Goal: Task Accomplishment & Management: Manage account settings

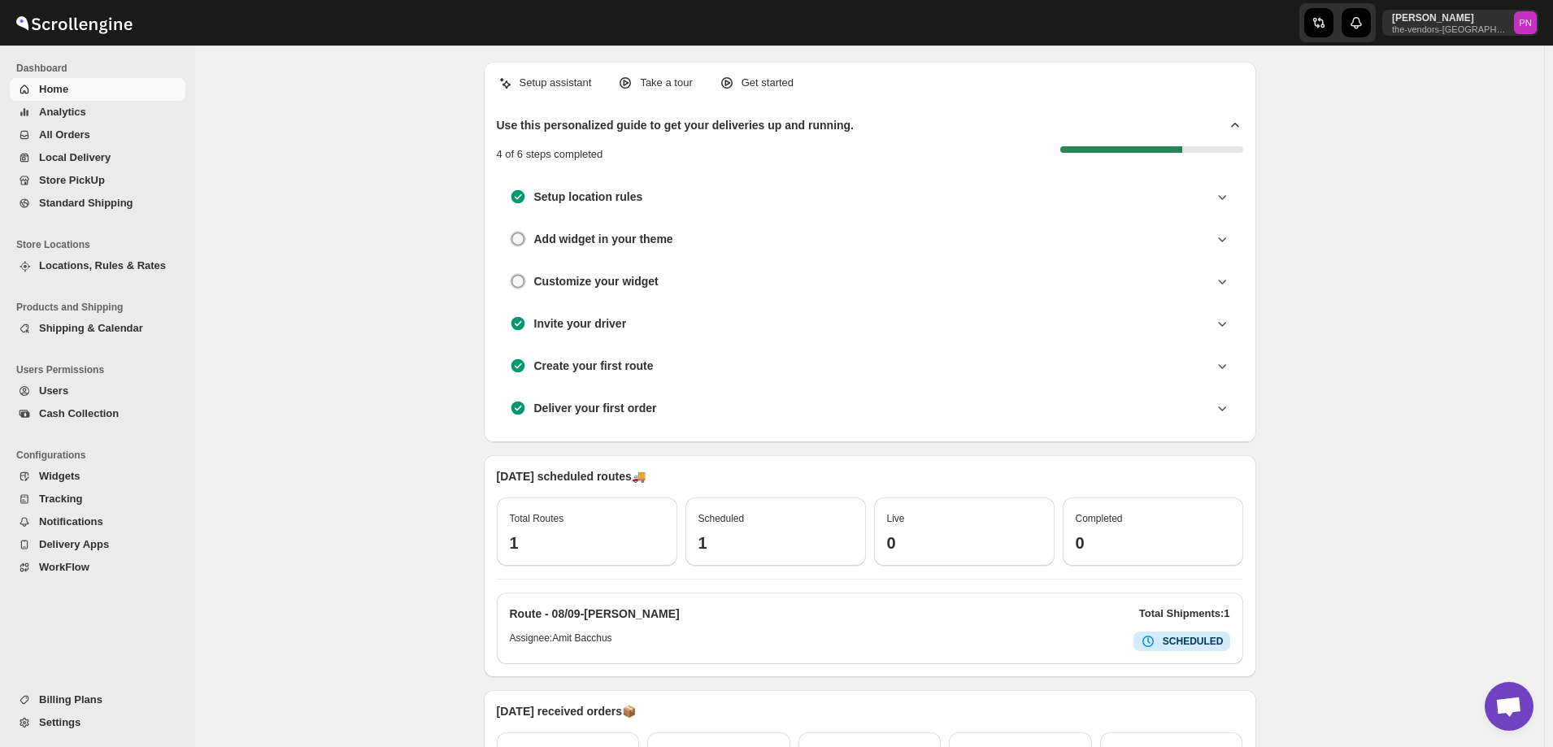
click at [59, 130] on span "All Orders" at bounding box center [64, 134] width 51 height 12
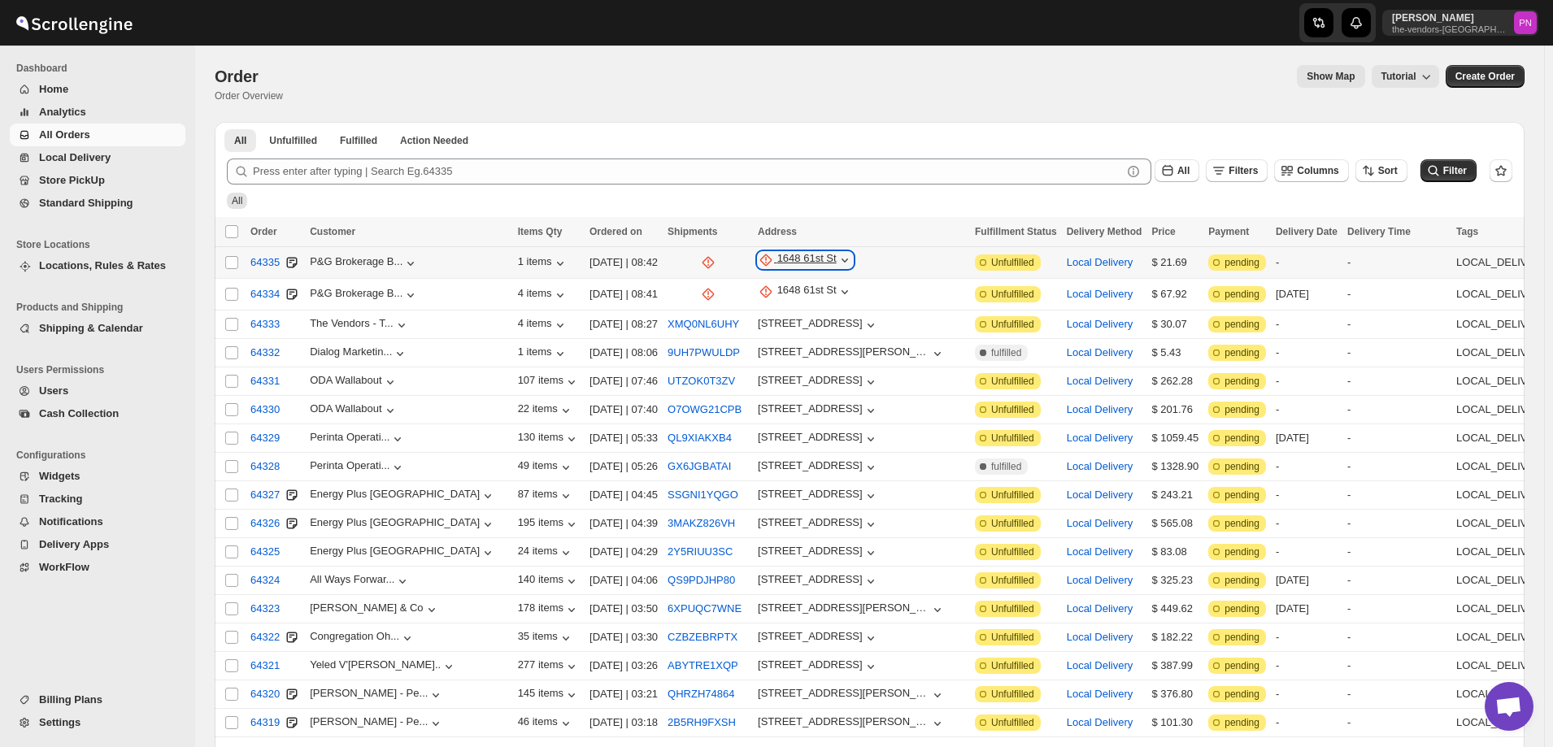
click at [777, 259] on div "1648 61st St" at bounding box center [806, 260] width 59 height 16
click at [725, 351] on span "Update manually" at bounding box center [728, 347] width 80 height 12
select select "US"
select select "[US_STATE]"
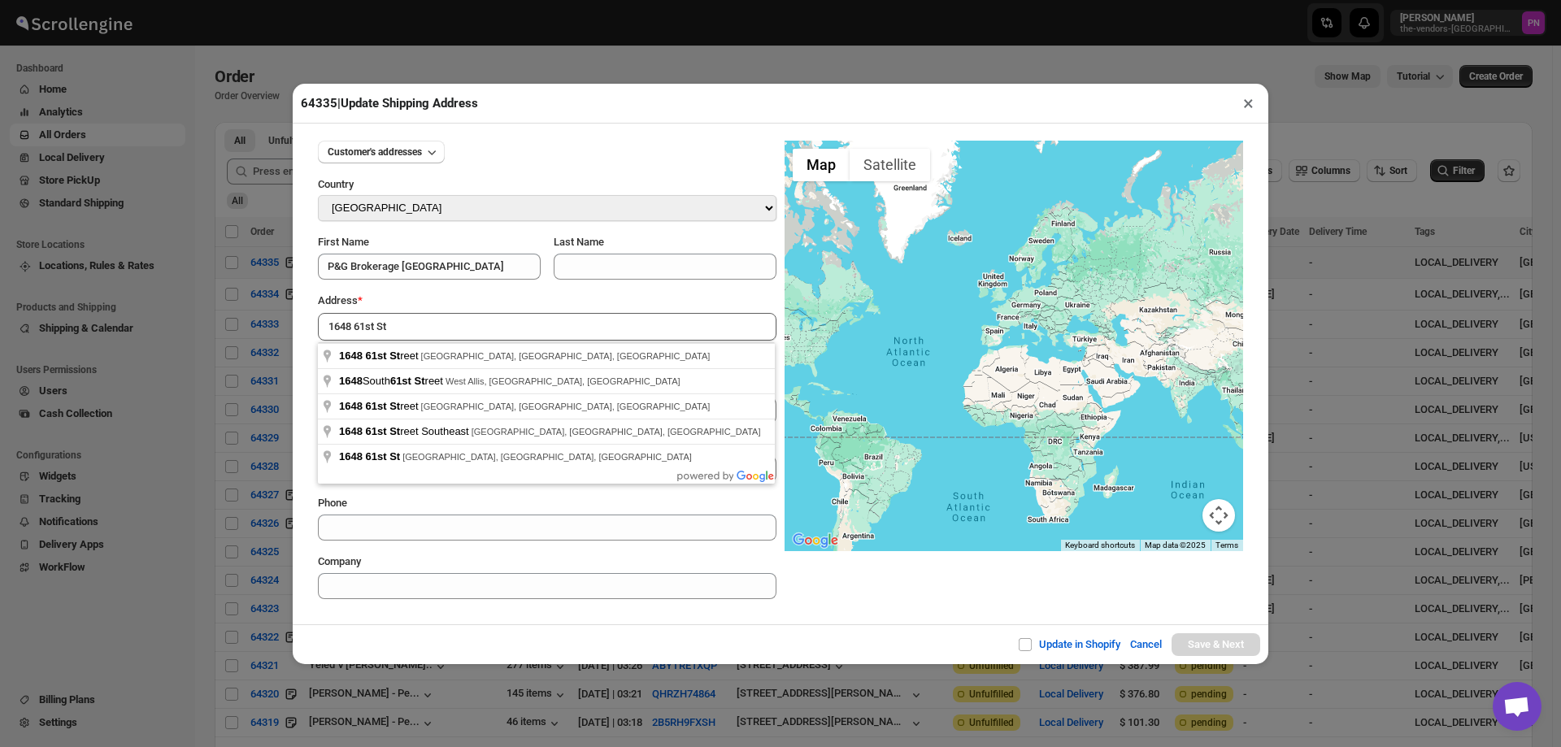
click at [837, 606] on section "Customer's addresses Country Select Country Afghanistan Åland Islands Albania A…" at bounding box center [780, 370] width 951 height 485
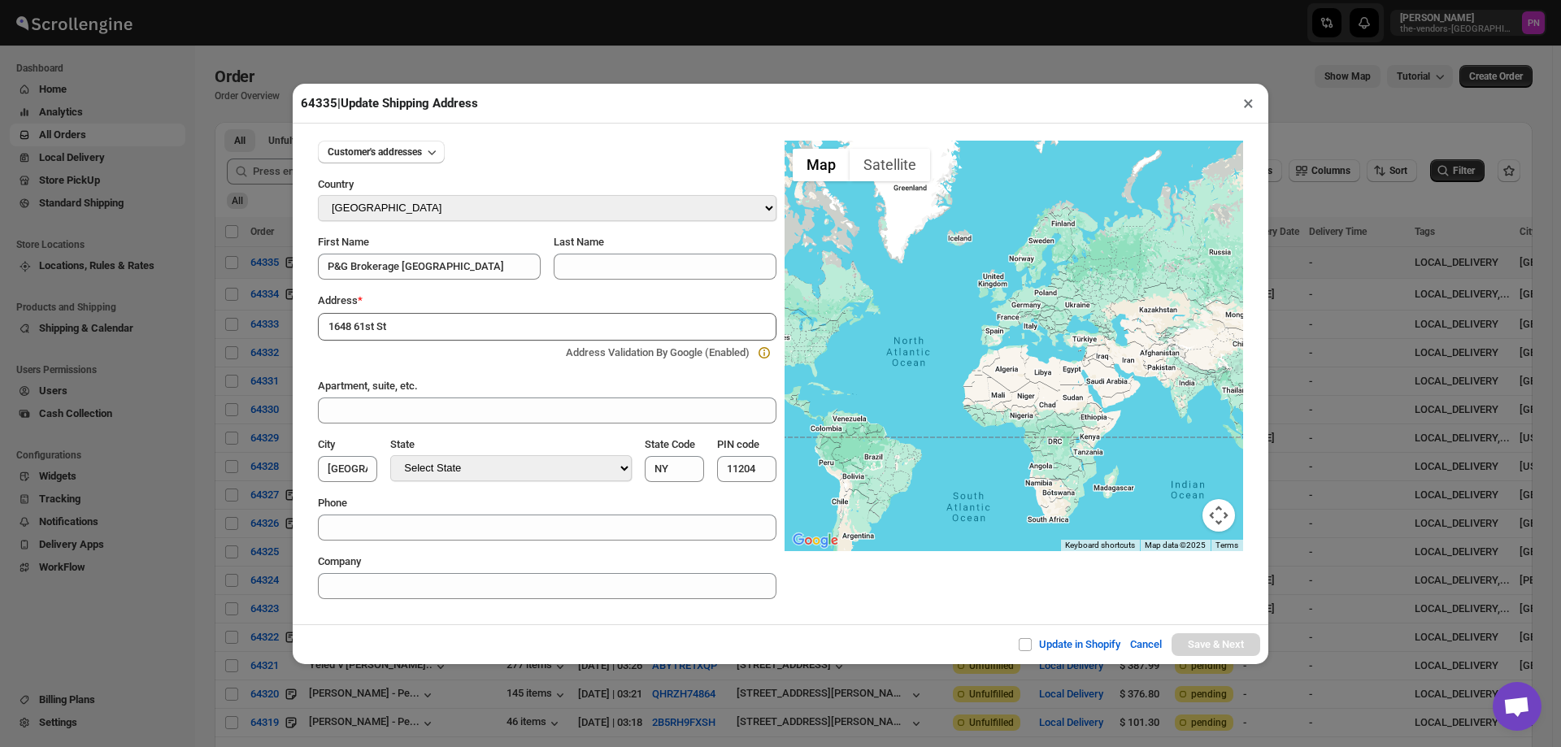
click at [425, 327] on input "1648 61st St" at bounding box center [547, 327] width 459 height 28
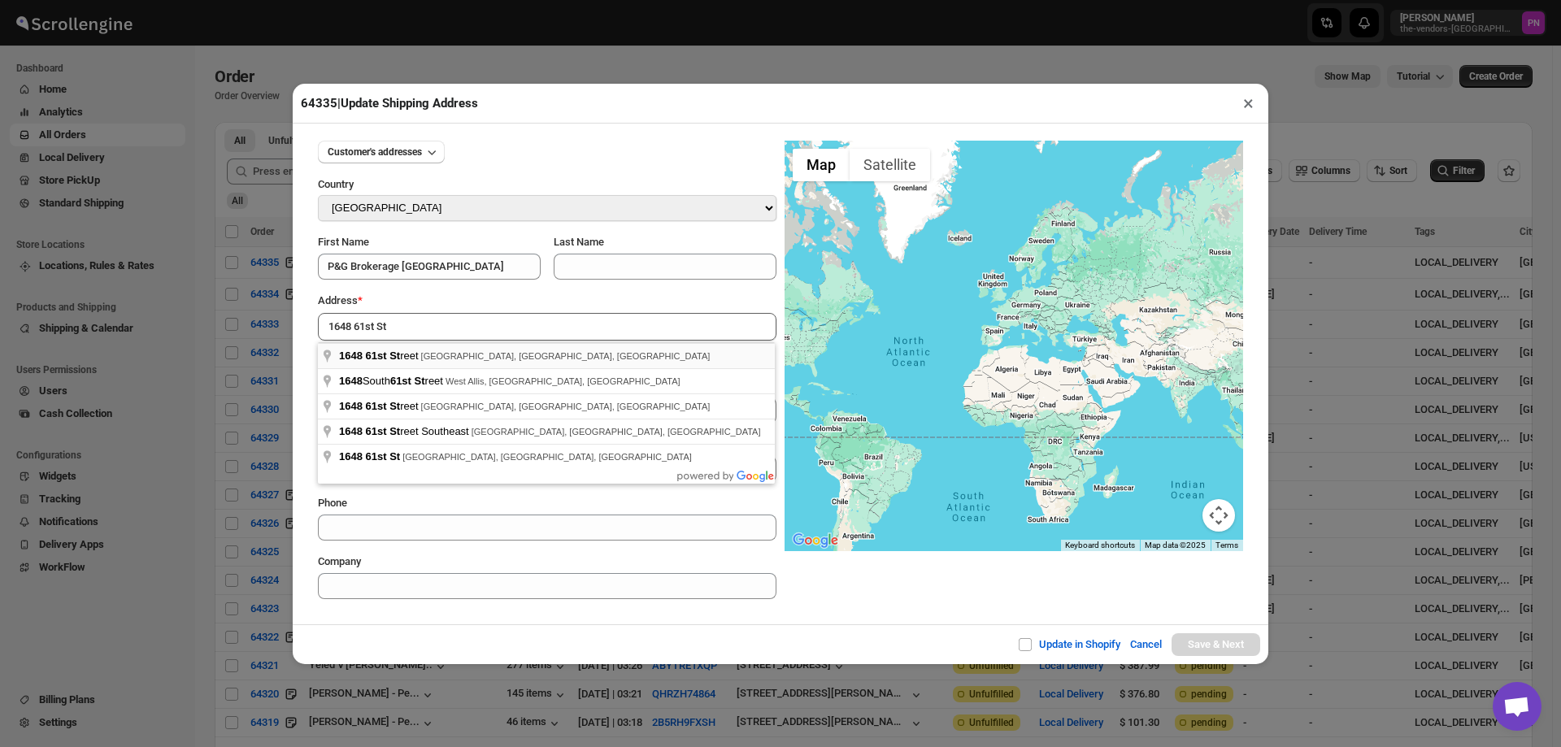
type input "1648 61st Street, Brooklyn, NY, USA"
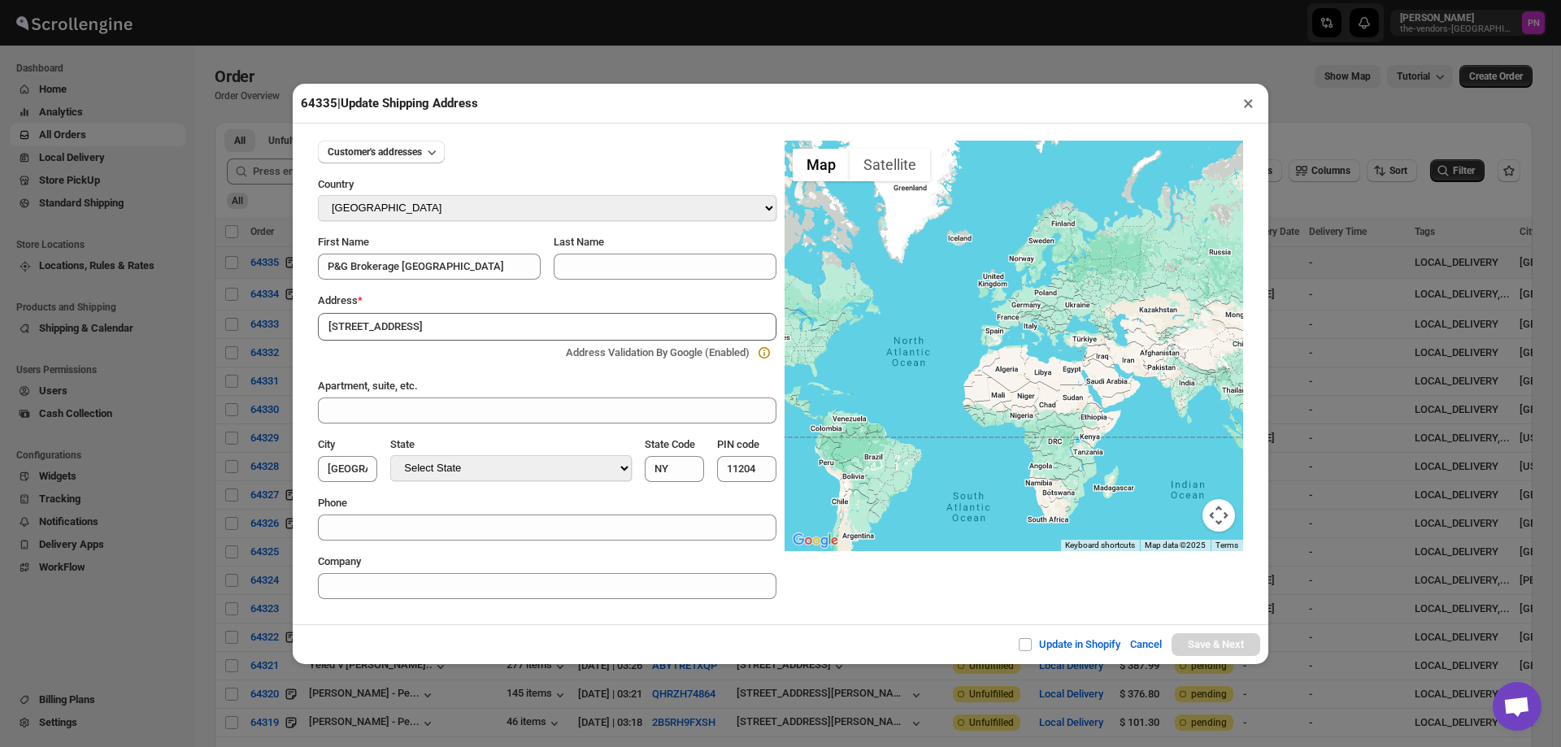
type input "[GEOGRAPHIC_DATA]"
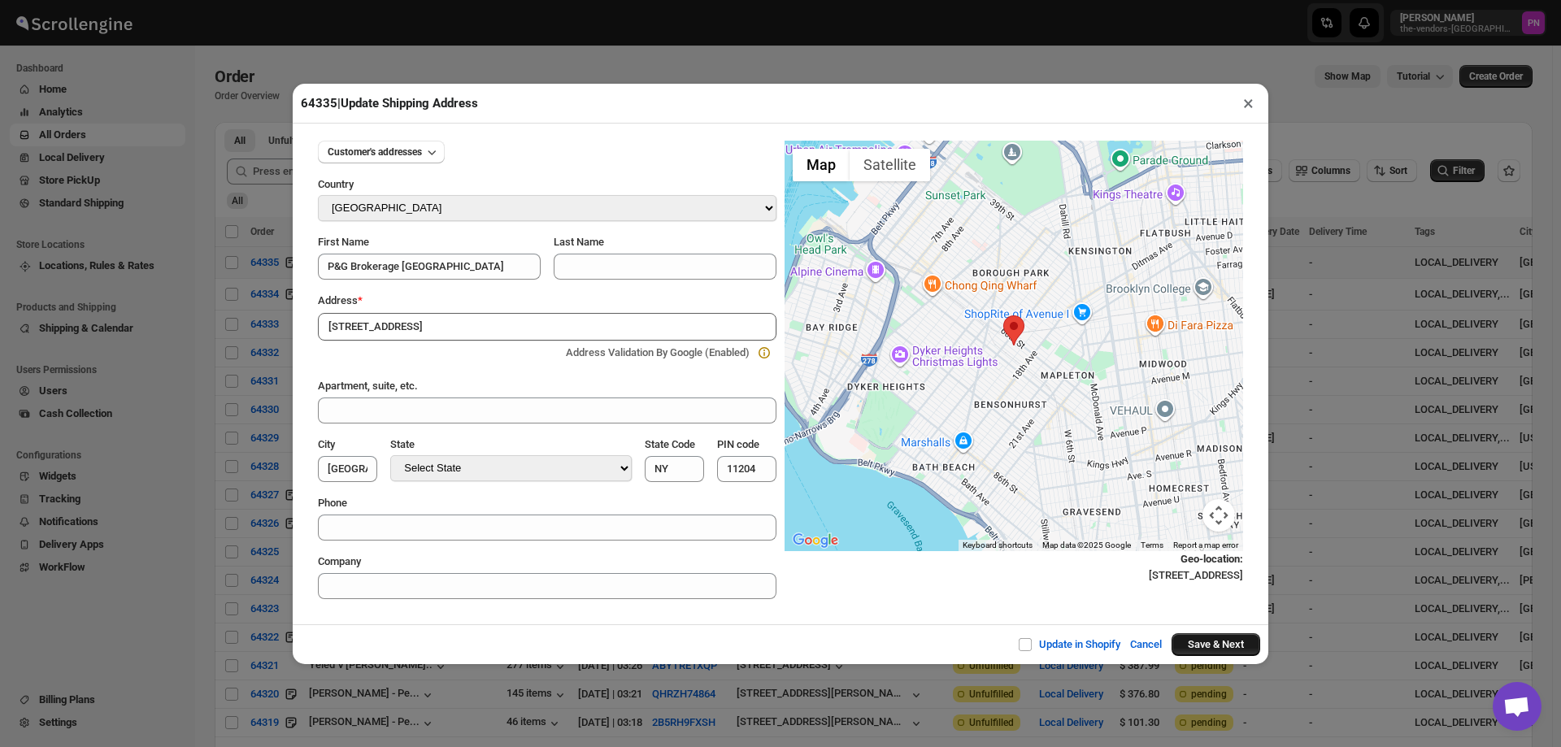
click at [1212, 640] on button "Save & Next" at bounding box center [1216, 644] width 89 height 23
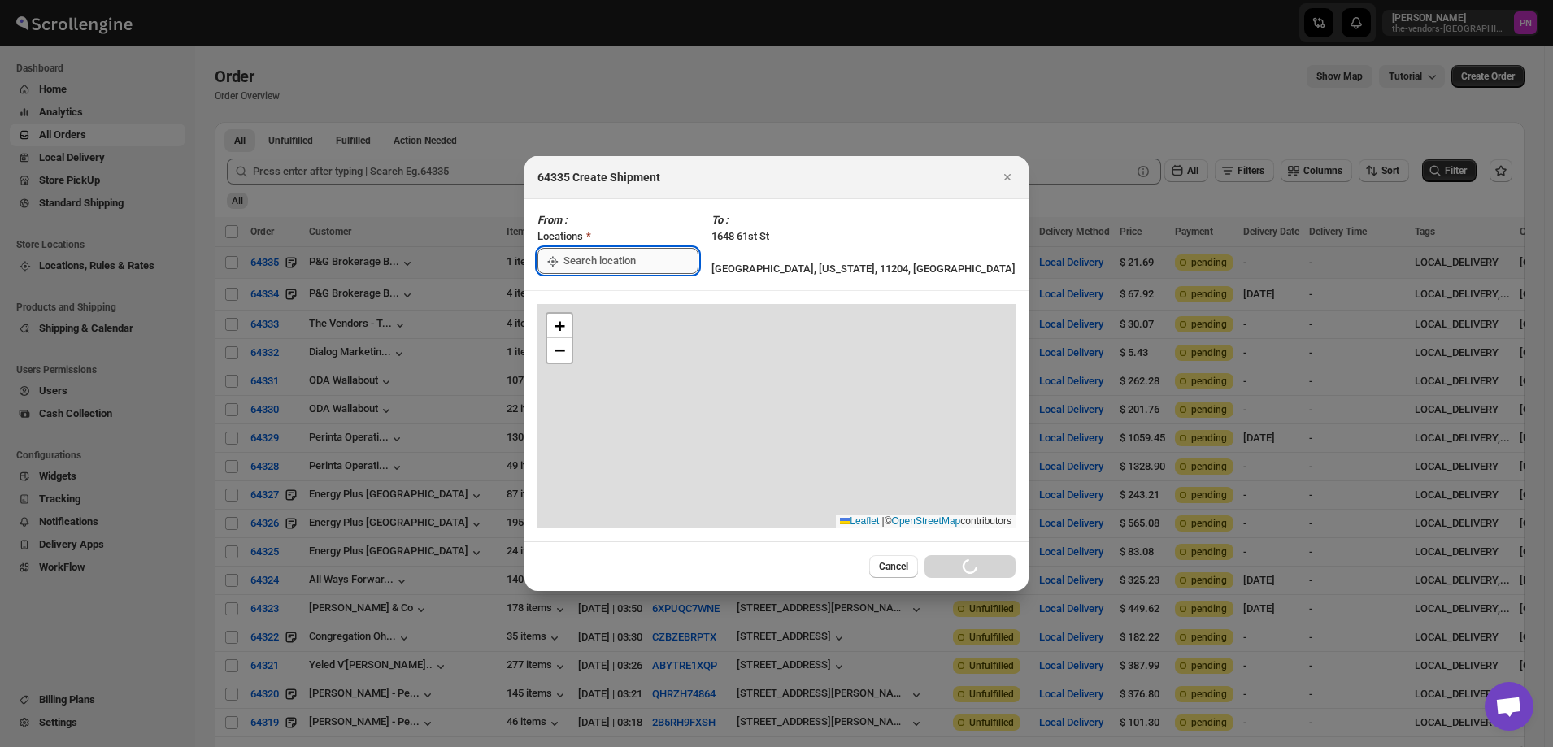
click at [624, 260] on input ":r4i:" at bounding box center [630, 261] width 135 height 26
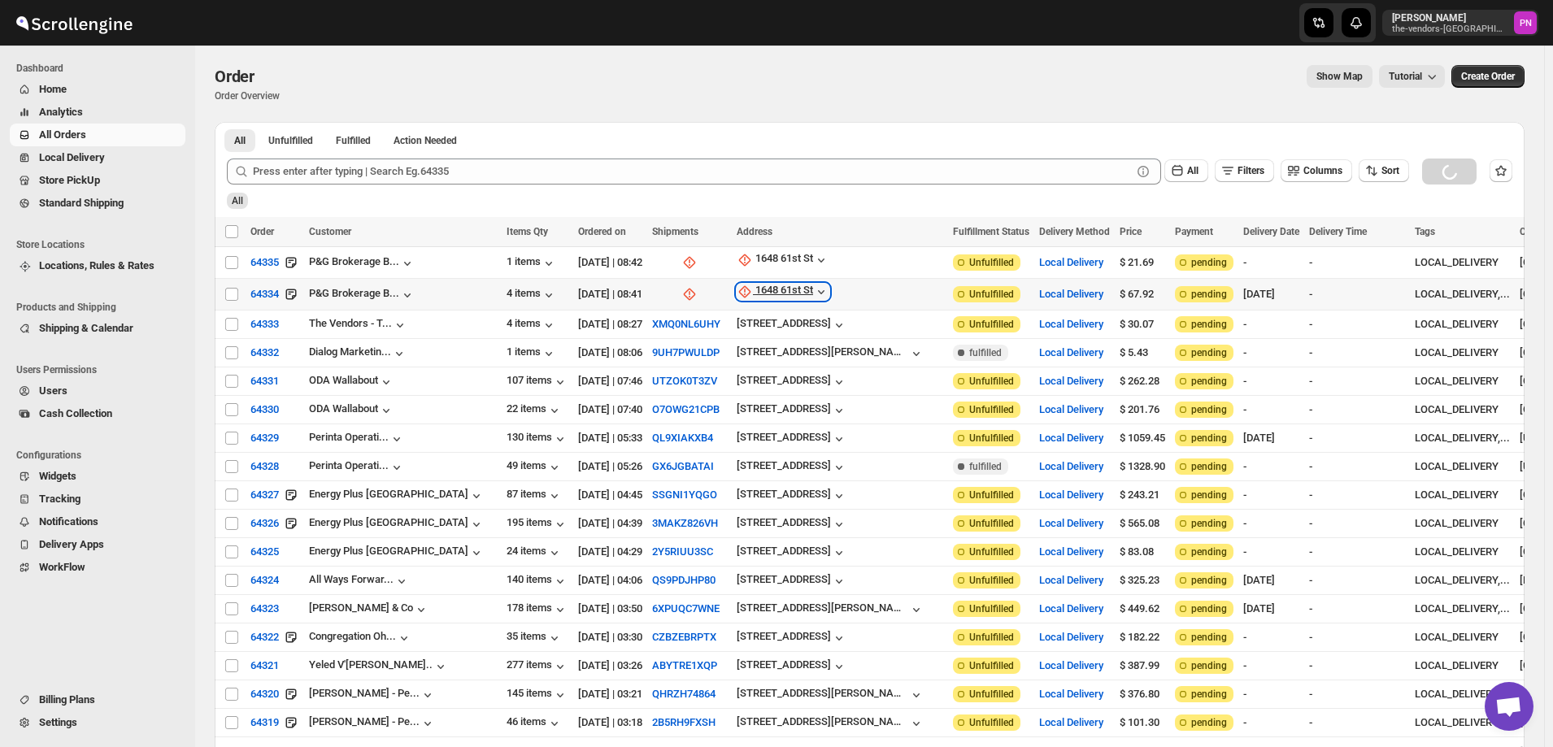
click at [755, 291] on div "1648 61st St" at bounding box center [784, 292] width 58 height 16
click at [731, 377] on span "Update manually" at bounding box center [726, 378] width 77 height 12
select select "US"
select select "[US_STATE]"
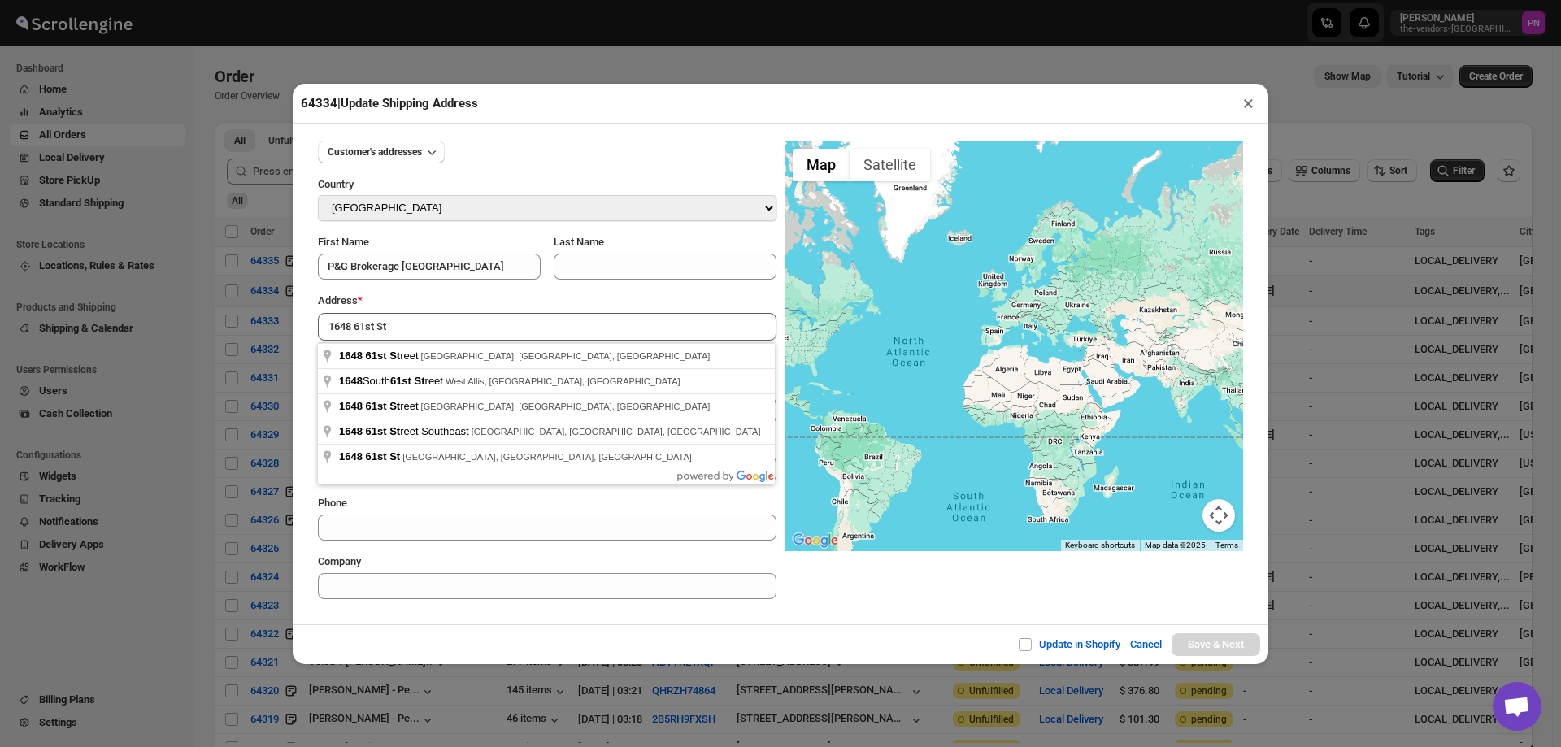
click at [715, 627] on div "Update in Shopify Cancel Save & Next" at bounding box center [781, 644] width 976 height 40
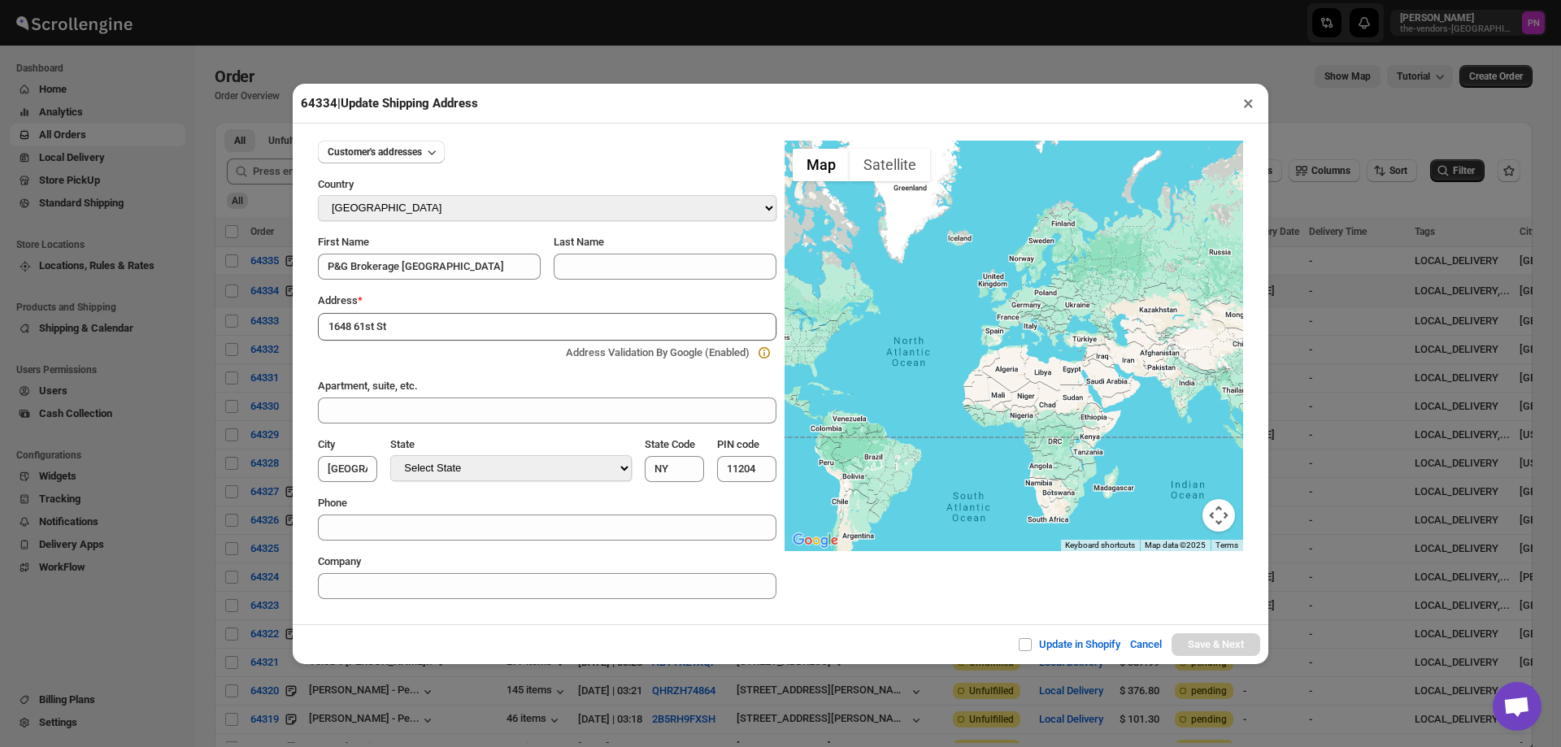
click at [457, 321] on input "1648 61st St" at bounding box center [547, 327] width 459 height 28
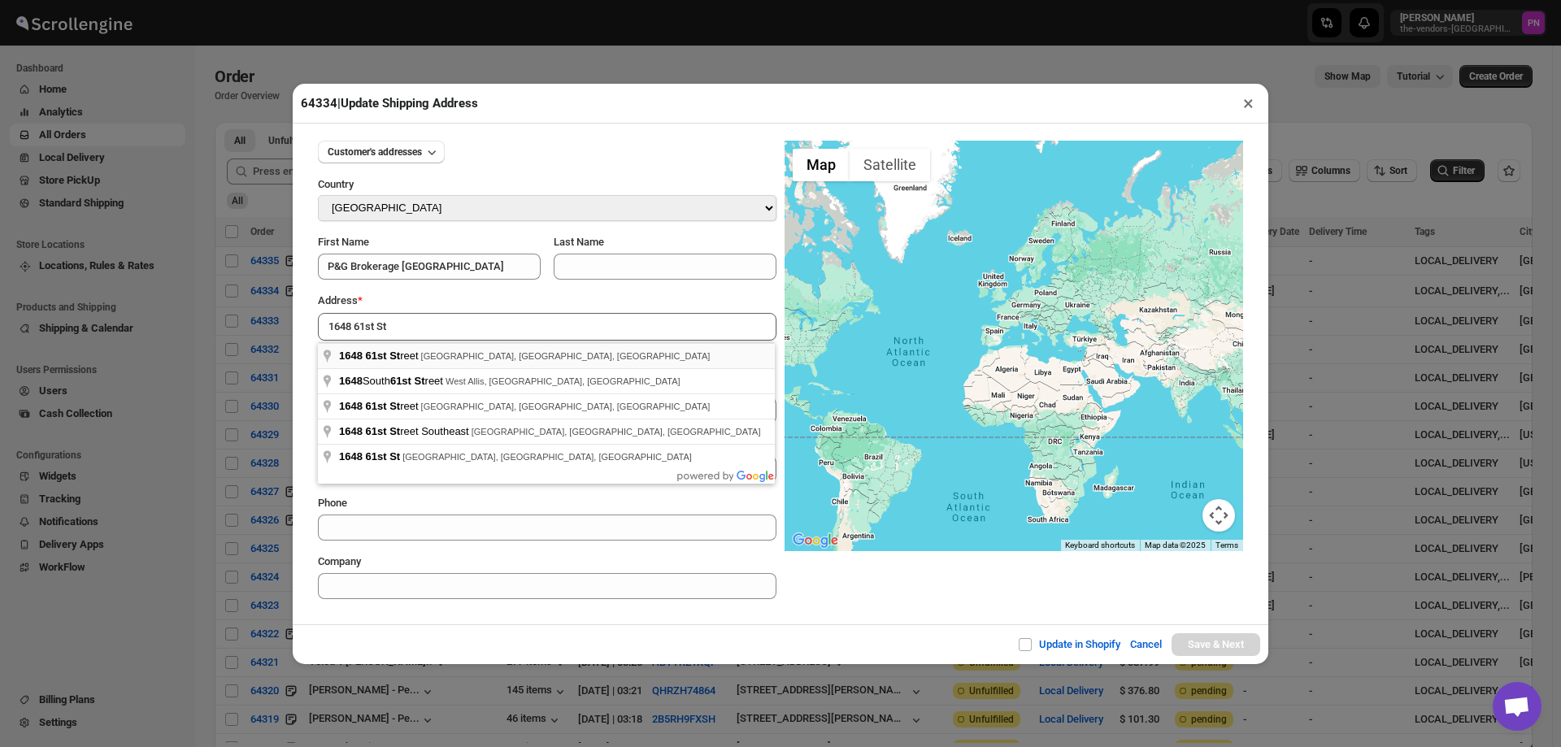
type input "1648 61st Street, Brooklyn, NY, USA"
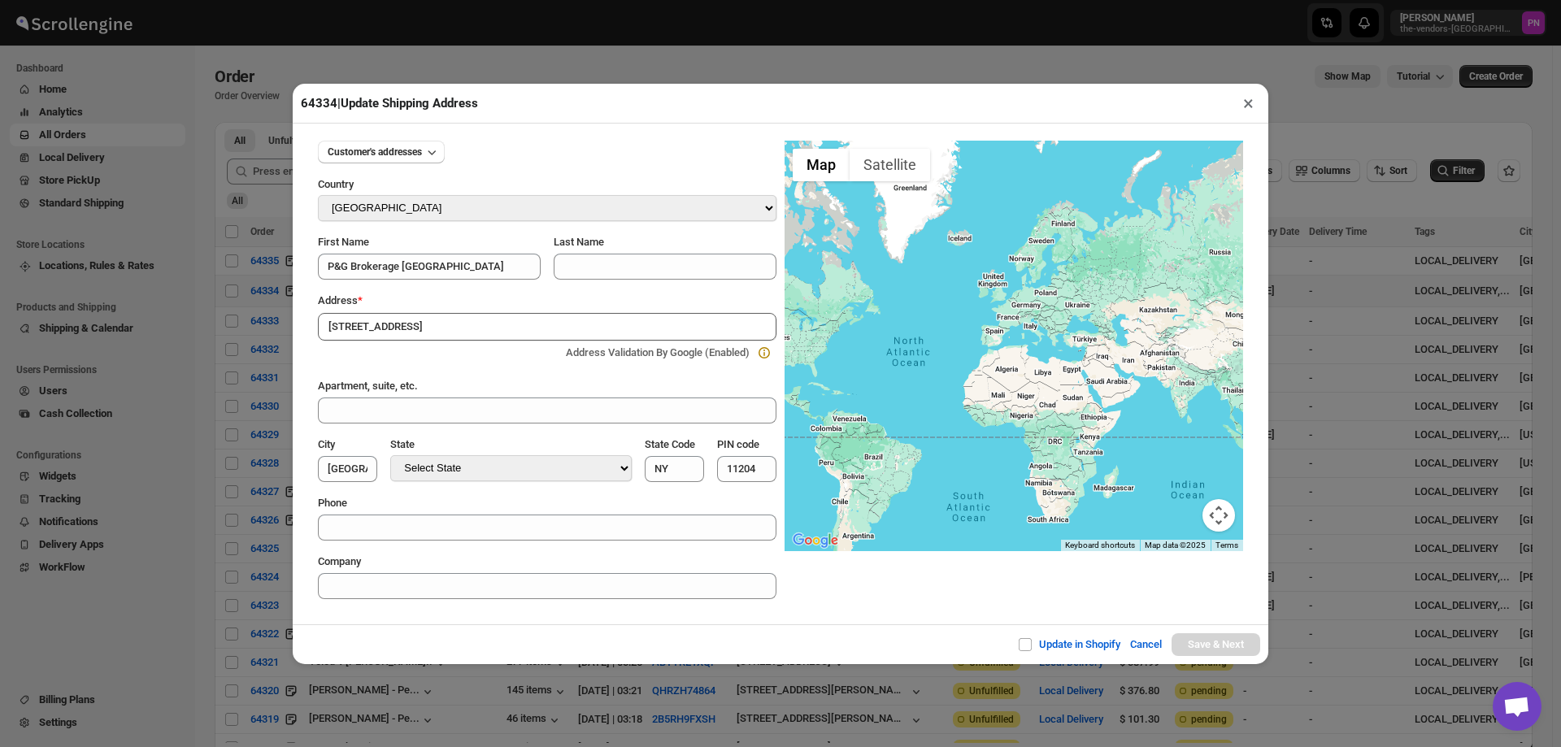
type input "[GEOGRAPHIC_DATA]"
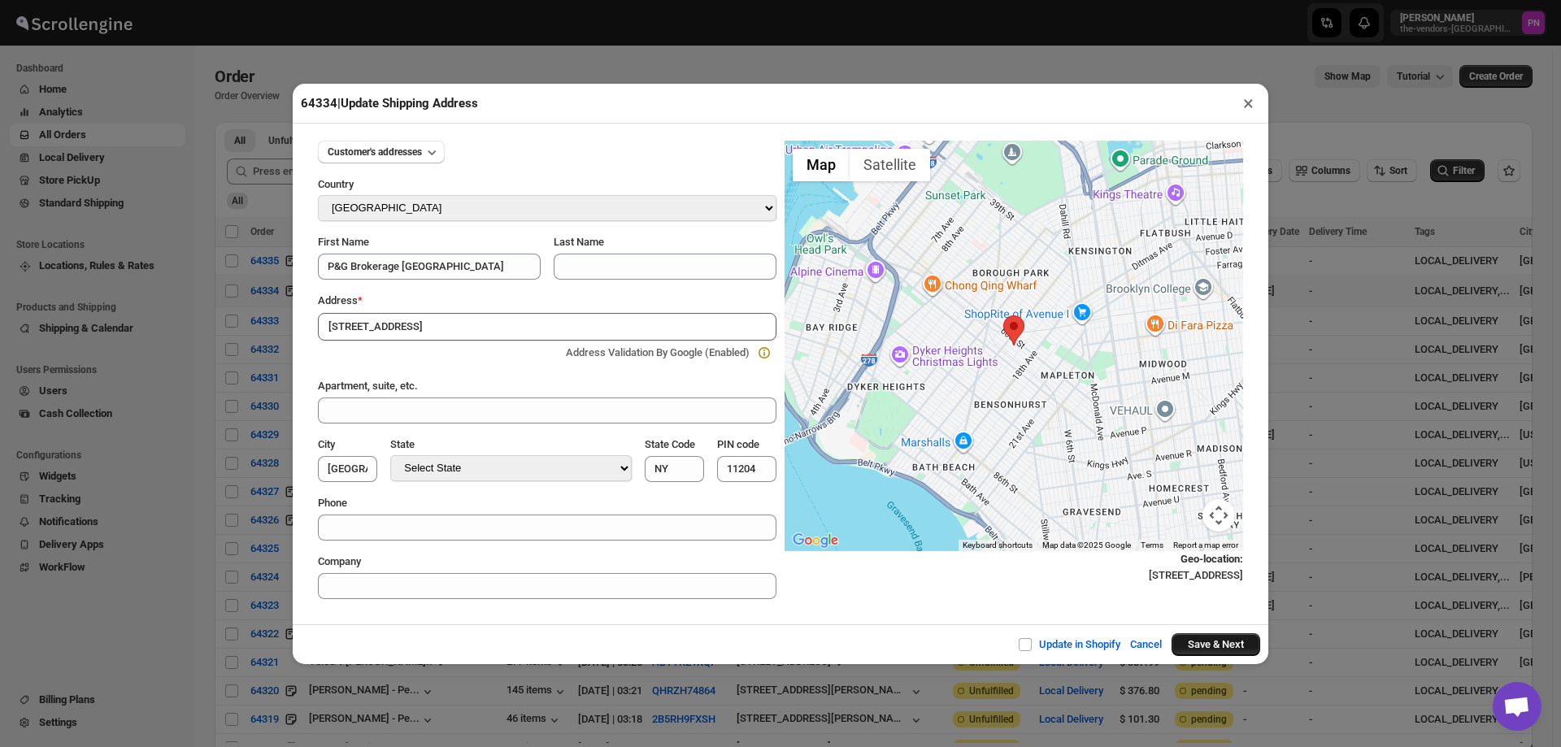
click at [1204, 643] on button "Save & Next" at bounding box center [1216, 644] width 89 height 23
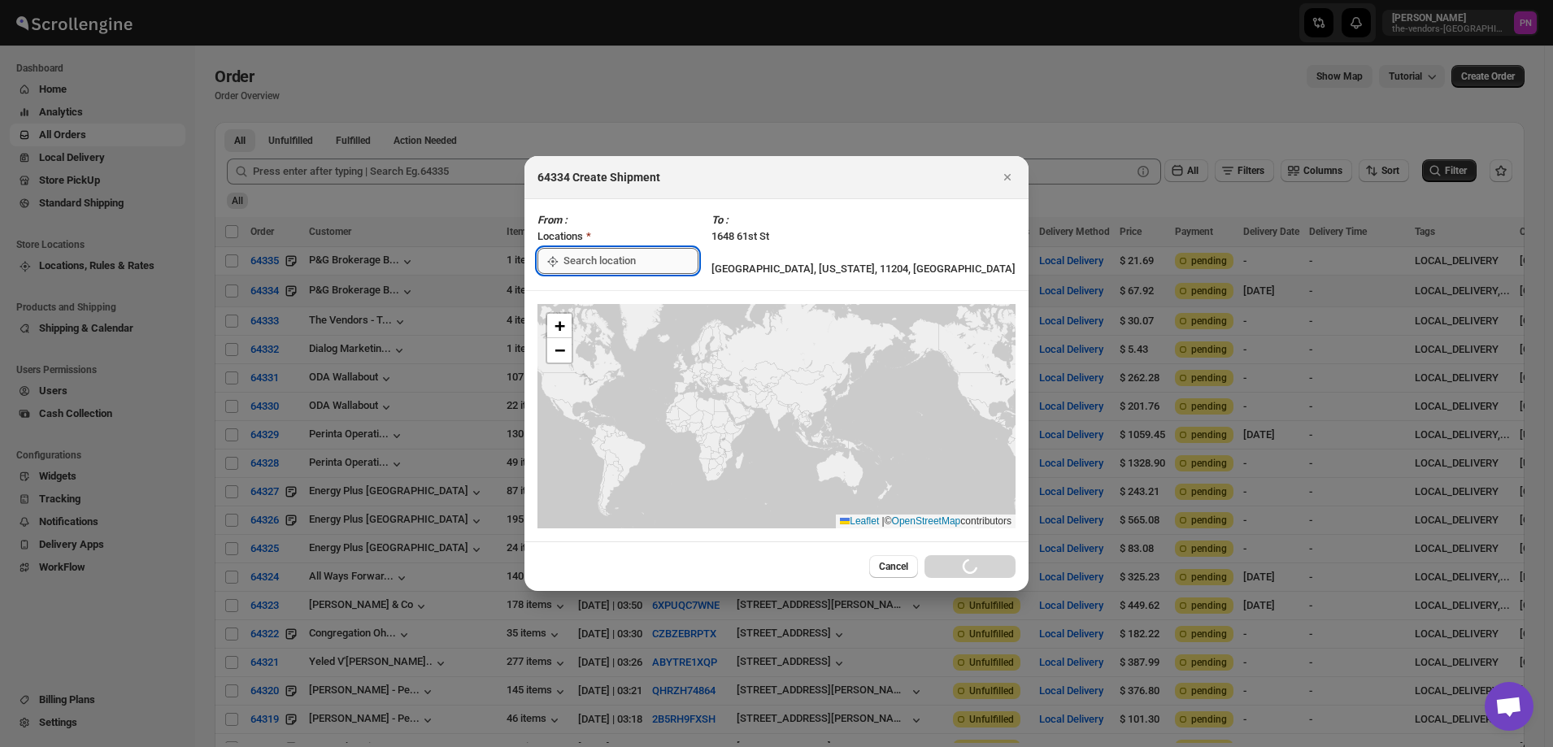
click at [629, 264] on input ":r4u:" at bounding box center [630, 261] width 135 height 26
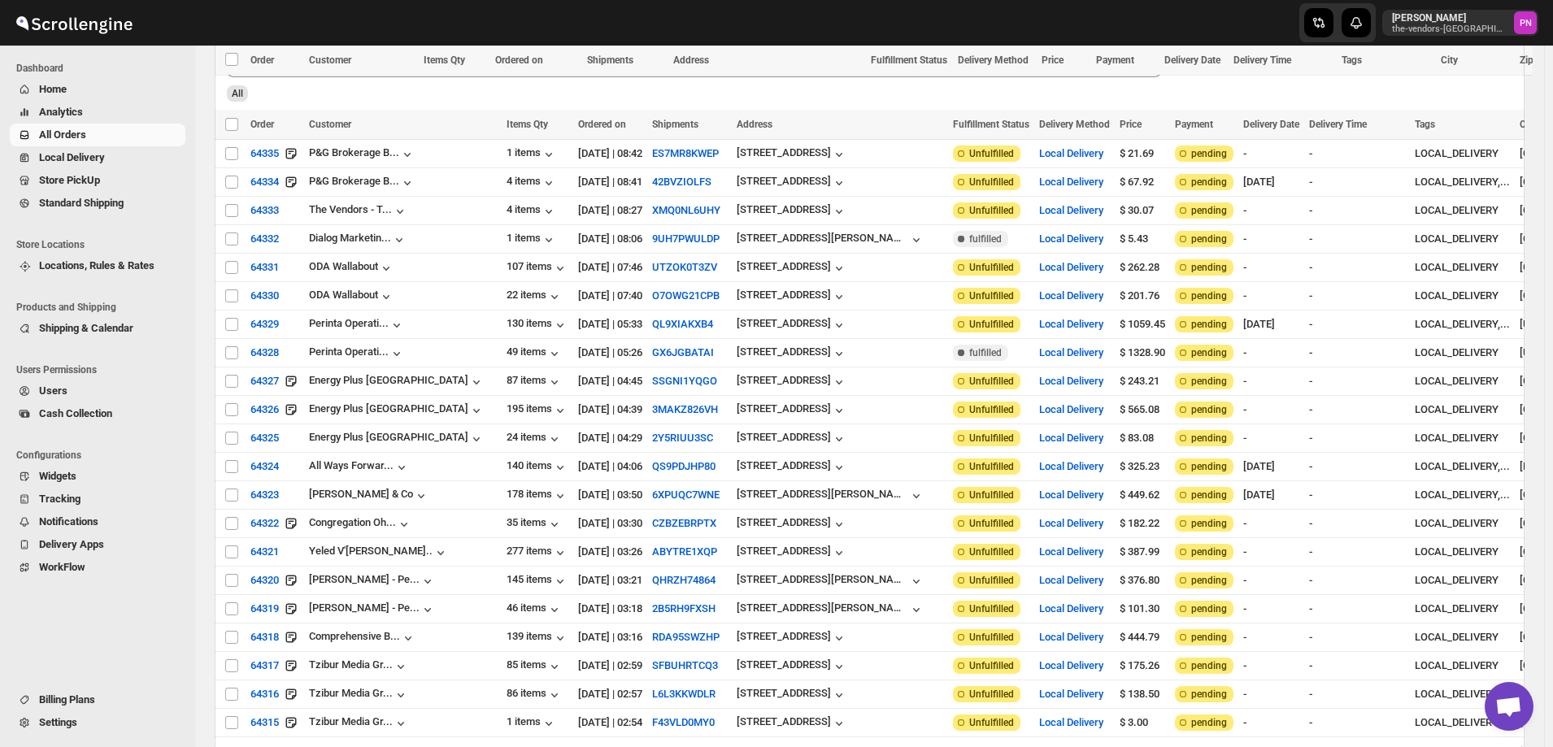
scroll to position [569, 0]
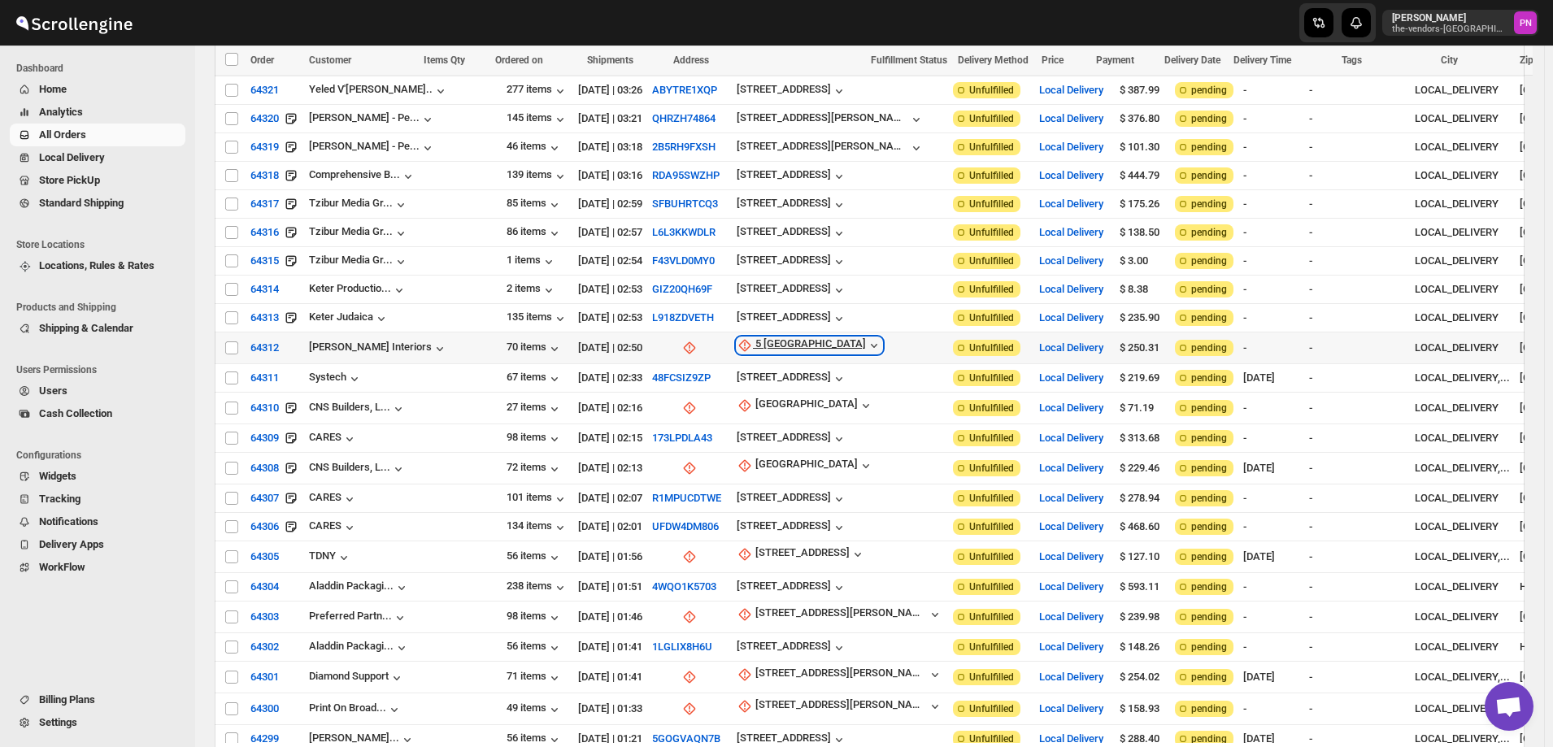
click at [755, 337] on div "5 New Montrose" at bounding box center [810, 345] width 111 height 16
click at [737, 417] on span "Update manually" at bounding box center [736, 414] width 77 height 12
select select "US"
select select "[US_STATE]"
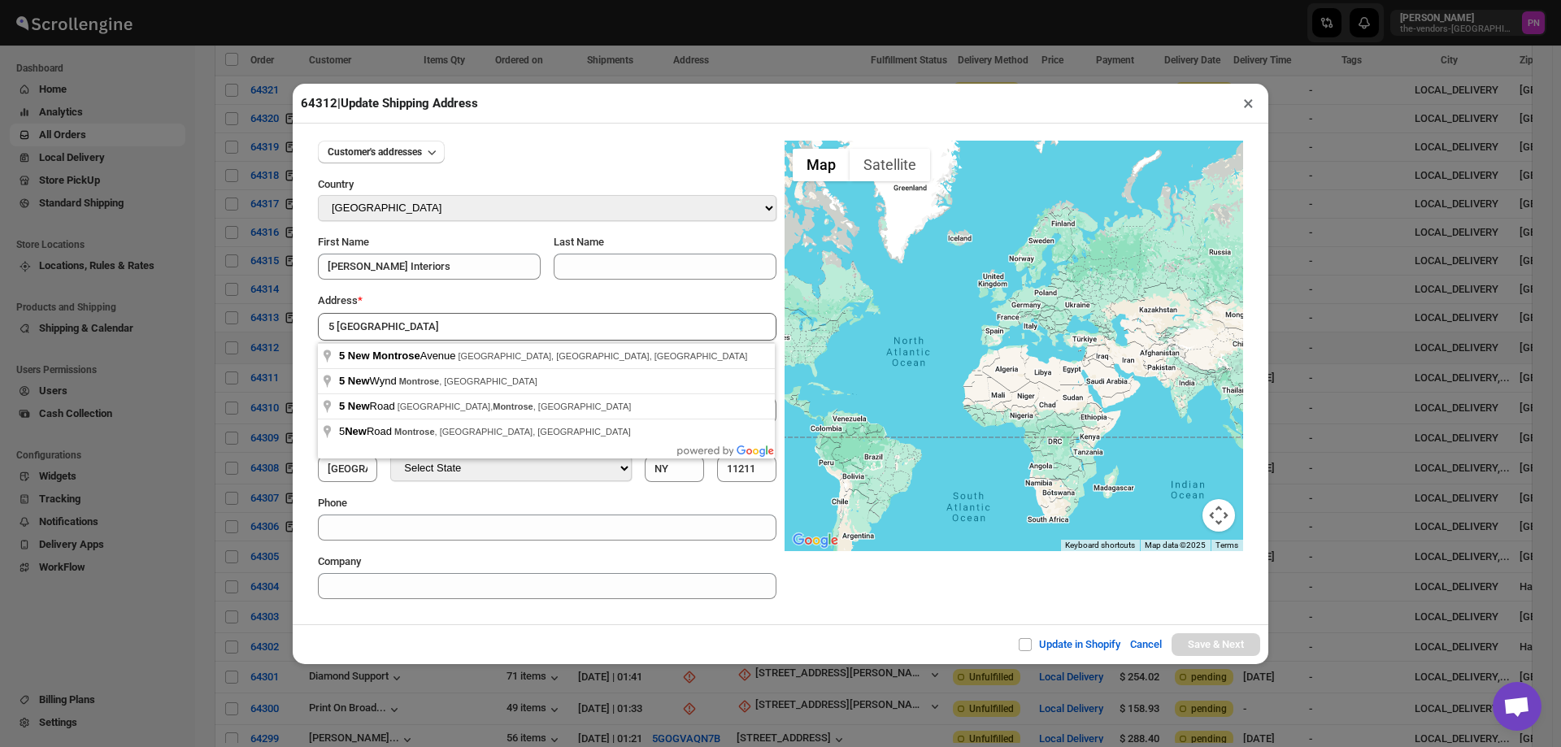
click at [594, 625] on div "Update in Shopify Cancel Save & Next" at bounding box center [781, 644] width 976 height 40
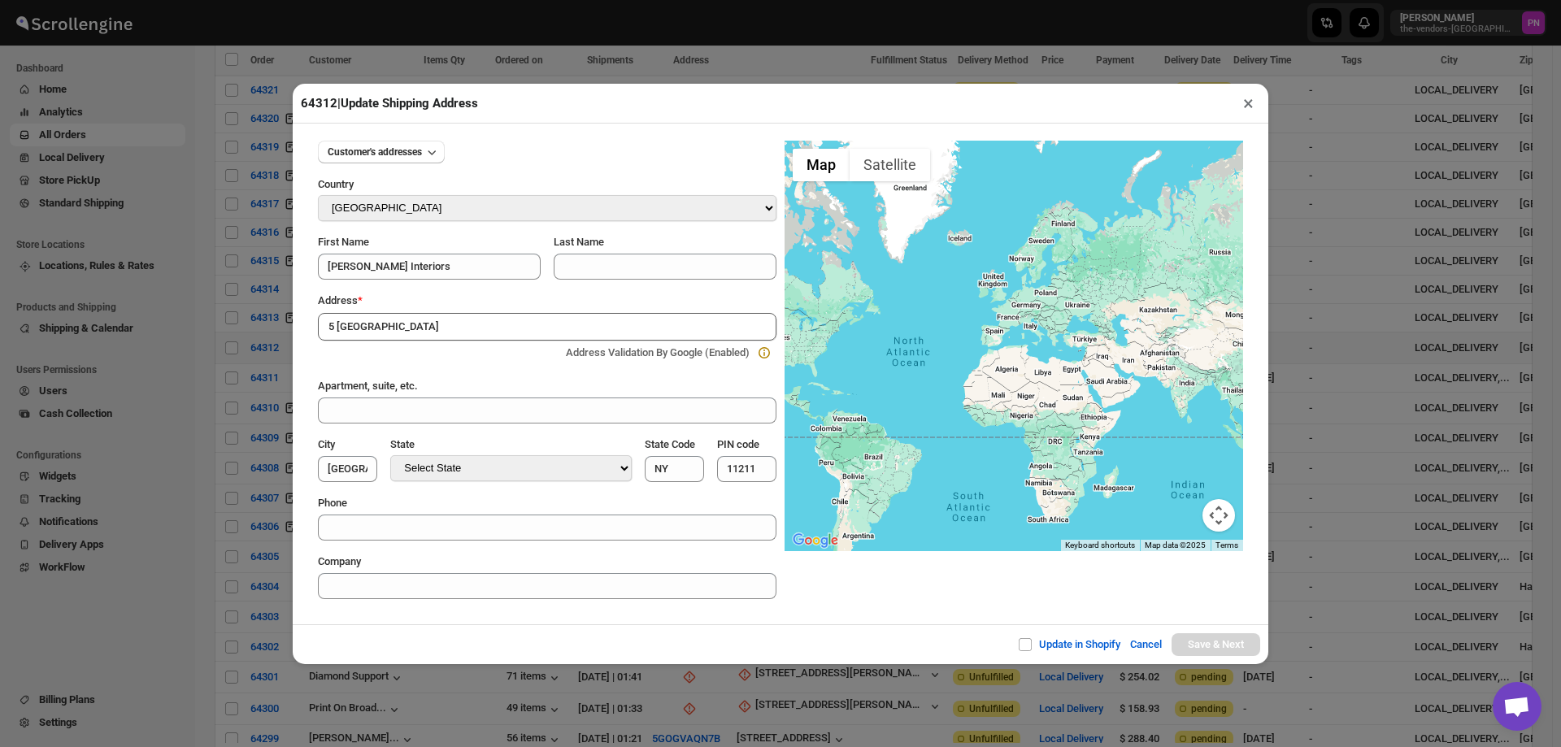
click at [508, 323] on input "5 New Montrose" at bounding box center [547, 327] width 459 height 28
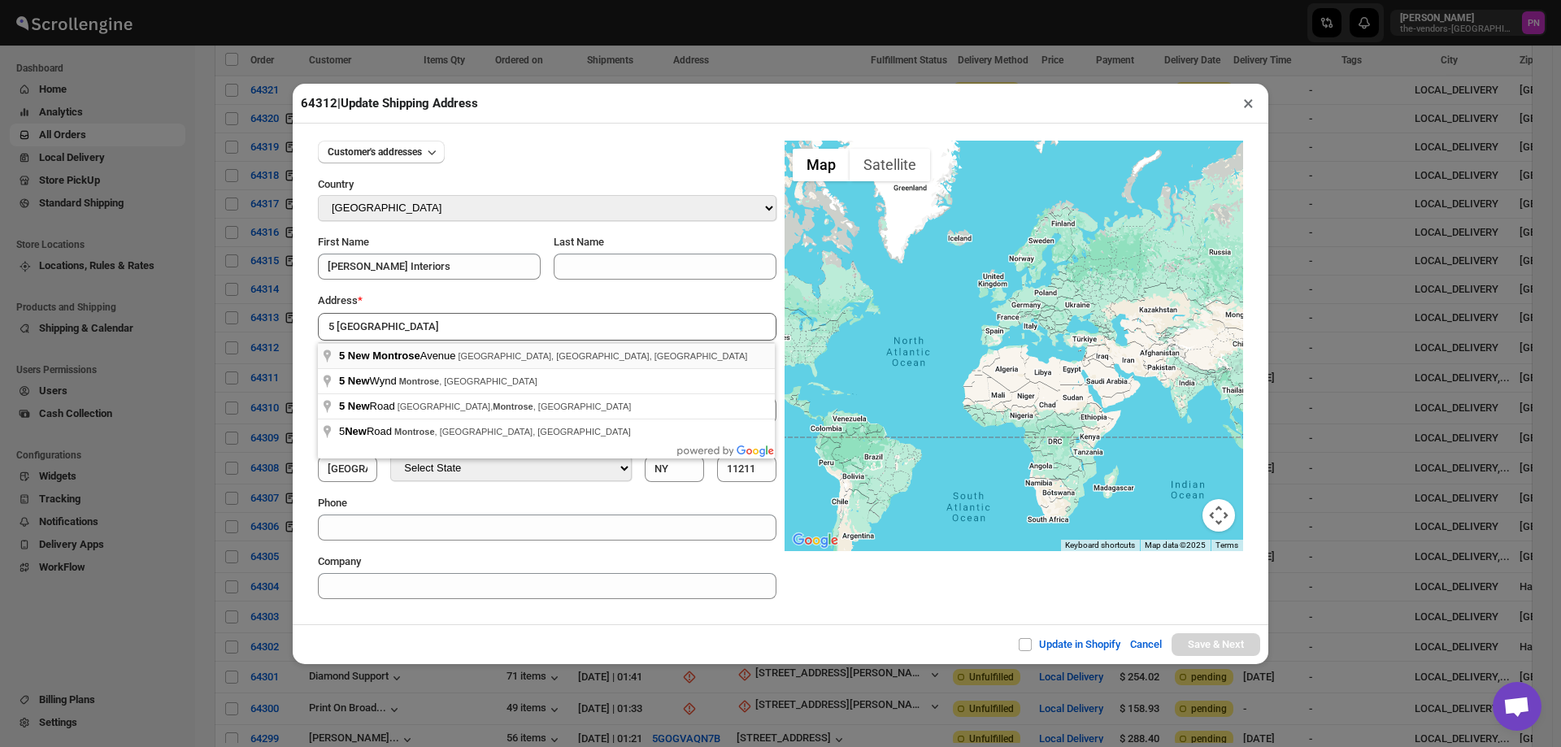
type input "5 New Montrose Avenue, Brooklyn, NY, USA"
type input "[GEOGRAPHIC_DATA]"
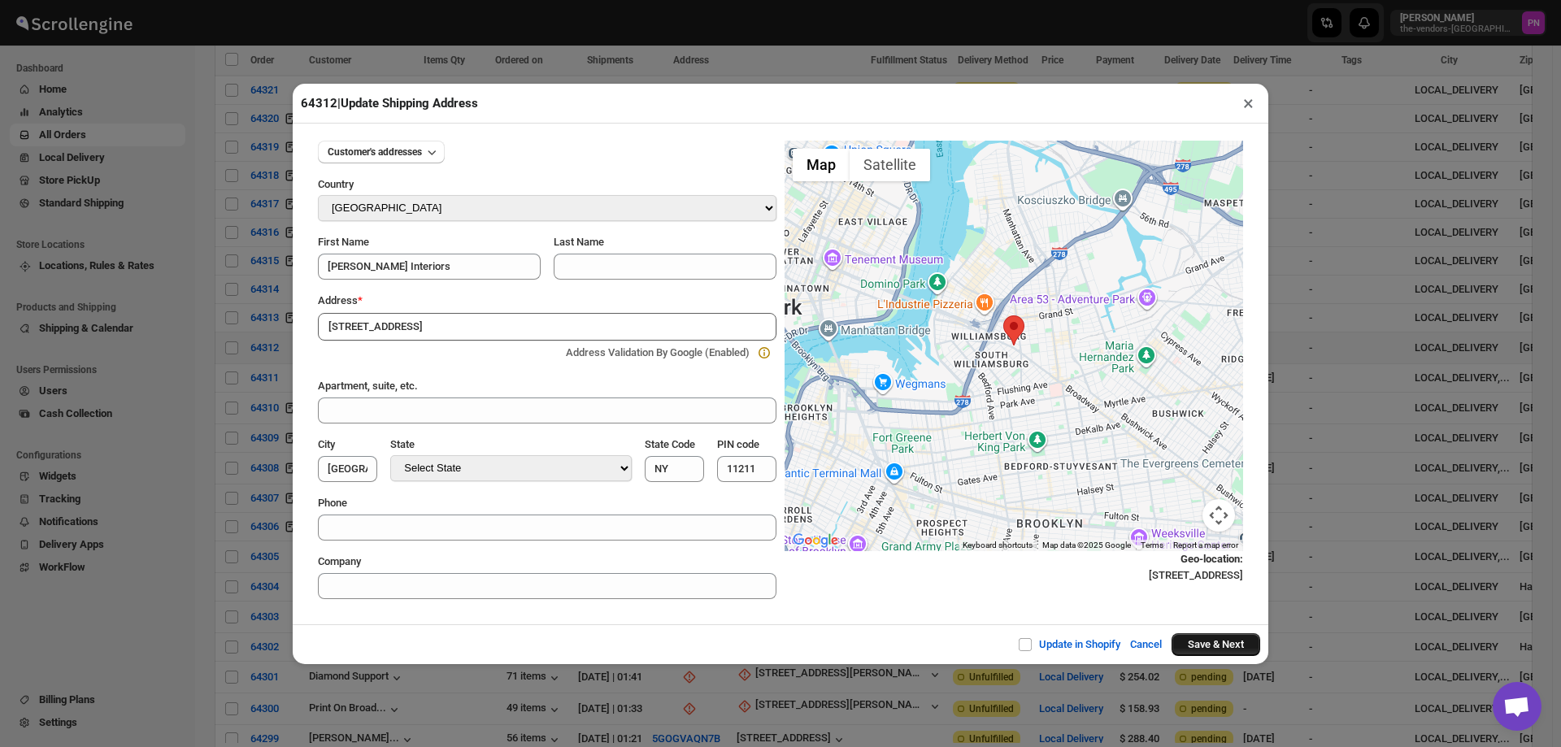
click at [1209, 648] on button "Save & Next" at bounding box center [1216, 644] width 89 height 23
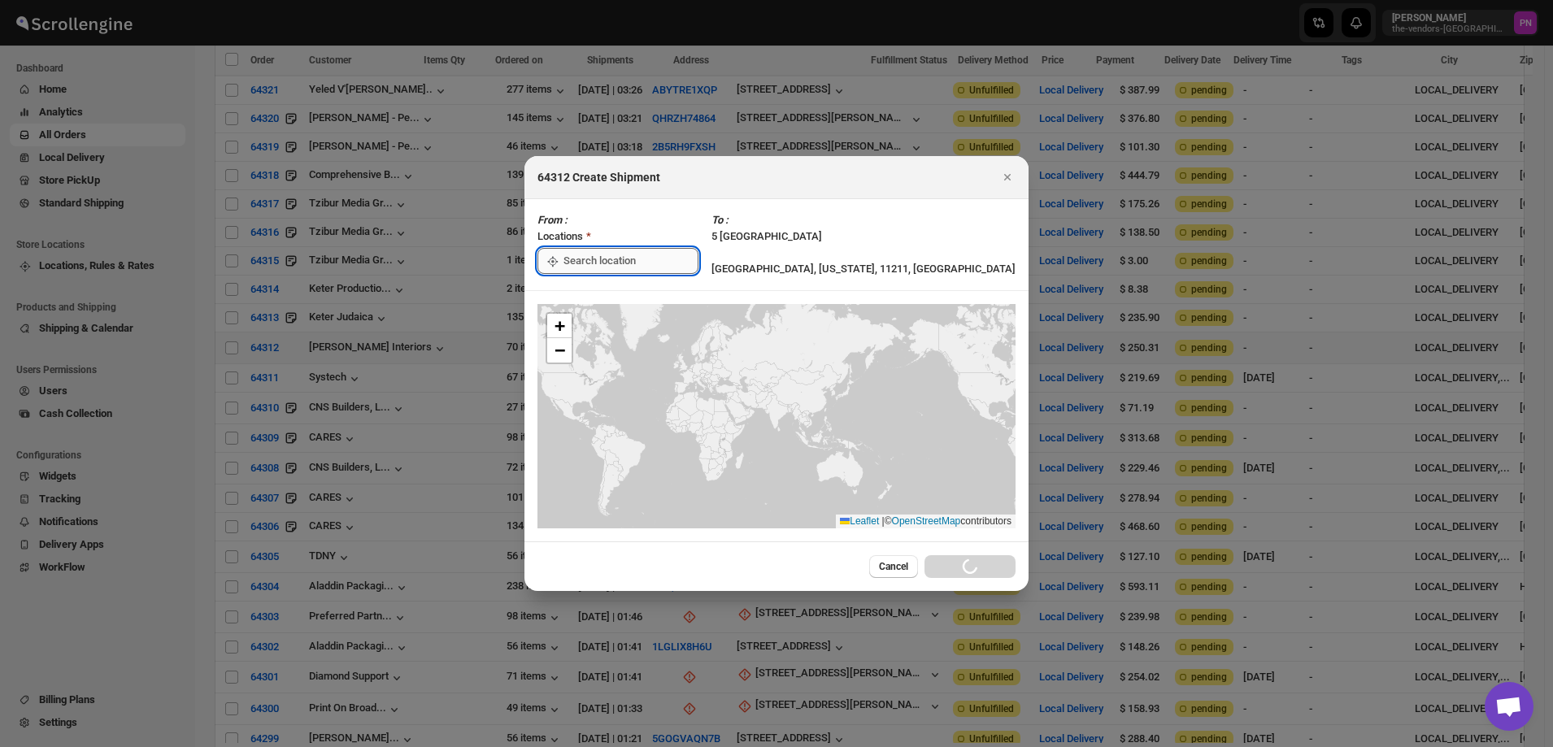
click at [685, 261] on input ":rcm:" at bounding box center [630, 261] width 135 height 26
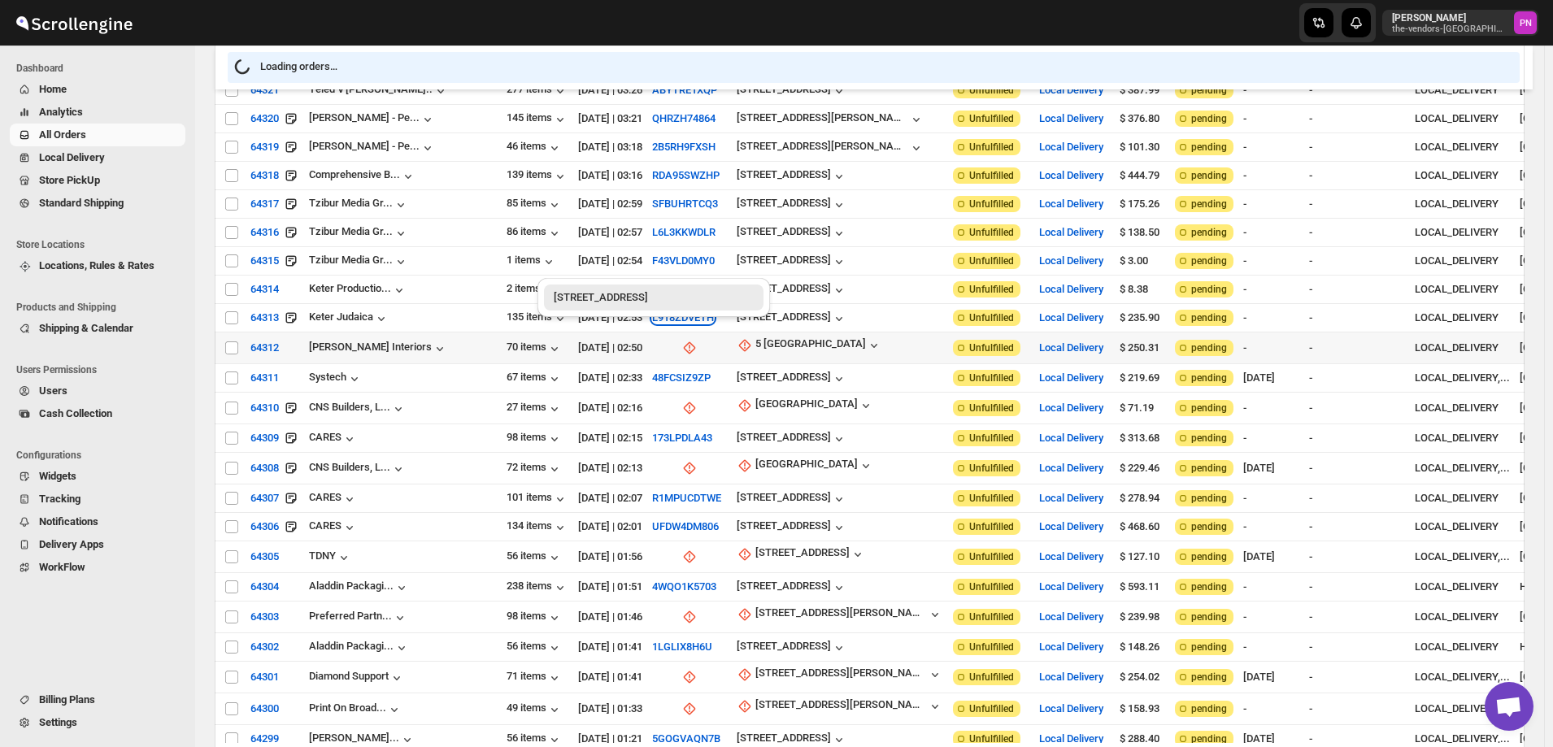
click at [652, 311] on button "L918ZDVETH" at bounding box center [683, 317] width 62 height 12
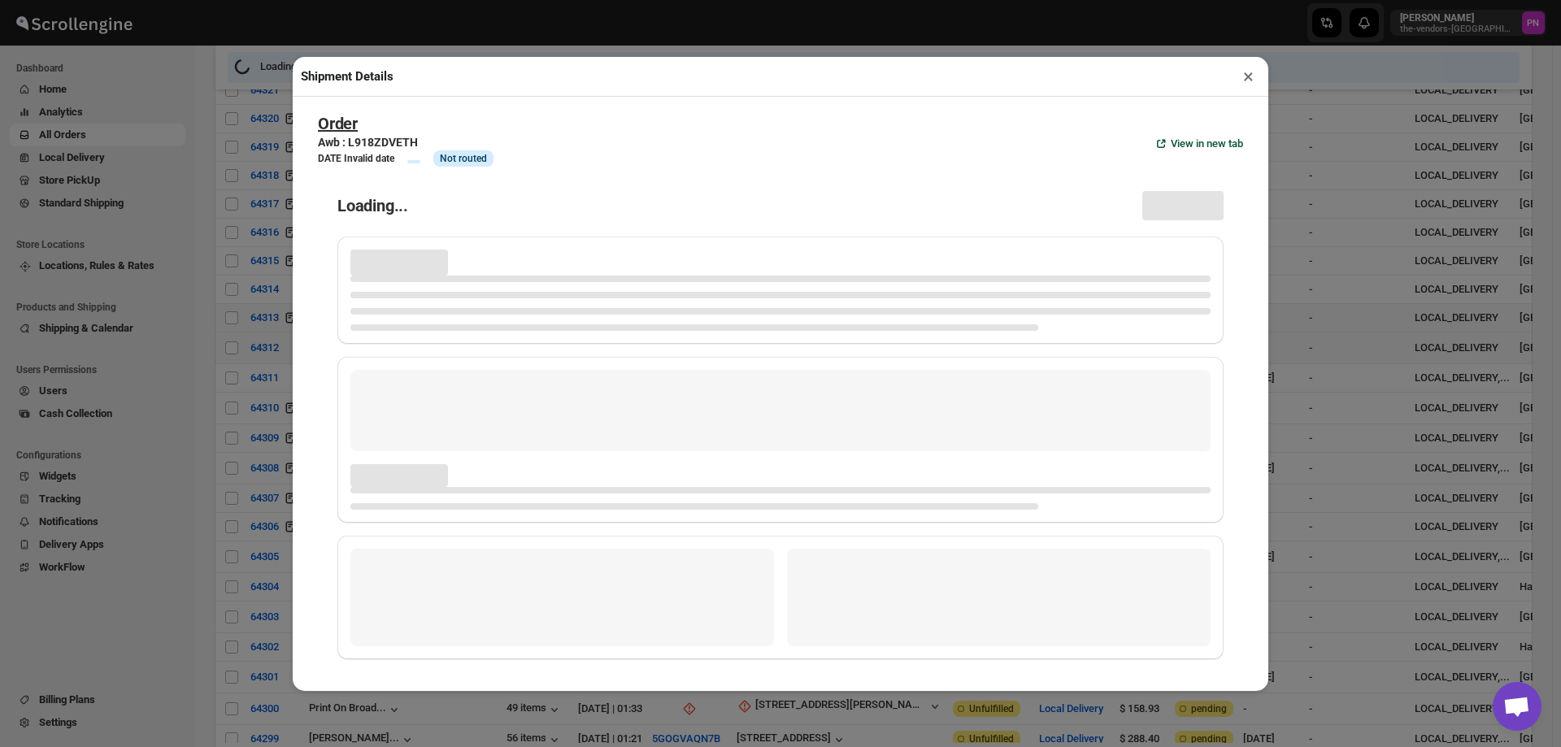
click at [1249, 97] on div "Order Awb : L918ZDVETH DATE Invalid date Info Info Not routed View in new tab L…" at bounding box center [781, 394] width 976 height 594
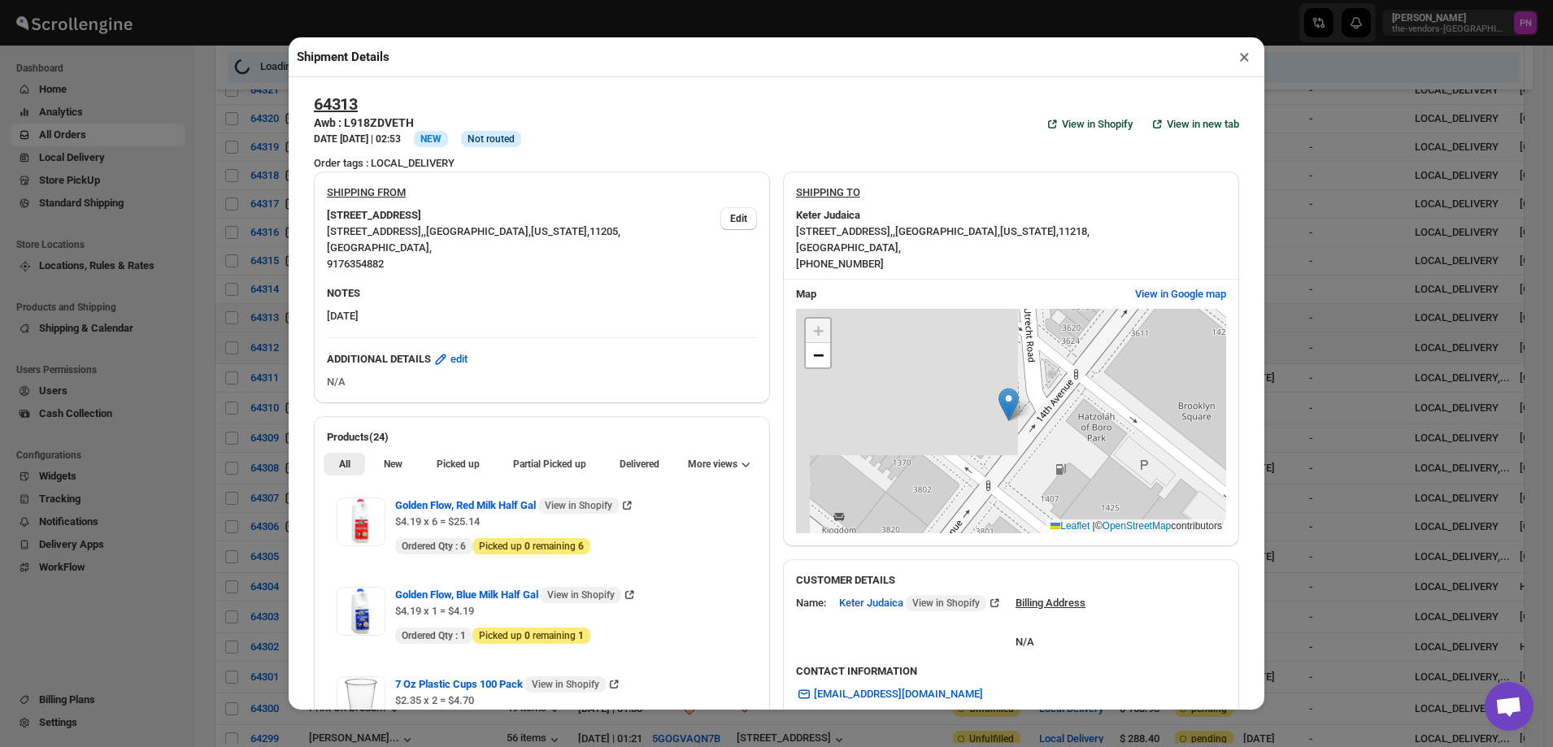
click at [1243, 60] on button "×" at bounding box center [1244, 57] width 24 height 23
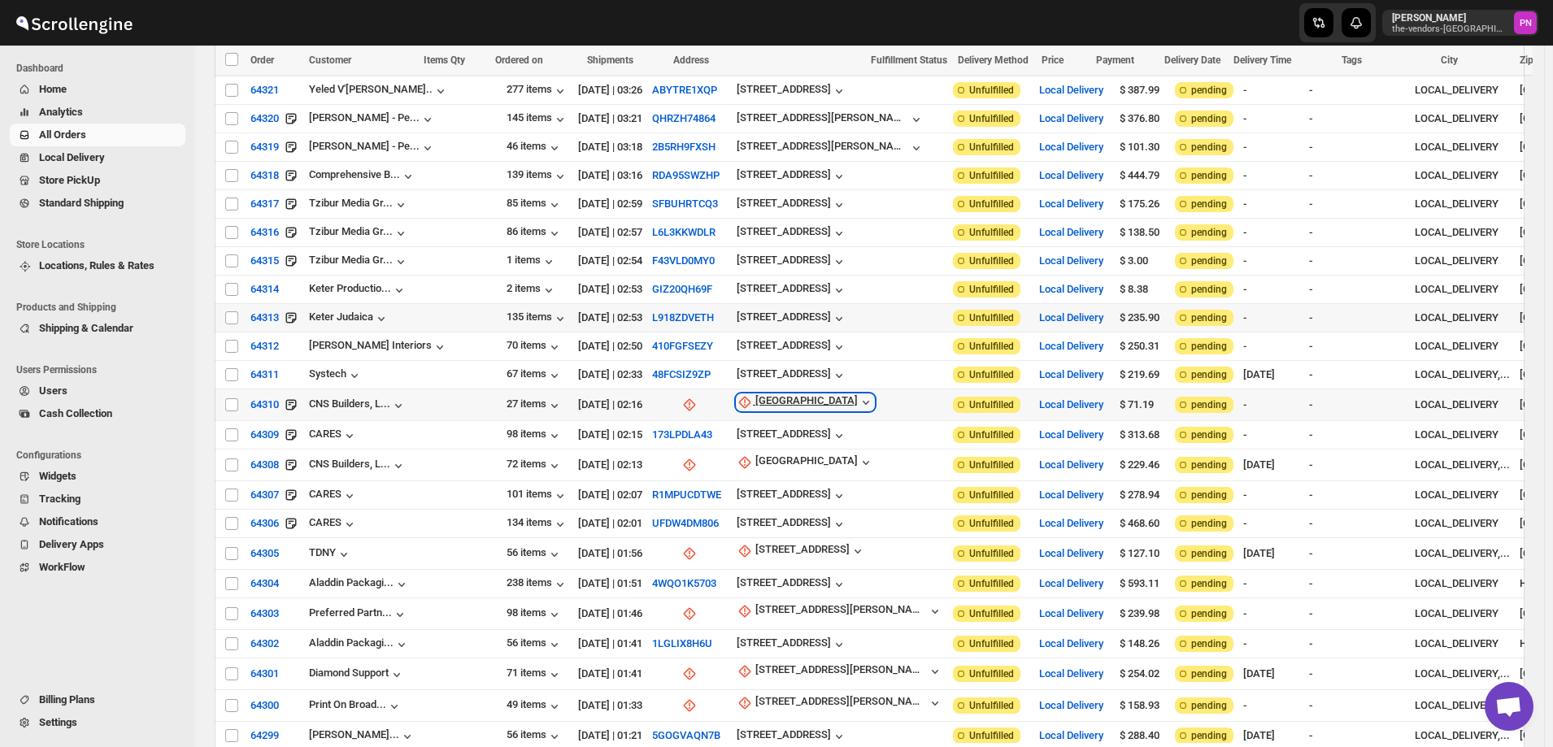
click at [755, 394] on div "Brooklyn Navy Yard" at bounding box center [806, 402] width 102 height 16
click at [737, 468] on span "Update manually" at bounding box center [742, 469] width 77 height 12
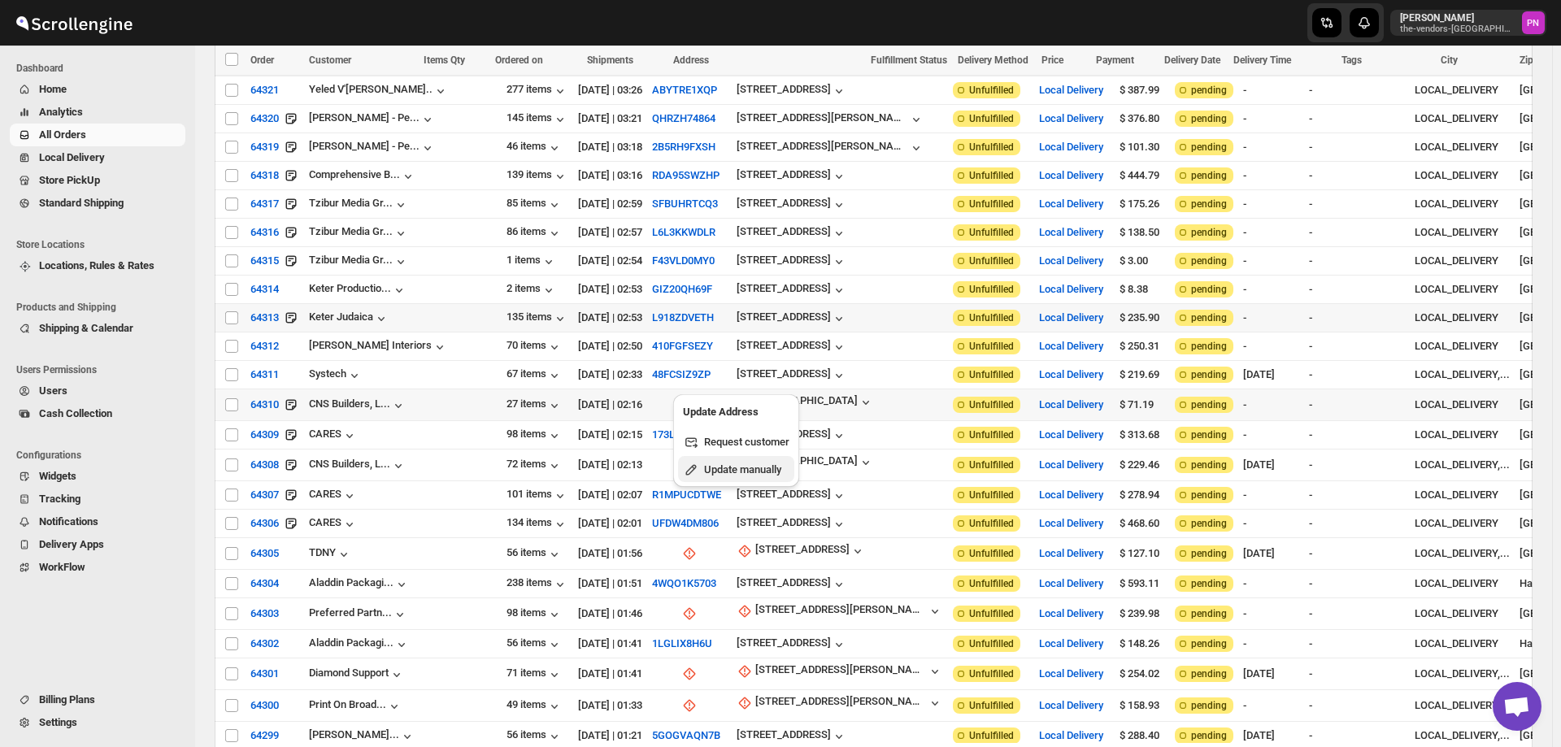
select select "US"
select select "[US_STATE]"
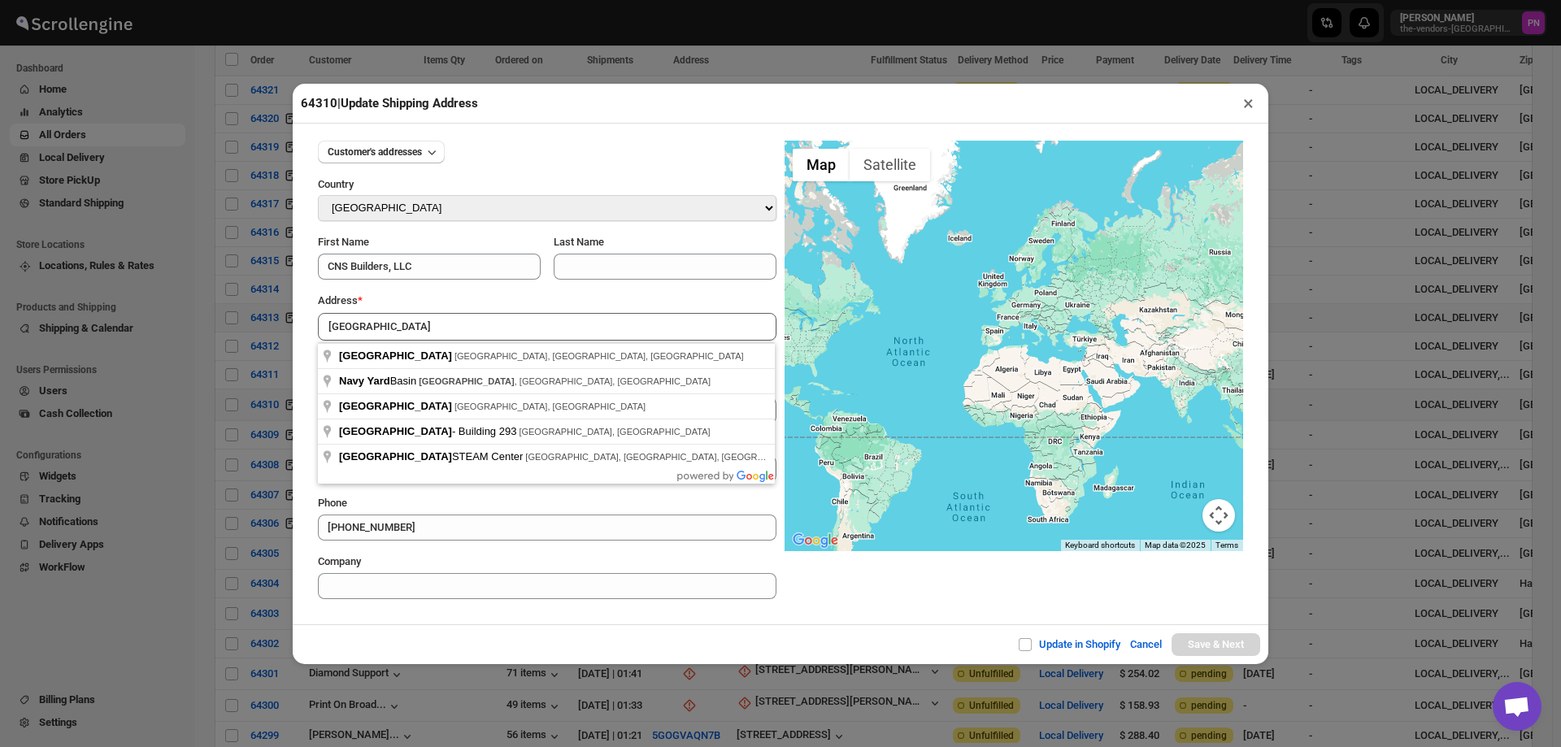
click at [579, 642] on div "Update in Shopify Cancel Save & Next" at bounding box center [781, 644] width 976 height 40
click at [470, 320] on input "Brooklyn Navy Yard" at bounding box center [547, 327] width 459 height 28
type input "[GEOGRAPHIC_DATA], [GEOGRAPHIC_DATA], [GEOGRAPHIC_DATA], [GEOGRAPHIC_DATA]"
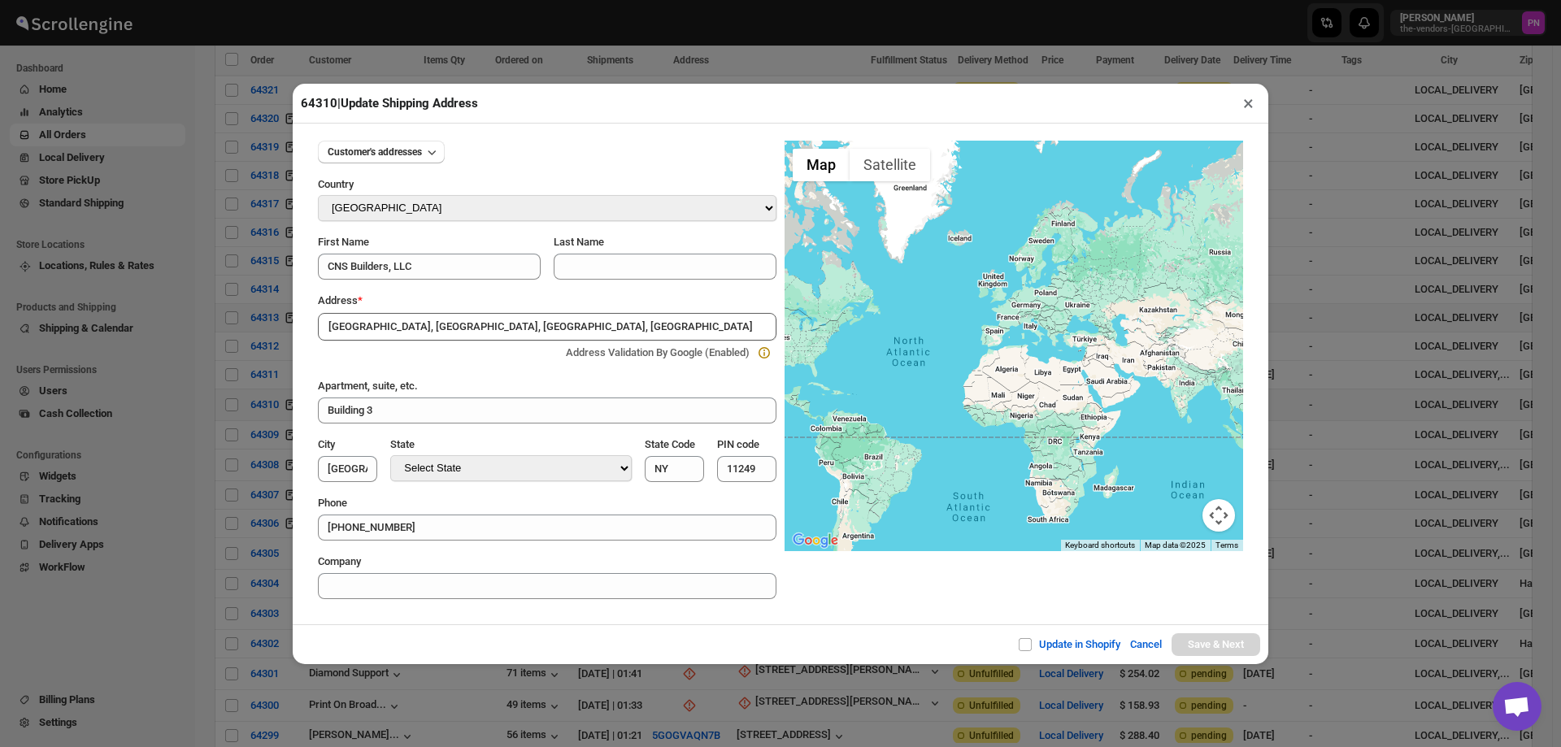
type input "[GEOGRAPHIC_DATA]"
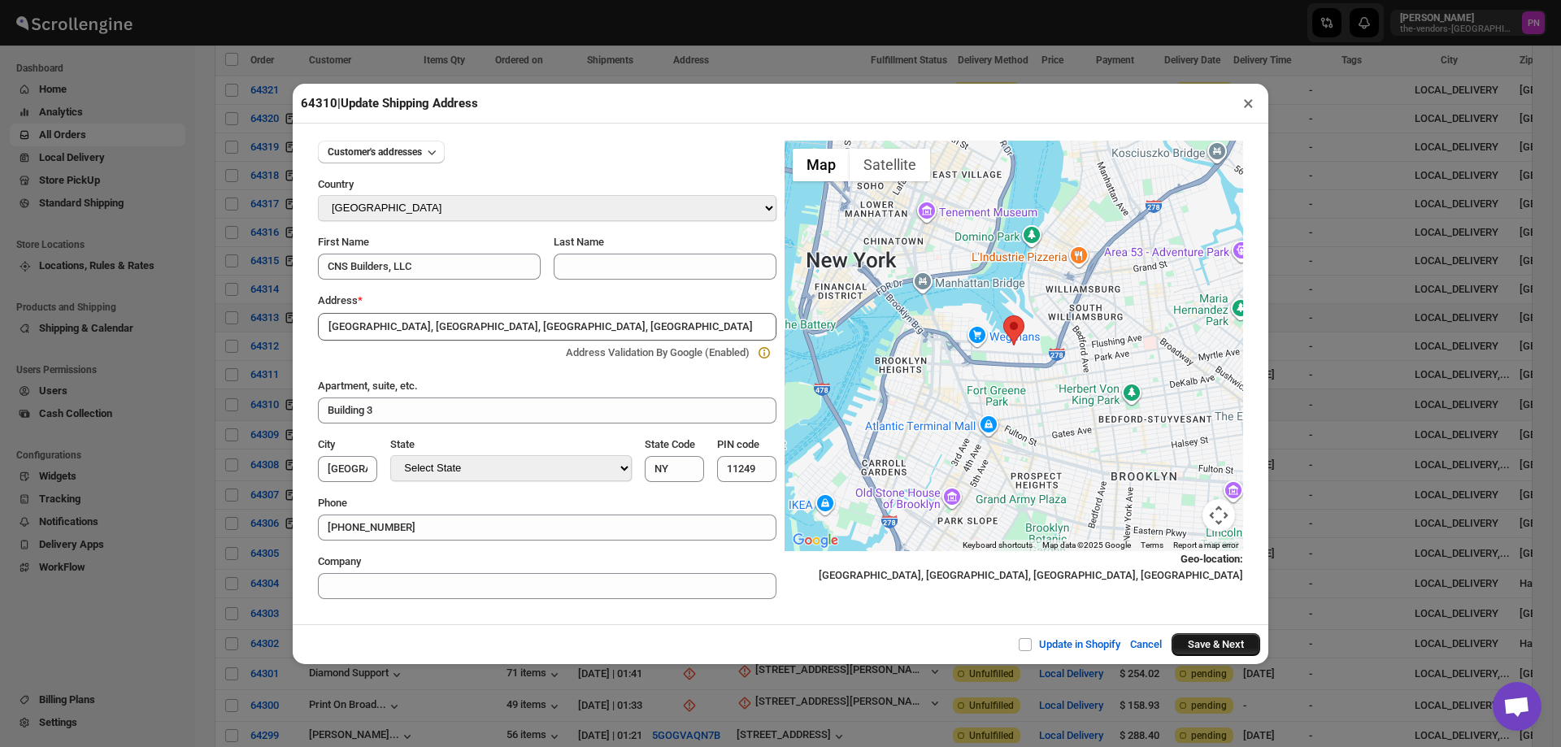
click at [1220, 646] on button "Save & Next" at bounding box center [1216, 644] width 89 height 23
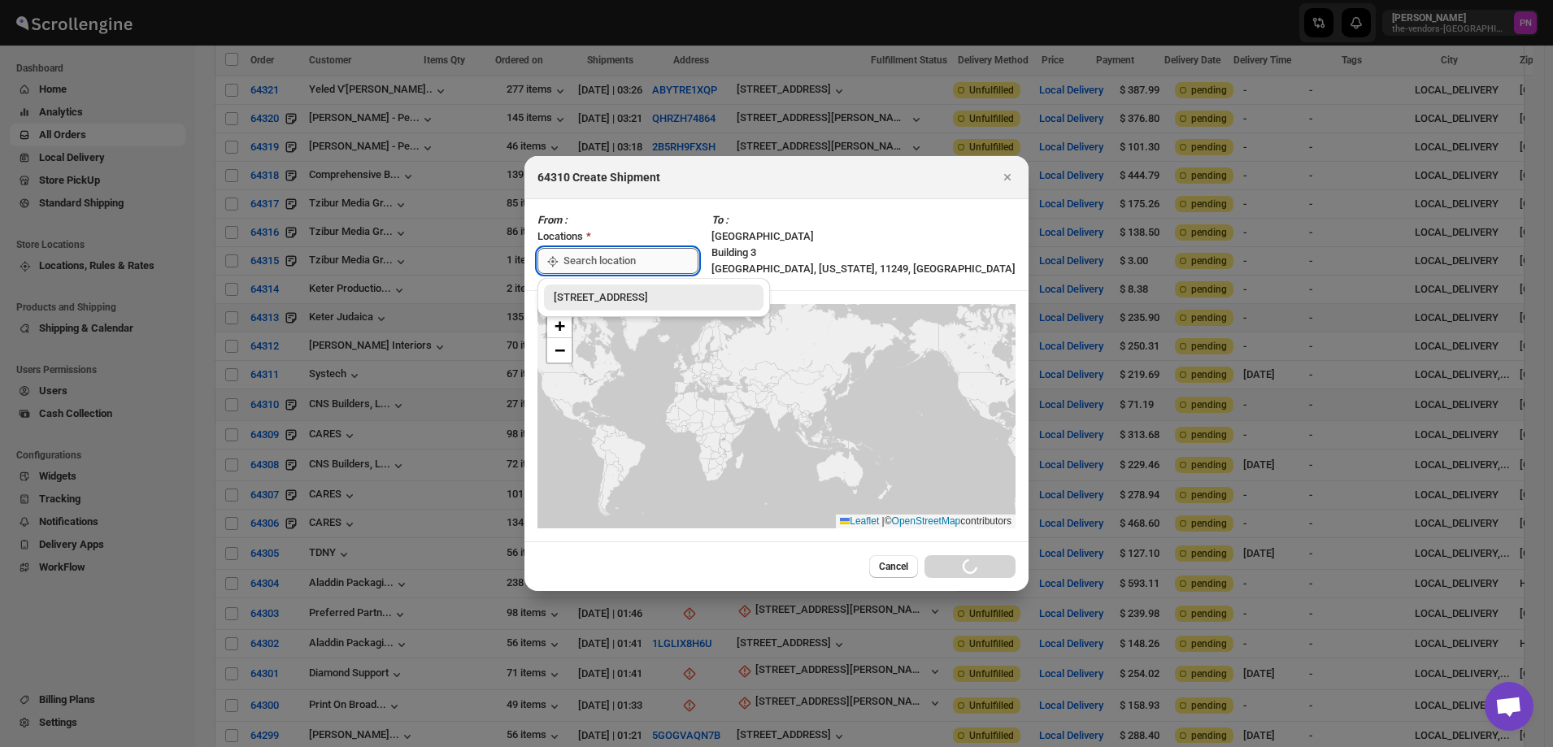
click at [627, 260] on input ":rdd:" at bounding box center [630, 261] width 135 height 26
click at [606, 307] on div "[STREET_ADDRESS]" at bounding box center [654, 298] width 220 height 26
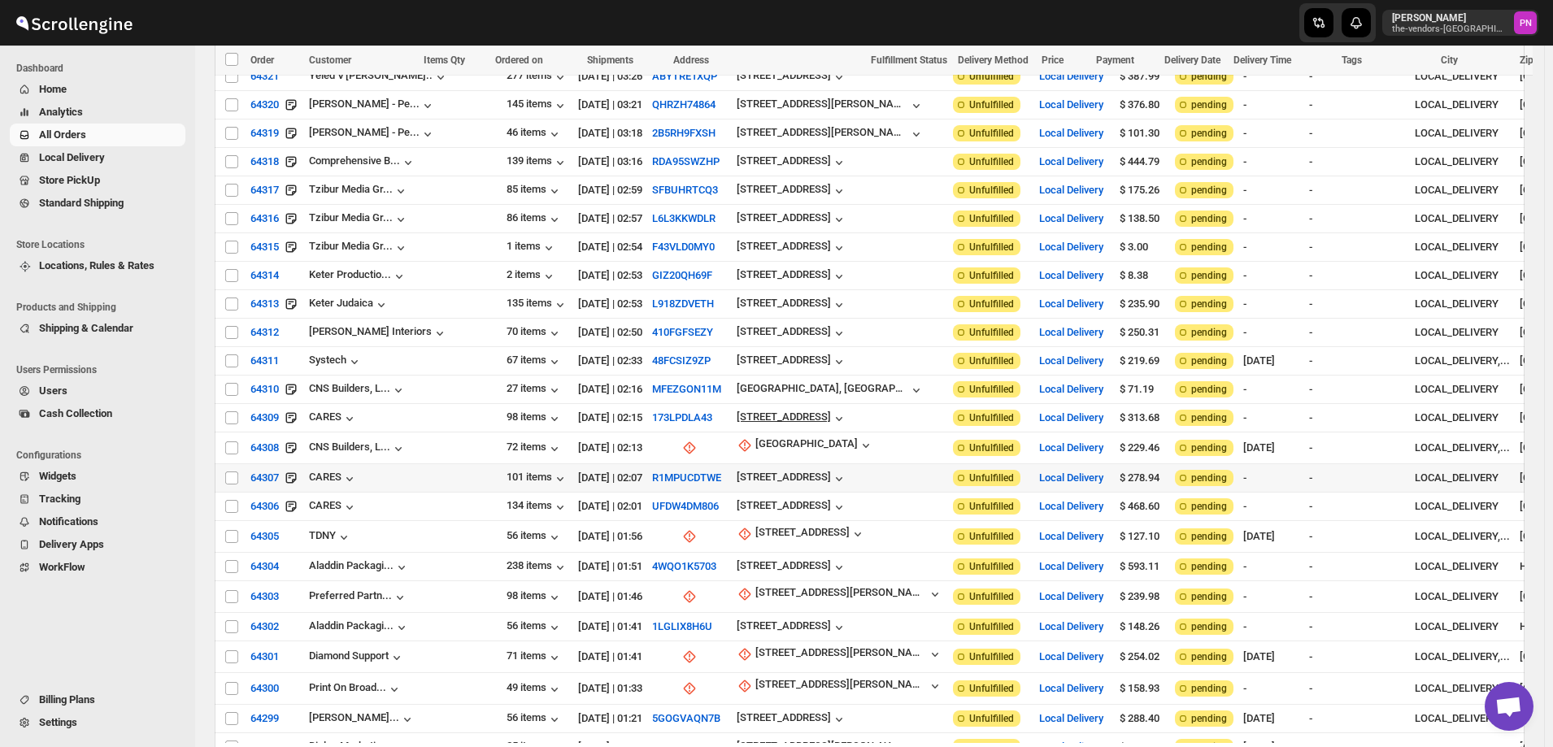
scroll to position [650, 0]
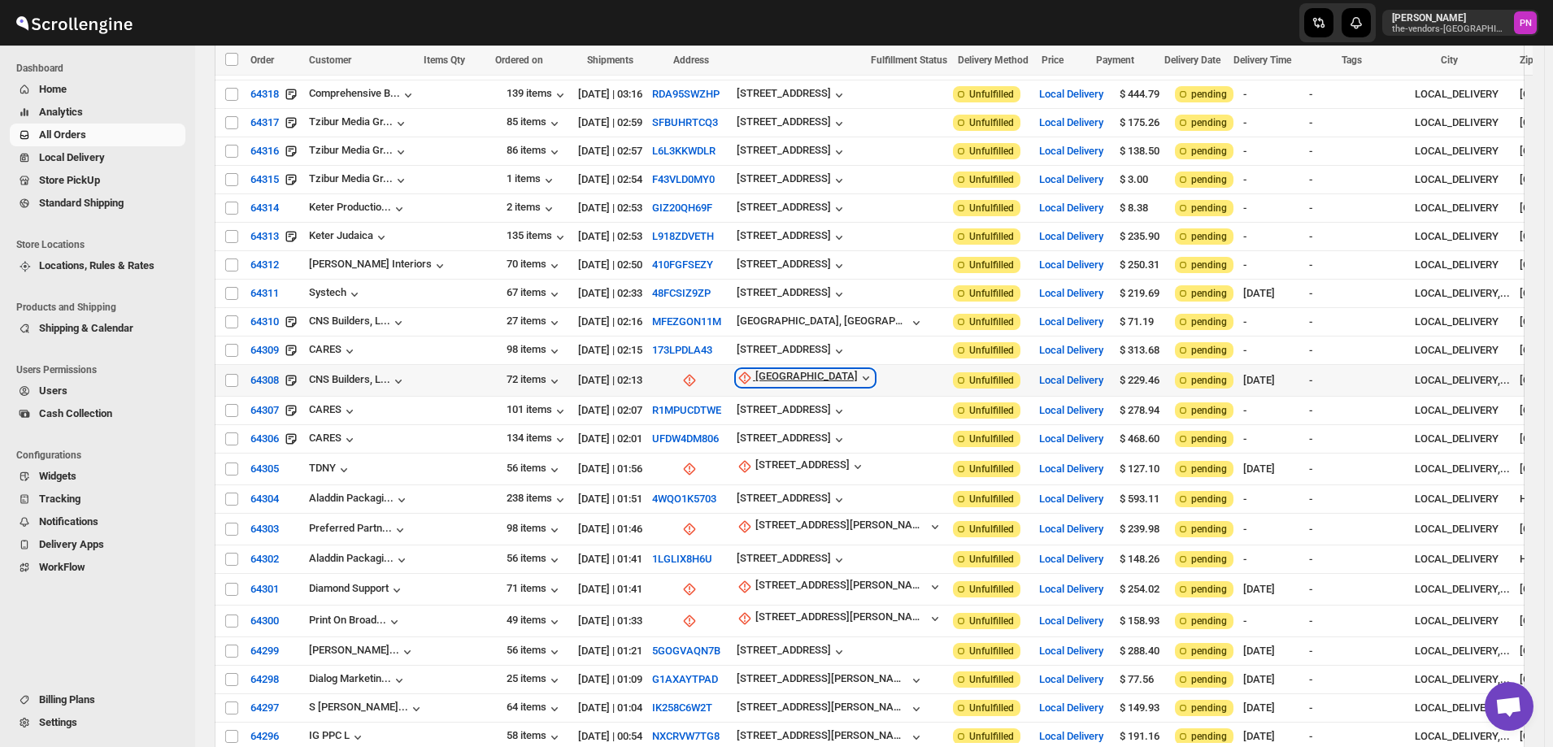
click at [755, 370] on div "Brooklyn Navy Yard" at bounding box center [806, 378] width 102 height 16
click at [756, 445] on span "Update manually" at bounding box center [742, 443] width 77 height 12
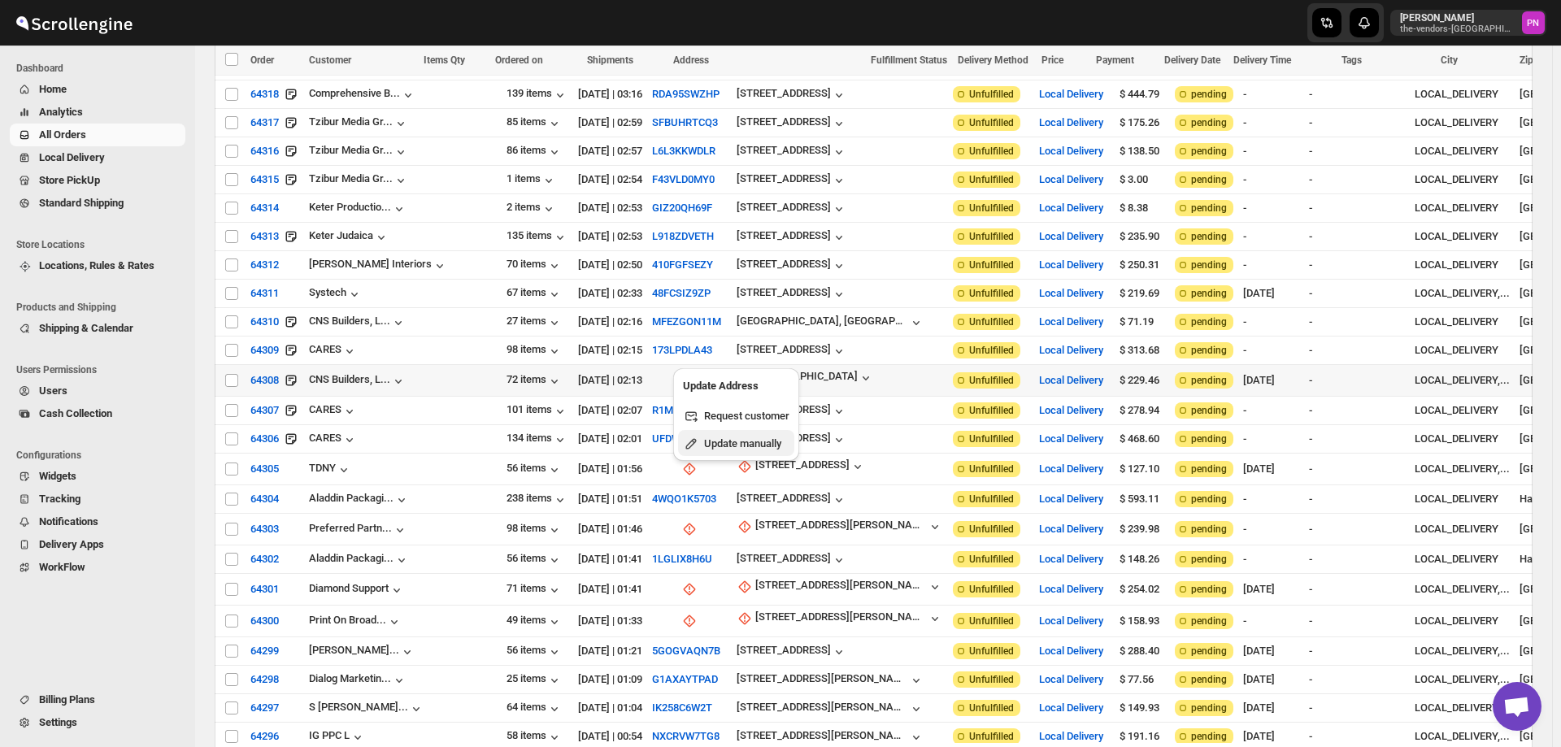
select select "US"
select select "[US_STATE]"
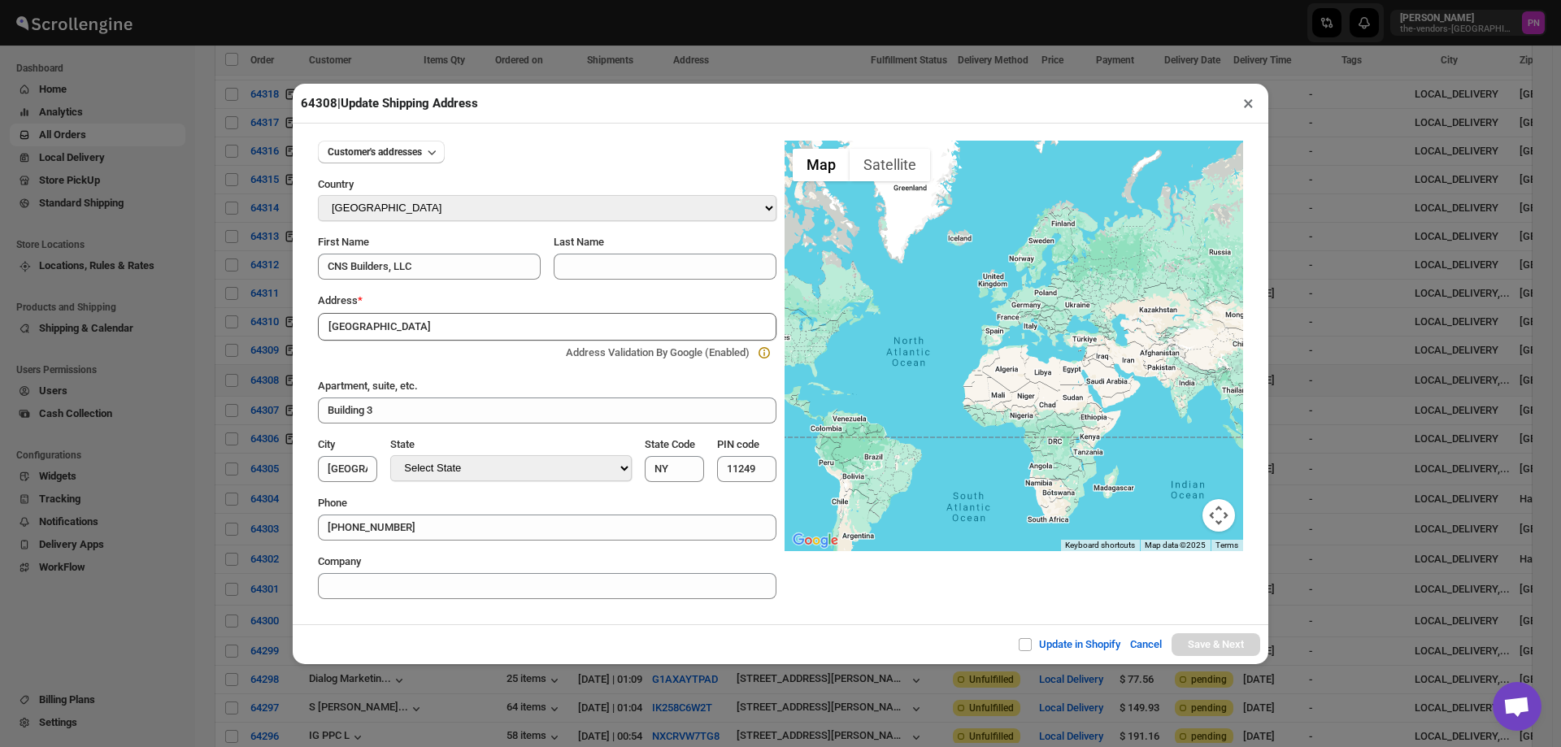
click at [578, 624] on div "Customer's addresses Country Select Country Afghanistan Åland Islands Albania A…" at bounding box center [781, 374] width 976 height 501
click at [469, 317] on input "Brooklyn Navy Yard" at bounding box center [547, 327] width 459 height 28
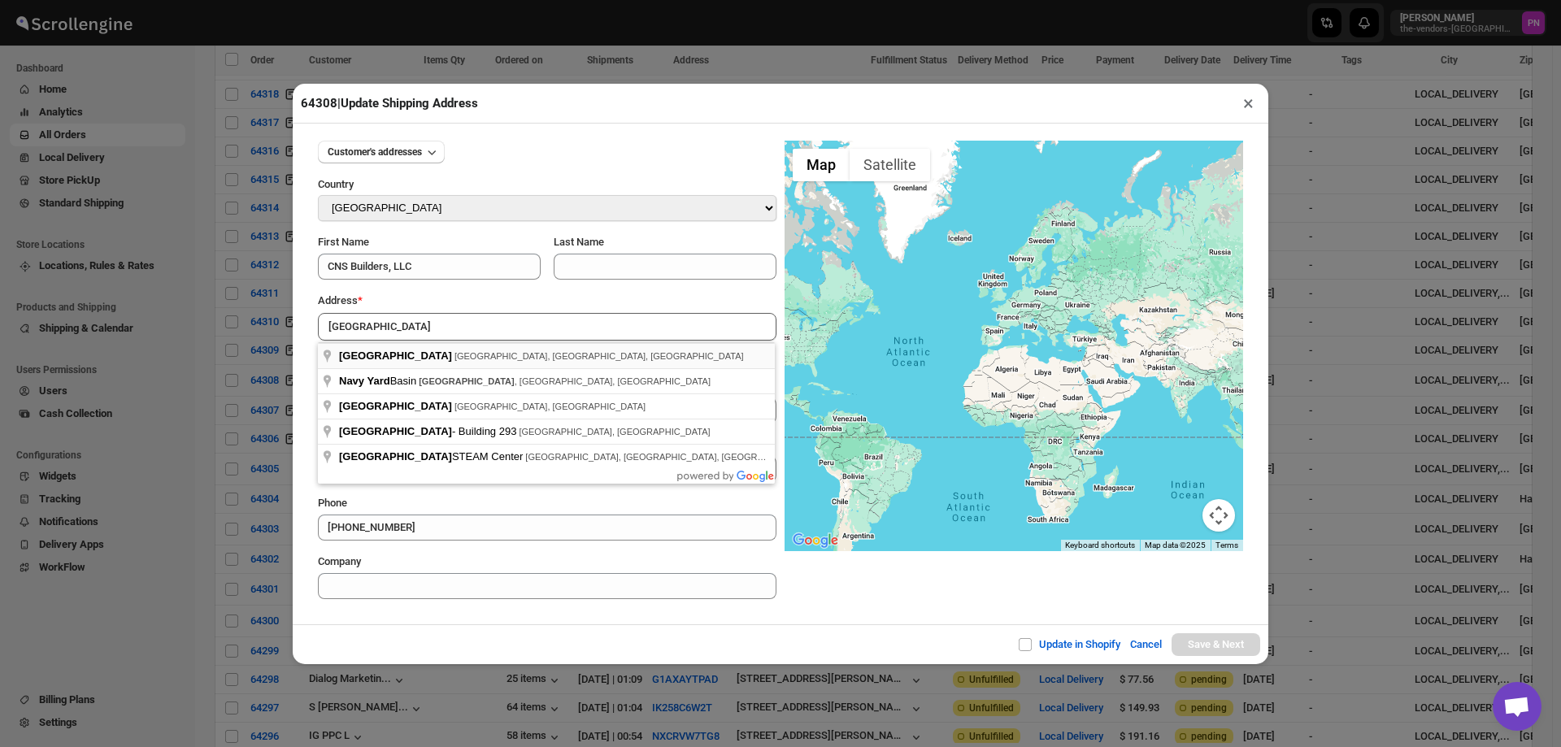
type input "[GEOGRAPHIC_DATA], [GEOGRAPHIC_DATA], [GEOGRAPHIC_DATA], [GEOGRAPHIC_DATA]"
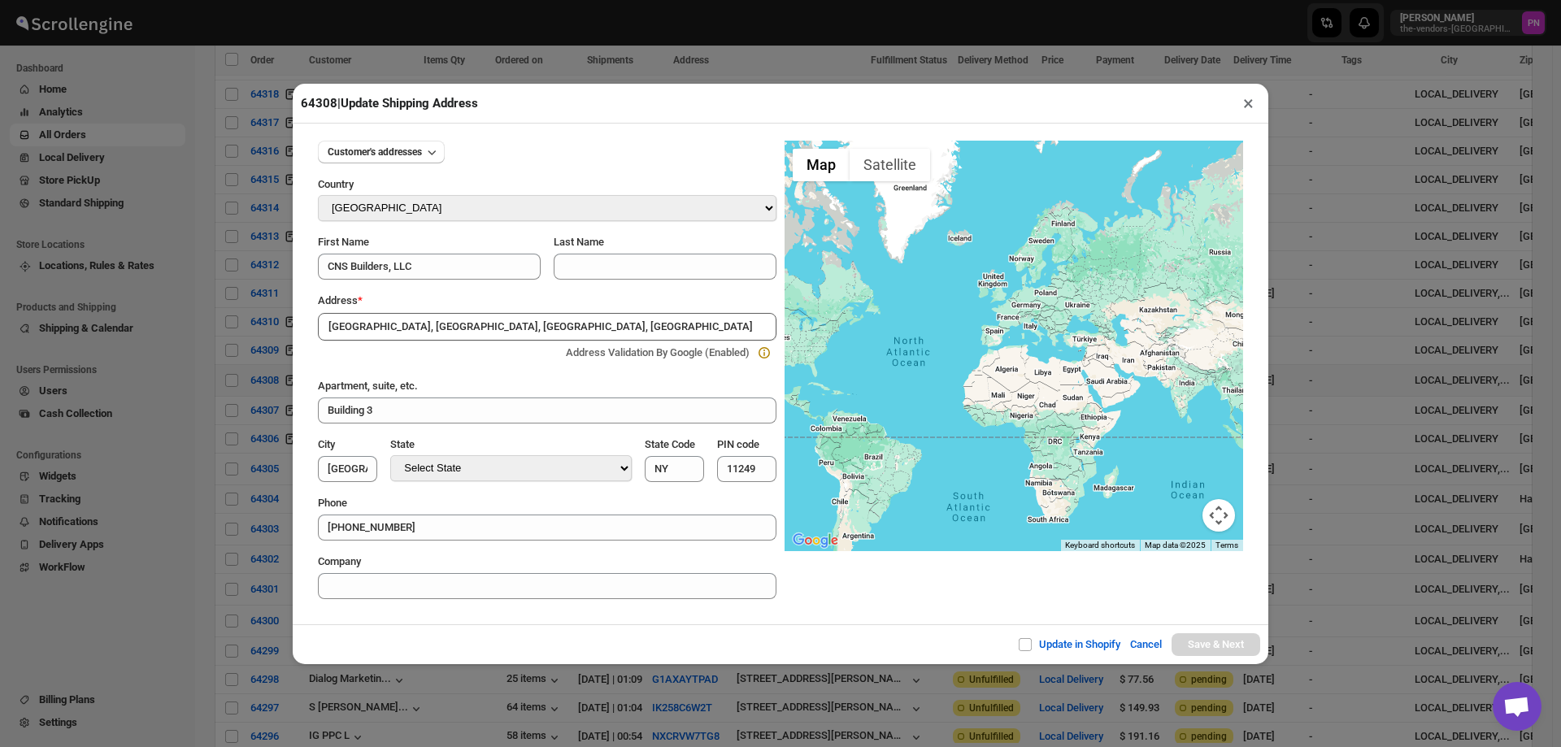
type input "[GEOGRAPHIC_DATA]"
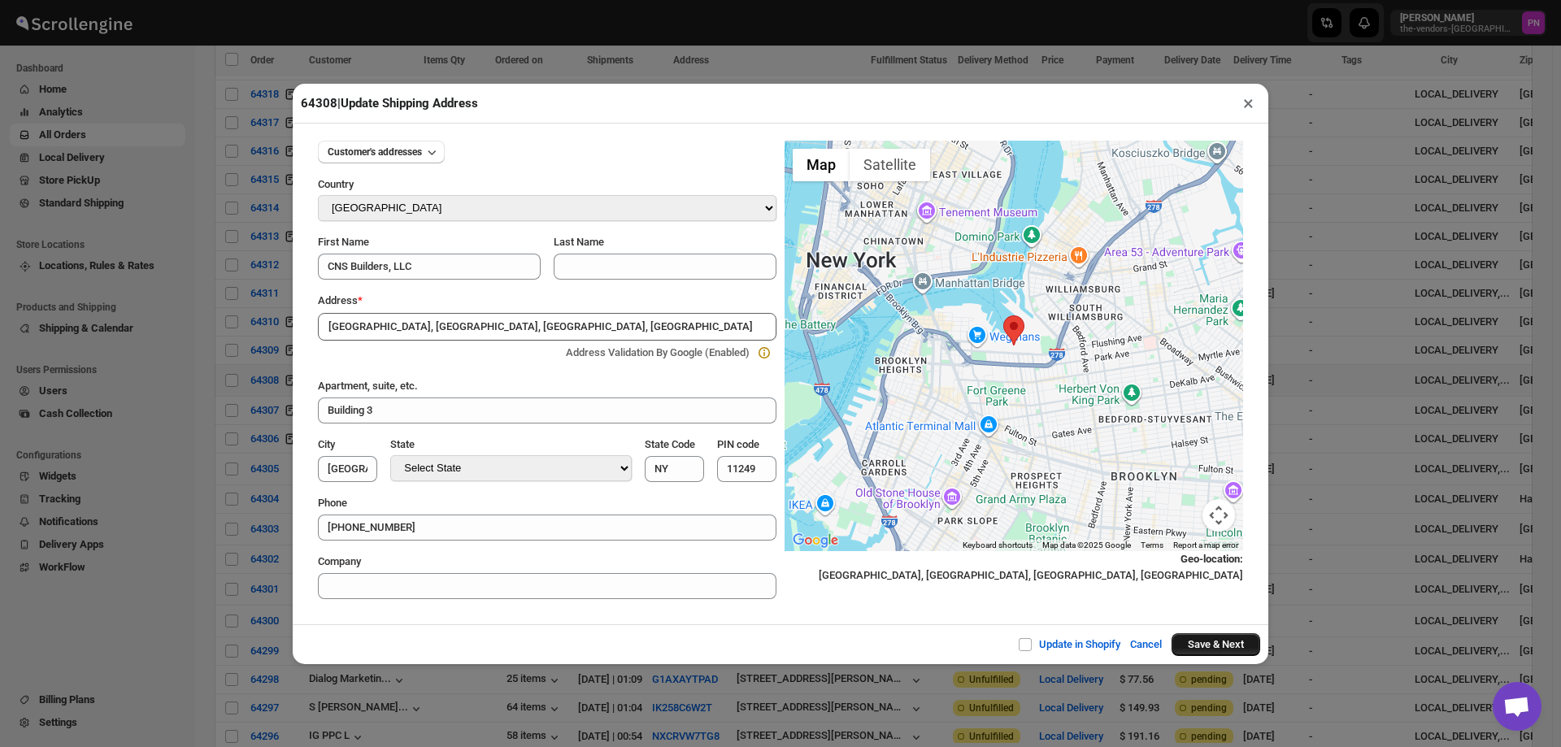
click at [1227, 649] on button "Save & Next" at bounding box center [1216, 644] width 89 height 23
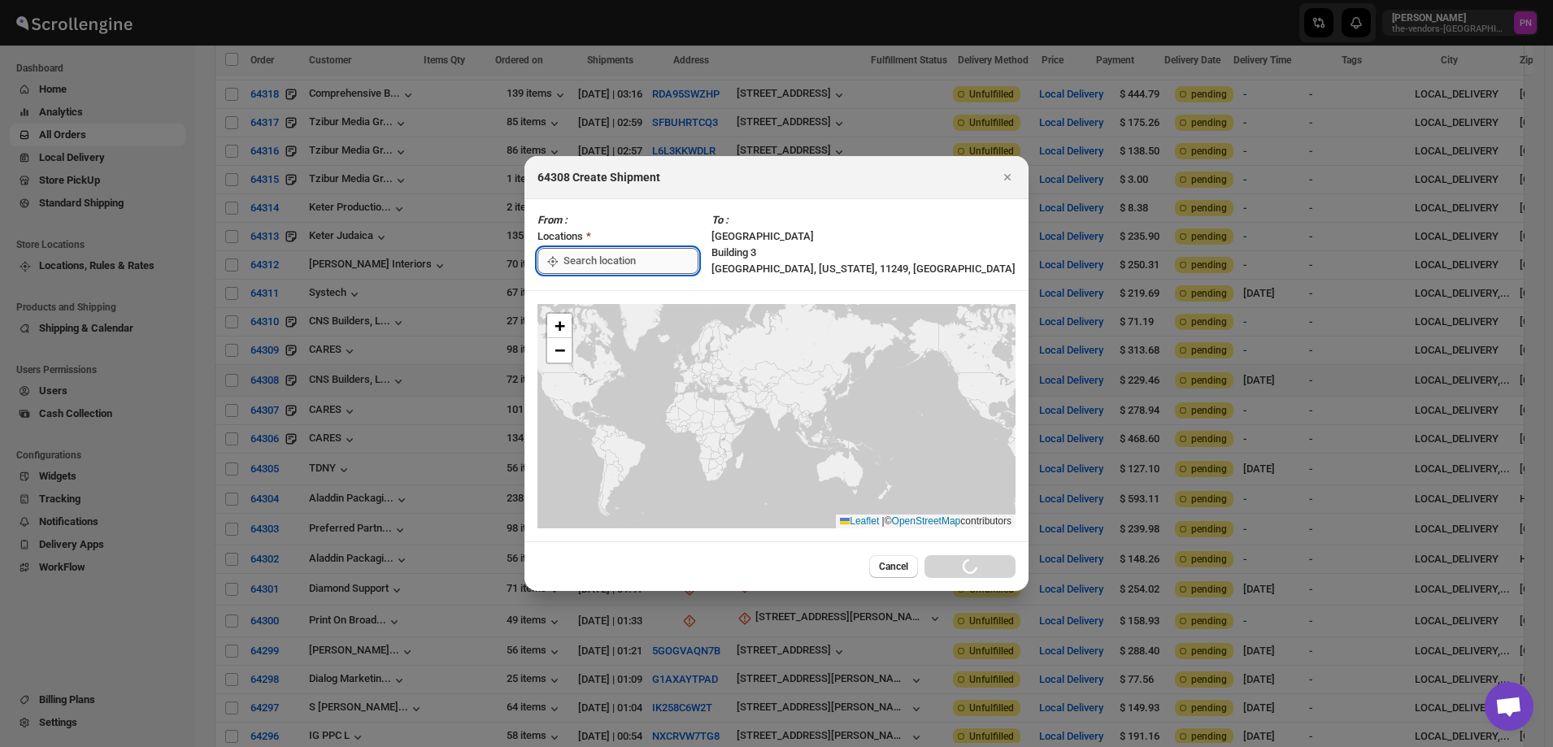
click at [637, 268] on input ":re4:" at bounding box center [630, 261] width 135 height 26
click at [629, 301] on div "[STREET_ADDRESS]" at bounding box center [654, 297] width 200 height 16
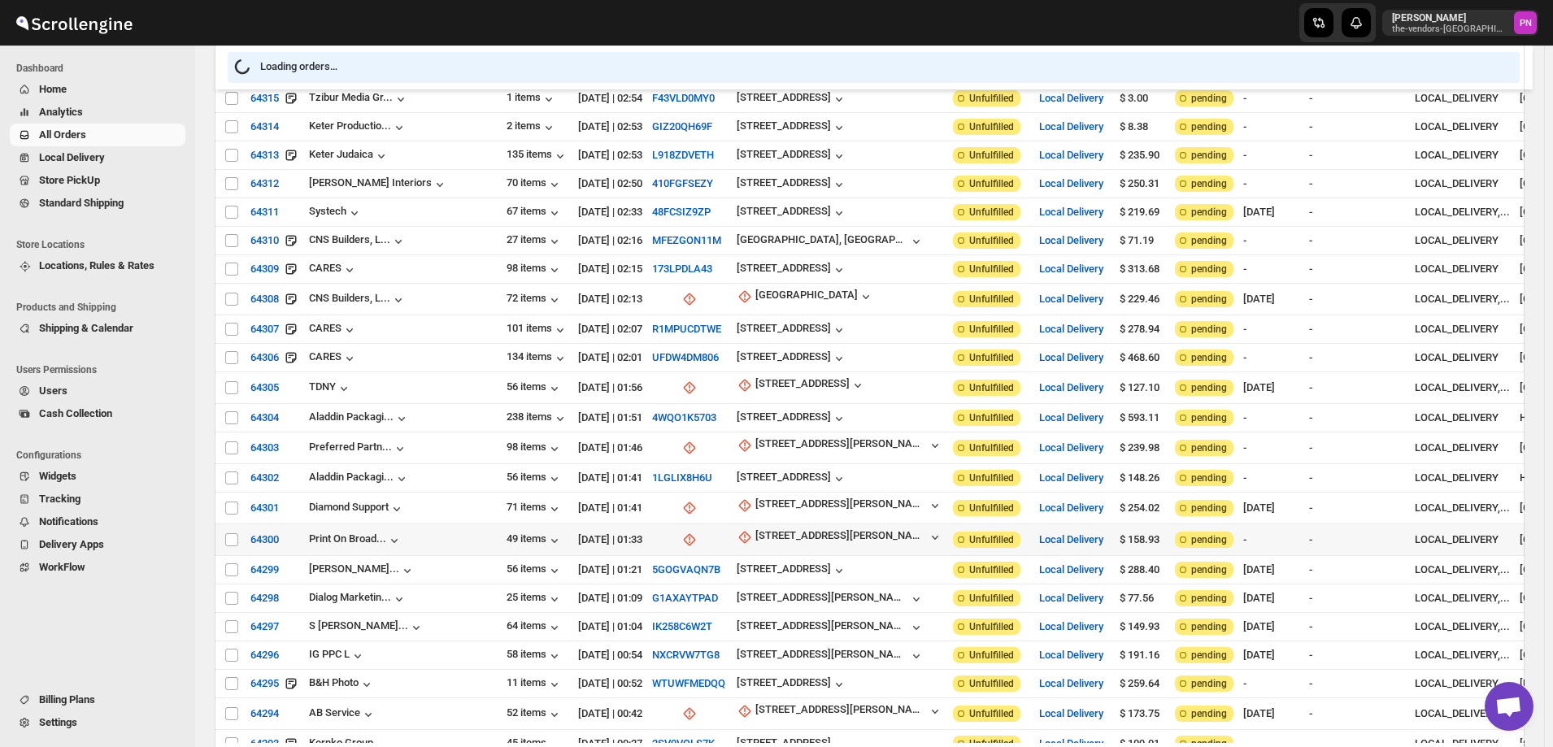
scroll to position [813, 0]
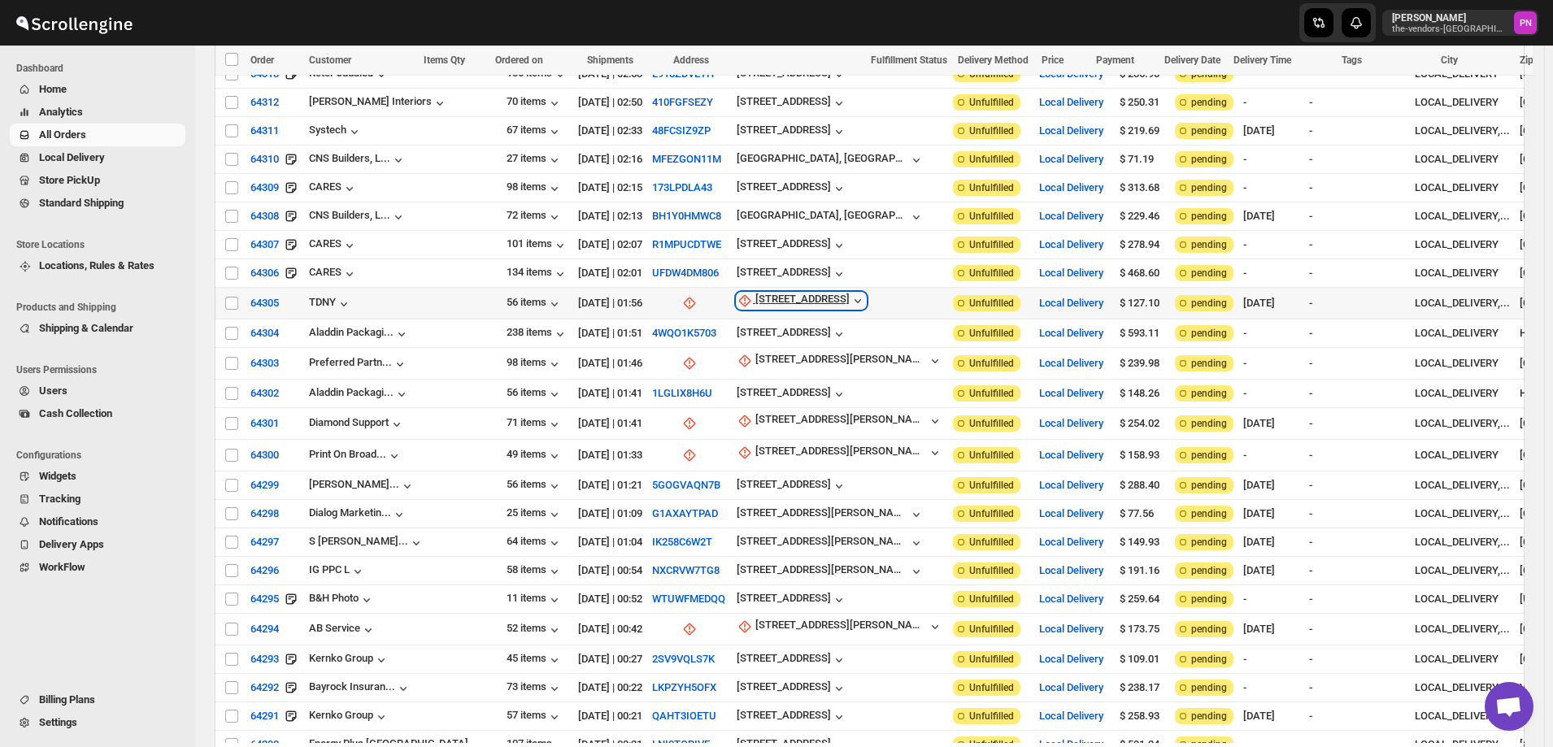
click at [755, 293] on div "26 Steuben Street" at bounding box center [802, 301] width 94 height 16
click at [745, 371] on span "Update manually" at bounding box center [743, 364] width 85 height 16
select select "US"
select select "[US_STATE]"
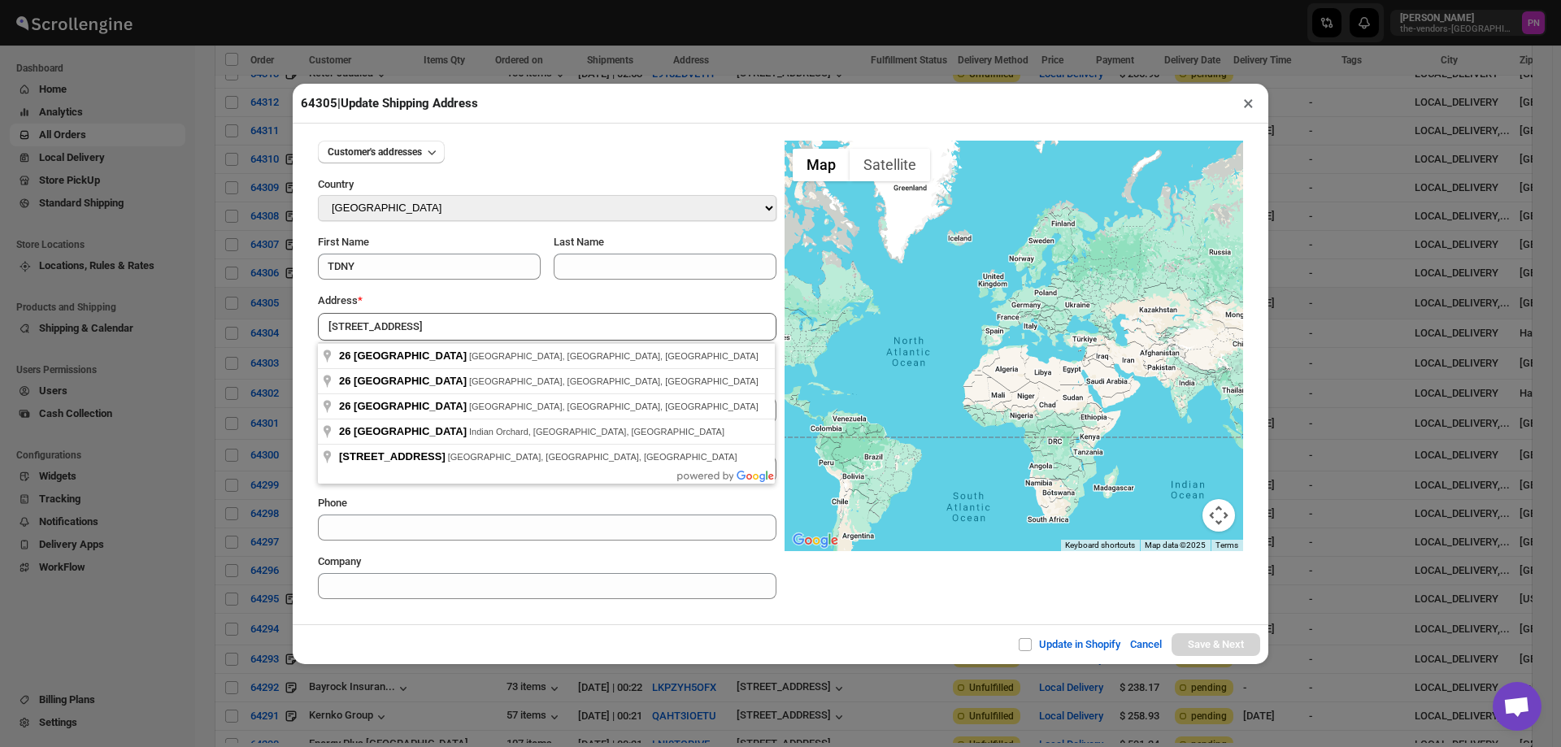
click at [533, 618] on div "Customer's addresses Country Select Country Afghanistan Åland Islands Albania A…" at bounding box center [781, 374] width 976 height 501
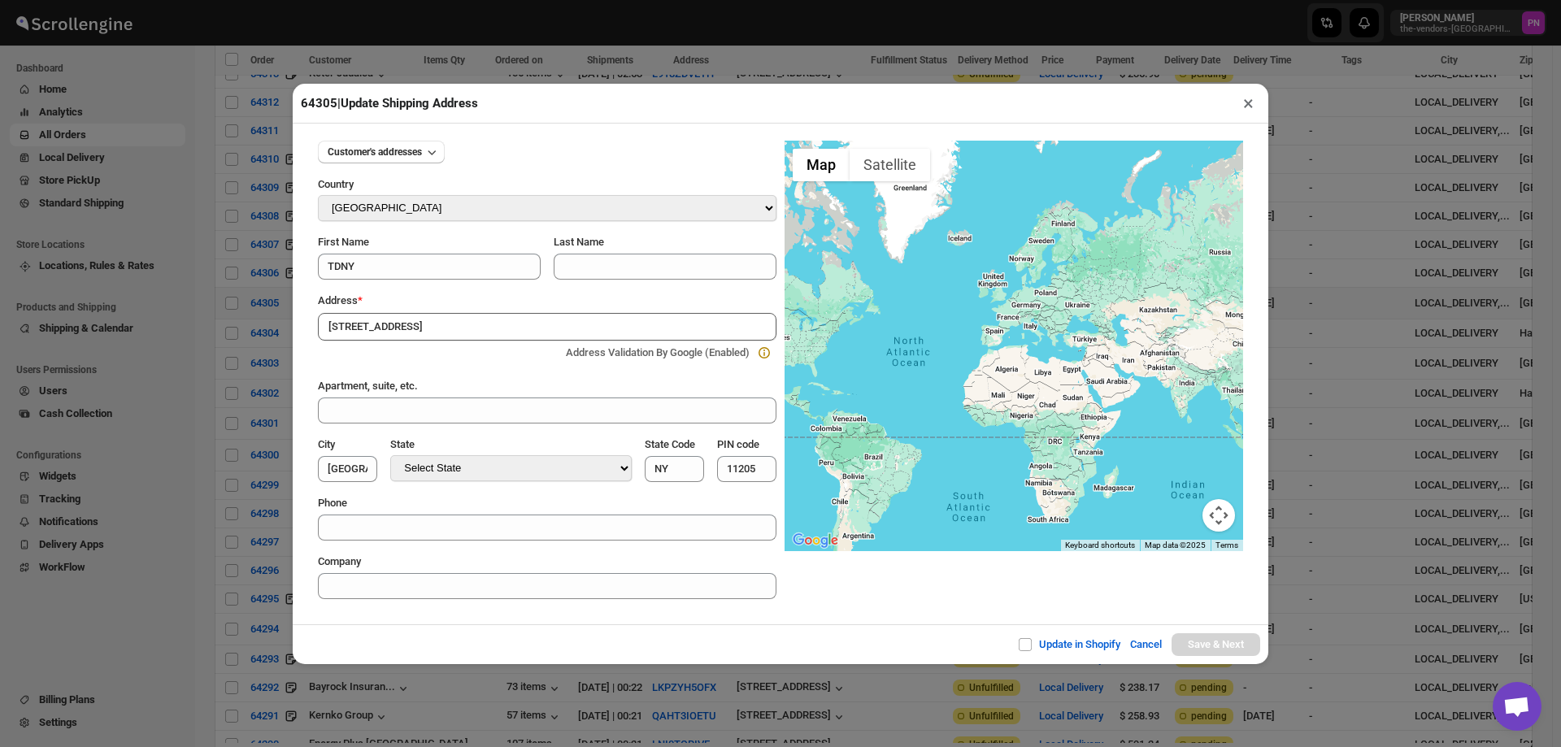
click at [465, 323] on input "26 Steuben Street" at bounding box center [547, 327] width 459 height 28
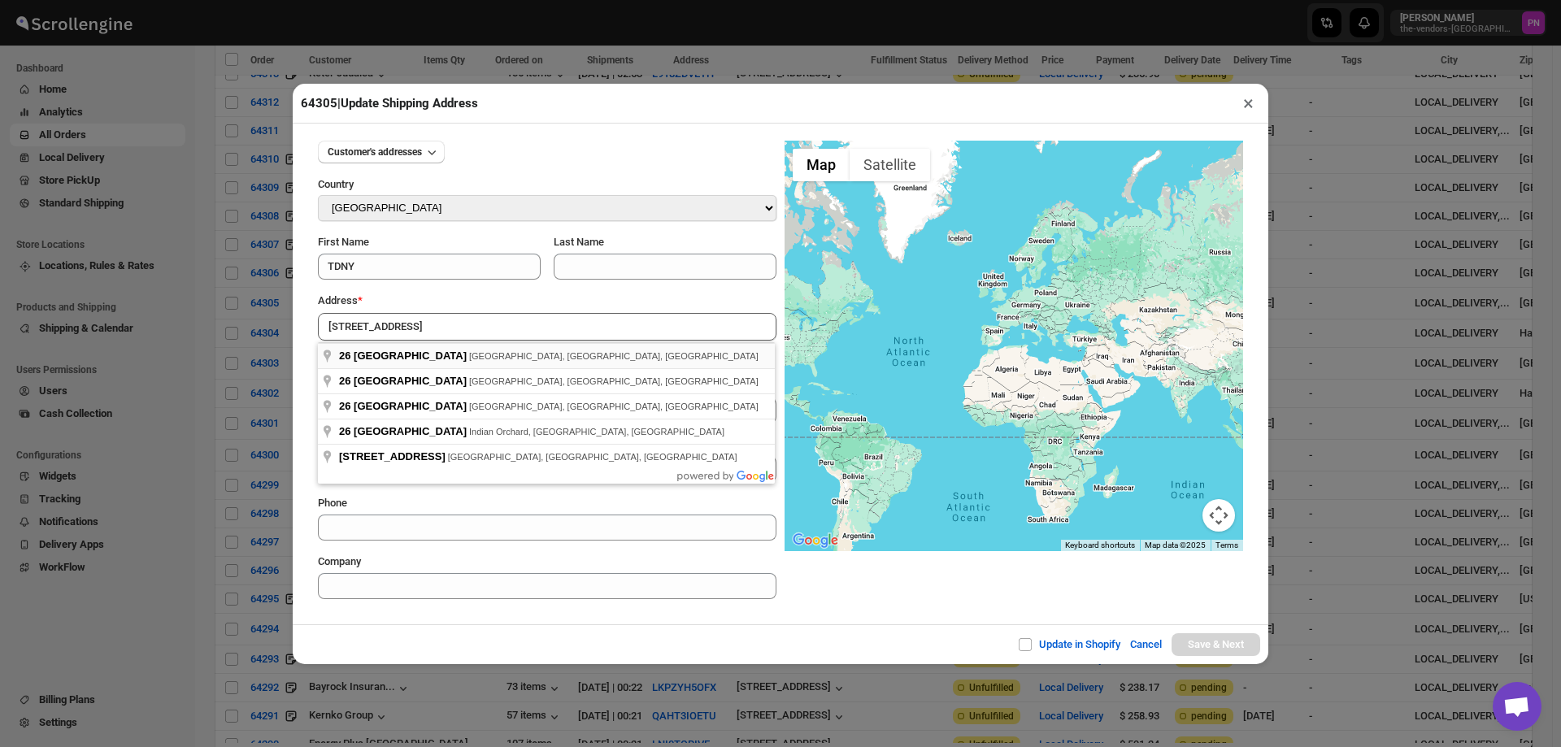
type input "26 Steuben Street, Brooklyn, NY, USA"
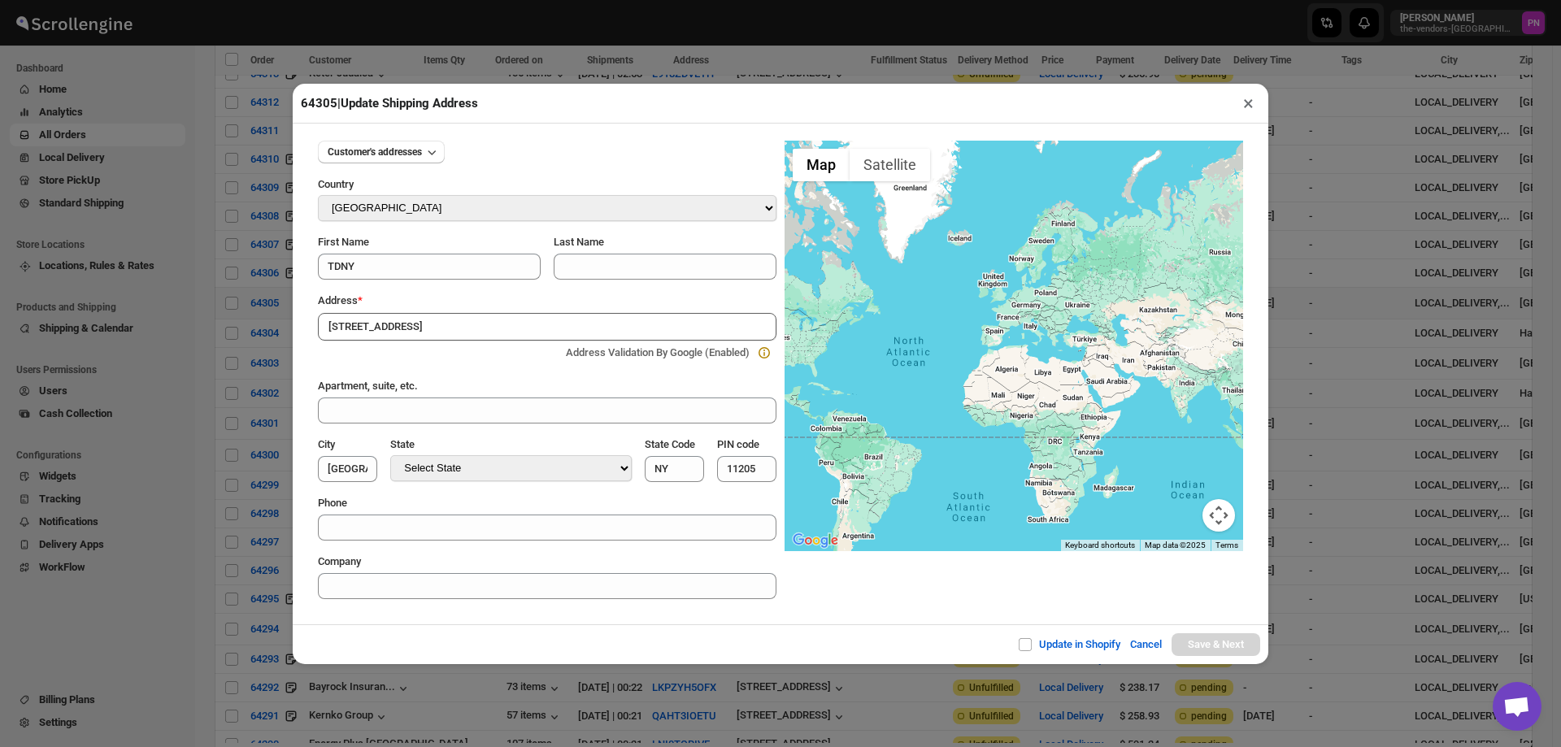
type input "[GEOGRAPHIC_DATA]"
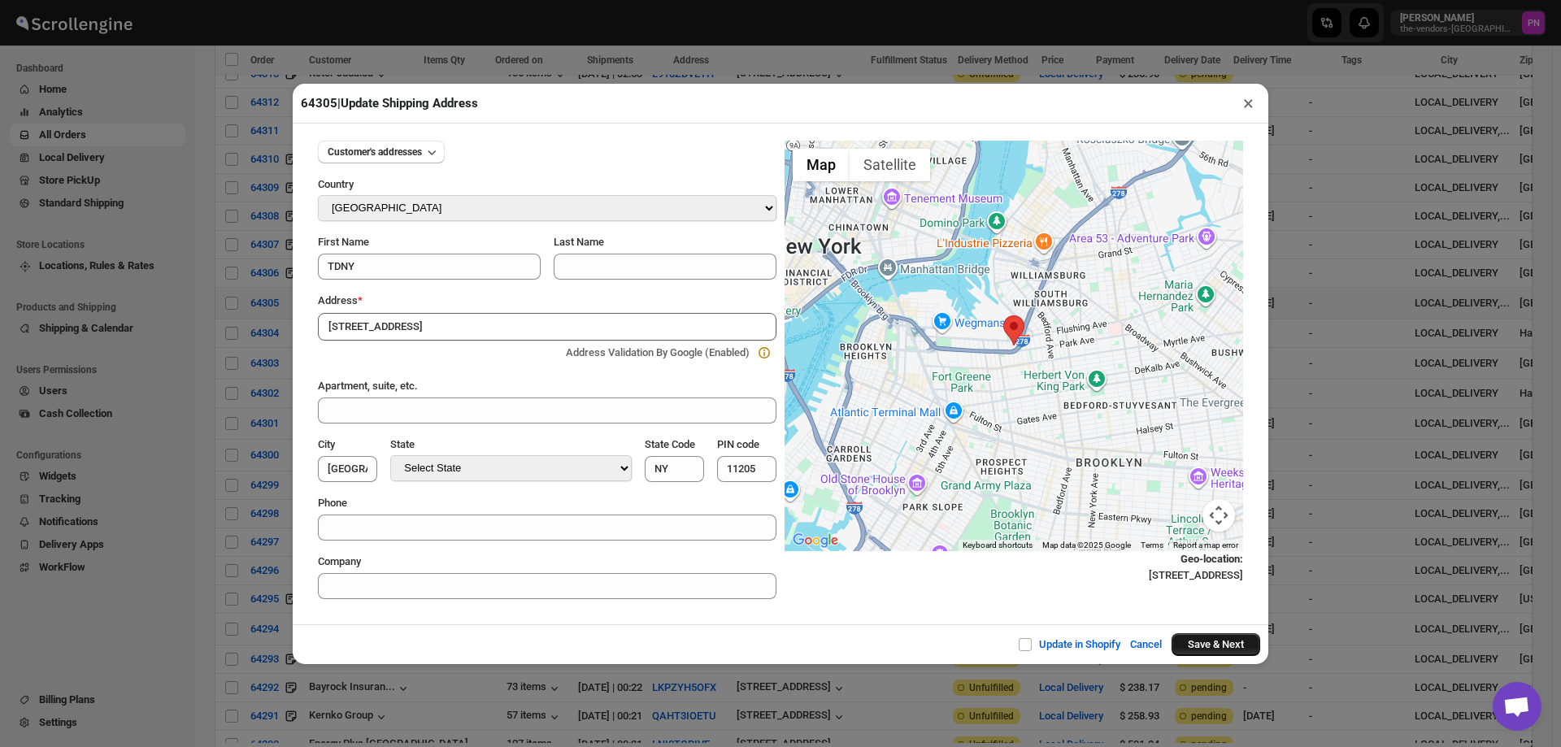
click at [1205, 642] on button "Save & Next" at bounding box center [1216, 644] width 89 height 23
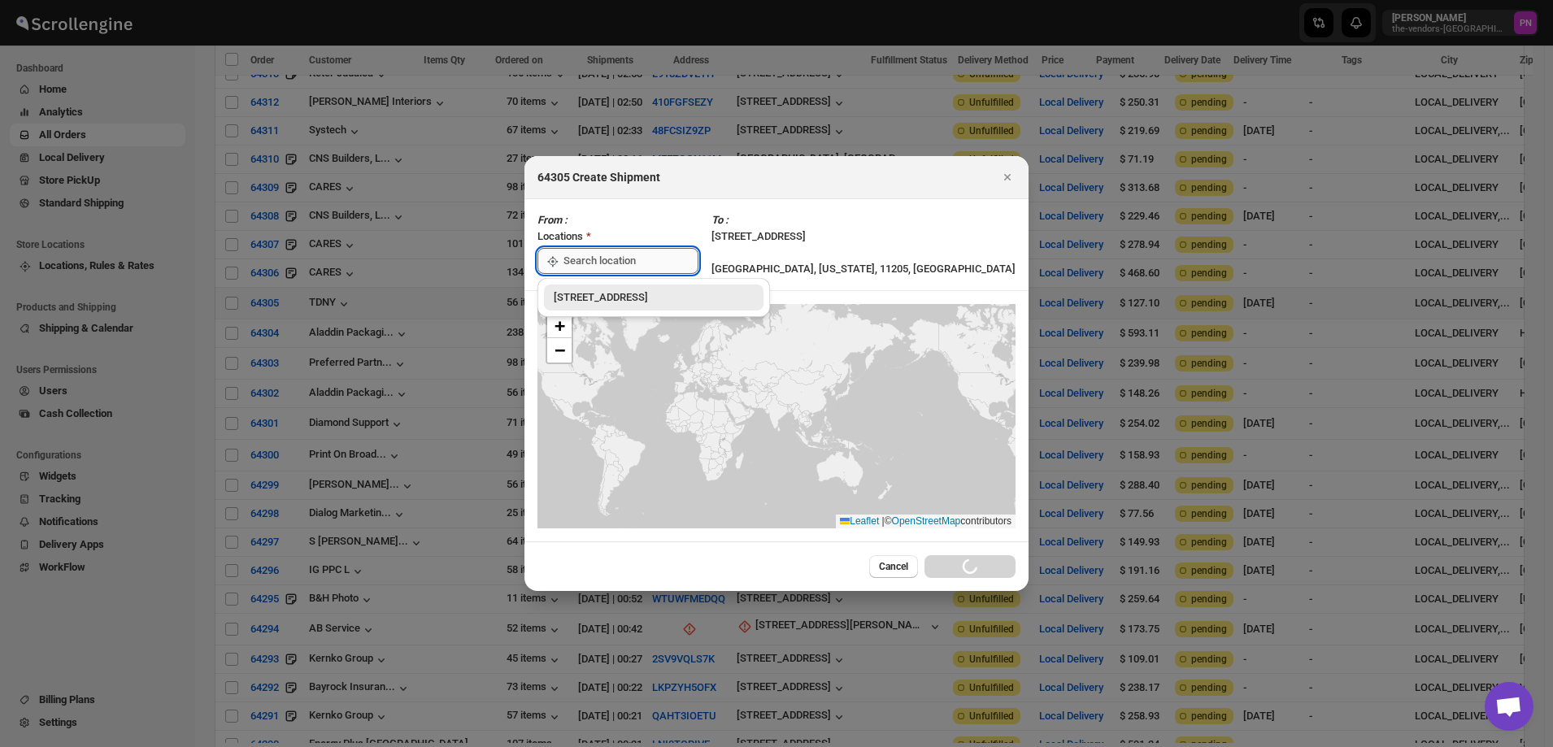
click at [650, 261] on input ":rf5:" at bounding box center [630, 261] width 135 height 26
click at [597, 300] on div "[STREET_ADDRESS]" at bounding box center [654, 297] width 200 height 16
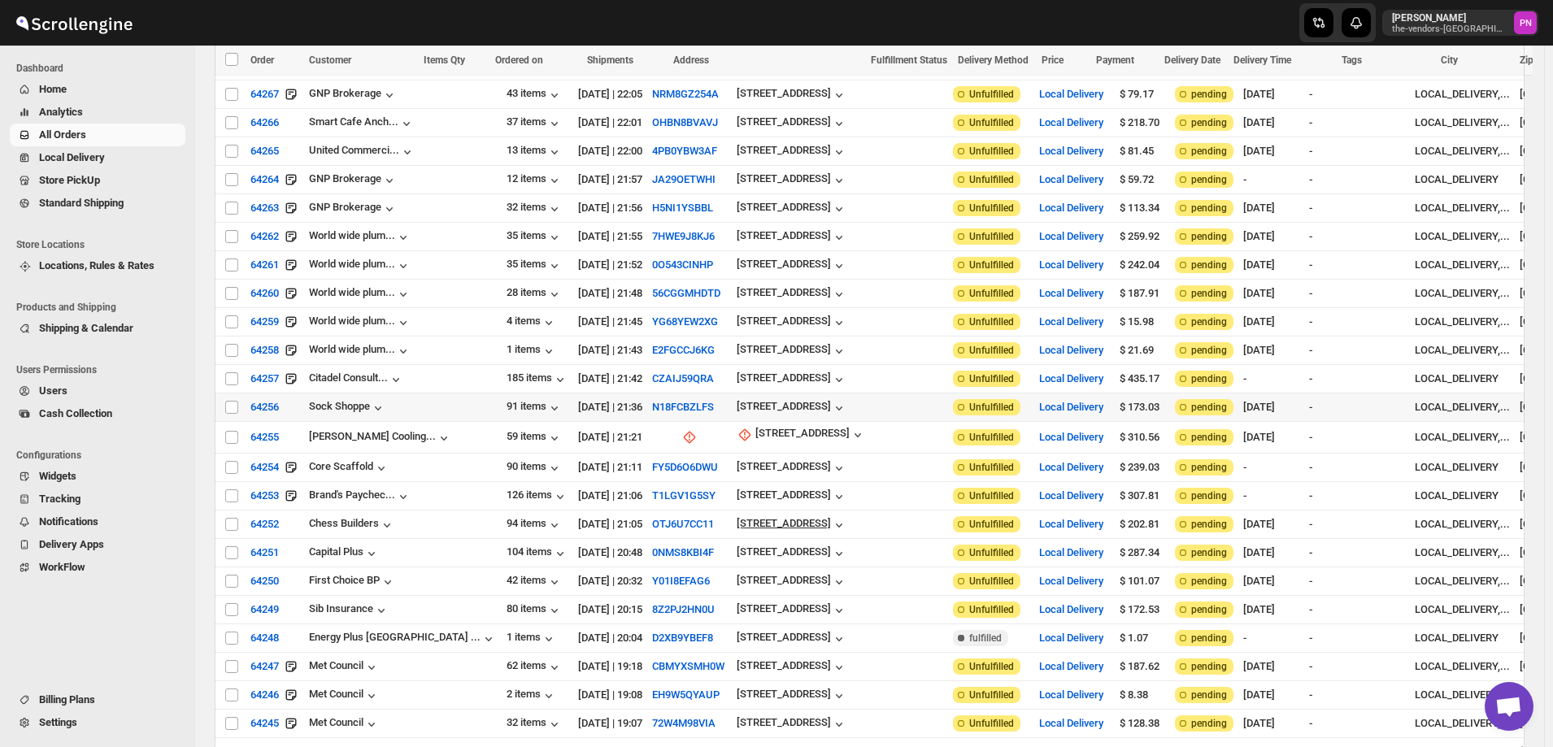
scroll to position [2206, 0]
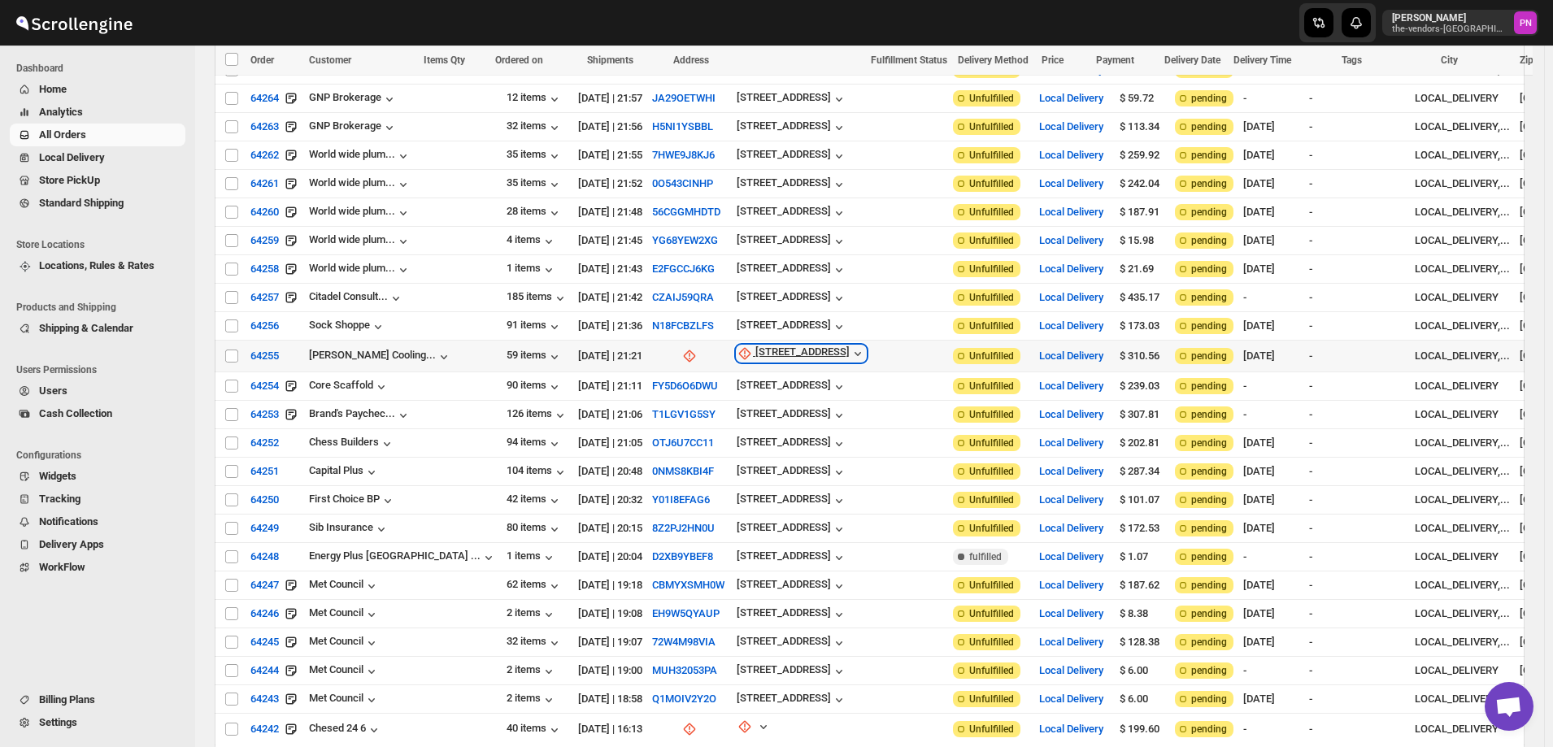
click at [755, 346] on div "15 Meadow St" at bounding box center [802, 354] width 94 height 16
click at [737, 374] on span "Update manually" at bounding box center [731, 376] width 77 height 12
select select "US"
select select "[US_STATE]"
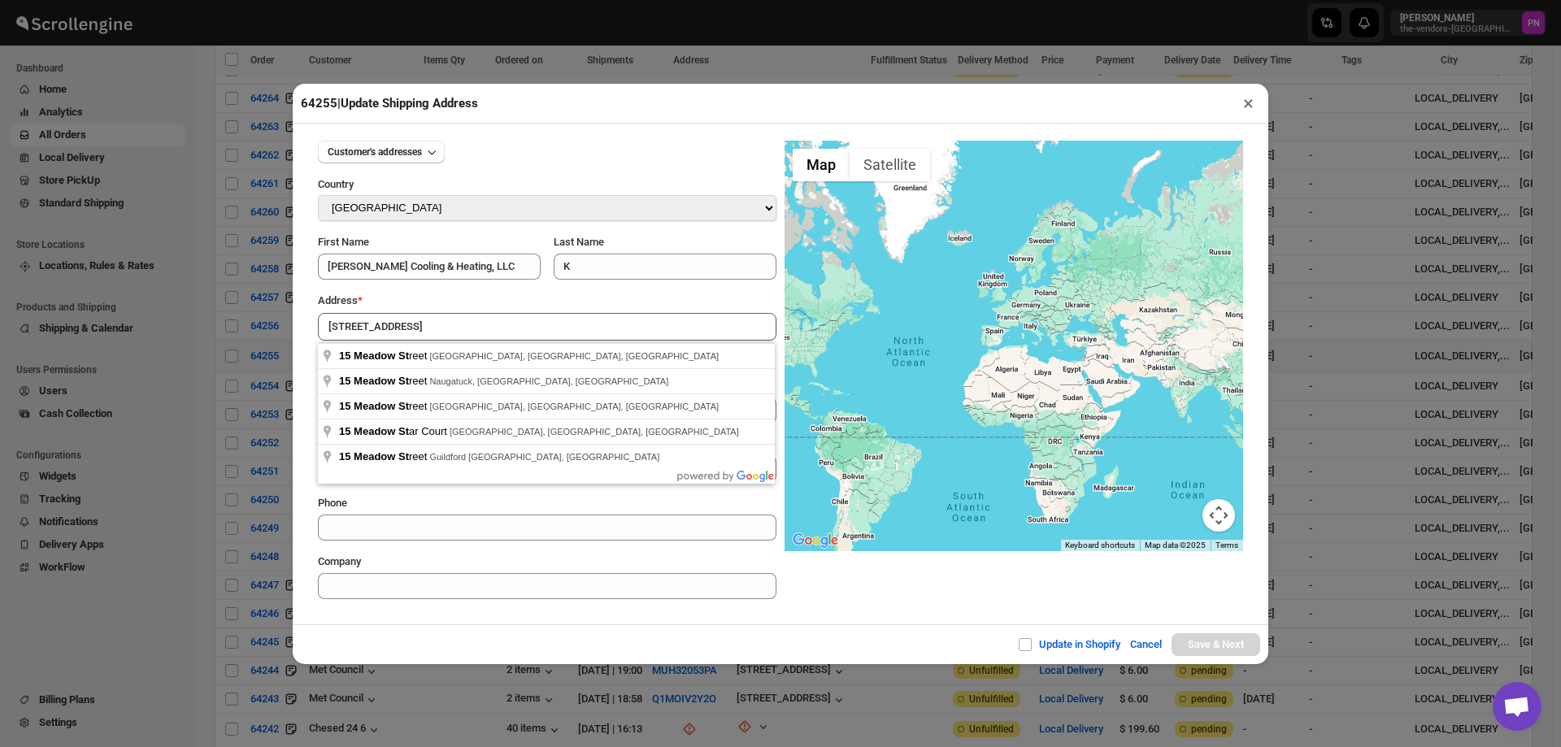
click at [522, 624] on div "Customer's addresses Country Select Country Afghanistan Åland Islands Albania A…" at bounding box center [781, 374] width 976 height 501
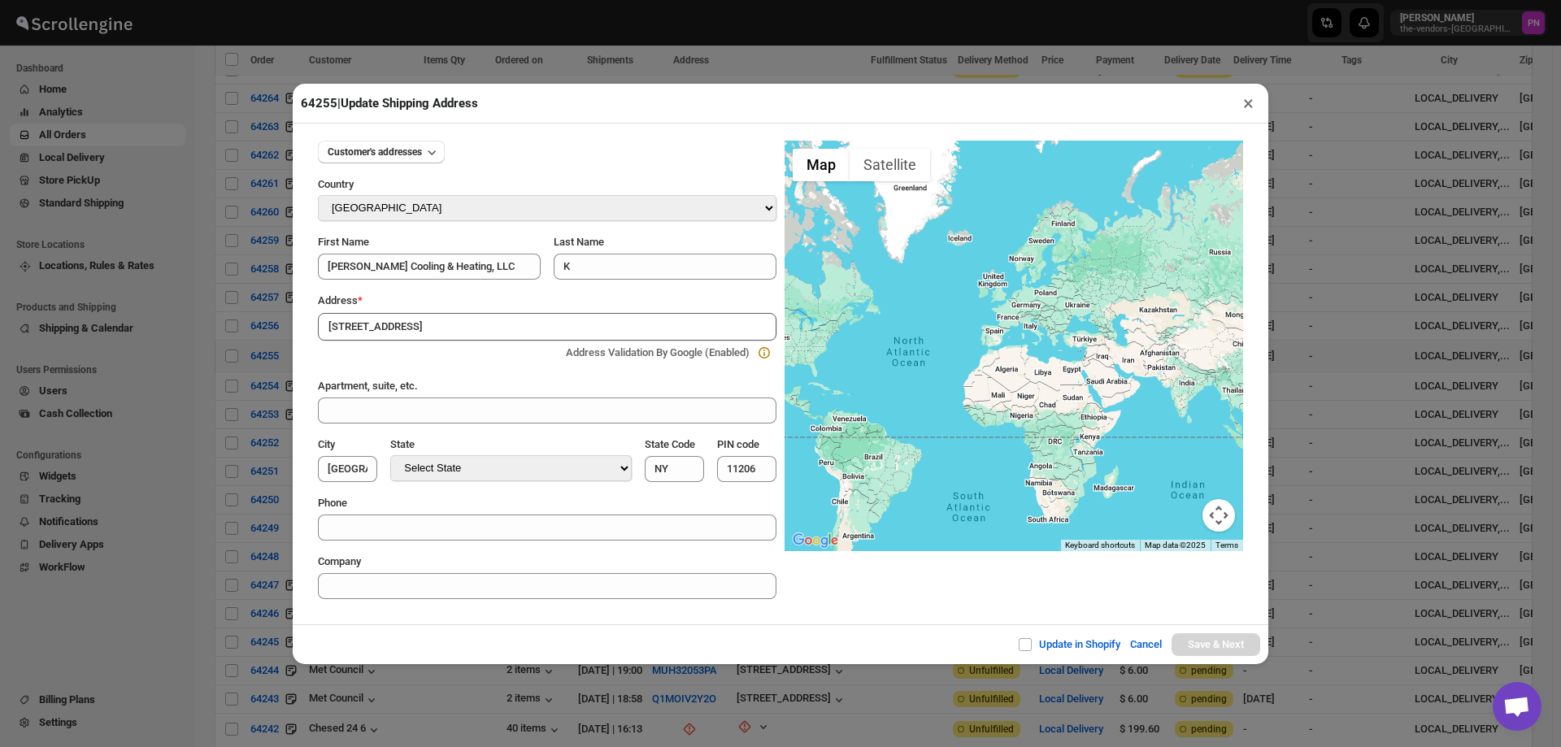
click at [441, 320] on input "15 Meadow St" at bounding box center [547, 327] width 459 height 28
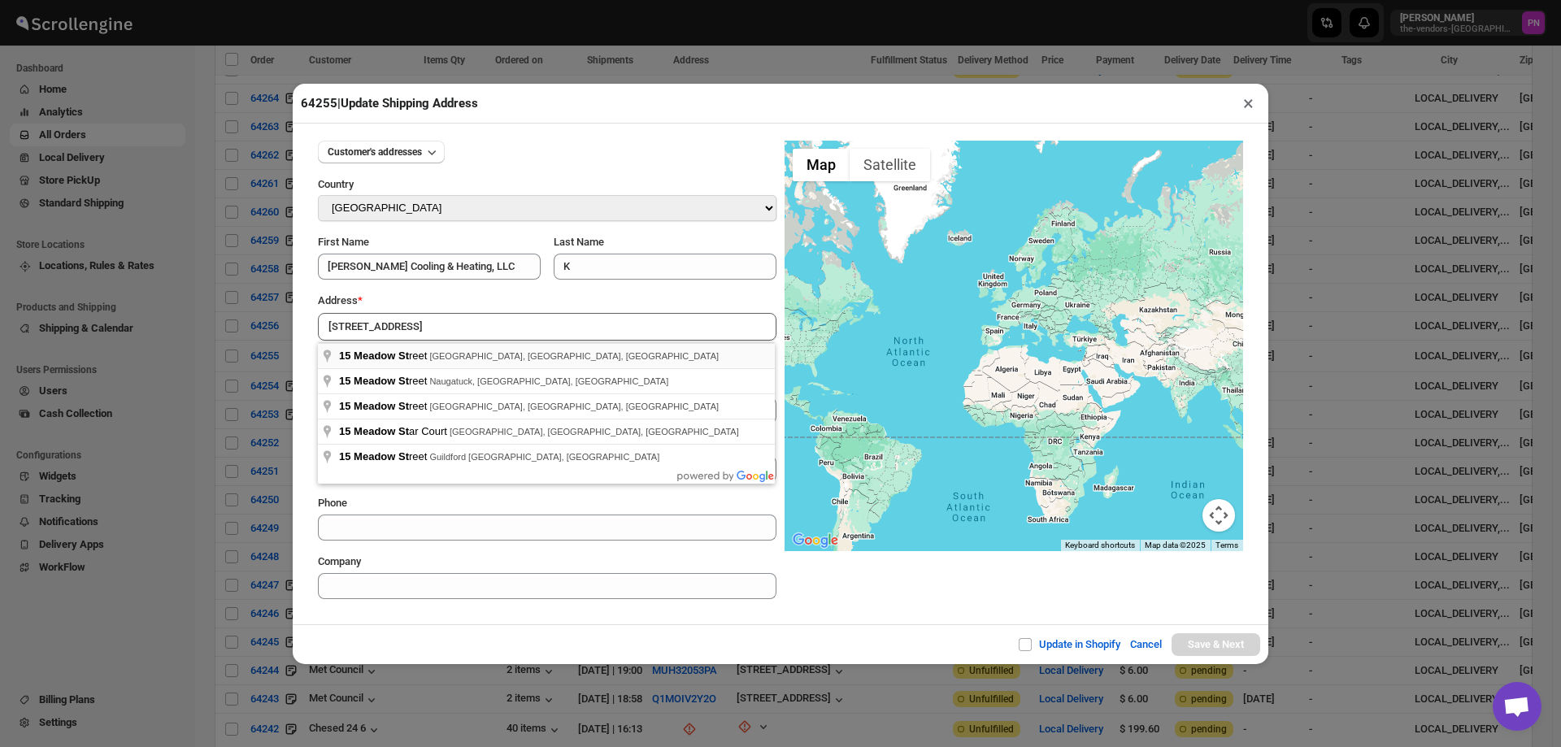
type input "15 Meadow Street, Brooklyn, NY, USA"
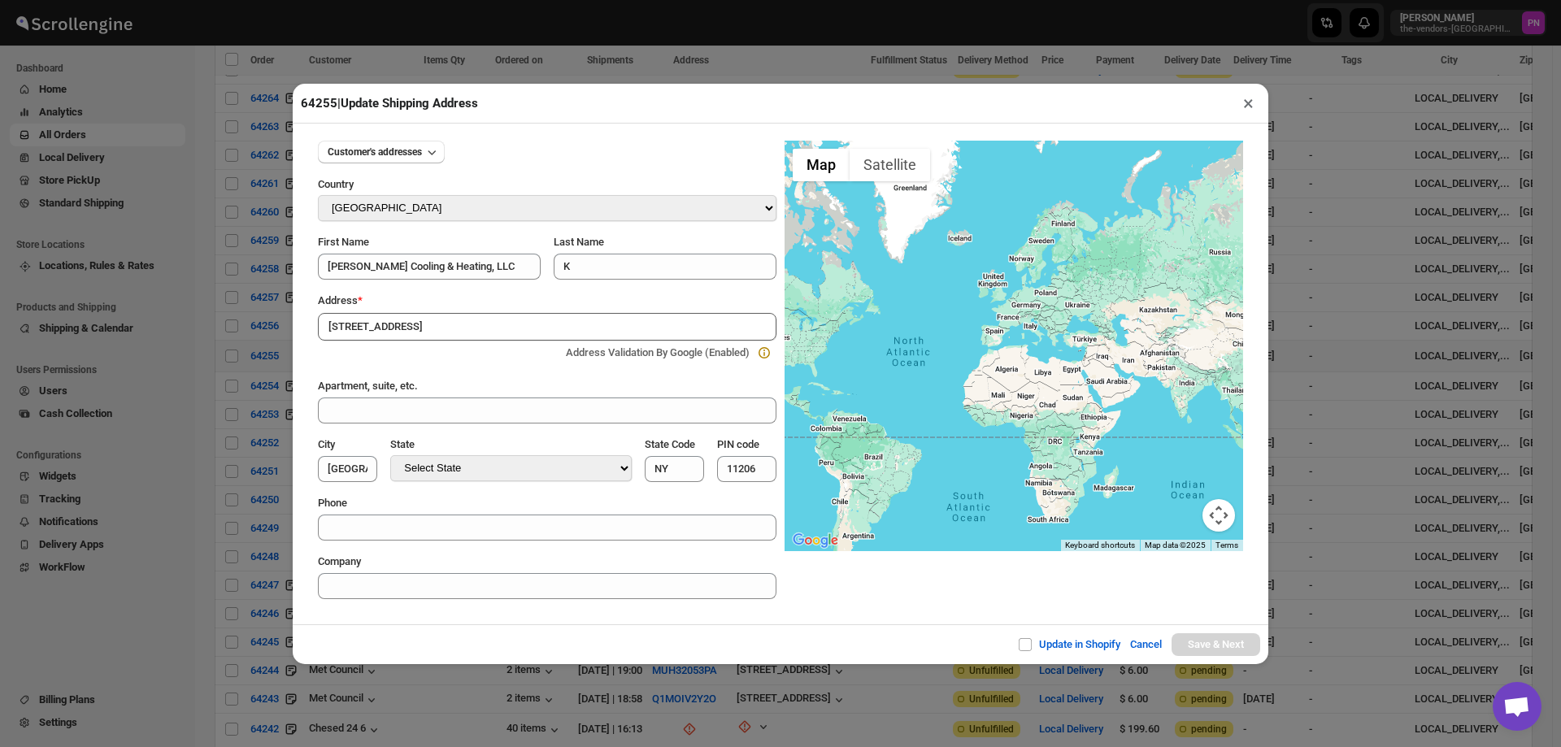
type input "[GEOGRAPHIC_DATA]"
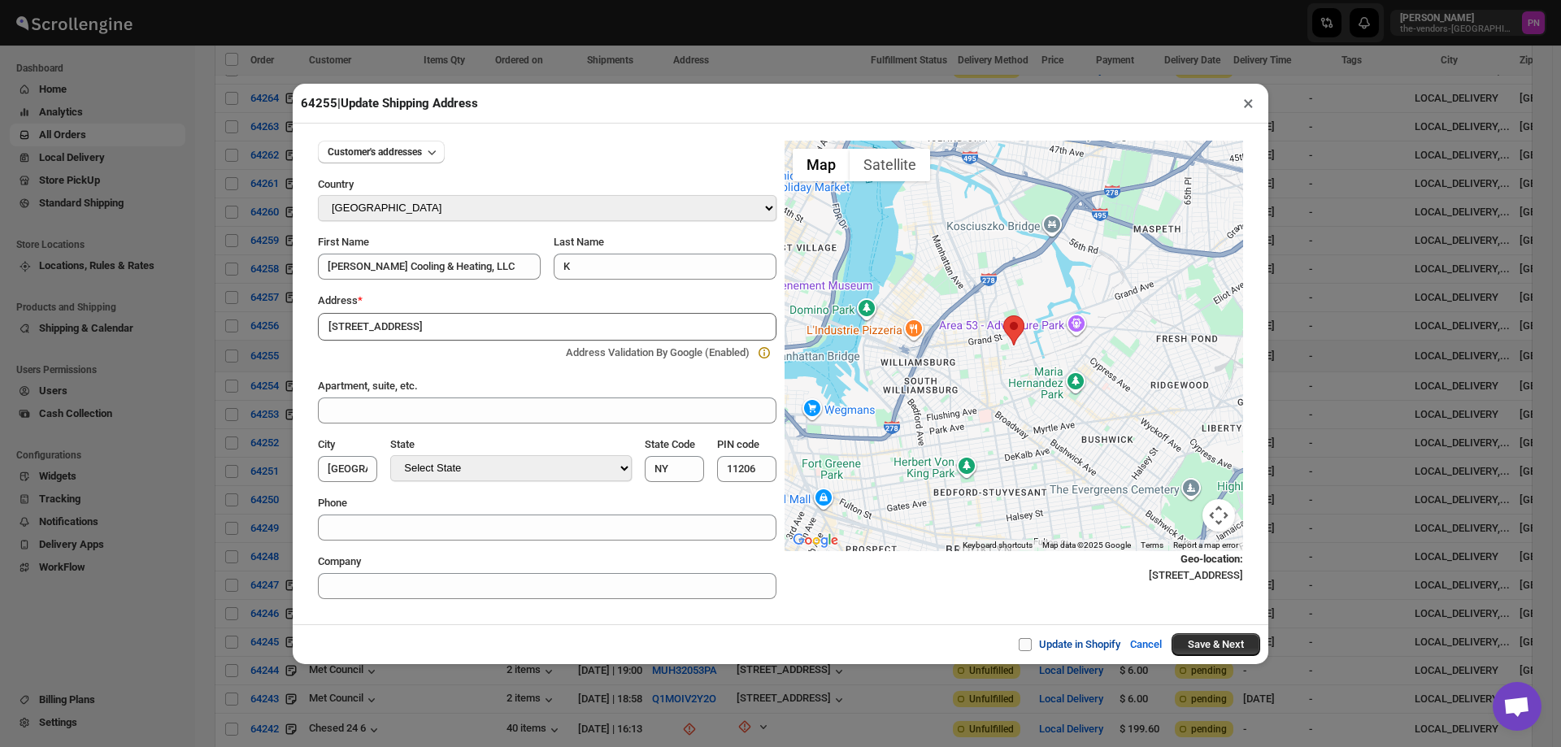
click at [1029, 646] on input "Update in Shopify" at bounding box center [1031, 644] width 13 height 13
checkbox input "true"
click at [1219, 653] on button "Save & Next" at bounding box center [1216, 644] width 89 height 23
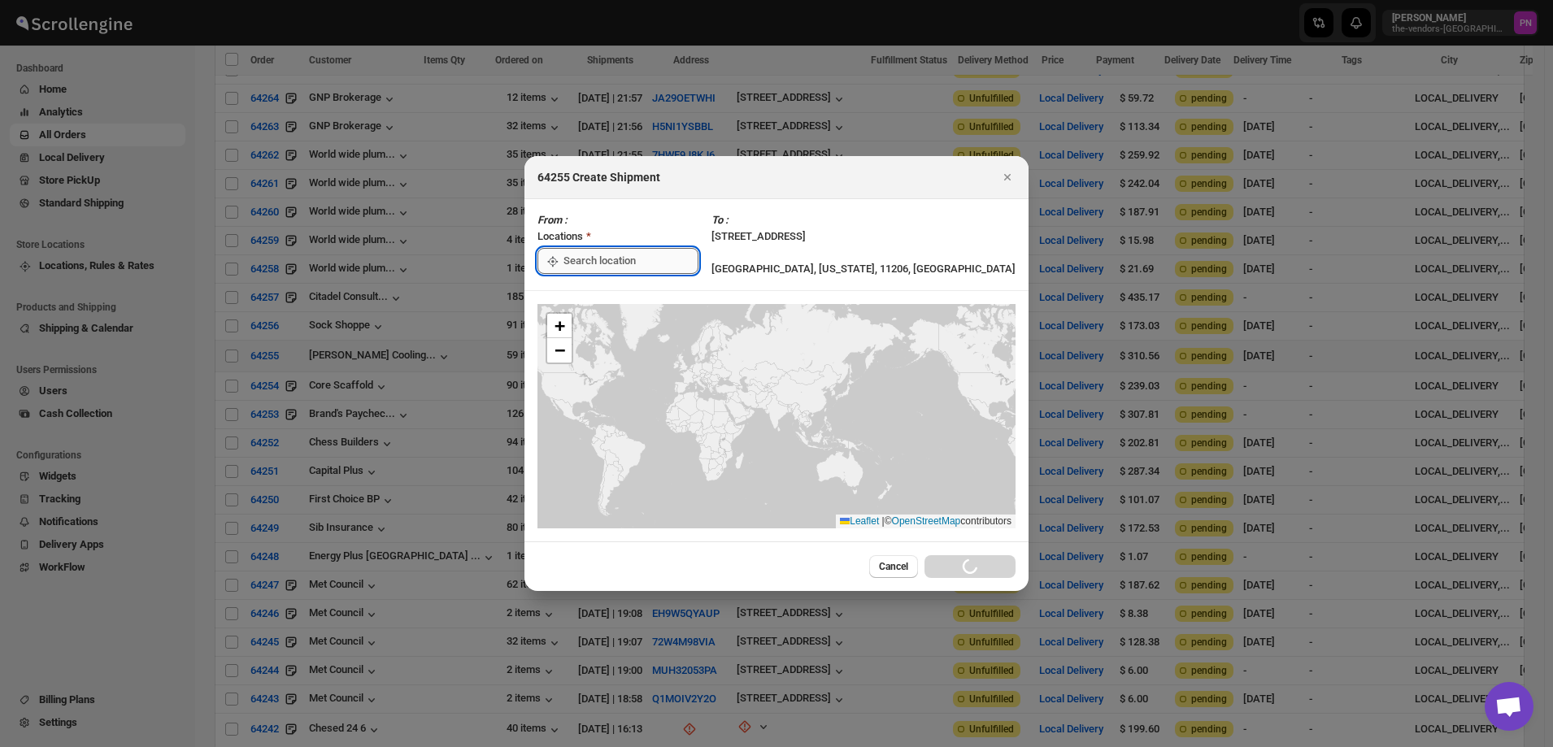
click at [614, 265] on input ":r11d:" at bounding box center [630, 261] width 135 height 26
click at [606, 295] on div "[STREET_ADDRESS]" at bounding box center [654, 297] width 200 height 16
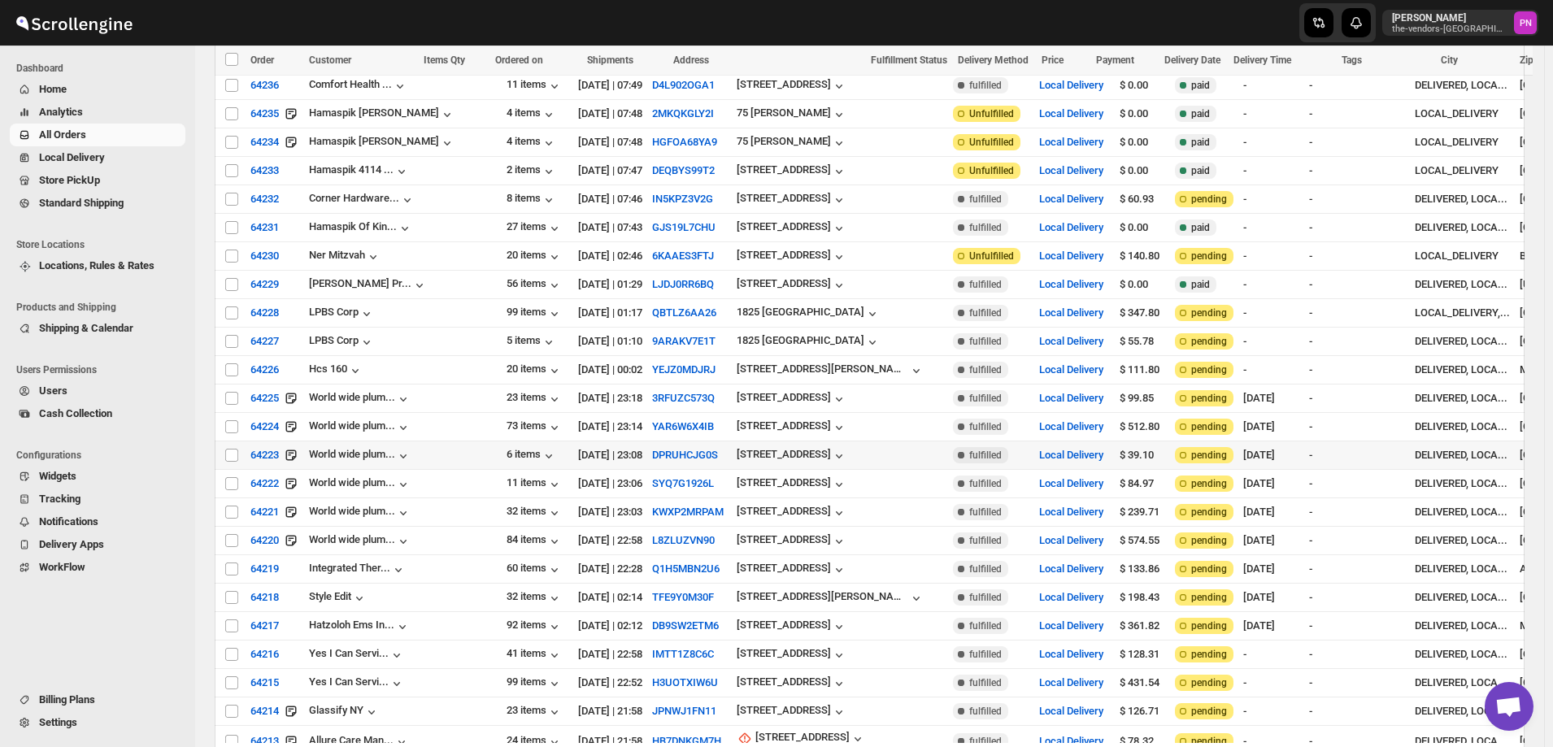
scroll to position [3262, 0]
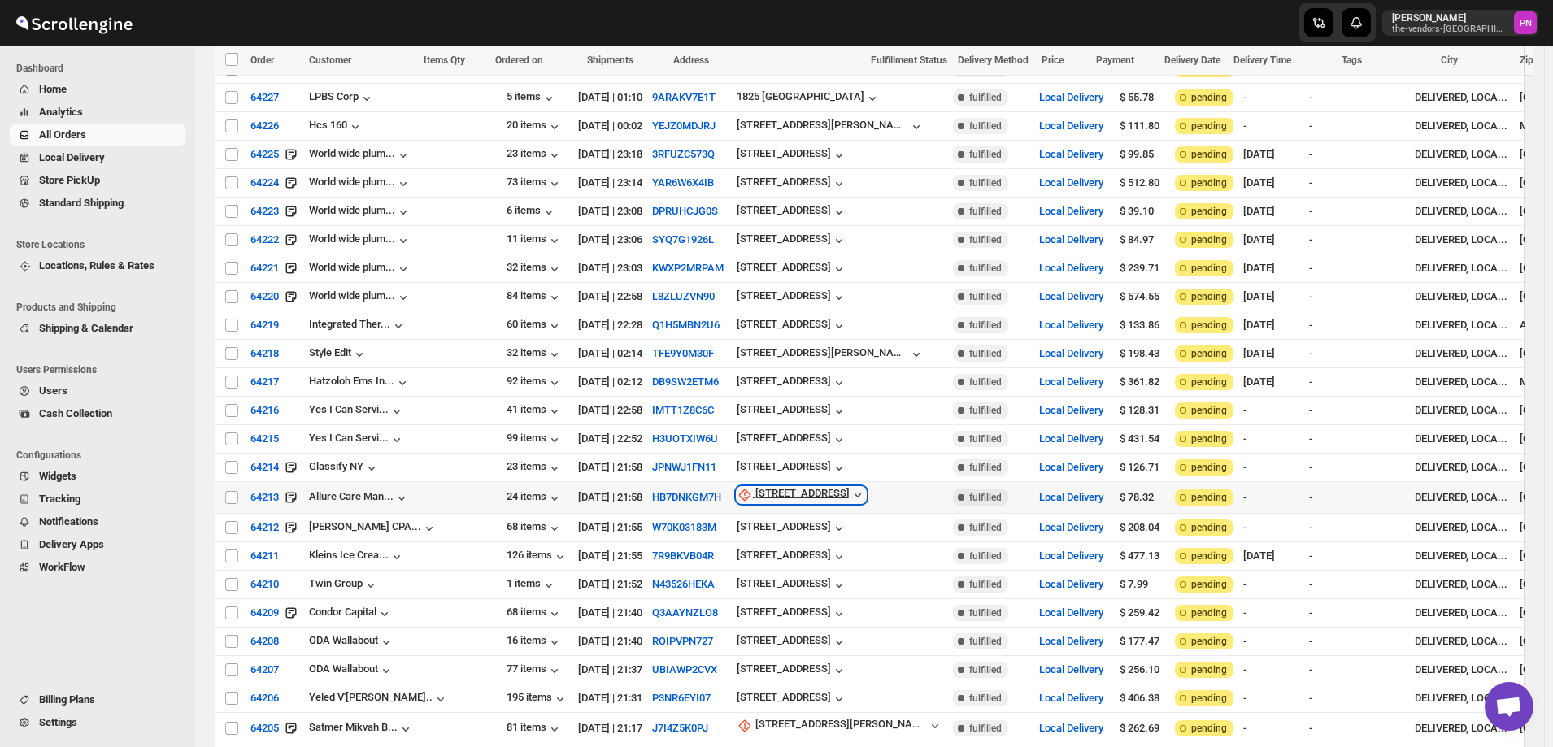
click at [755, 487] on div "1276 50th Street" at bounding box center [802, 495] width 94 height 16
click at [737, 483] on span "Update manually" at bounding box center [736, 483] width 77 height 12
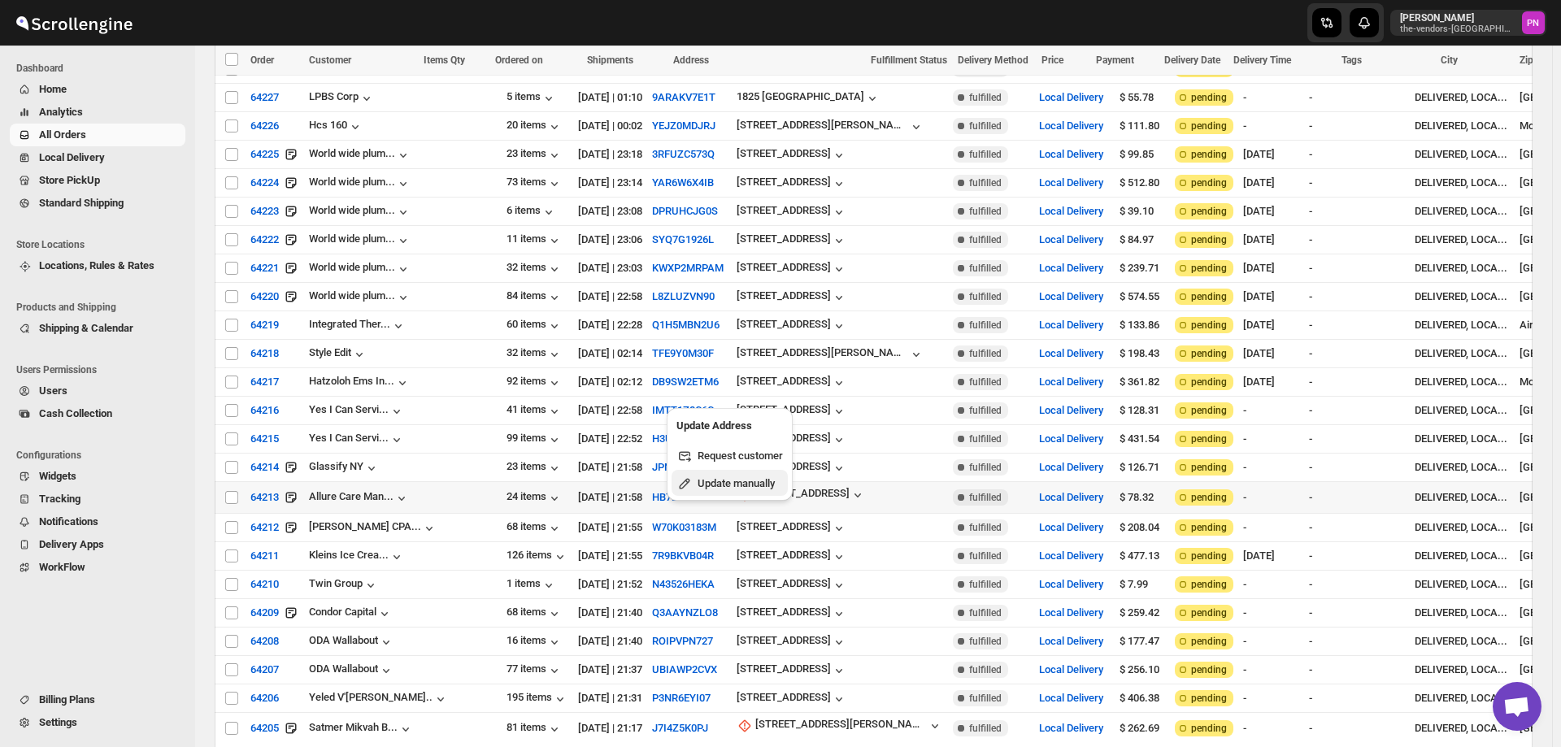
select select "US"
select select "[US_STATE]"
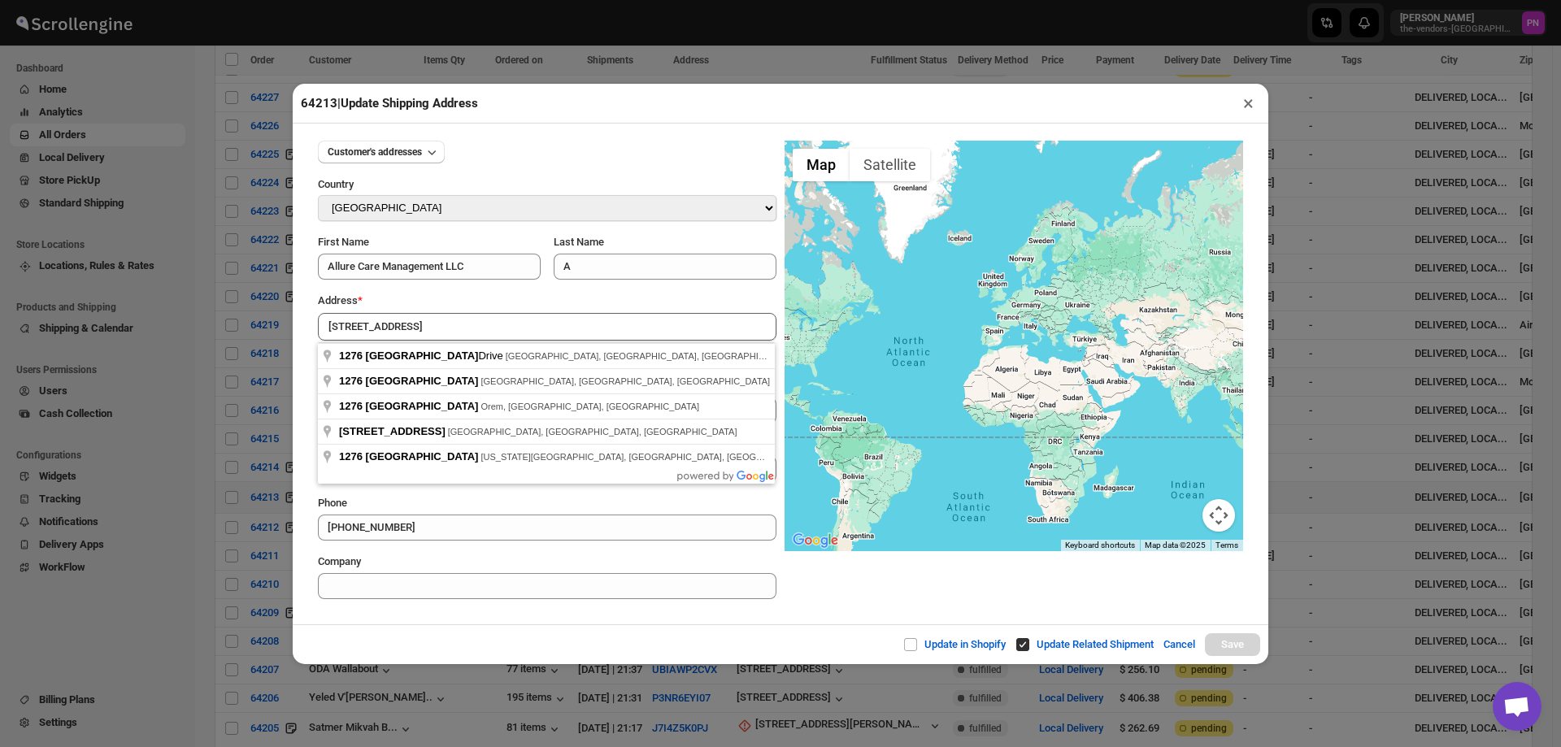
click at [552, 626] on div "Update in Shopify Update Related Shipment Cancel Save" at bounding box center [781, 644] width 976 height 40
click at [430, 328] on input "1276 50th Street" at bounding box center [547, 327] width 459 height 28
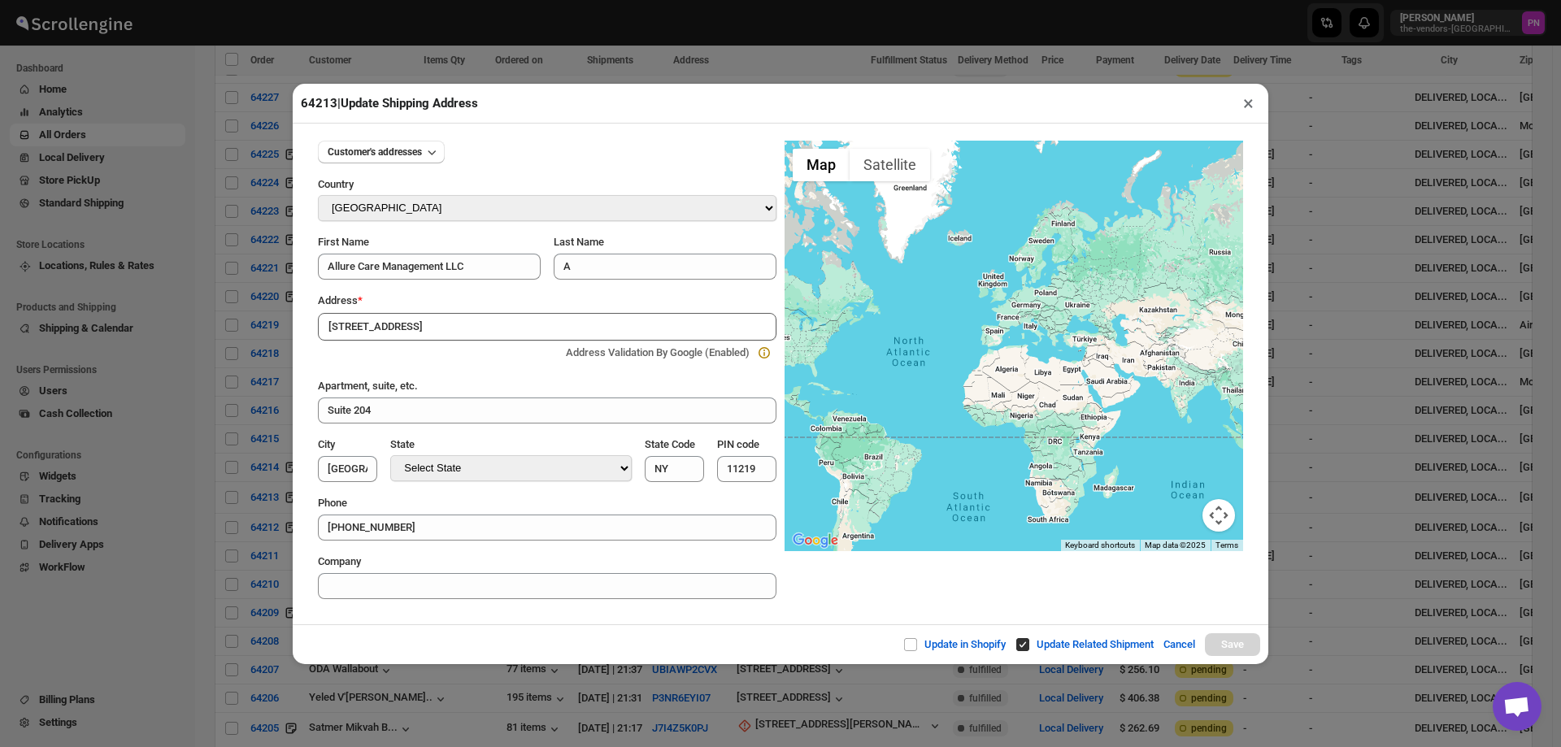
type input "1276 50th Street, Brooklyn, NY, USA"
type input "[GEOGRAPHIC_DATA]"
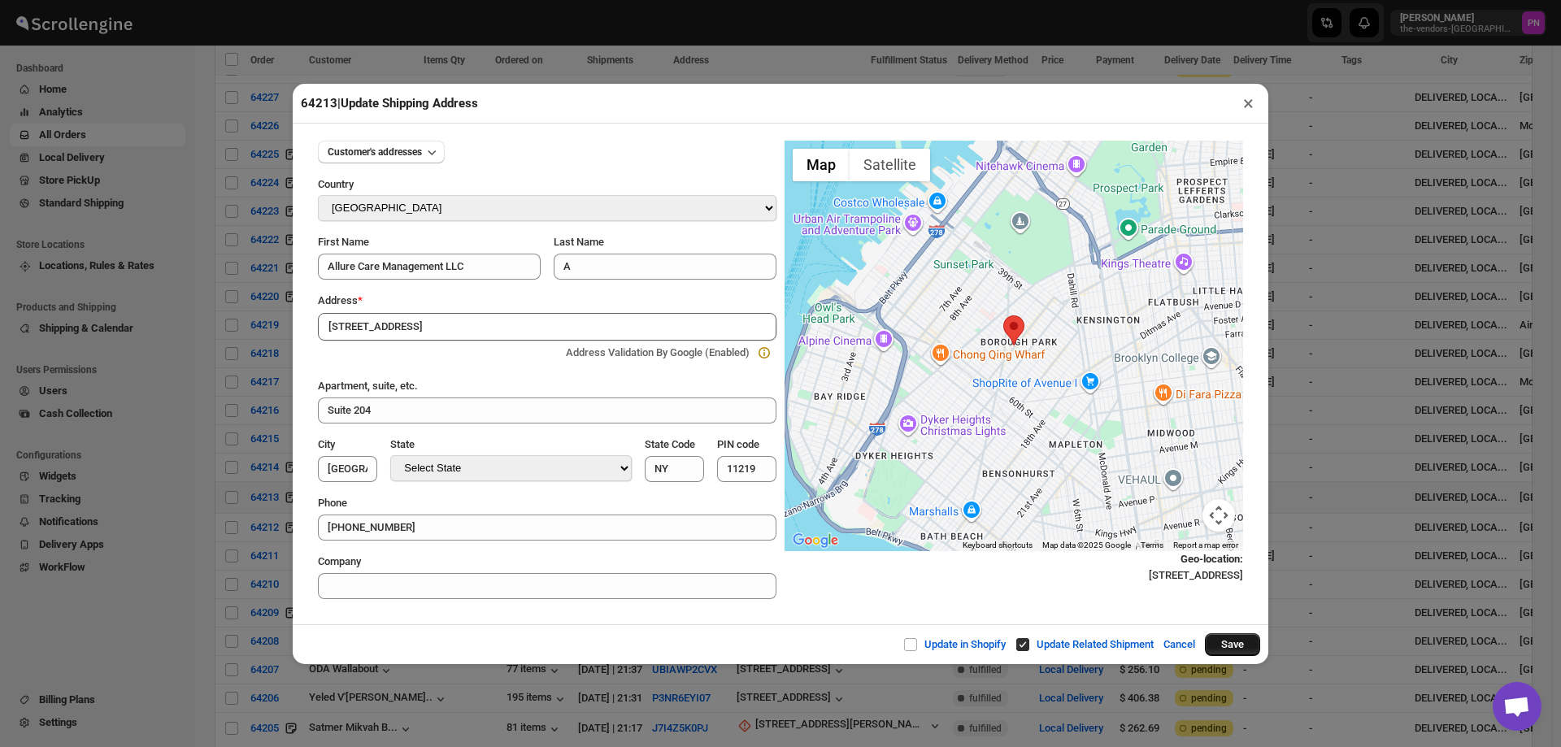
click at [1242, 646] on button "Save" at bounding box center [1232, 644] width 55 height 23
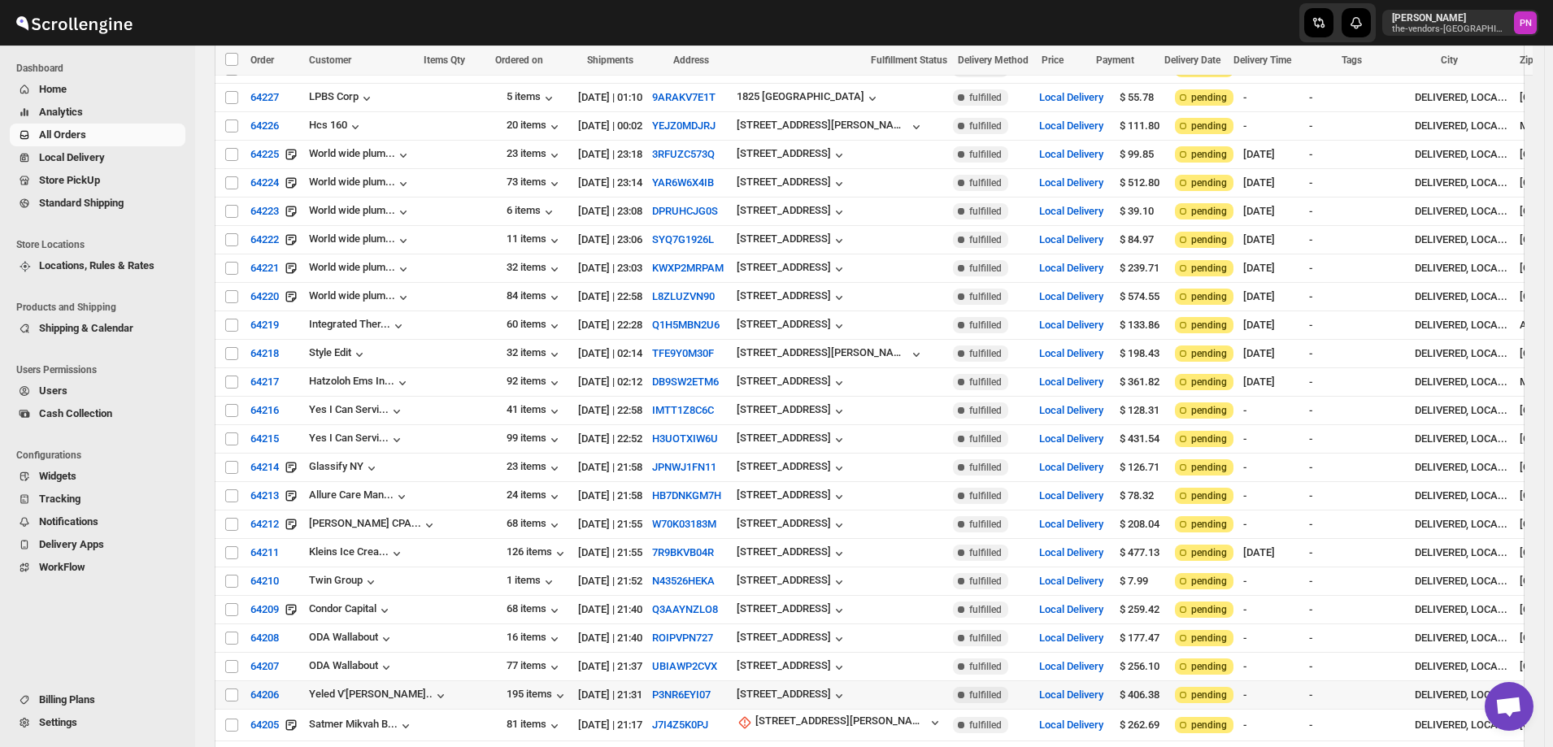
scroll to position [3506, 0]
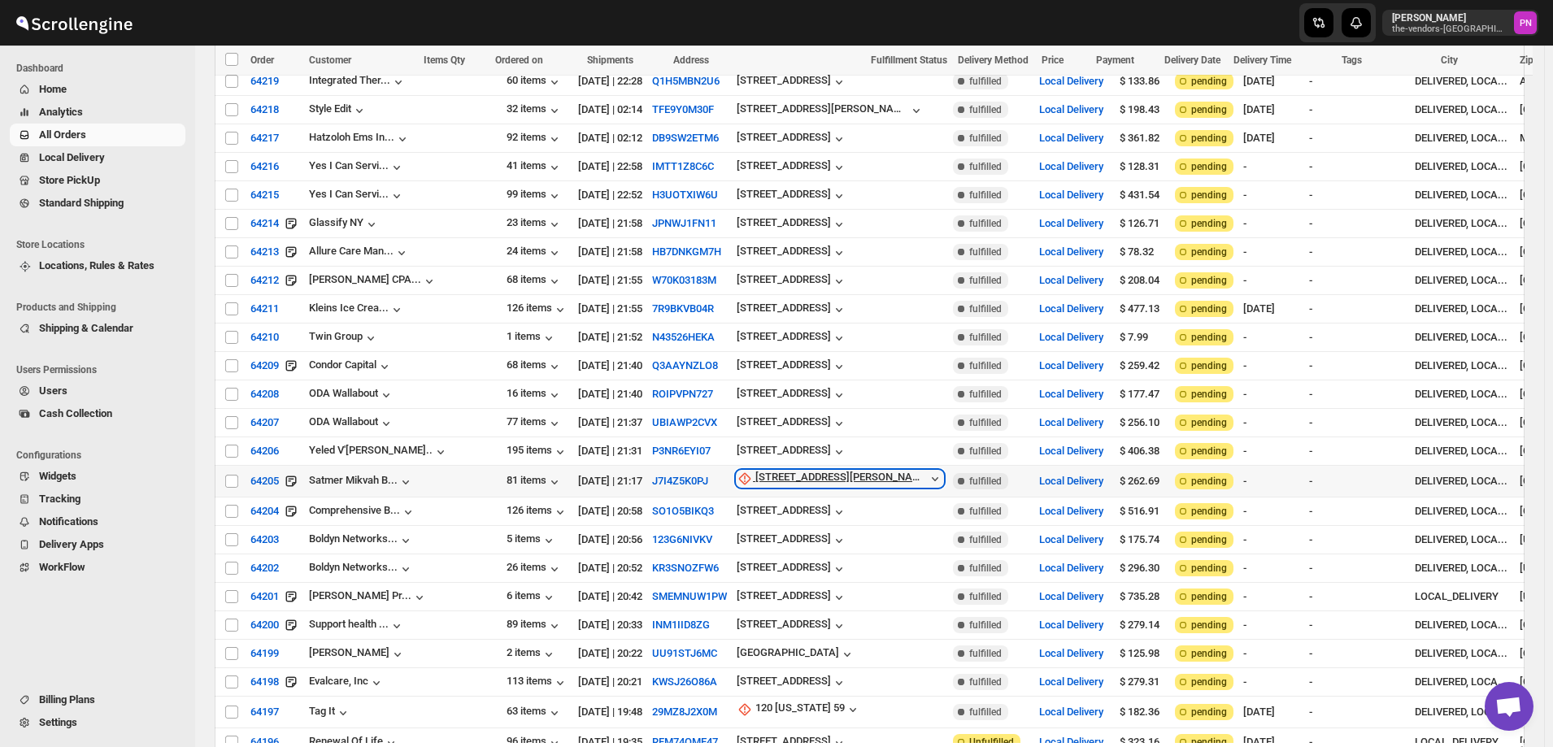
click at [755, 471] on div "437 Dahill Rd" at bounding box center [841, 479] width 172 height 16
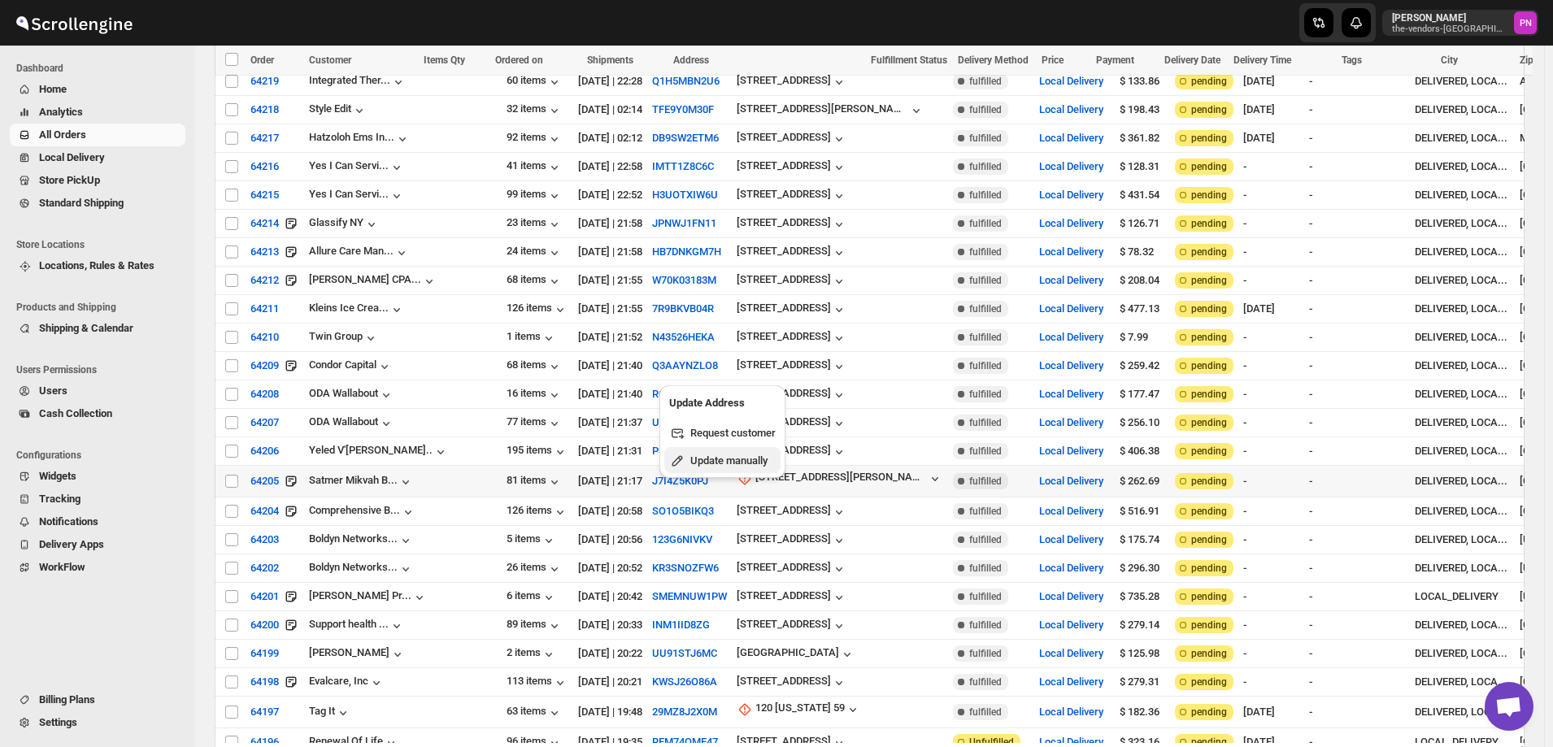
click at [737, 462] on span "Update manually" at bounding box center [728, 460] width 77 height 12
select select "US"
select select "[US_STATE]"
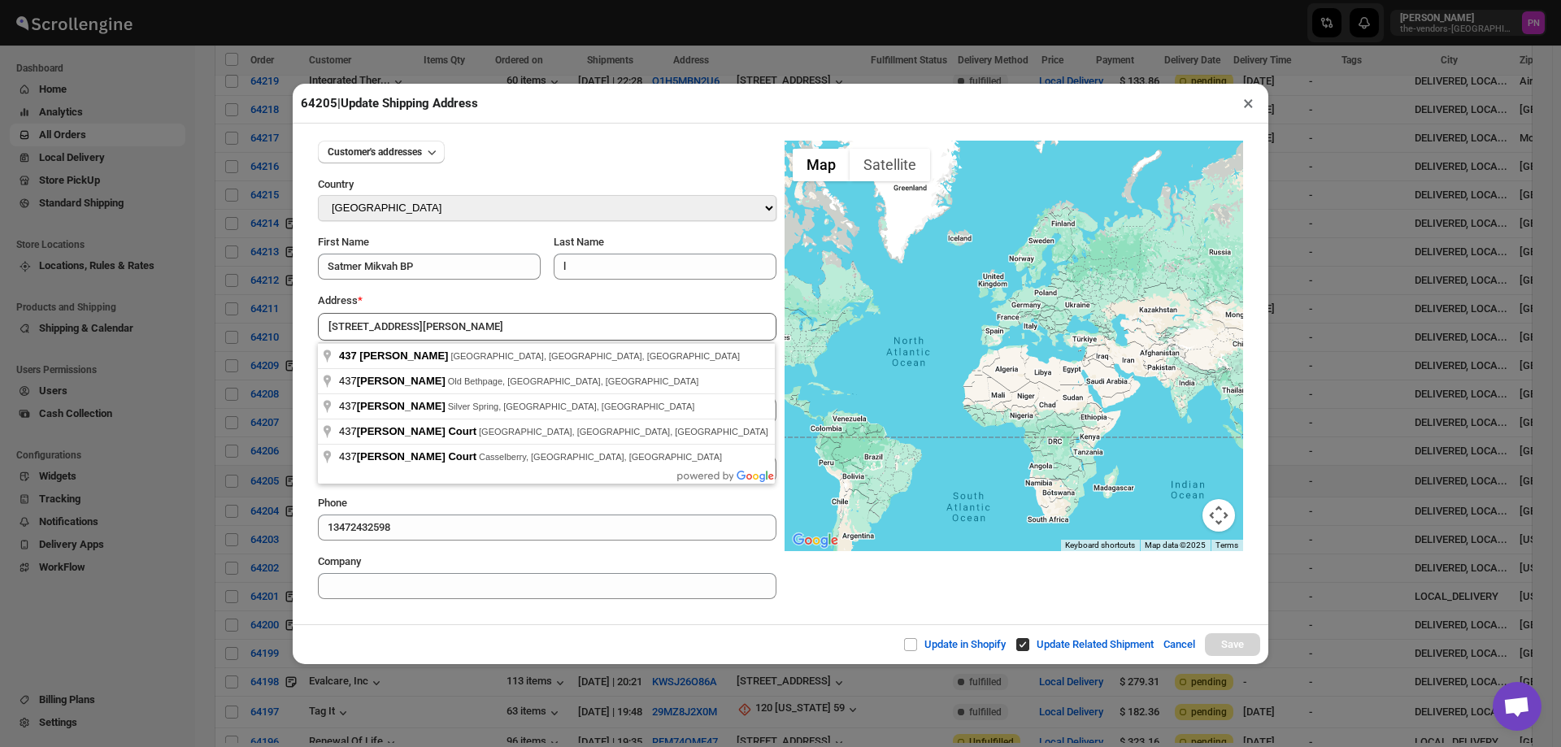
click at [561, 624] on div "Customer's addresses Country Select Country Afghanistan Åland Islands Albania A…" at bounding box center [781, 374] width 976 height 501
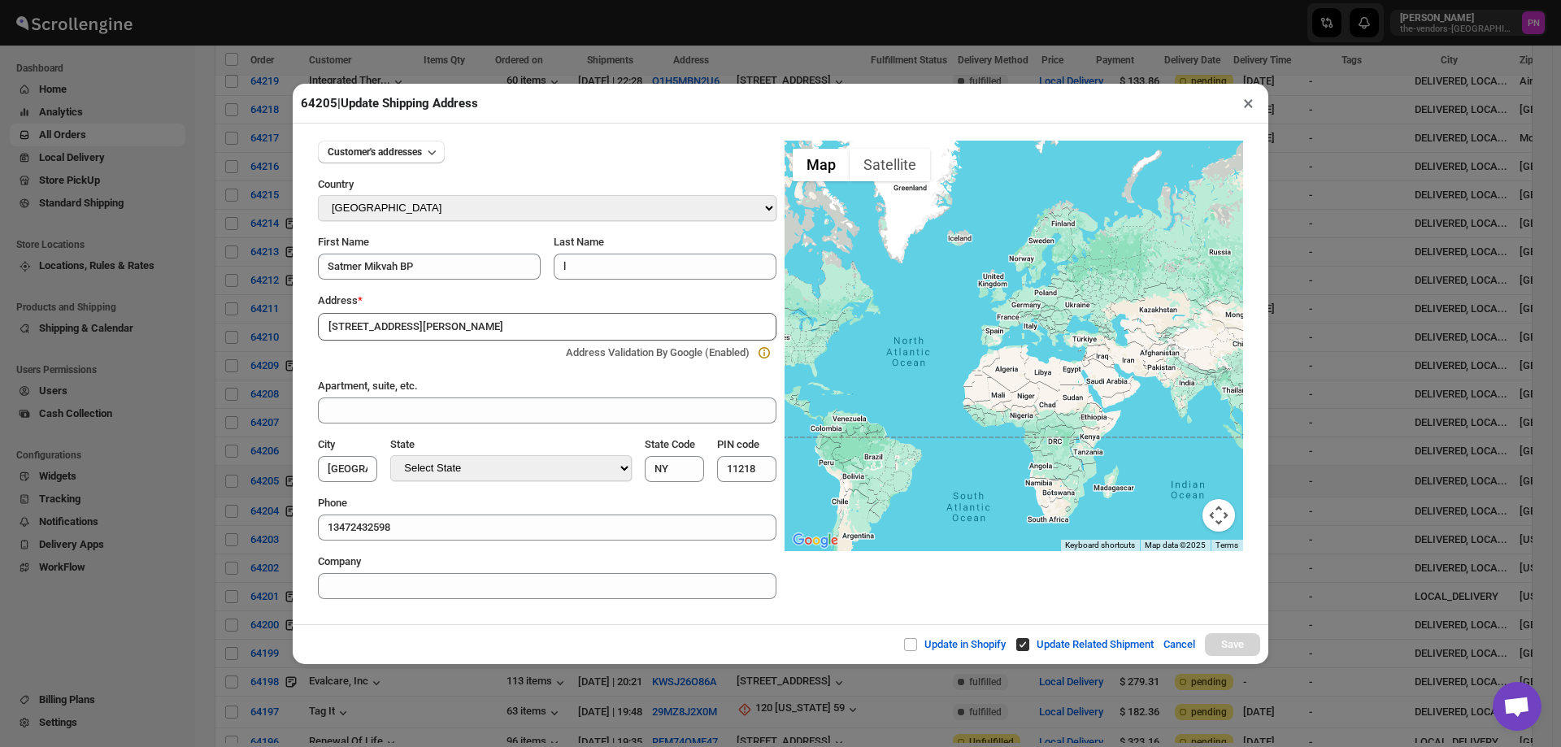
click at [456, 327] on input "437 Dahill Rd" at bounding box center [547, 327] width 459 height 28
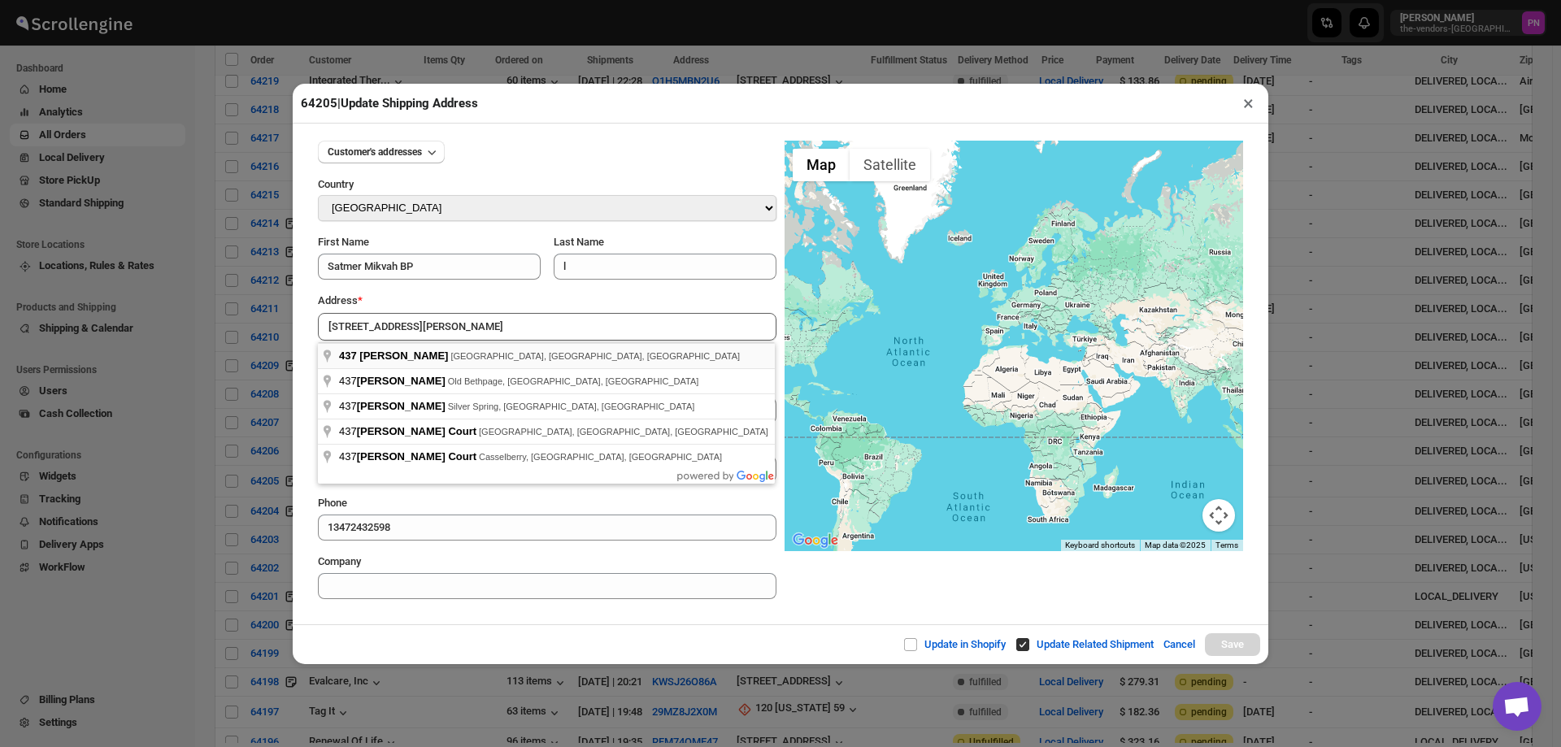
type input "437 Dahill Rd, Brooklyn, NY, USA"
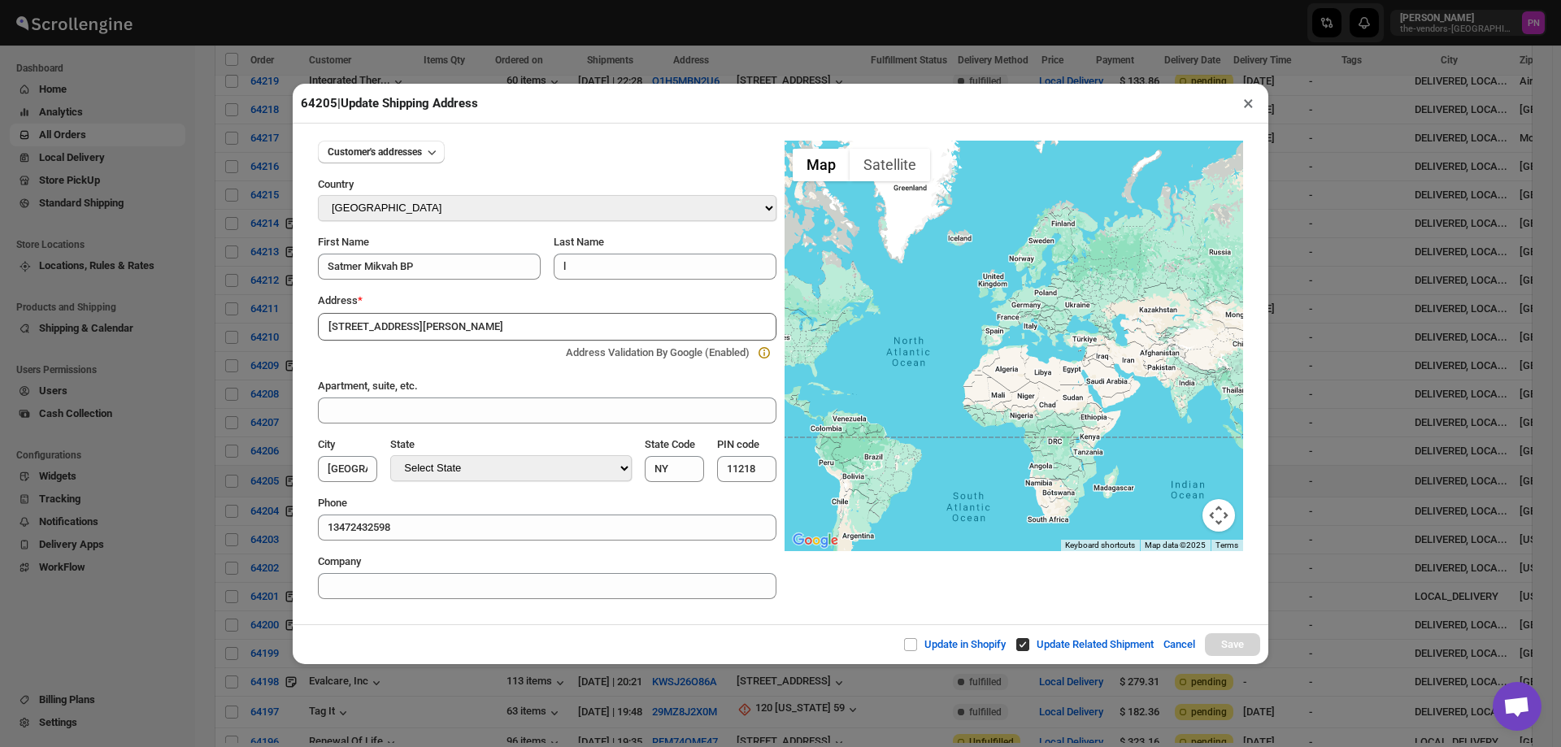
type input "[GEOGRAPHIC_DATA]"
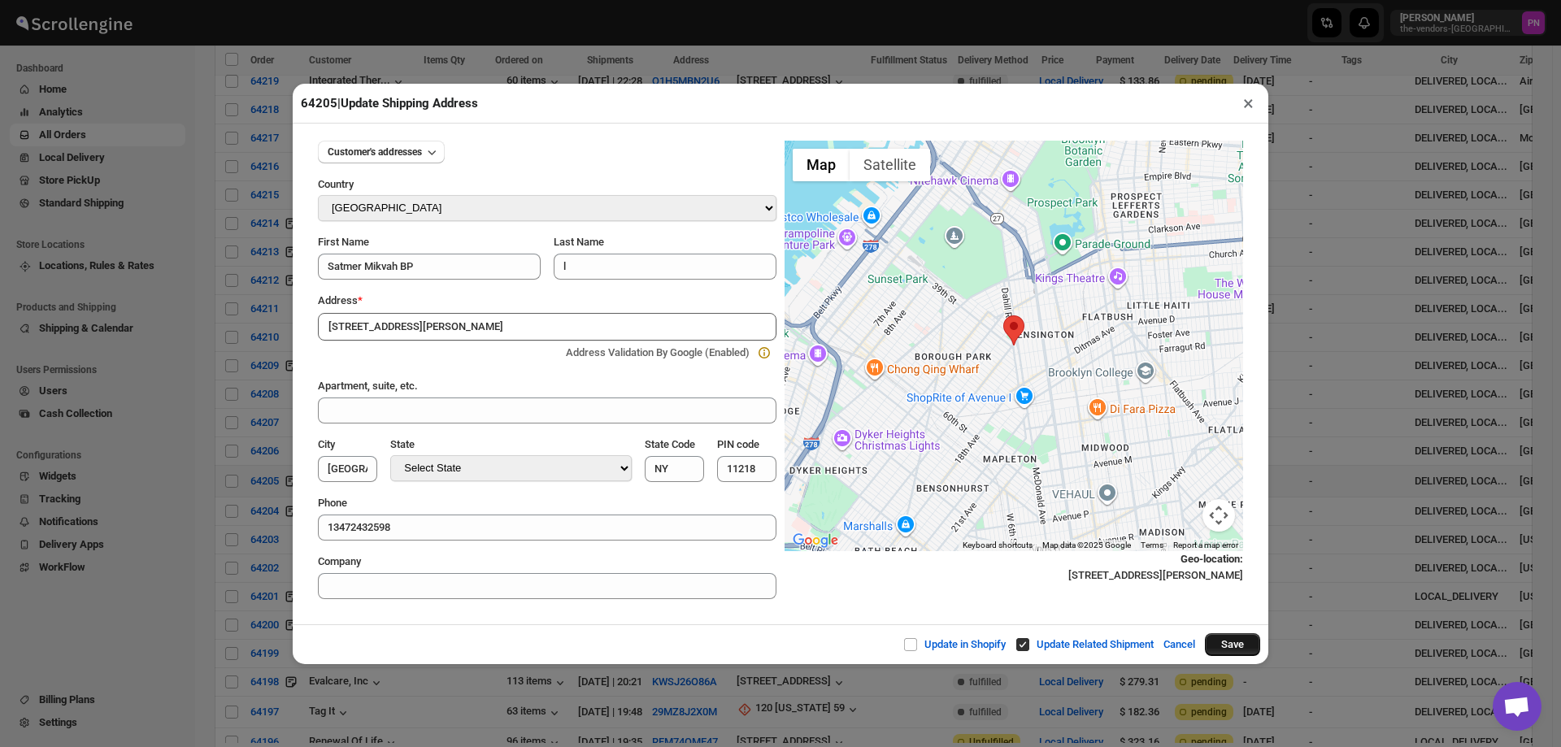
click at [1239, 644] on button "Save" at bounding box center [1232, 644] width 55 height 23
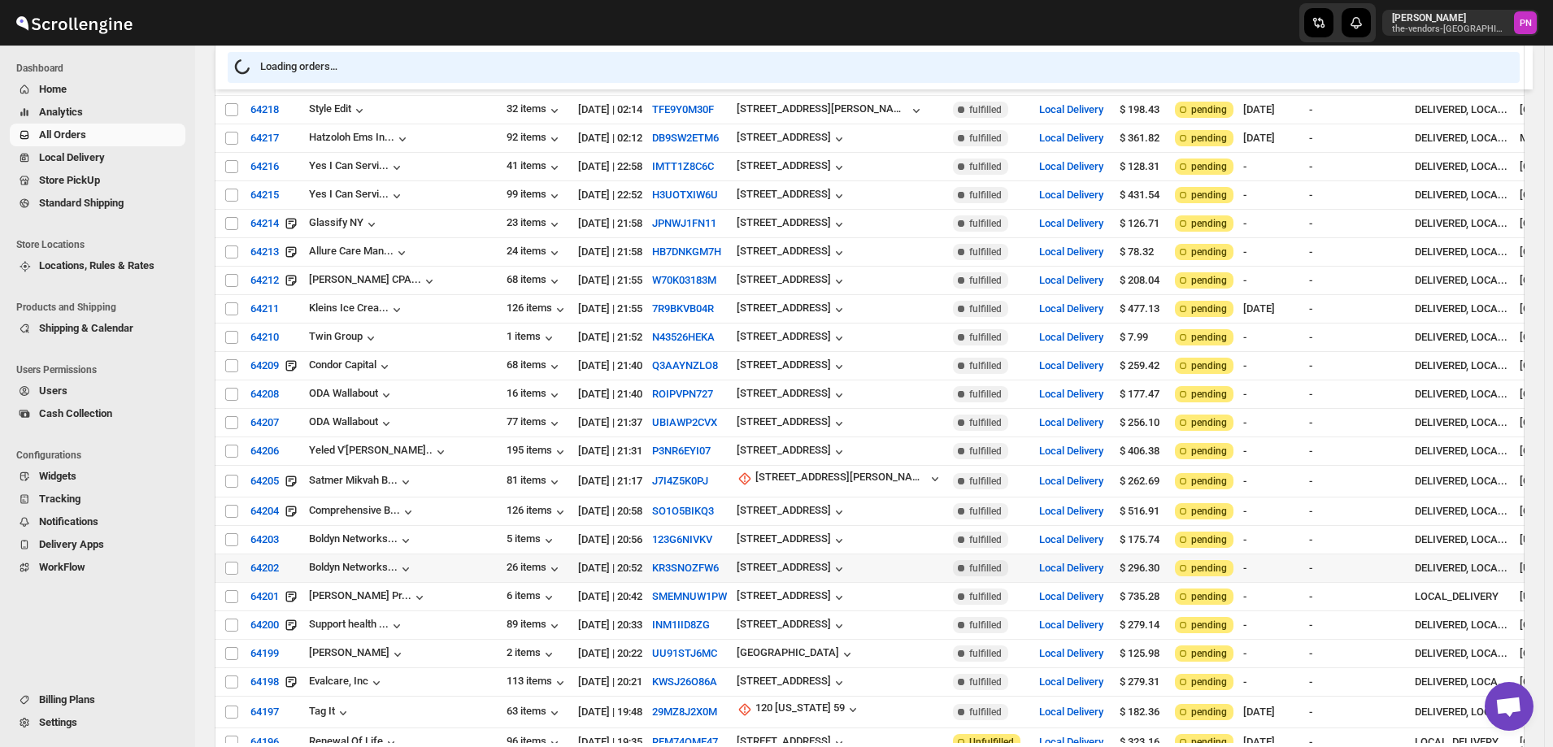
scroll to position [3669, 0]
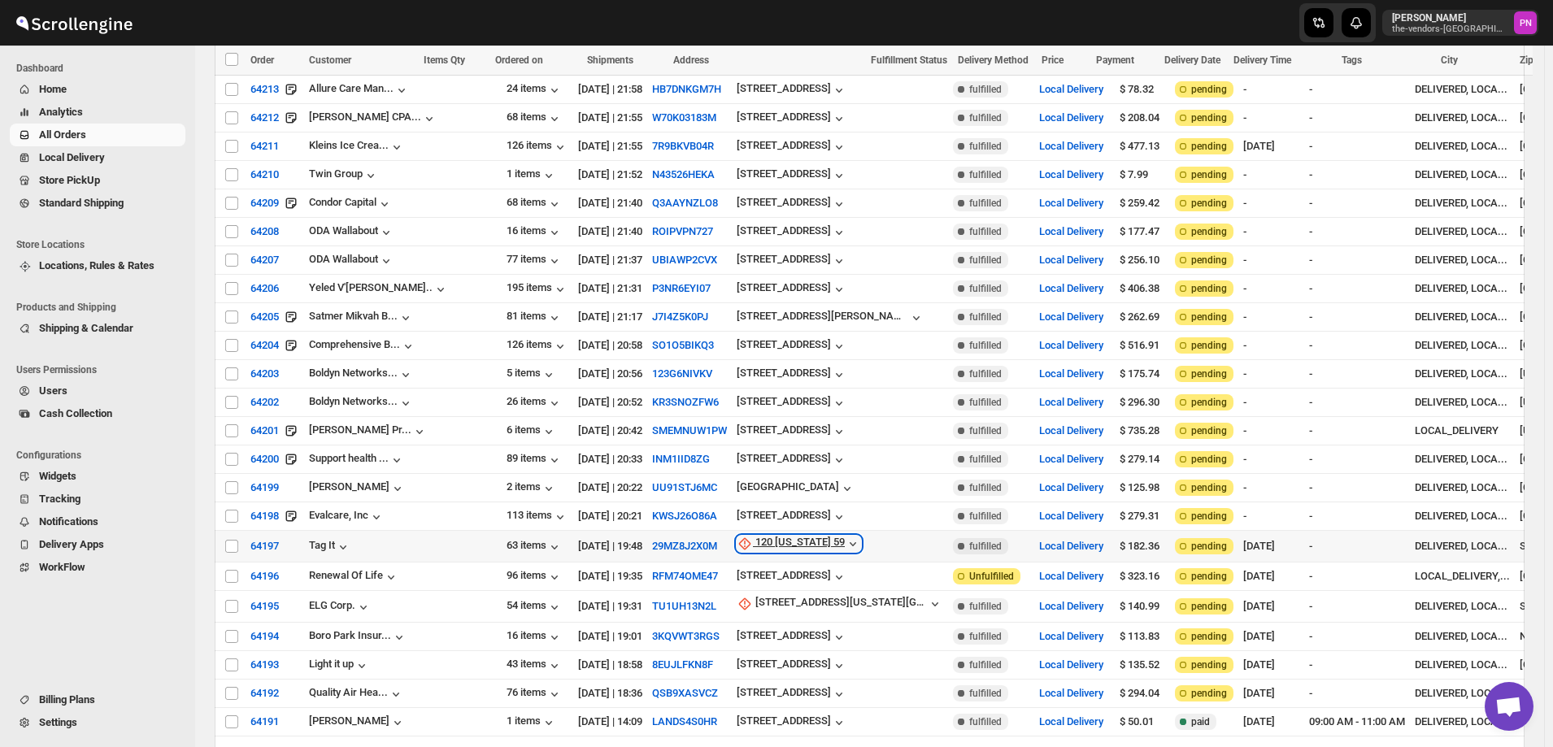
click at [755, 536] on div "120 New York 59" at bounding box center [799, 544] width 89 height 16
click at [750, 518] on span "Update manually" at bounding box center [736, 519] width 77 height 12
select select "US"
select select "[US_STATE]"
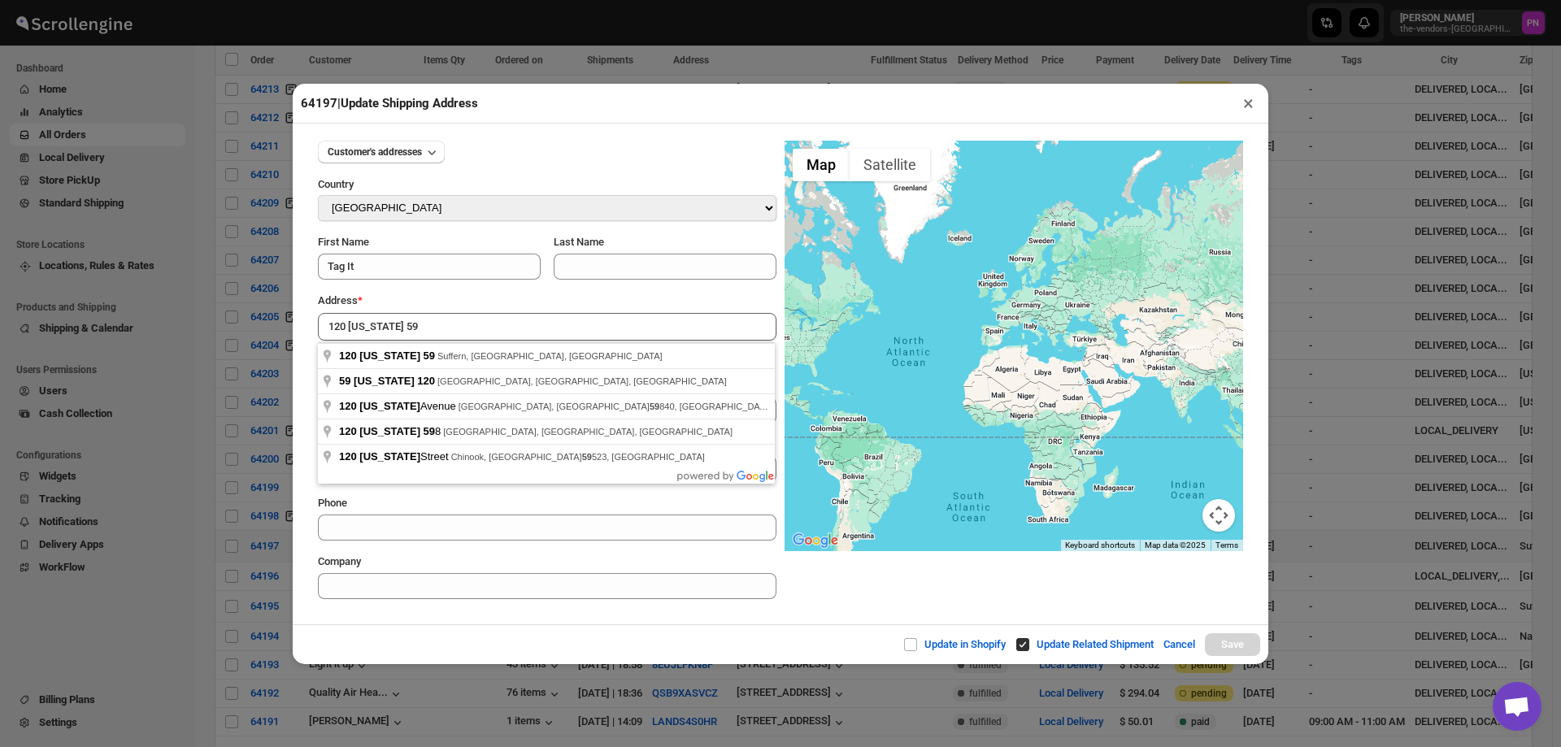
click at [567, 619] on div "Customer's addresses Country Select Country Afghanistan Åland Islands Albania A…" at bounding box center [781, 374] width 976 height 501
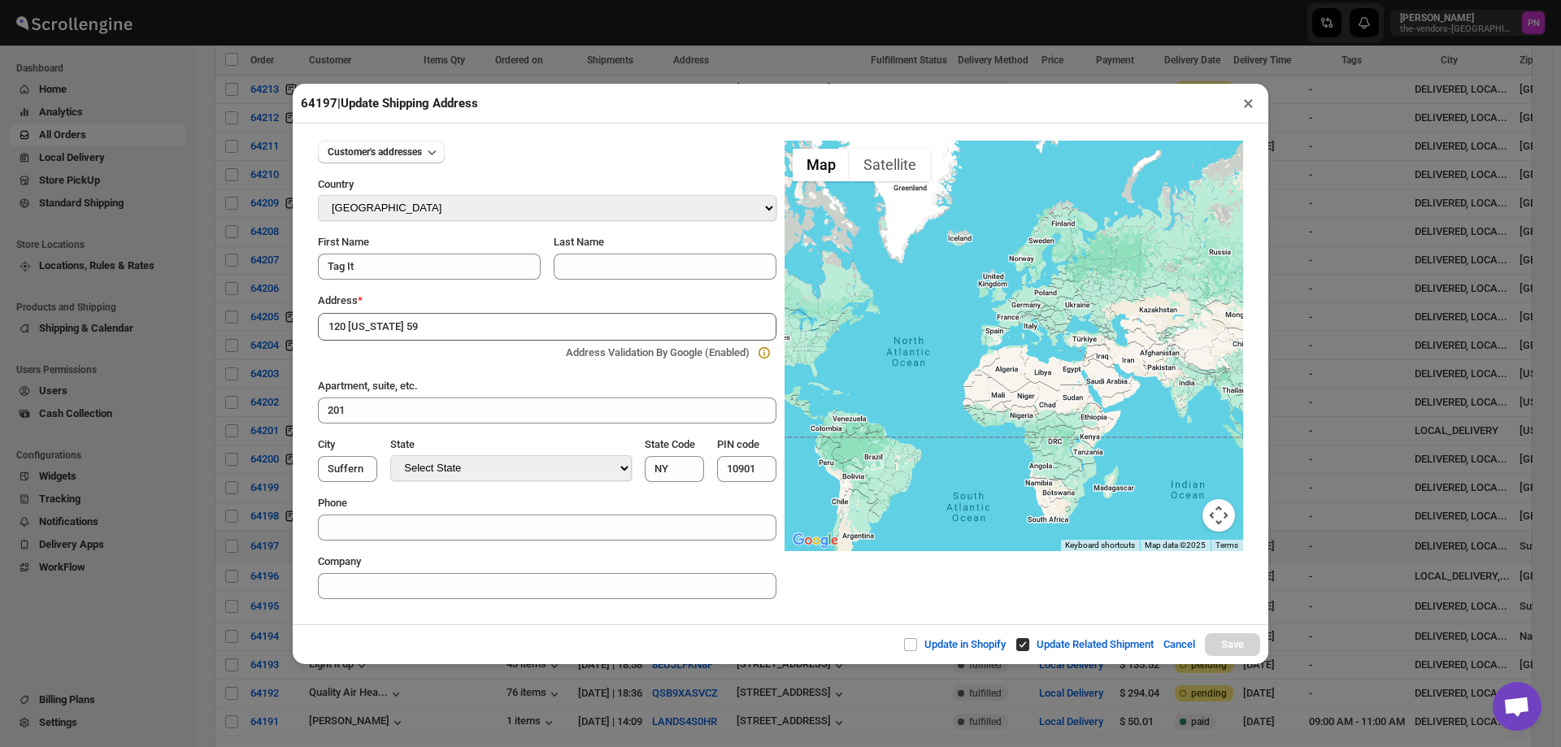
click at [458, 322] on input "120 New York 59" at bounding box center [547, 327] width 459 height 28
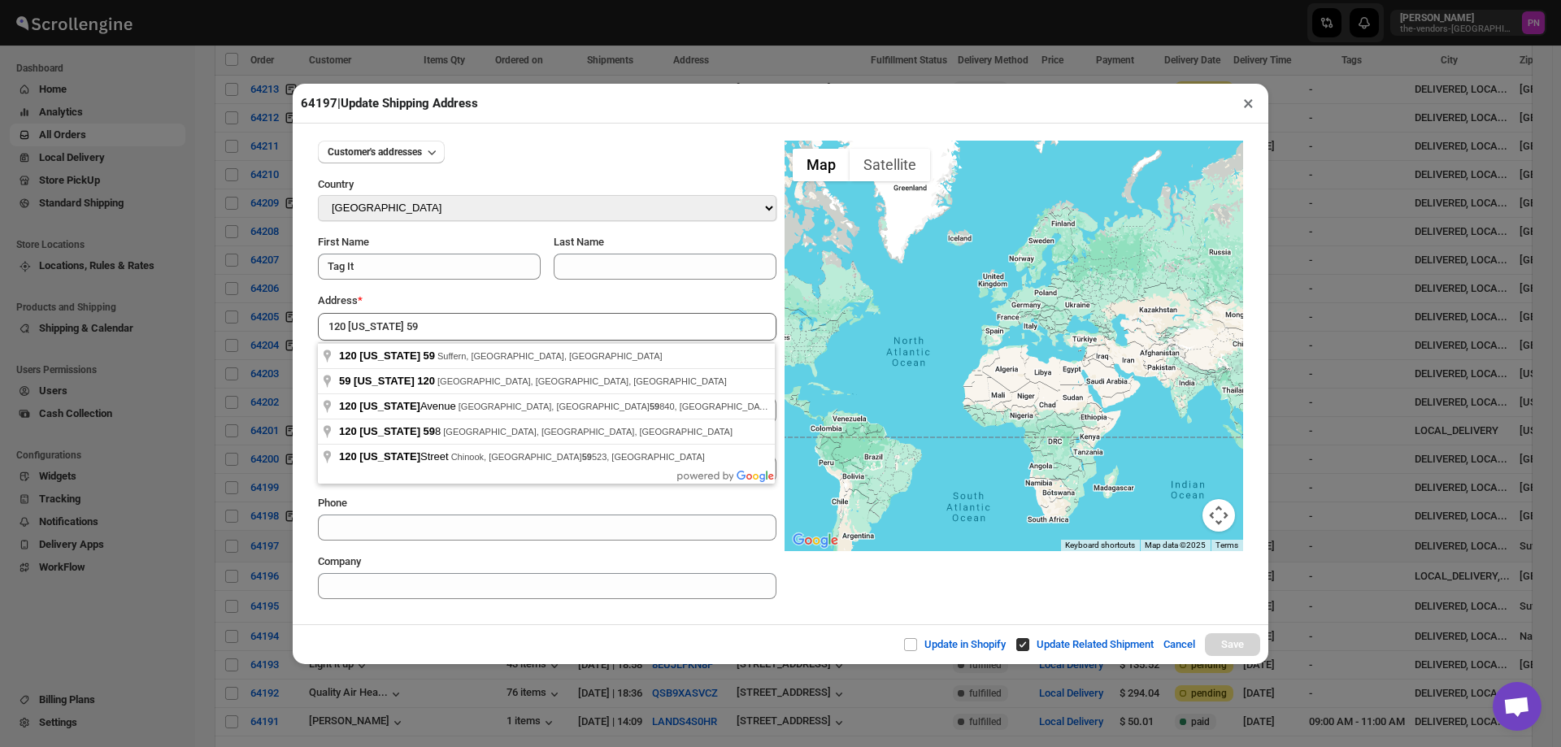
click at [530, 637] on div "Update in Shopify Update Related Shipment Cancel Save" at bounding box center [781, 644] width 976 height 40
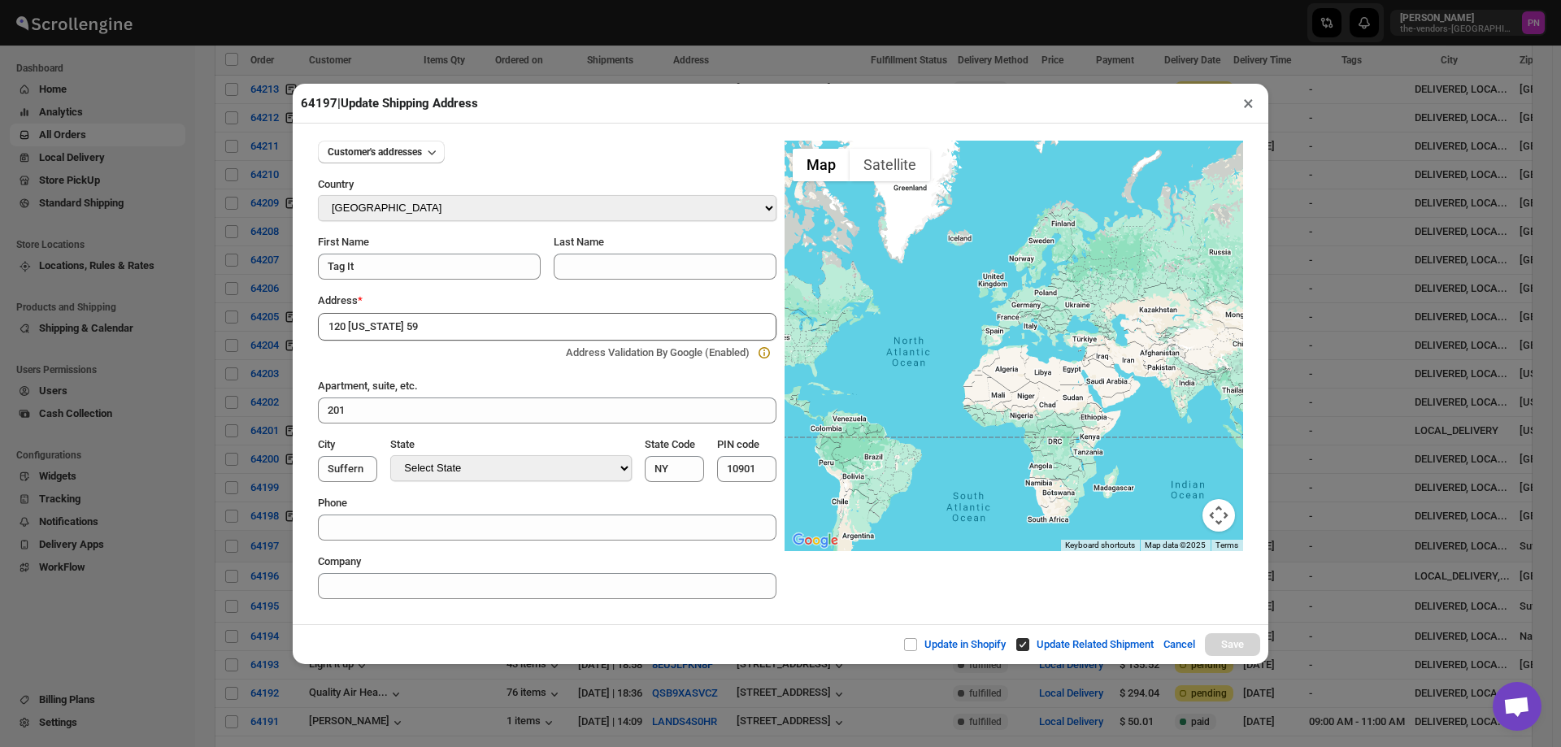
click at [443, 319] on input "120 New York 59" at bounding box center [547, 327] width 459 height 28
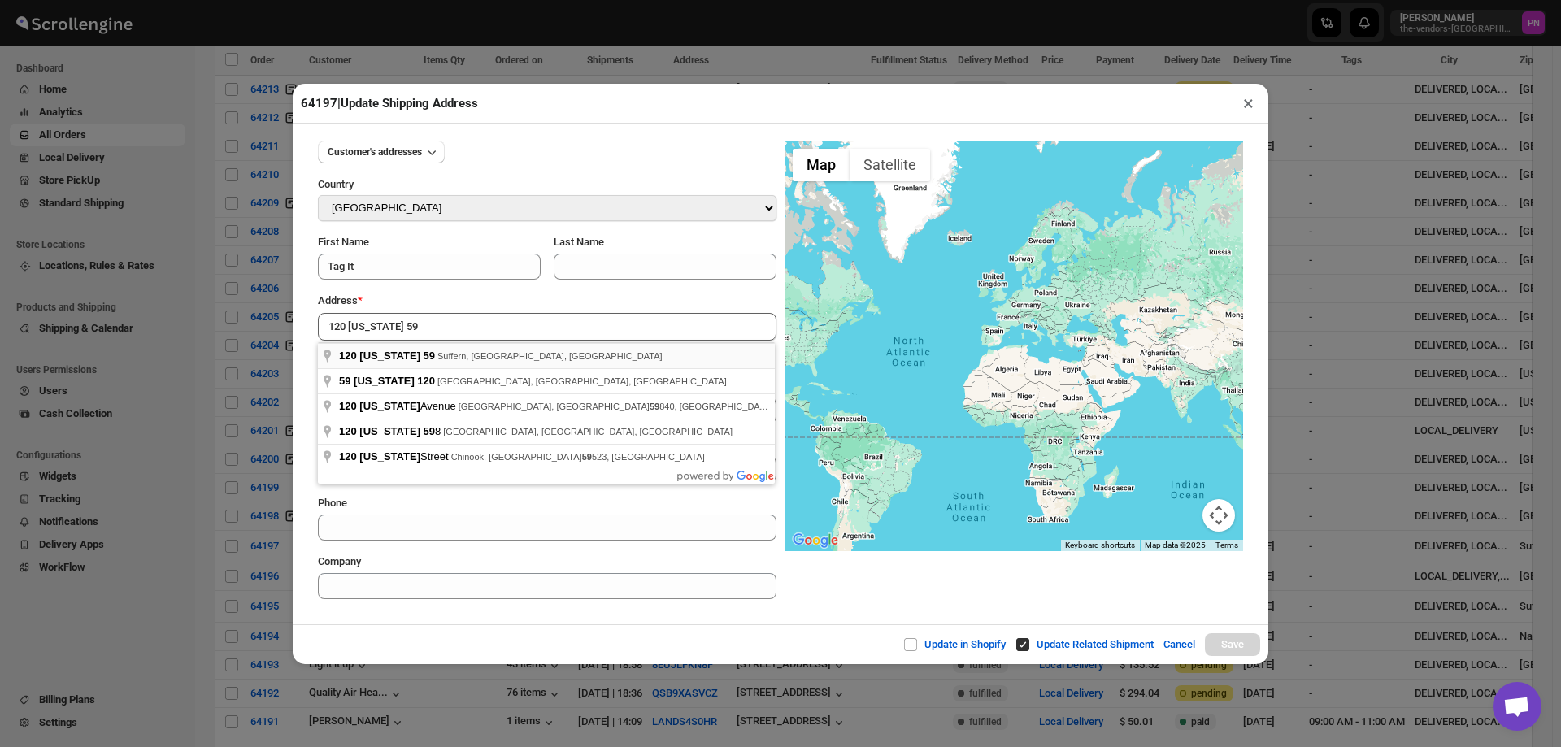
type input "120 New York 59, Suffern, NY, USA"
type input "[GEOGRAPHIC_DATA]"
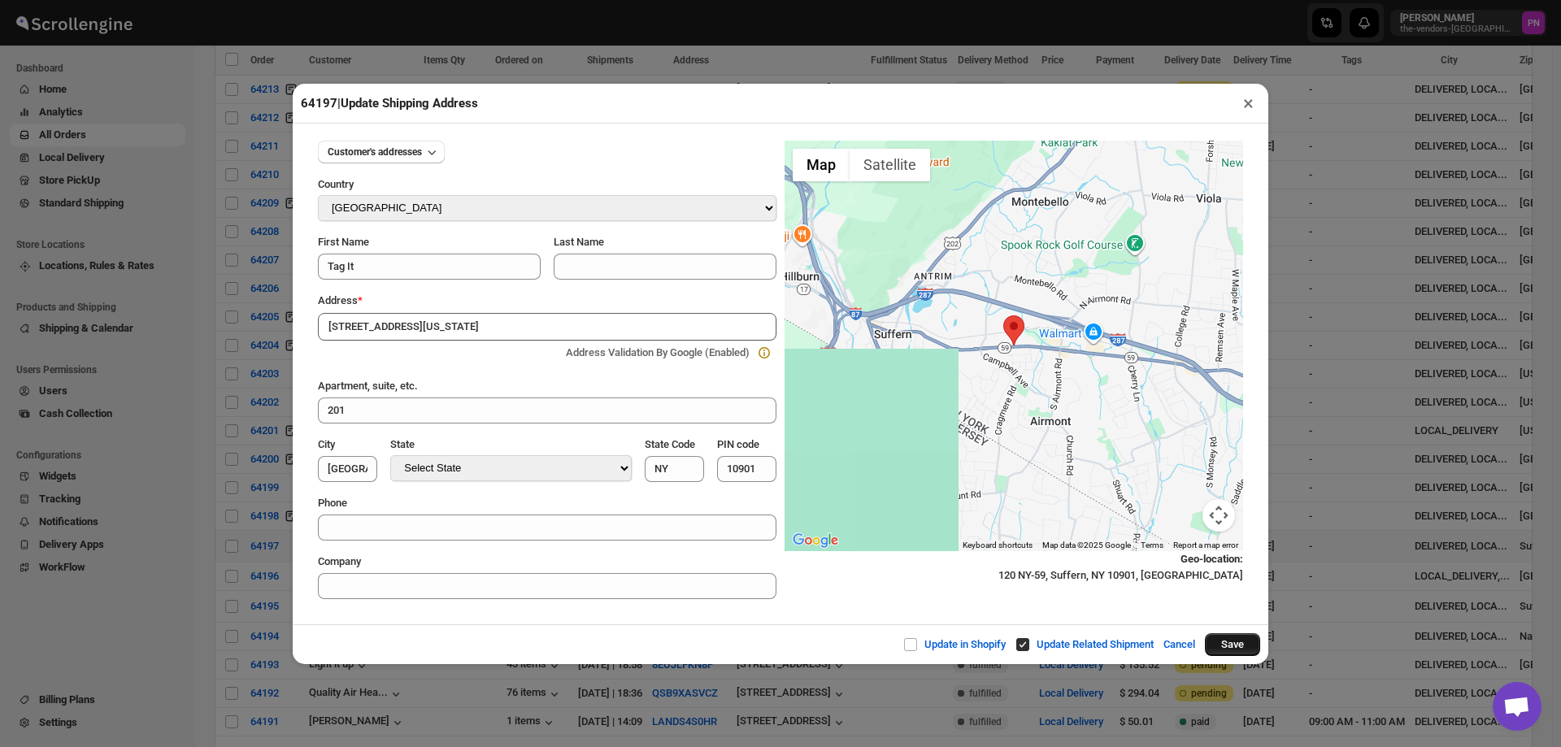
click at [1237, 644] on button "Save" at bounding box center [1232, 644] width 55 height 23
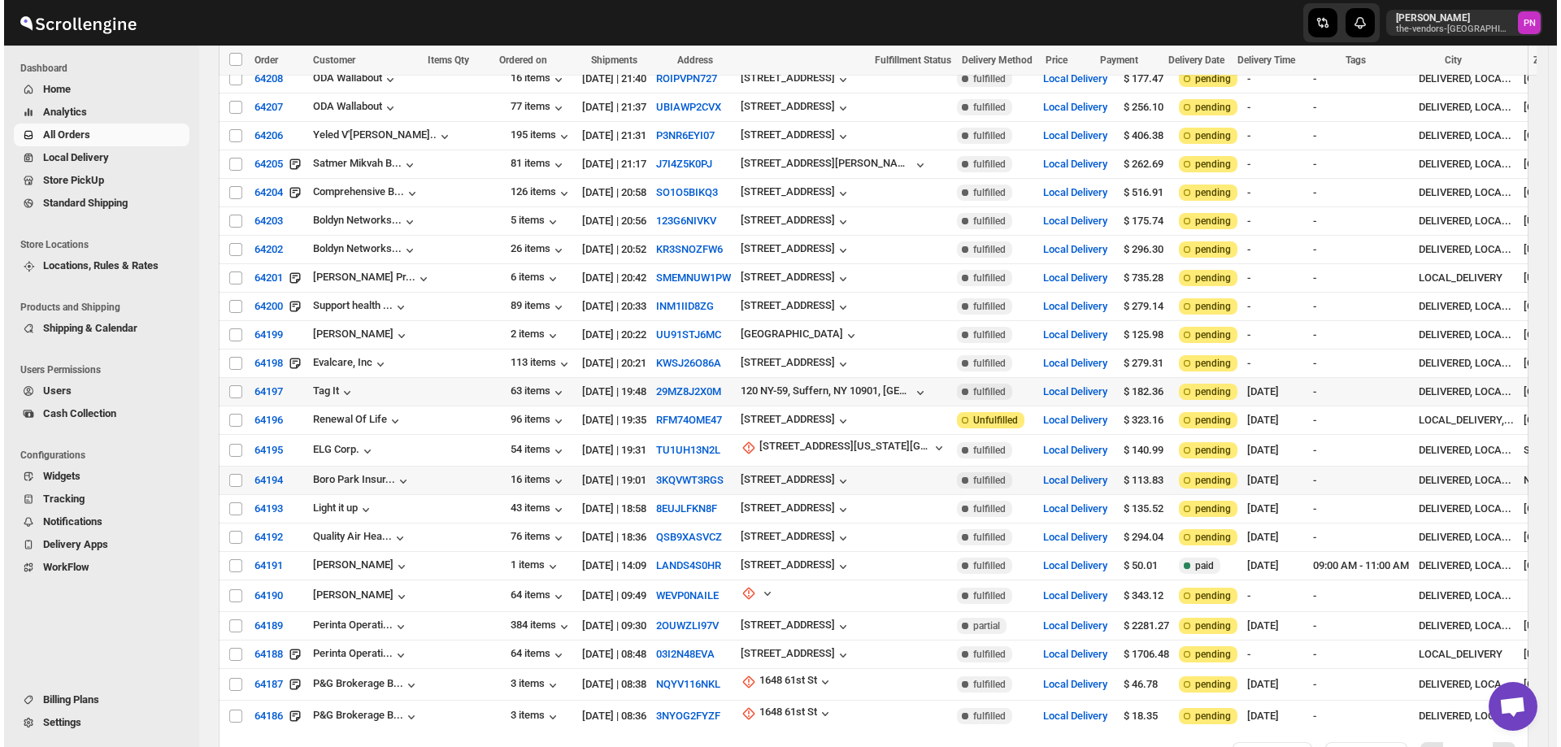
scroll to position [3819, 0]
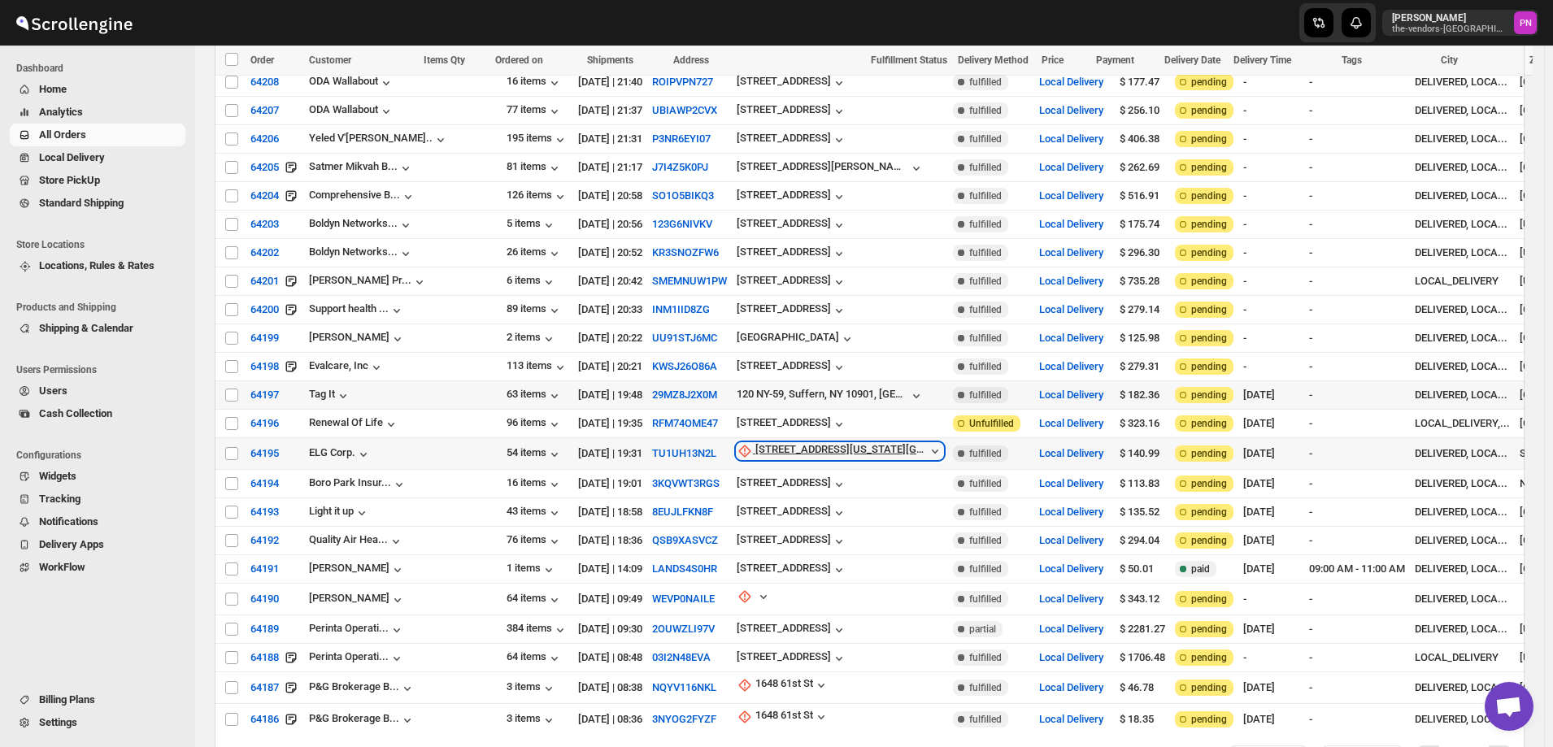
click at [767, 443] on div "[STREET_ADDRESS][US_STATE][GEOGRAPHIC_DATA] e" at bounding box center [841, 451] width 172 height 16
click at [764, 429] on span "Update manually" at bounding box center [761, 425] width 77 height 12
select select "US"
select select "[US_STATE]"
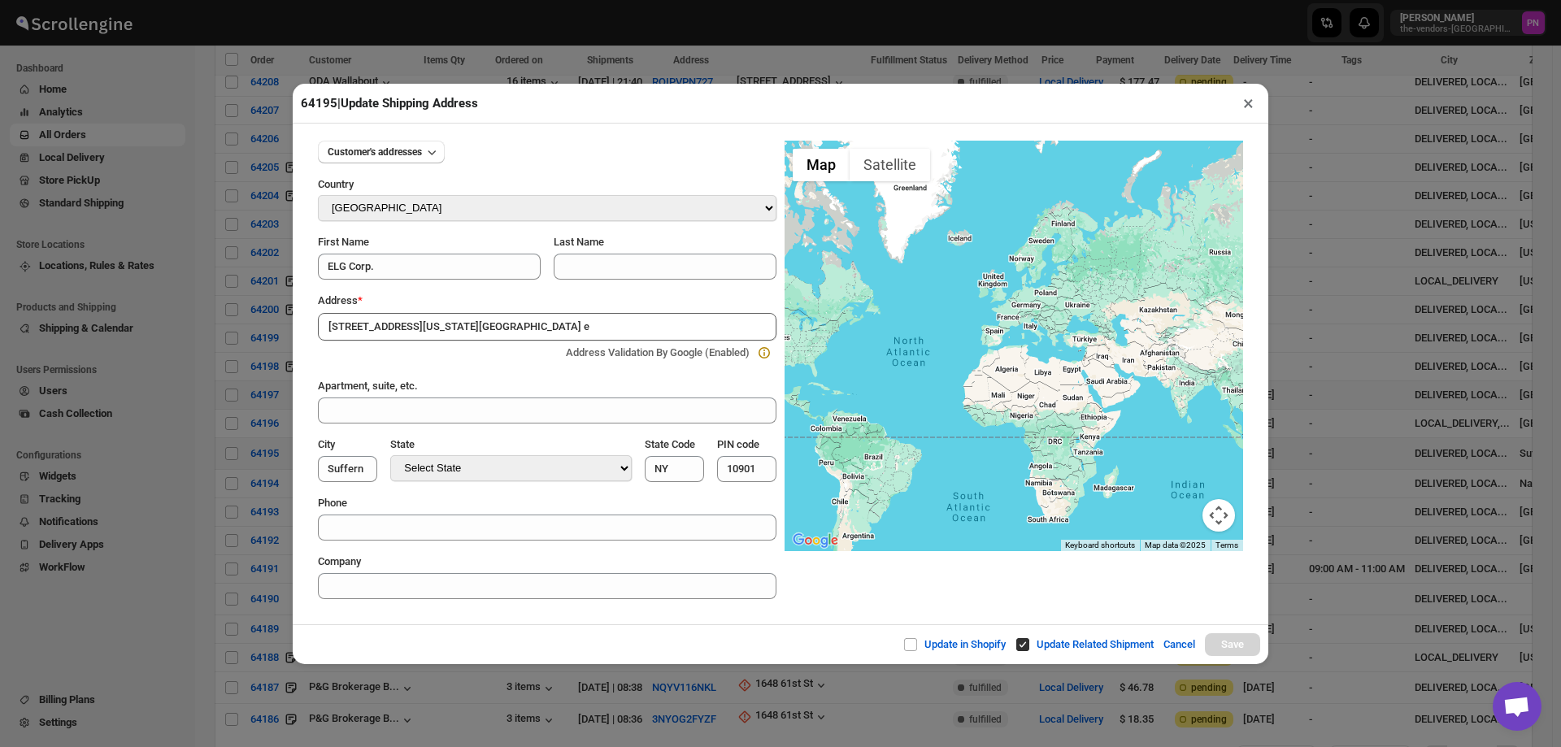
click at [530, 624] on div "Customer's addresses Country Select Country Afghanistan Åland Islands Albania A…" at bounding box center [781, 374] width 976 height 501
click at [476, 326] on input "[STREET_ADDRESS][US_STATE][GEOGRAPHIC_DATA] e" at bounding box center [547, 327] width 459 height 28
click at [484, 632] on div "Update in Shopify Update Related Shipment Cancel Save" at bounding box center [781, 644] width 976 height 40
click at [493, 320] on input "[STREET_ADDRESS][US_STATE][GEOGRAPHIC_DATA] e" at bounding box center [547, 327] width 459 height 28
click at [449, 615] on div "Customer's addresses Country Select Country Afghanistan Åland Islands Albania A…" at bounding box center [781, 374] width 976 height 501
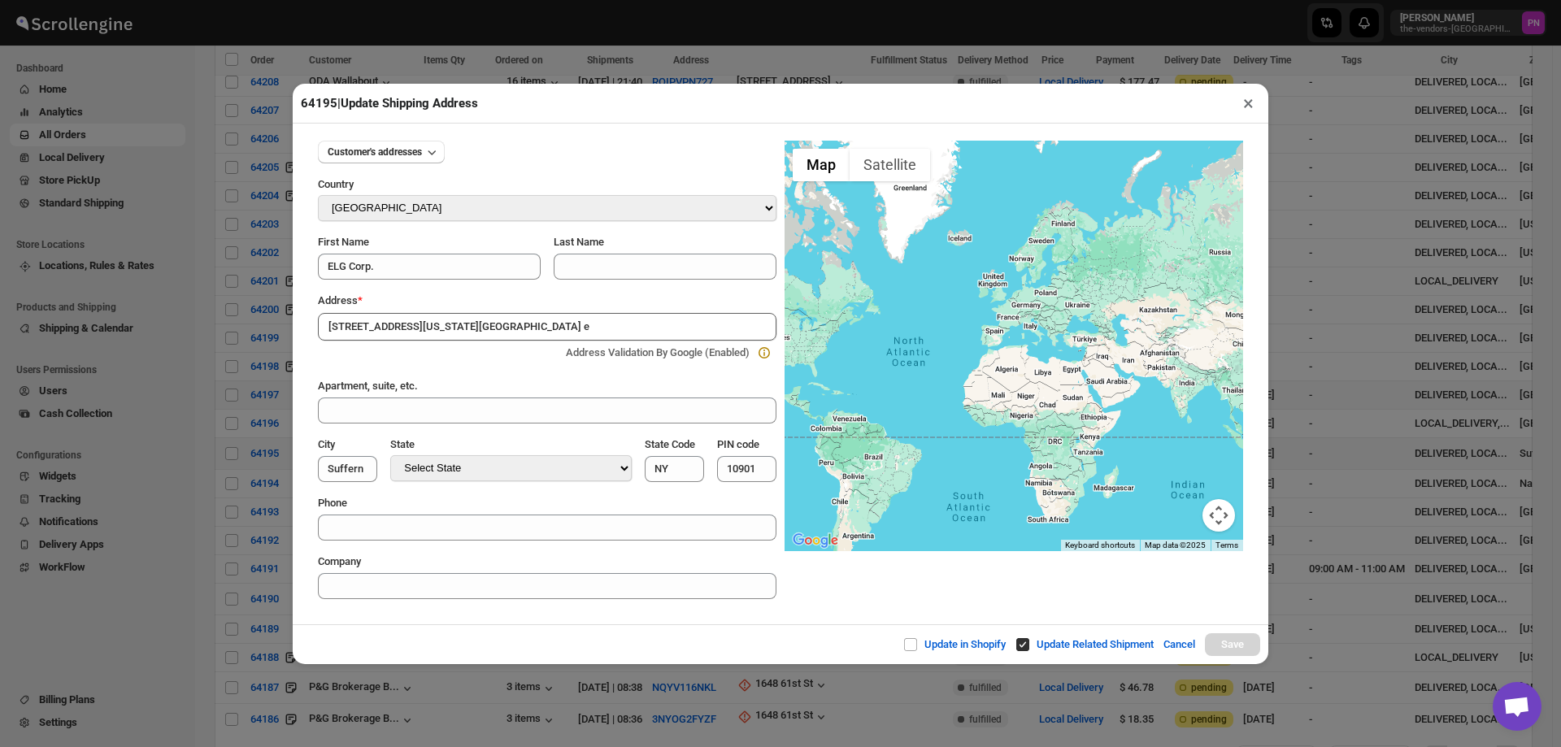
click at [480, 324] on input "[STREET_ADDRESS][US_STATE][GEOGRAPHIC_DATA] e" at bounding box center [547, 327] width 459 height 28
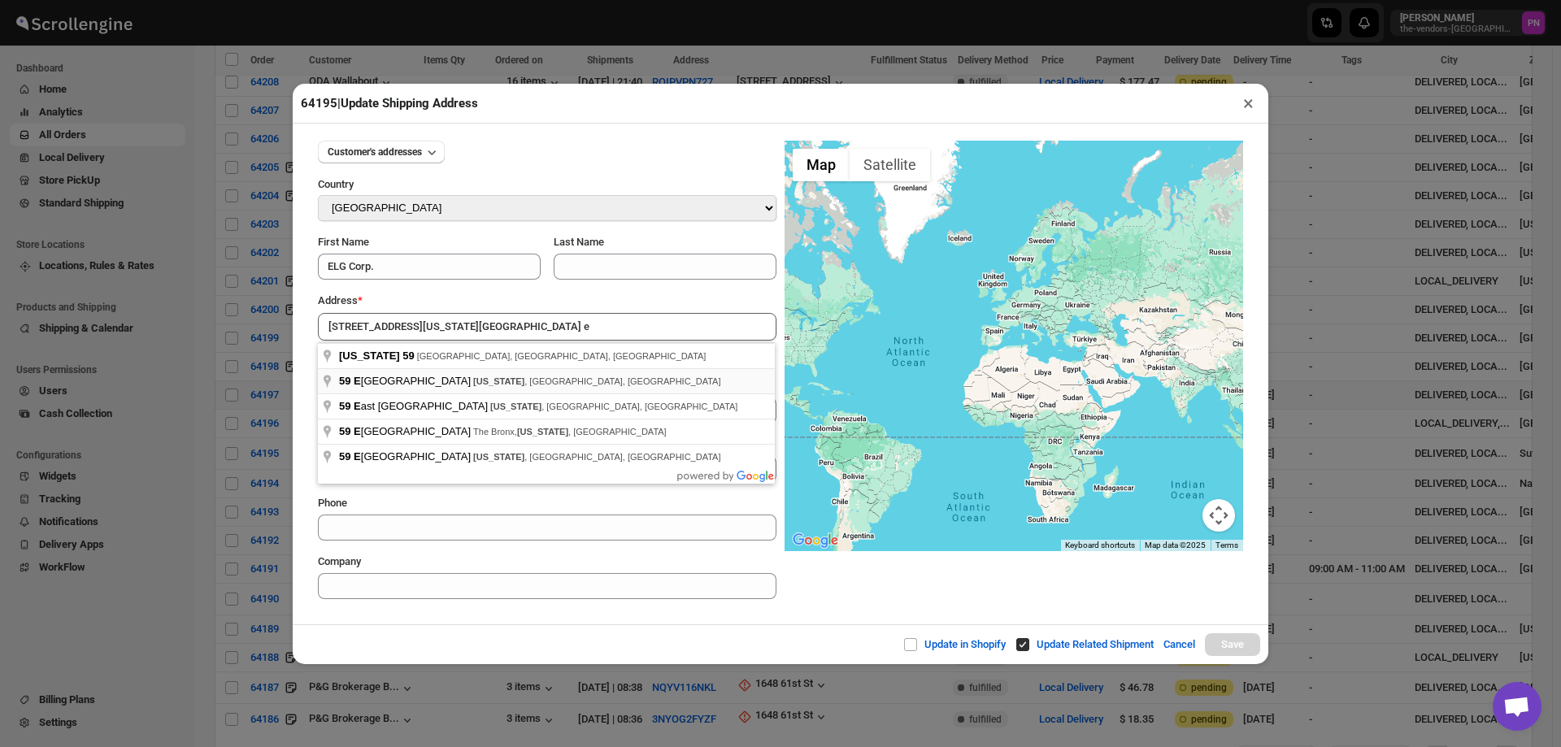
type input "59 East 59th Street, New York, NY, USA"
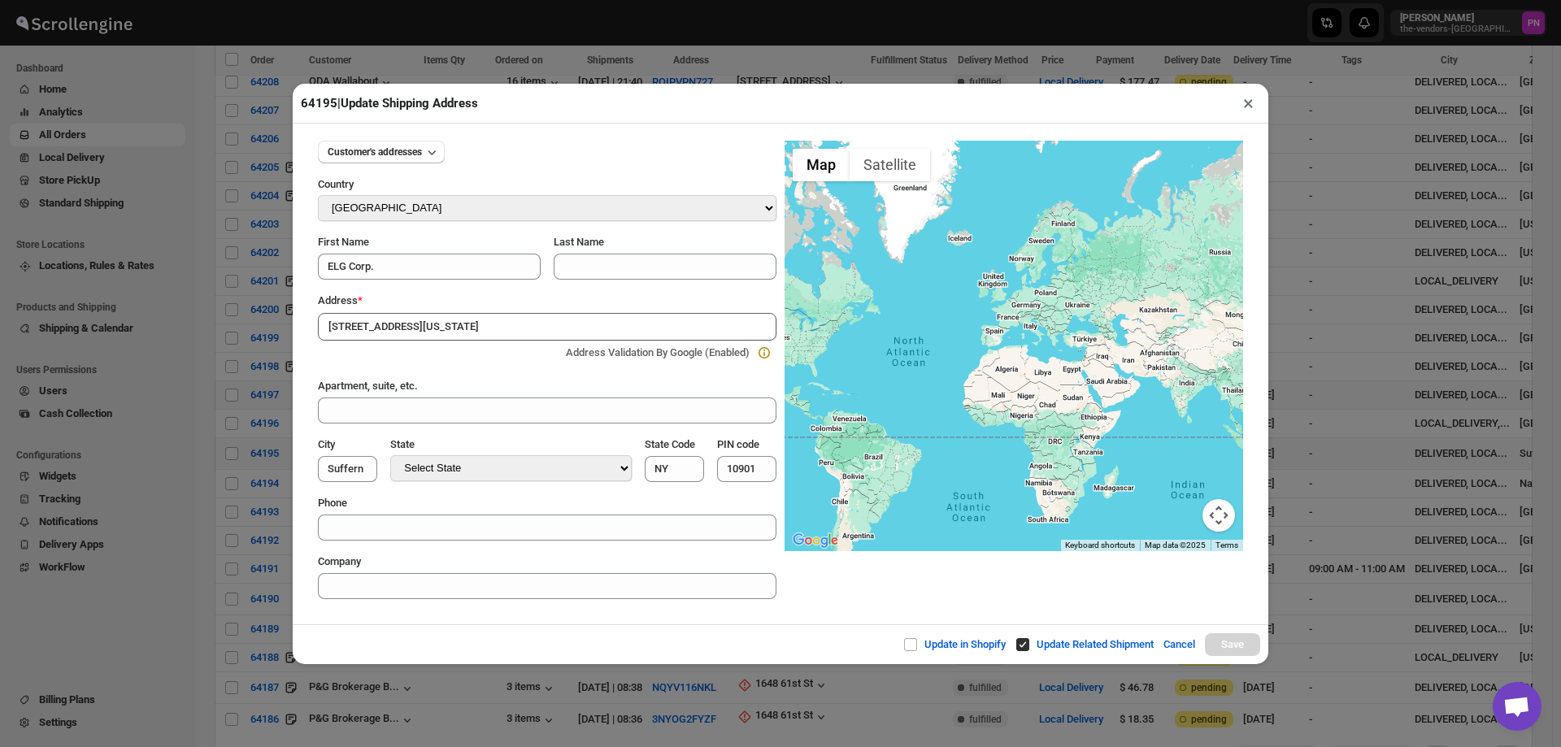
type input "New York County"
type input "10022"
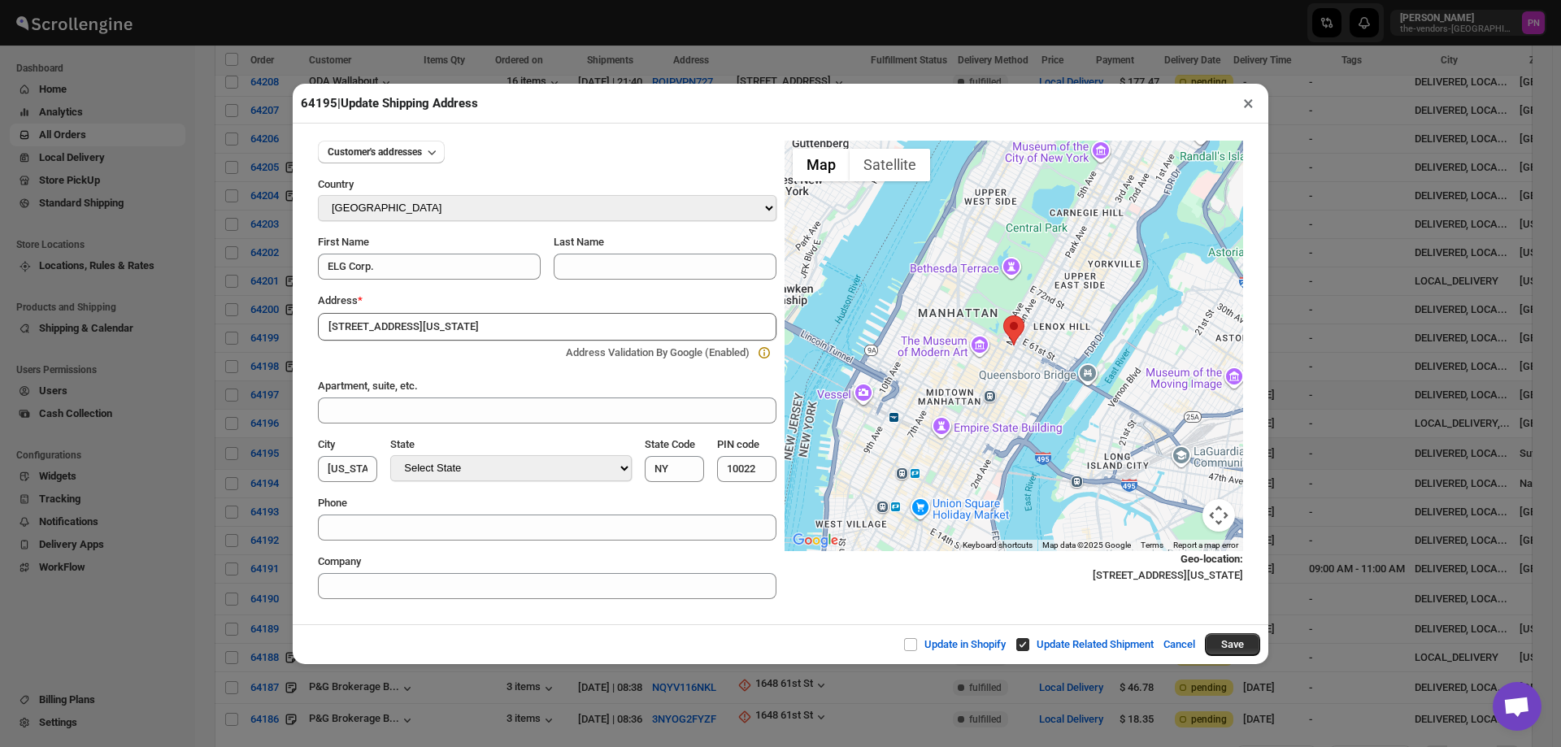
click at [1251, 107] on button "×" at bounding box center [1249, 103] width 24 height 23
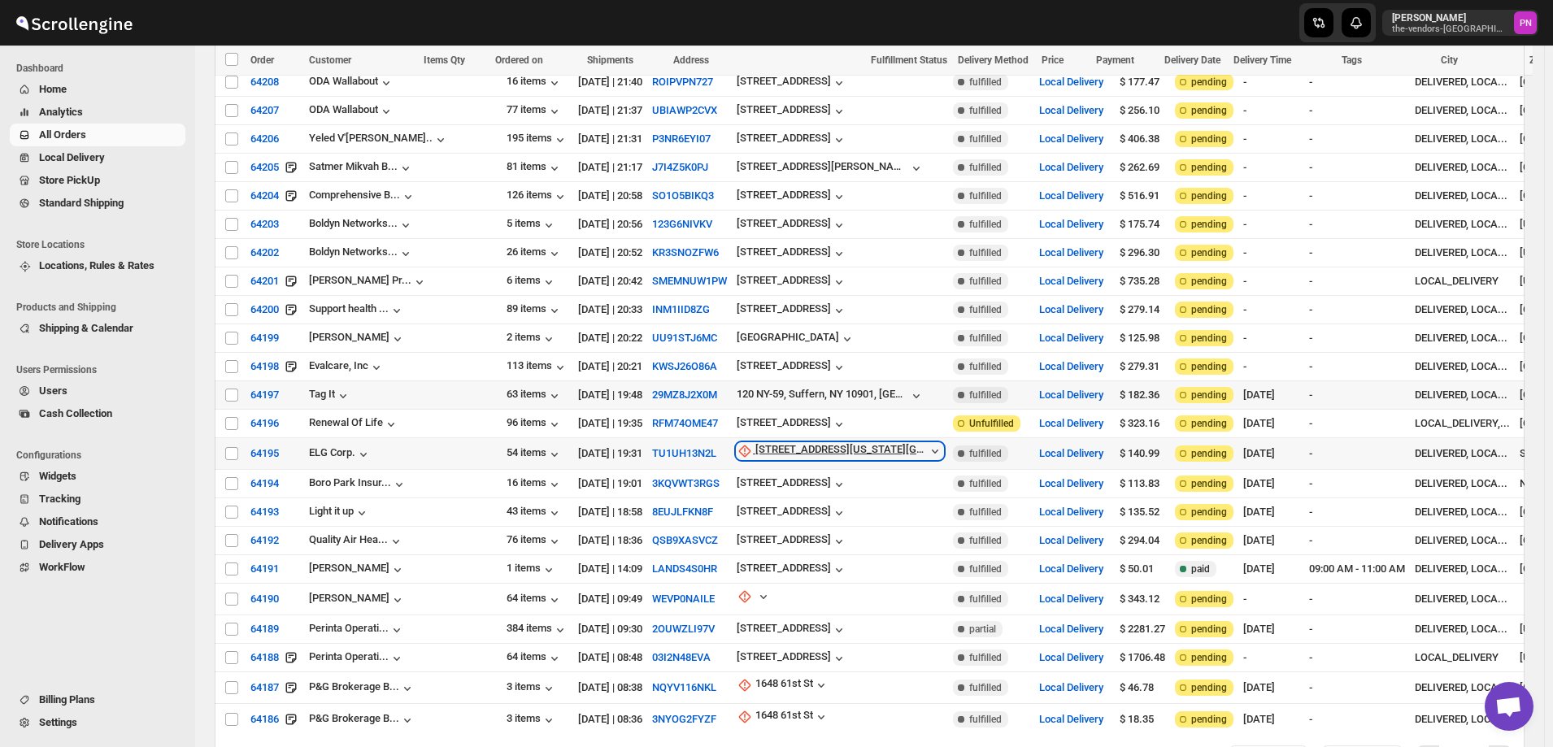
click at [759, 443] on div "[STREET_ADDRESS][US_STATE][GEOGRAPHIC_DATA] e" at bounding box center [841, 451] width 172 height 16
click at [760, 424] on span "Update manually" at bounding box center [761, 425] width 77 height 12
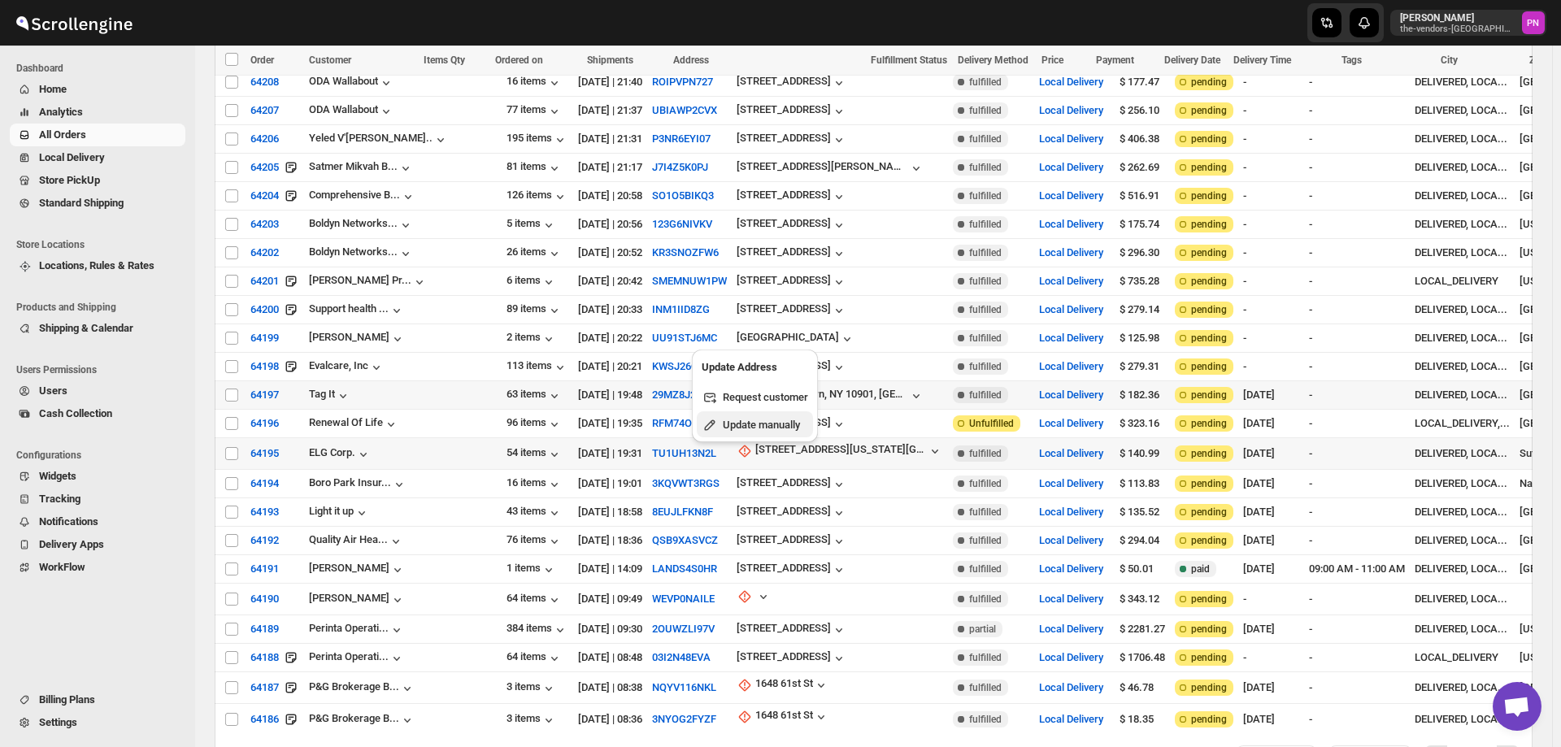
select select "US"
select select "[US_STATE]"
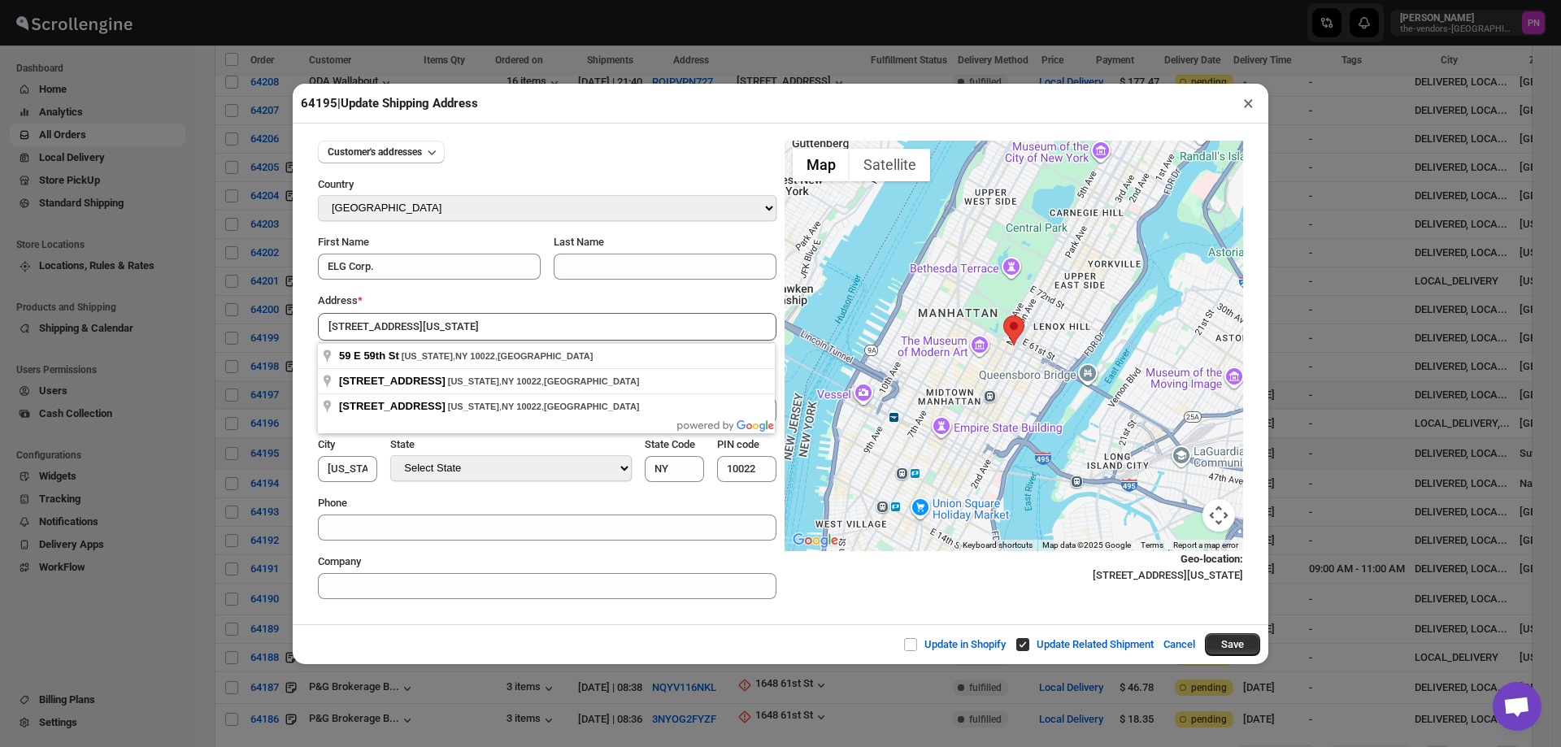
click at [389, 327] on input "59 E 59th St, New York, NY 10022, USA" at bounding box center [547, 327] width 459 height 28
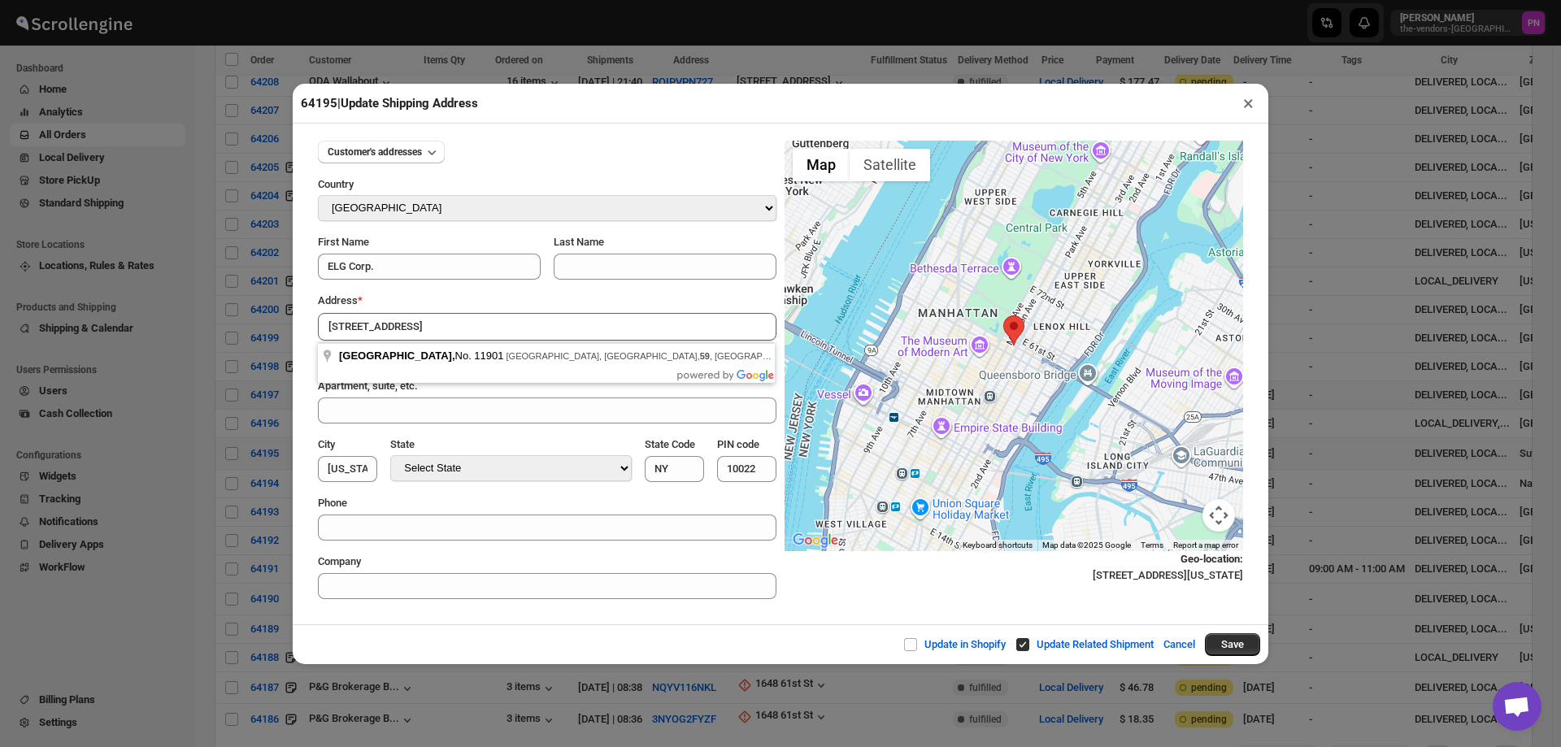
type input "59 E 59th St, 11901"
click at [489, 605] on section "Customer's addresses Country Select Country Afghanistan Åland Islands Albania A…" at bounding box center [780, 370] width 951 height 485
click at [732, 472] on input "10022" at bounding box center [746, 469] width 59 height 26
type input "11901"
click at [839, 607] on section "Customer's addresses Country Select Country Afghanistan Åland Islands Albania A…" at bounding box center [780, 370] width 951 height 485
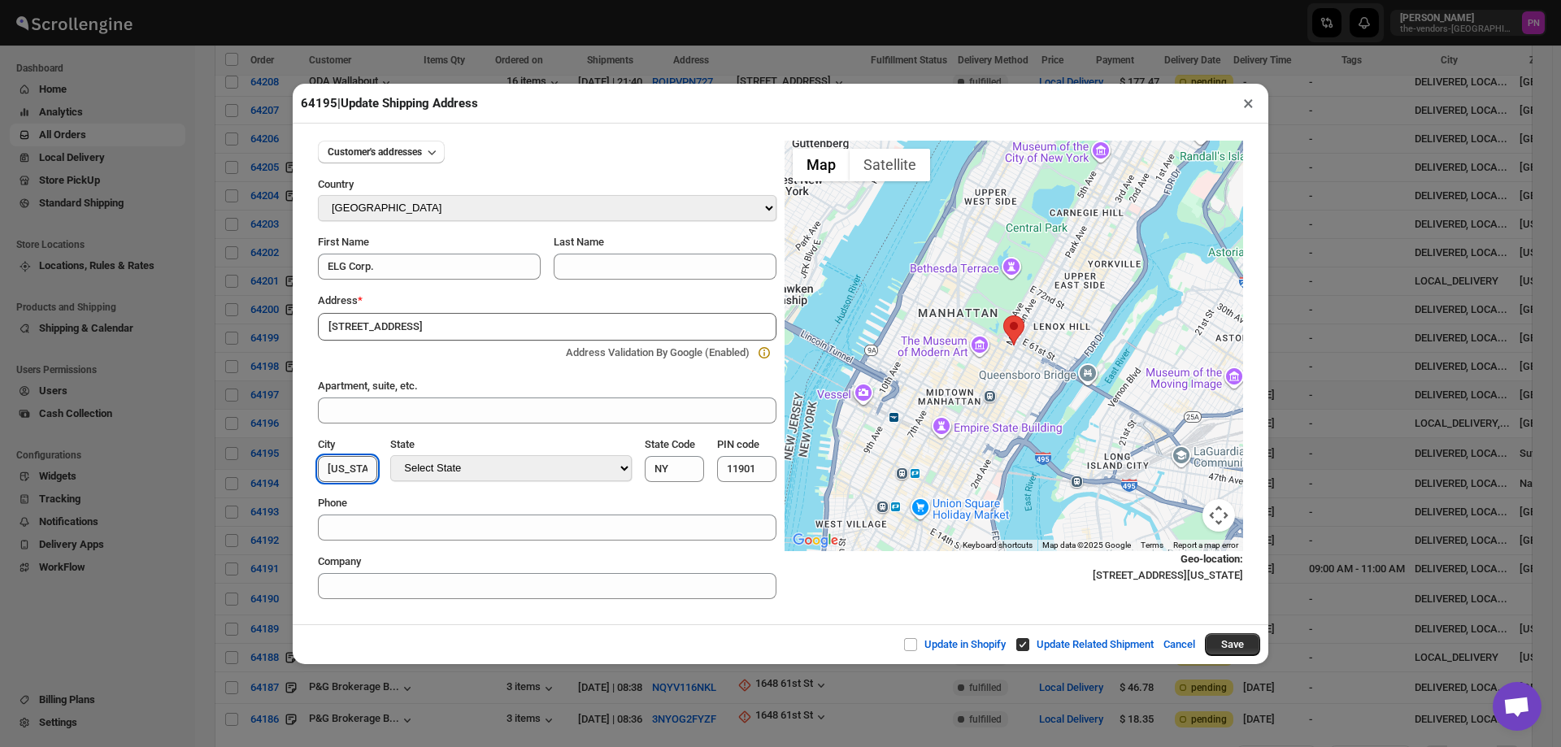
click at [368, 473] on input "New York County" at bounding box center [347, 469] width 59 height 26
click at [360, 466] on input "New York County" at bounding box center [347, 469] width 59 height 26
paste input "Suffol"
type input "Suffolk"
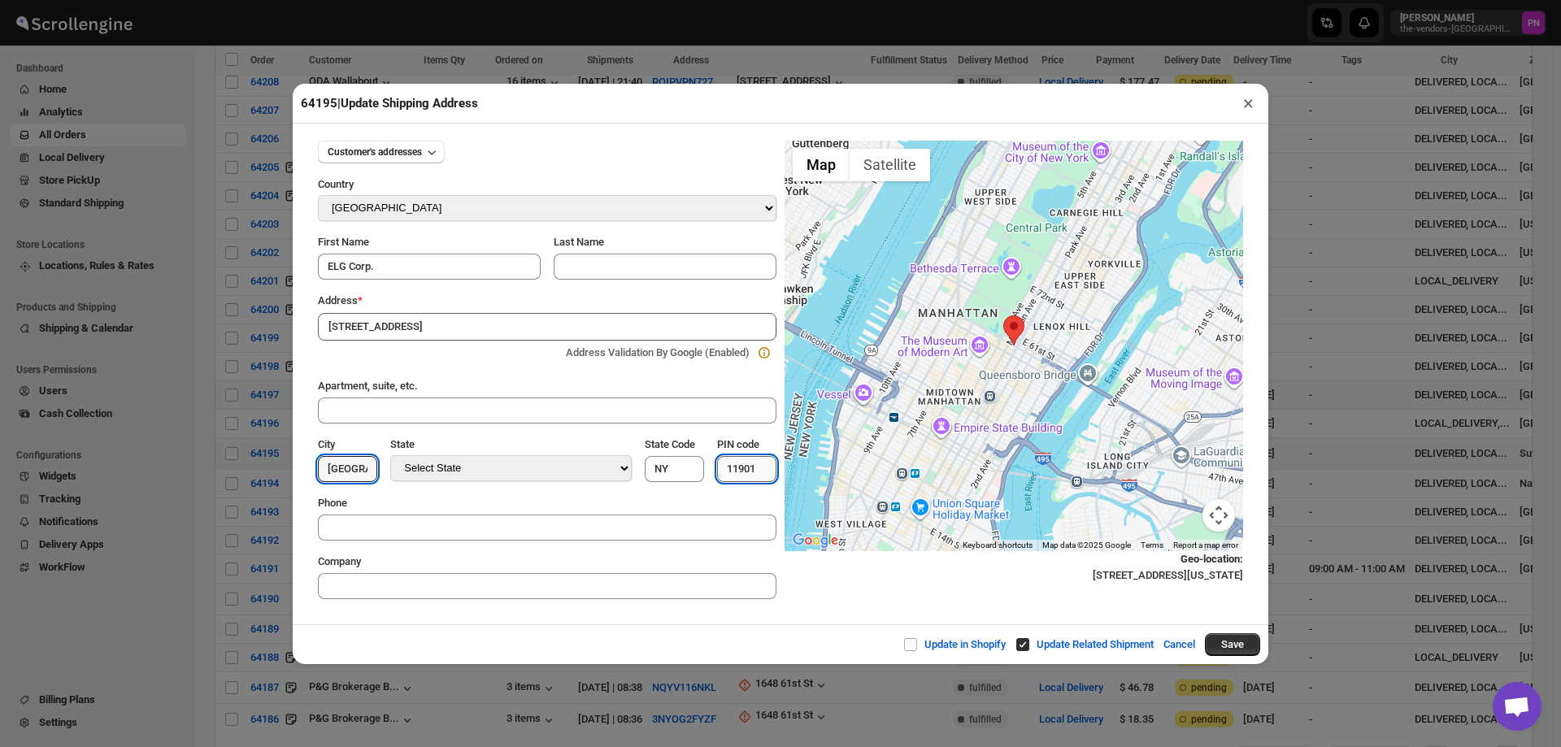
click at [746, 466] on input "11901" at bounding box center [746, 469] width 59 height 26
click at [680, 624] on div "Customer's addresses Country Select Country Afghanistan Åland Islands Albania A…" at bounding box center [781, 374] width 976 height 501
click at [509, 324] on input "59 E 59th St, 11901" at bounding box center [547, 327] width 459 height 28
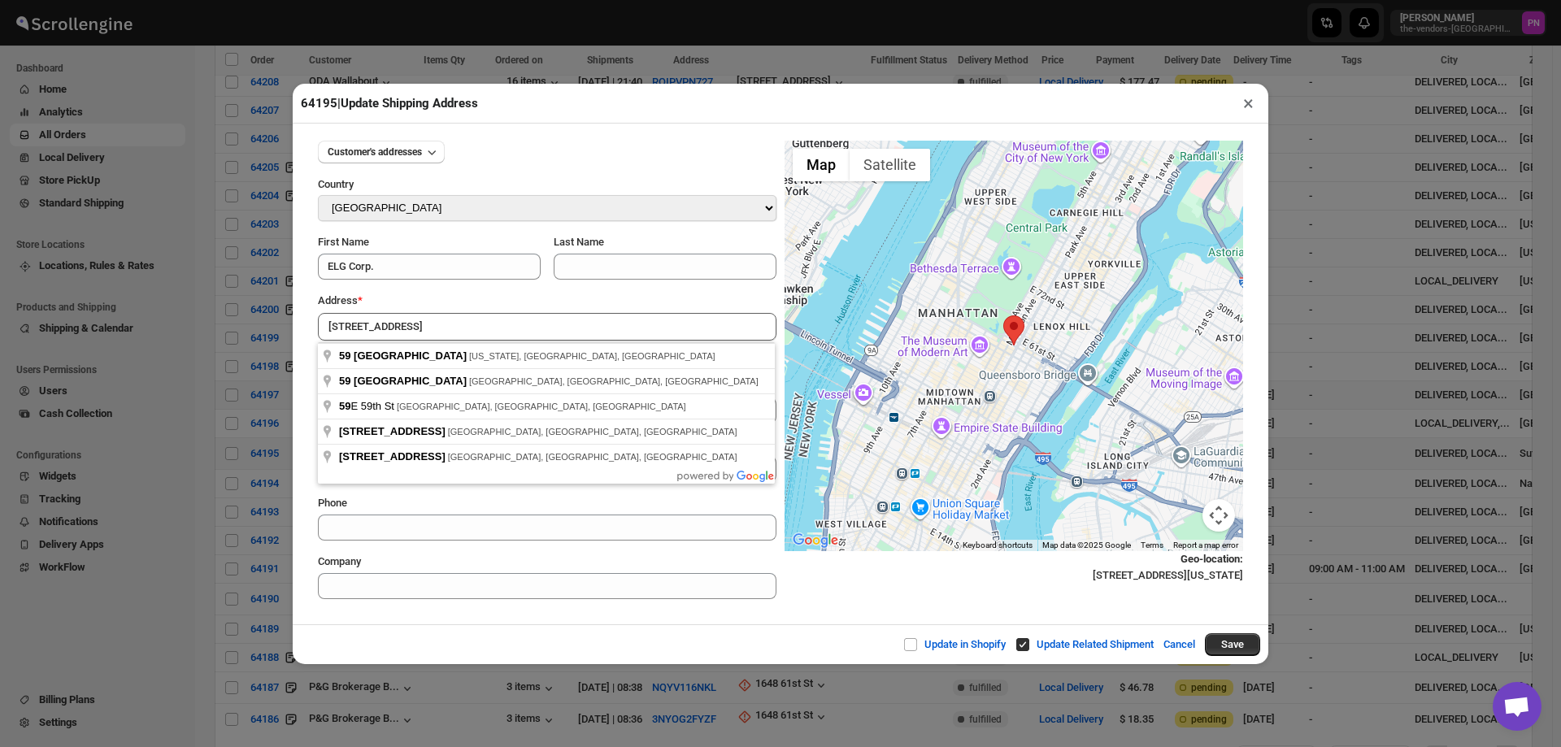
type input "59 E 59th St"
click at [557, 630] on div "Update in Shopify Update Related Shipment Cancel Save" at bounding box center [781, 644] width 976 height 40
drag, startPoint x: 402, startPoint y: 332, endPoint x: 269, endPoint y: 332, distance: 132.5
click at [269, 332] on div "64195 | Update Shipping Address × Customer's addresses Country Select Country A…" at bounding box center [780, 373] width 1561 height 747
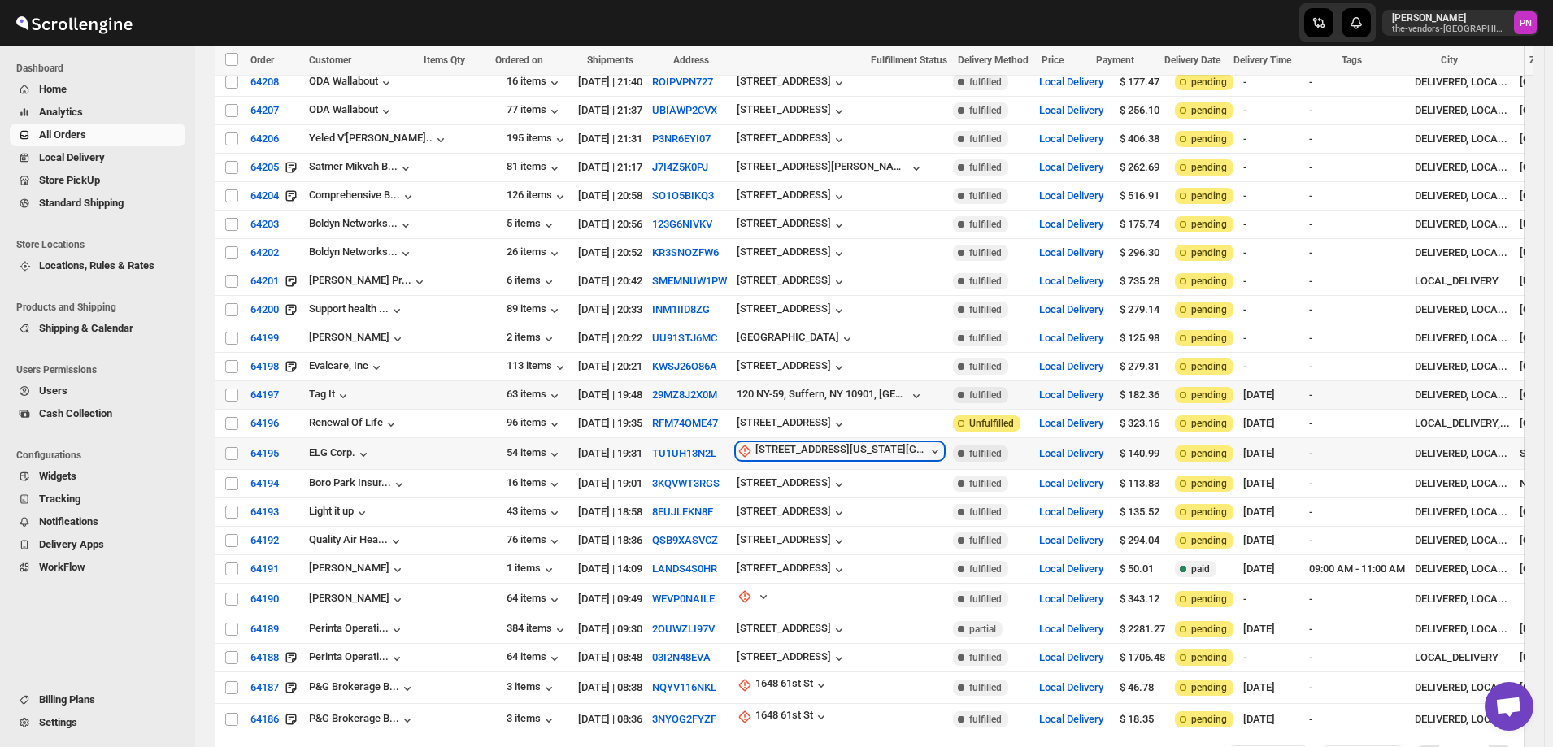
click at [763, 443] on div "[STREET_ADDRESS][US_STATE][GEOGRAPHIC_DATA] e" at bounding box center [841, 451] width 172 height 16
click at [763, 428] on span "Update manually" at bounding box center [761, 425] width 77 height 12
select select "US"
select select "[US_STATE]"
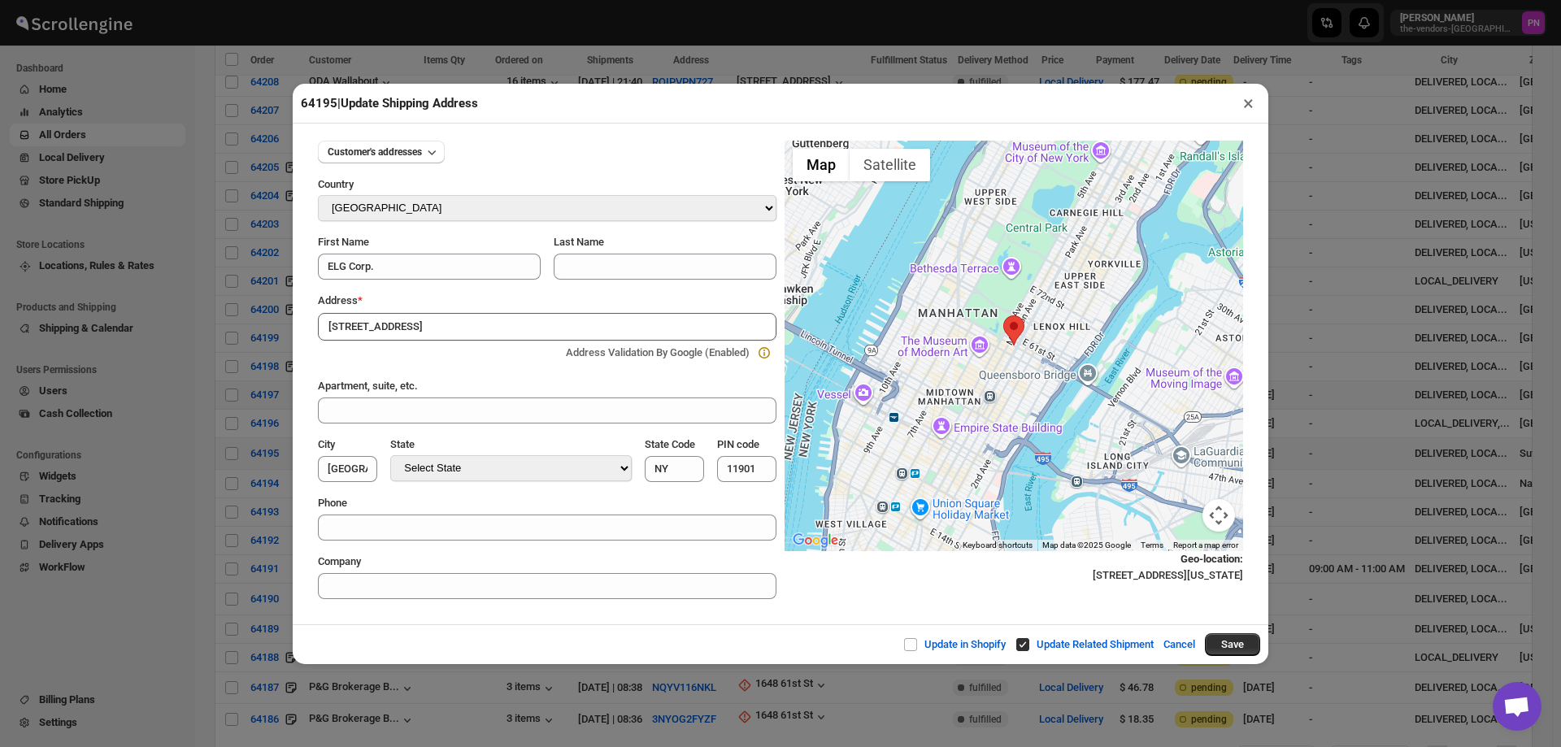
click at [501, 642] on div "Update in Shopify Update Related Shipment Cancel Save" at bounding box center [781, 644] width 976 height 40
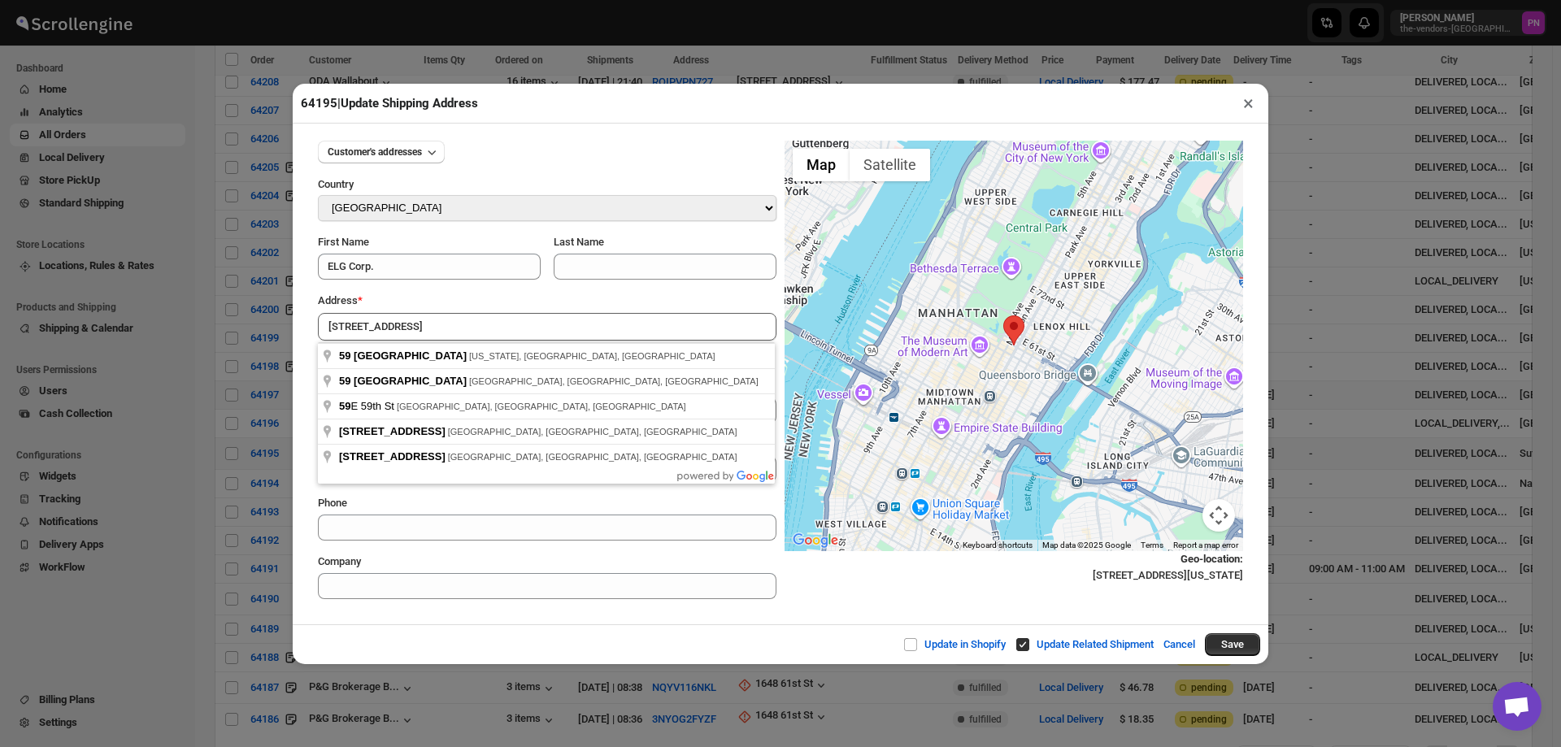
click at [406, 330] on input "59 E 59th St" at bounding box center [547, 327] width 459 height 28
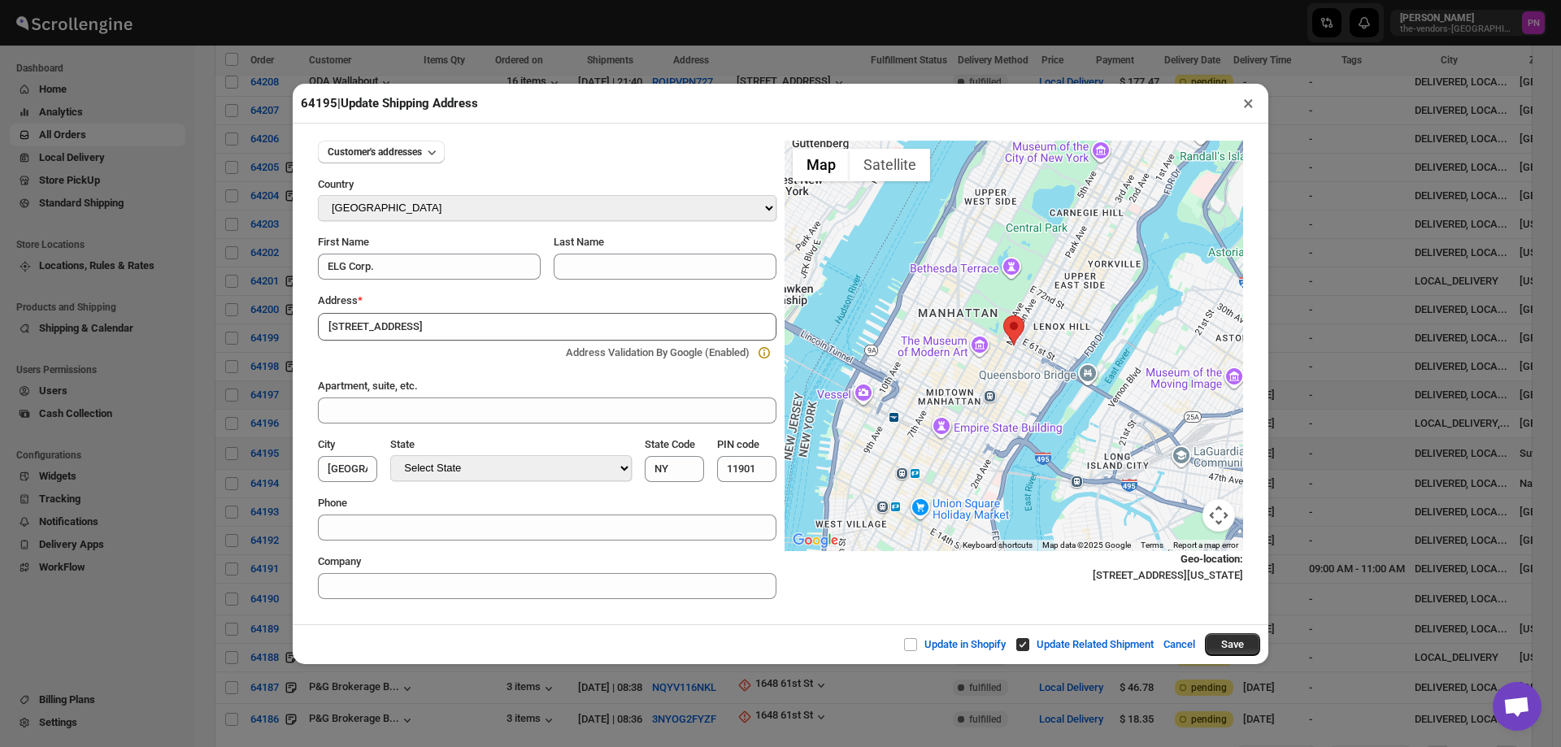
type input "59 East 59th Street, New York, NY, USA"
type input "New York County"
type input "10022"
click at [338, 473] on input "New York County" at bounding box center [347, 469] width 59 height 26
type input "Suffolk"
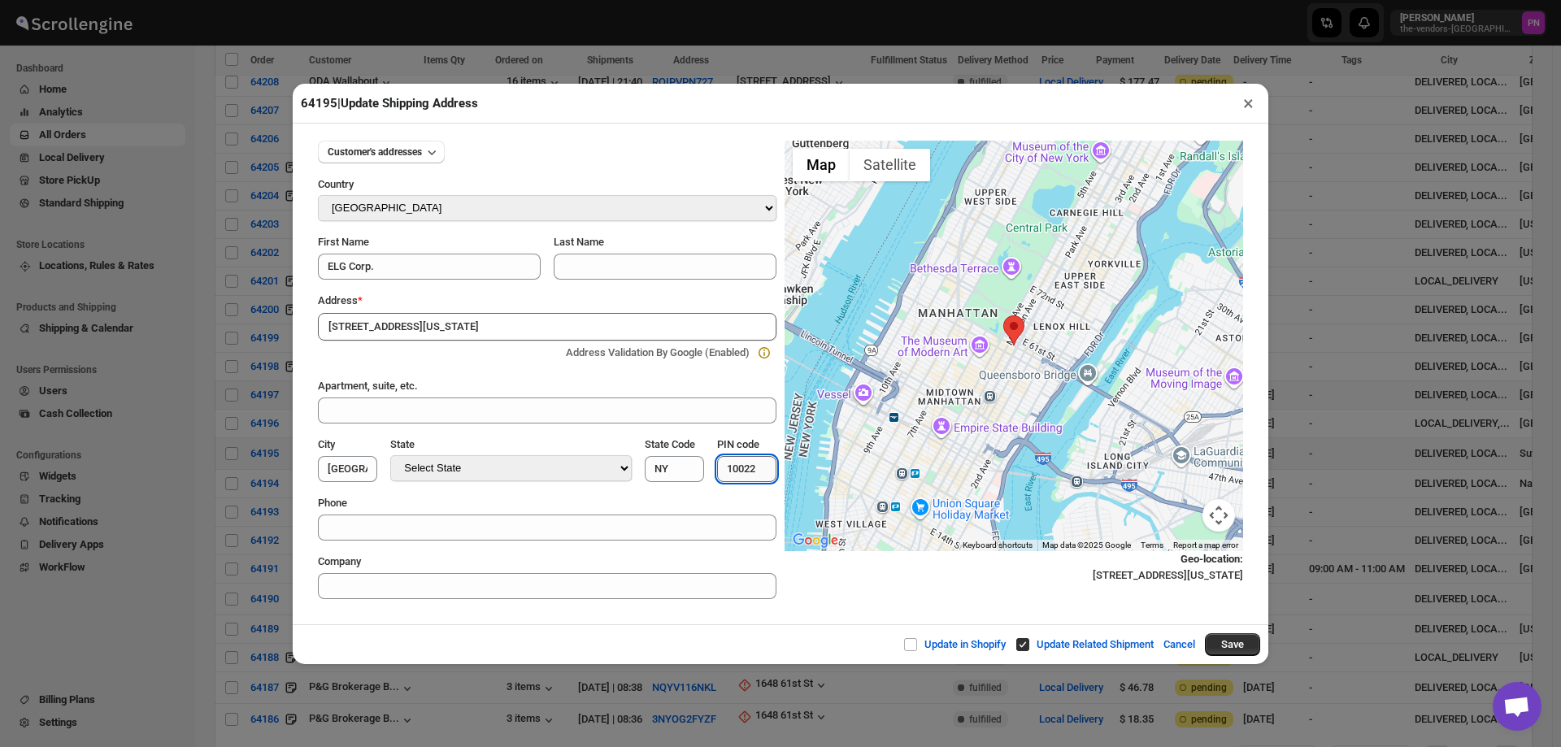
click at [745, 473] on input "10022" at bounding box center [746, 469] width 59 height 26
type input "11901"
click at [559, 319] on input "59 East 59th Street, New York, NY, USA" at bounding box center [547, 327] width 459 height 28
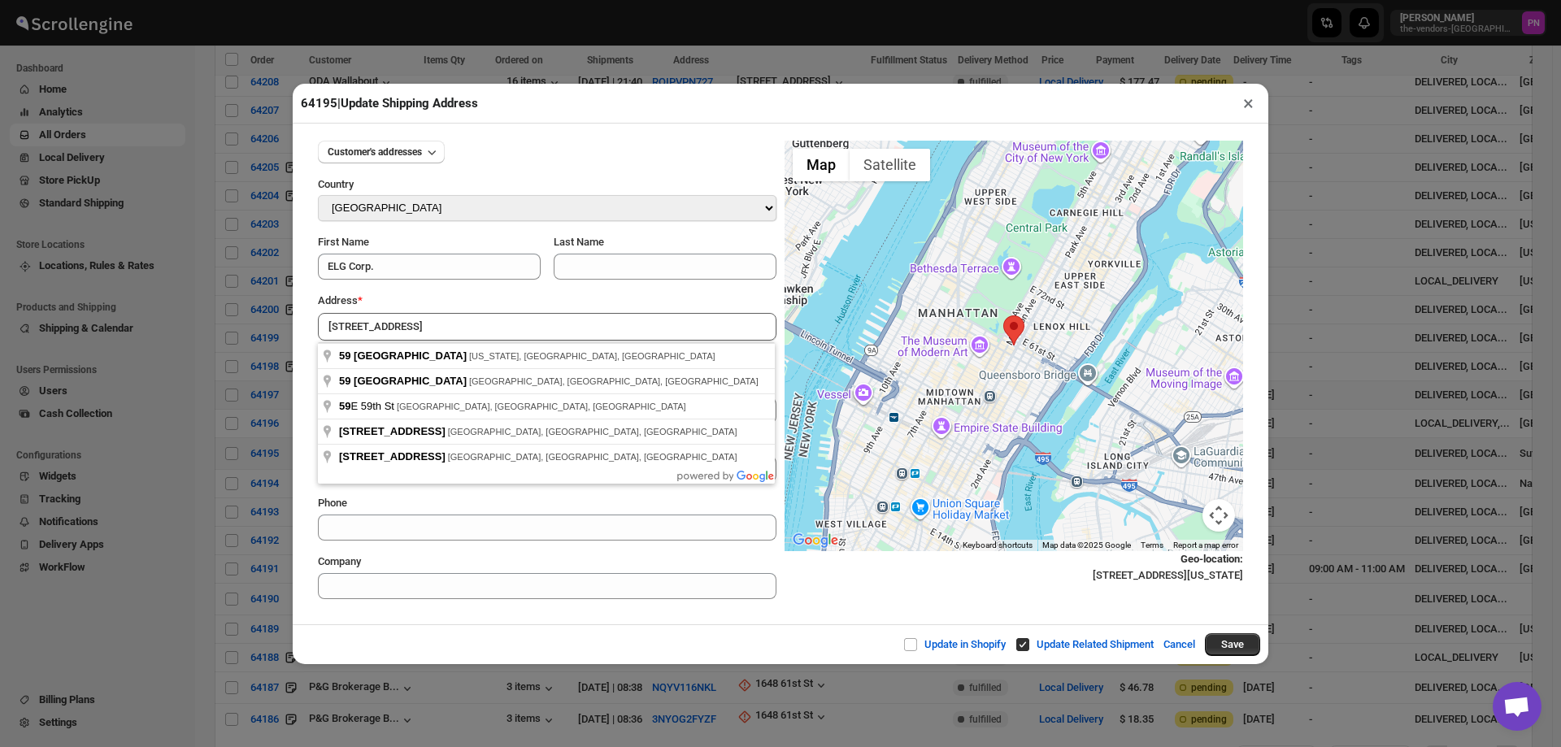
type input "59 East 59th Street"
click at [828, 583] on div "Geo-location : 59 E 59th St, New York, NY 10022, USA" at bounding box center [1014, 567] width 459 height 33
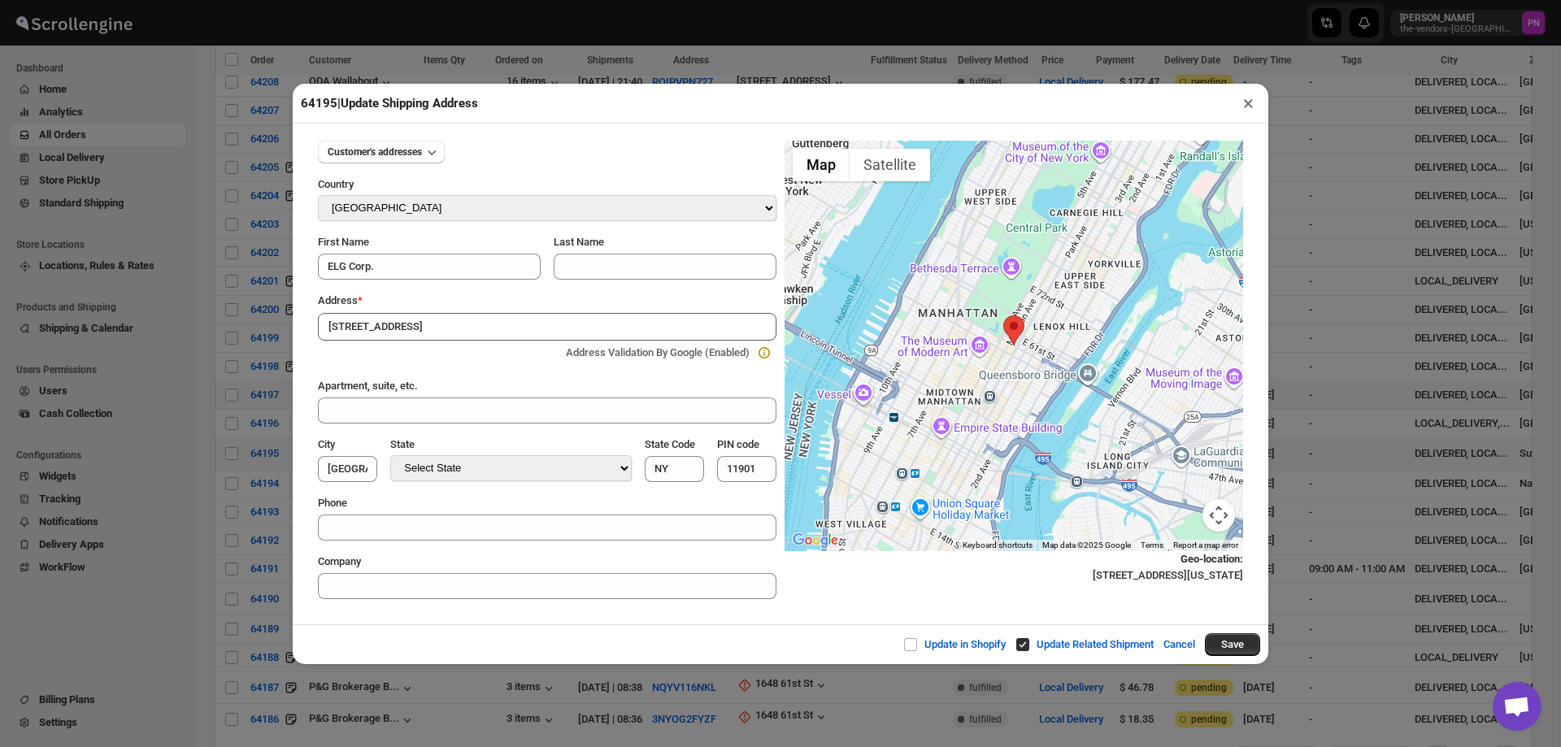
click at [1245, 107] on button "×" at bounding box center [1249, 103] width 24 height 23
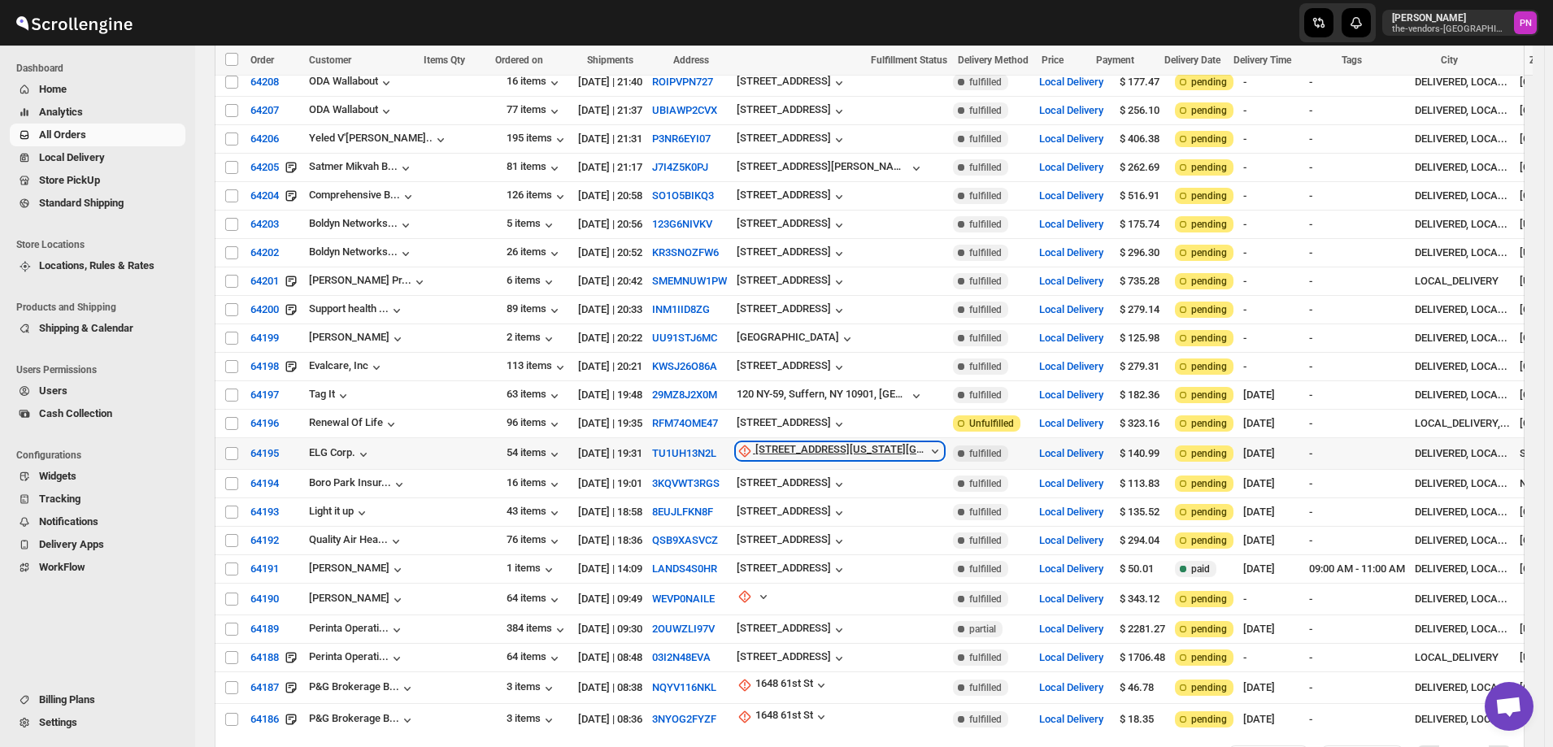
click at [760, 443] on div "[STREET_ADDRESS][US_STATE][GEOGRAPHIC_DATA] e" at bounding box center [841, 451] width 172 height 16
click at [759, 420] on span "Update manually" at bounding box center [761, 425] width 77 height 12
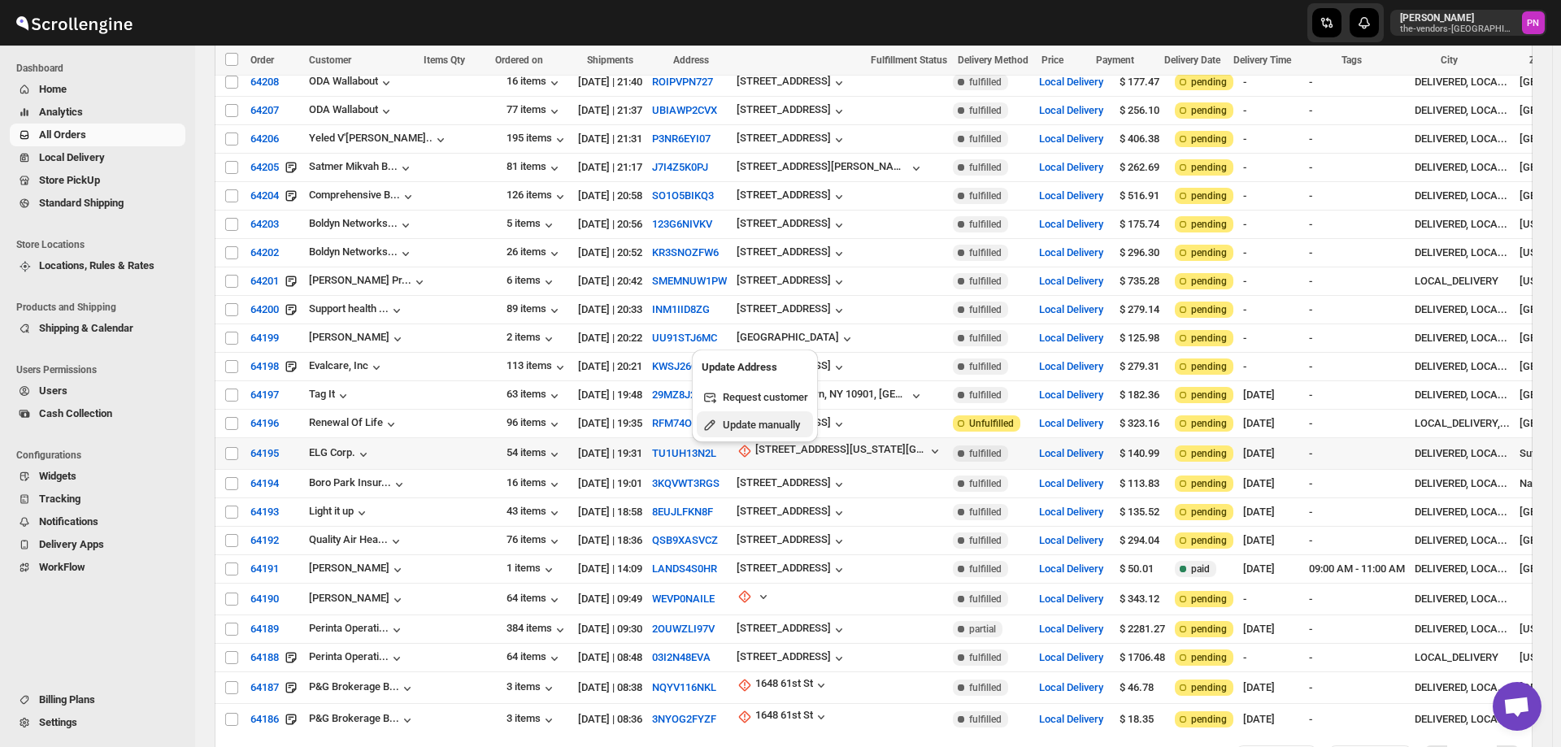
select select "US"
select select "[US_STATE]"
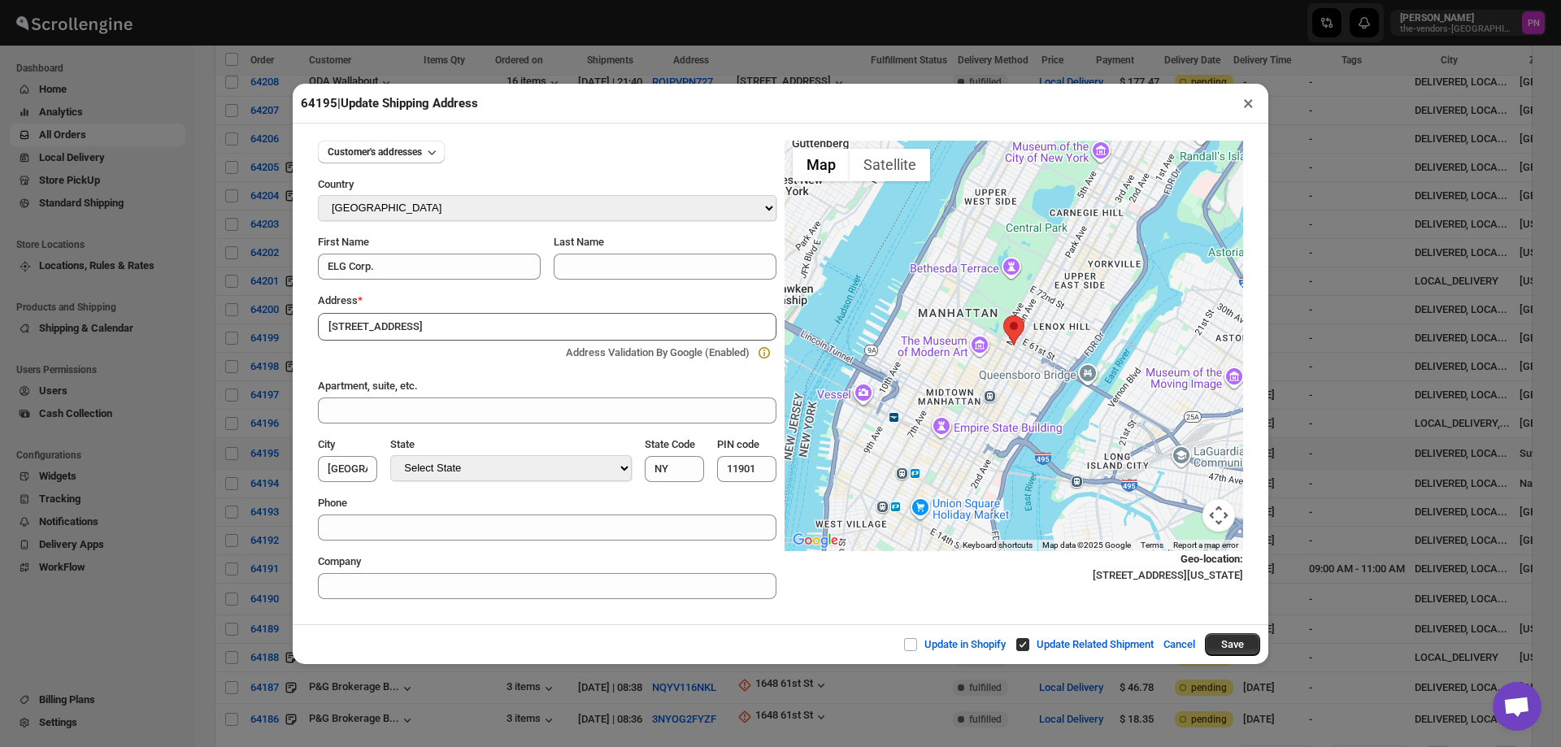
click at [840, 579] on div "Geo-location : 59 E 59th St, New York, NY 10022, USA" at bounding box center [1014, 567] width 459 height 33
click at [1244, 102] on button "×" at bounding box center [1249, 103] width 24 height 23
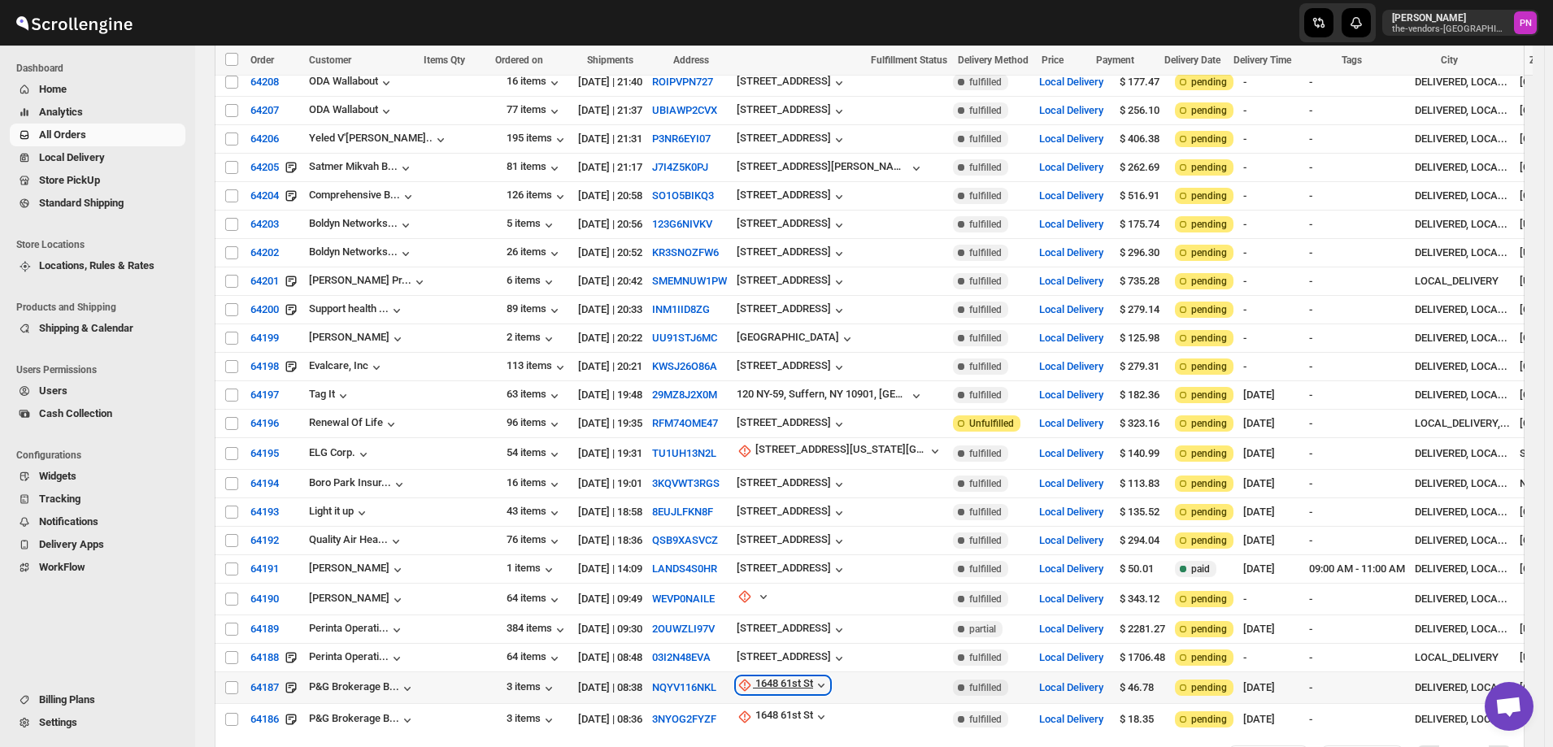
click at [755, 677] on div "1648 61st St" at bounding box center [784, 685] width 58 height 16
click at [720, 658] on span "Update manually" at bounding box center [726, 652] width 77 height 12
select select "US"
select select "[US_STATE]"
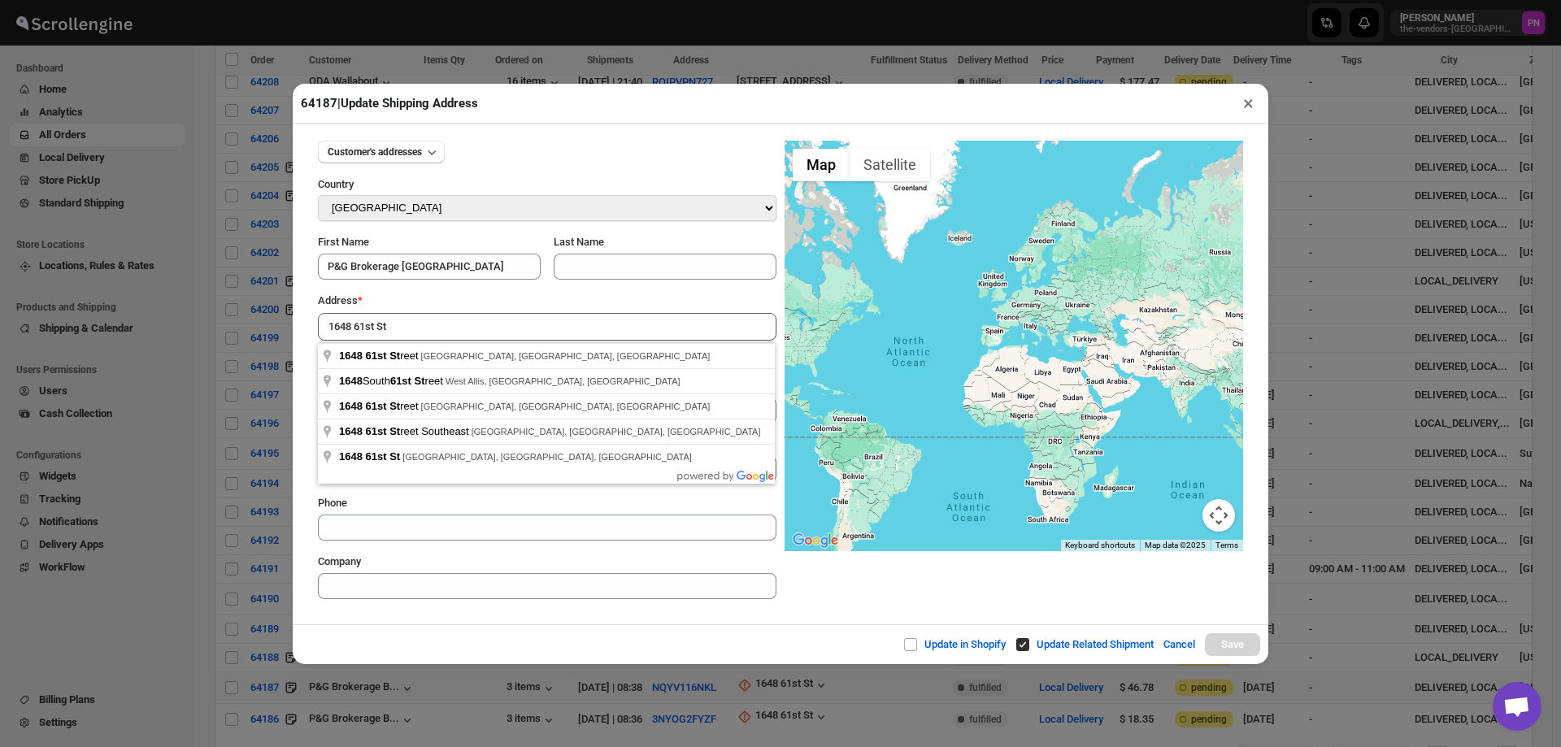
click at [493, 632] on div "Update in Shopify Update Related Shipment Cancel Save" at bounding box center [781, 644] width 976 height 40
click at [453, 324] on input "1648 61st St" at bounding box center [547, 327] width 459 height 28
type input "1648 61st Street, Brooklyn, NY, USA"
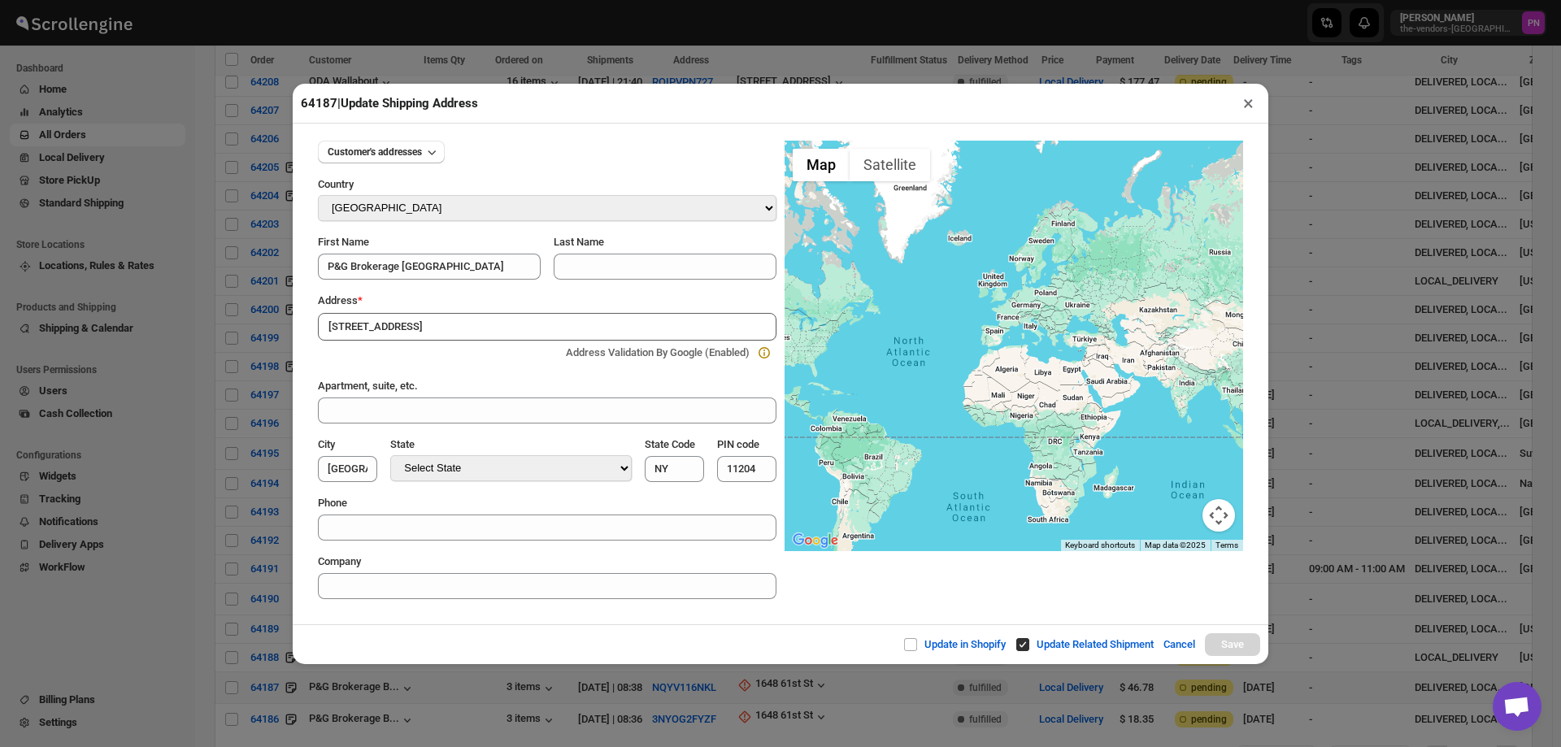
type input "[GEOGRAPHIC_DATA]"
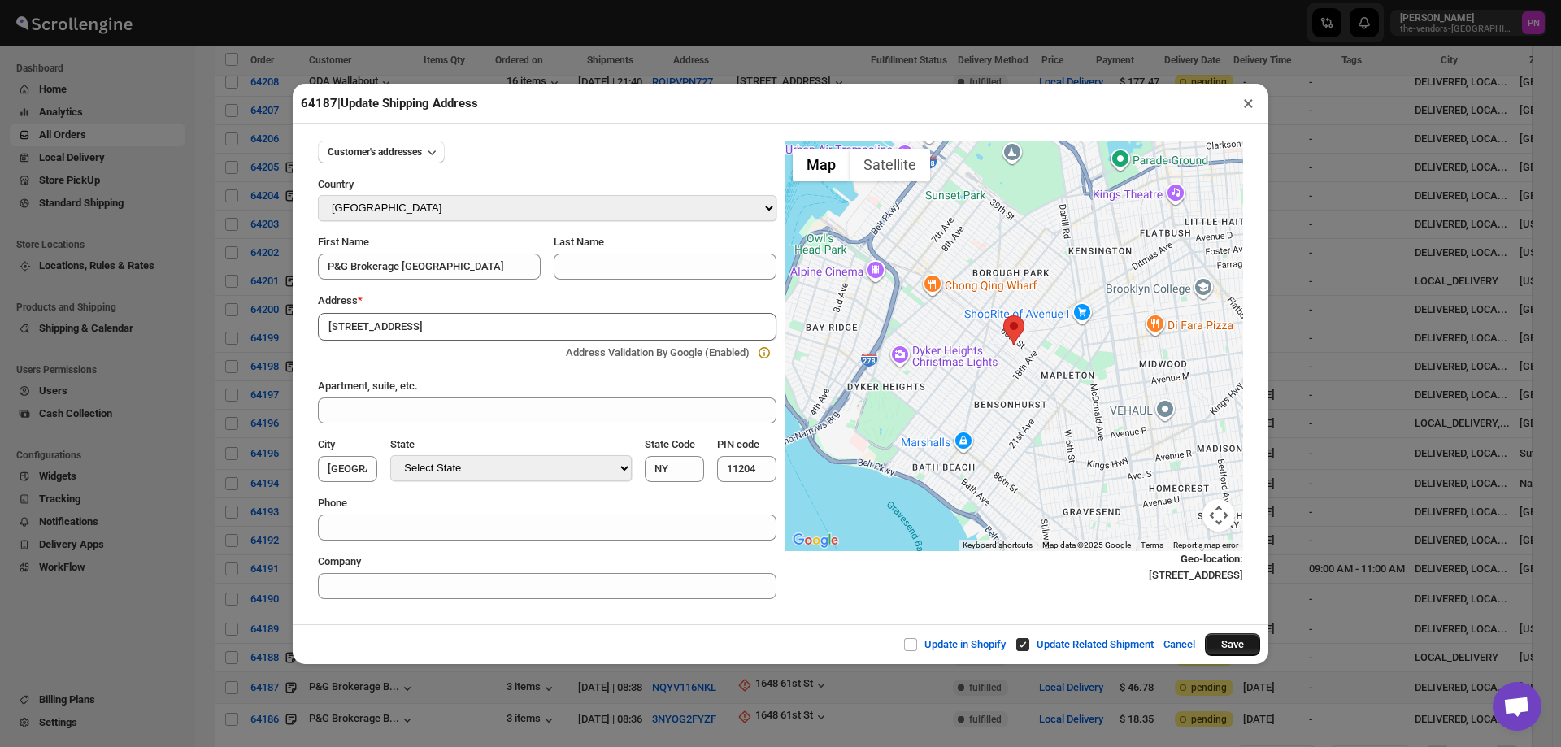
click at [1232, 644] on button "Save" at bounding box center [1232, 644] width 55 height 23
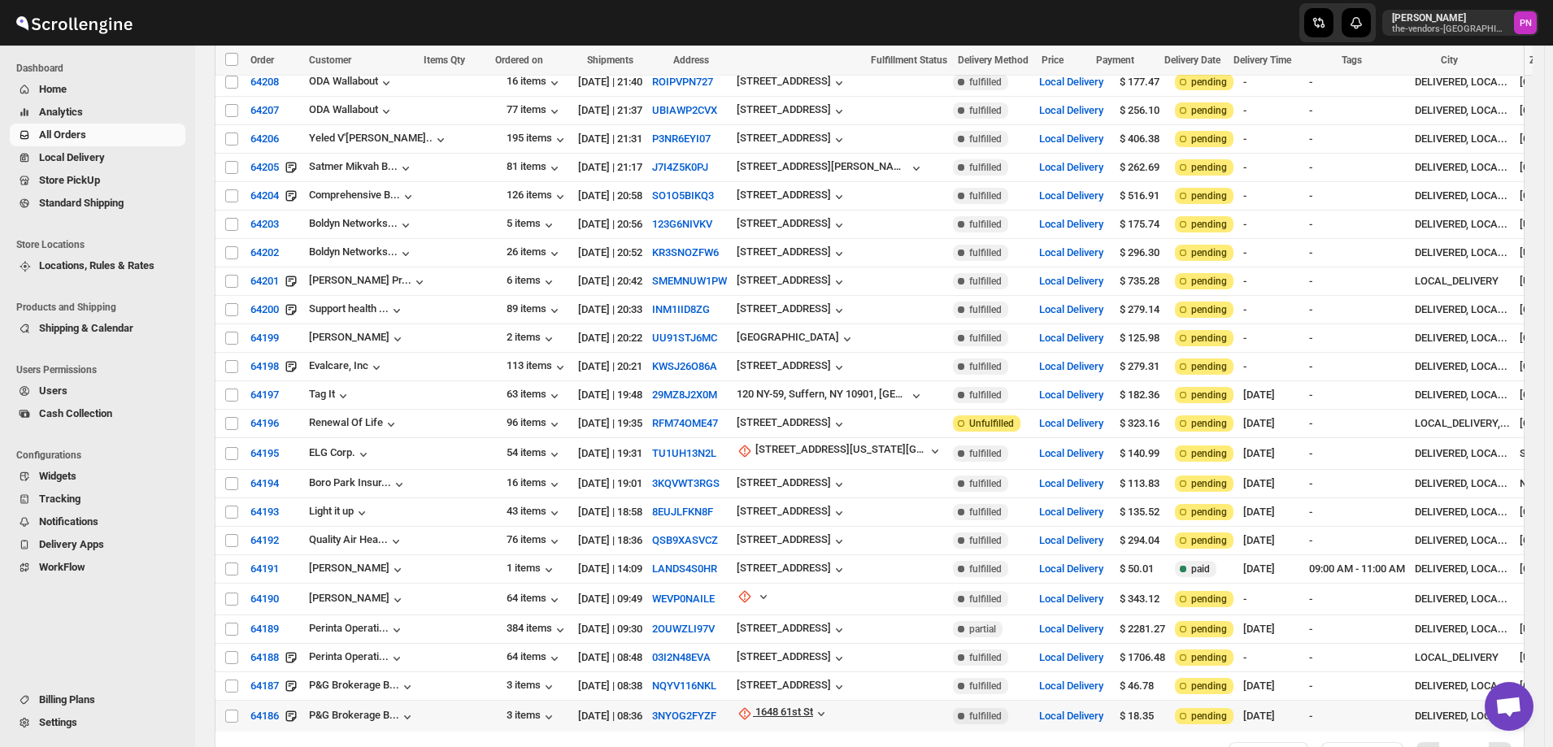
scroll to position [3815, 0]
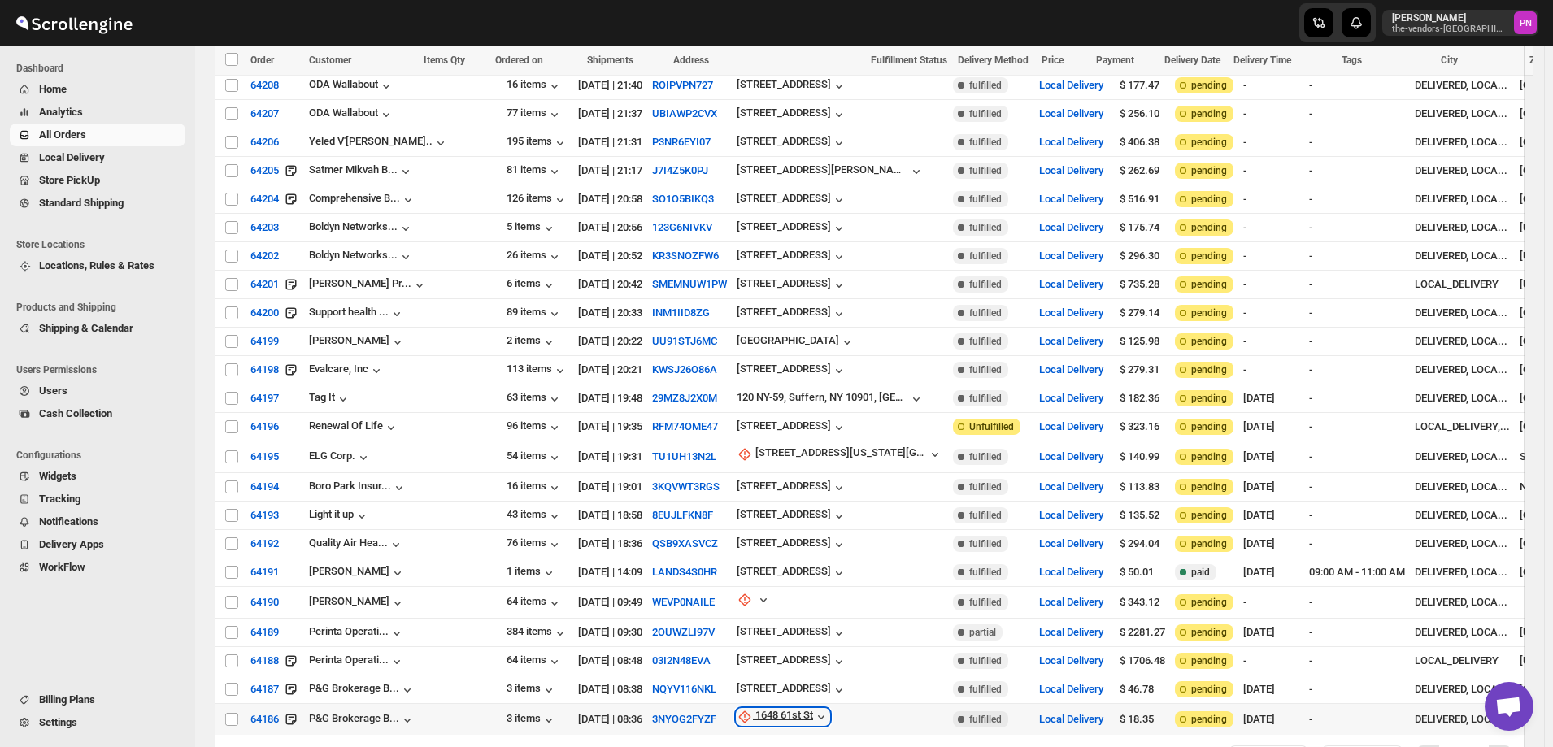
click at [755, 709] on div "1648 61st St" at bounding box center [784, 717] width 58 height 16
click at [731, 690] on span "Update manually" at bounding box center [730, 684] width 85 height 16
select select "US"
select select "[US_STATE]"
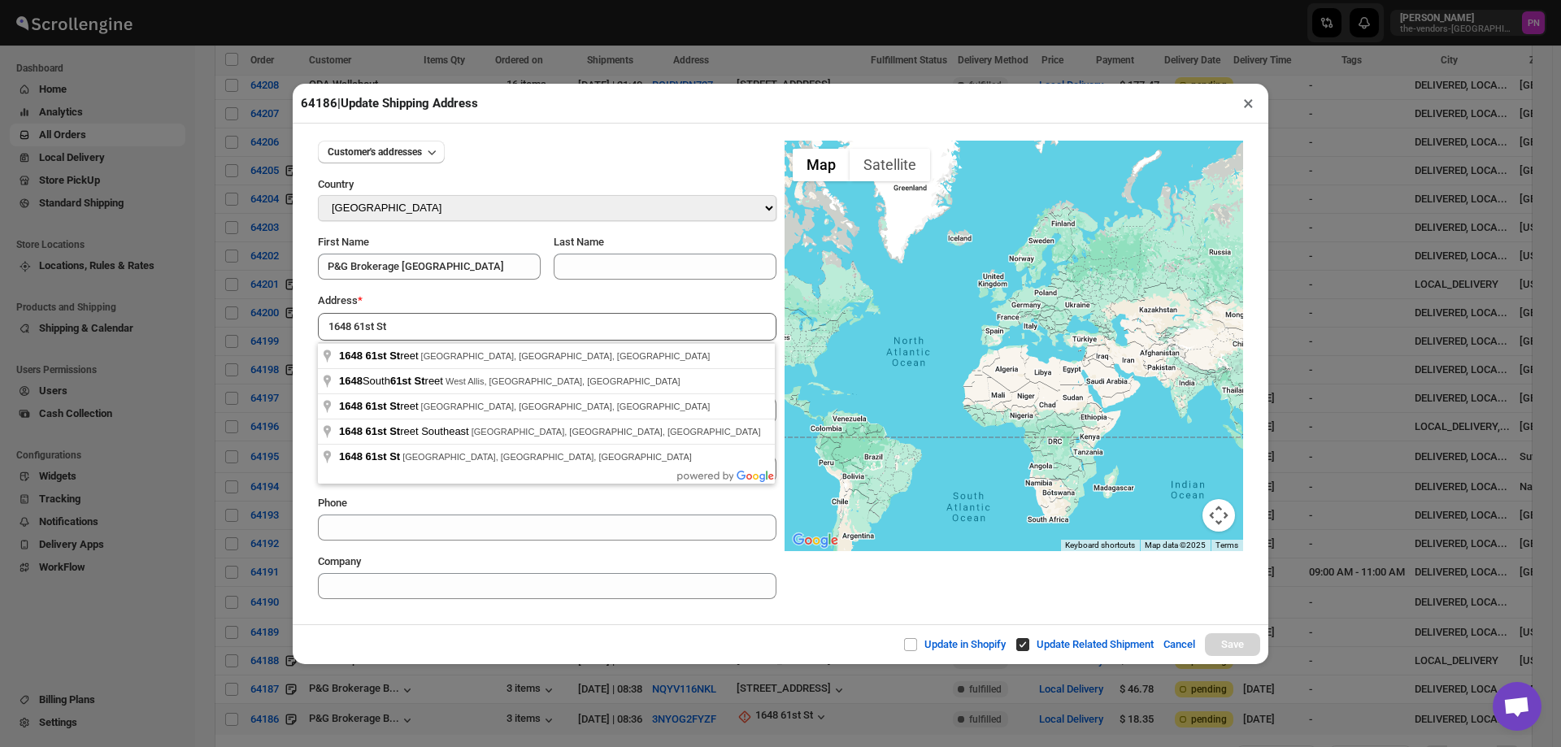
click at [488, 621] on div "Customer's addresses Country Select Country Afghanistan Åland Islands Albania A…" at bounding box center [781, 374] width 976 height 501
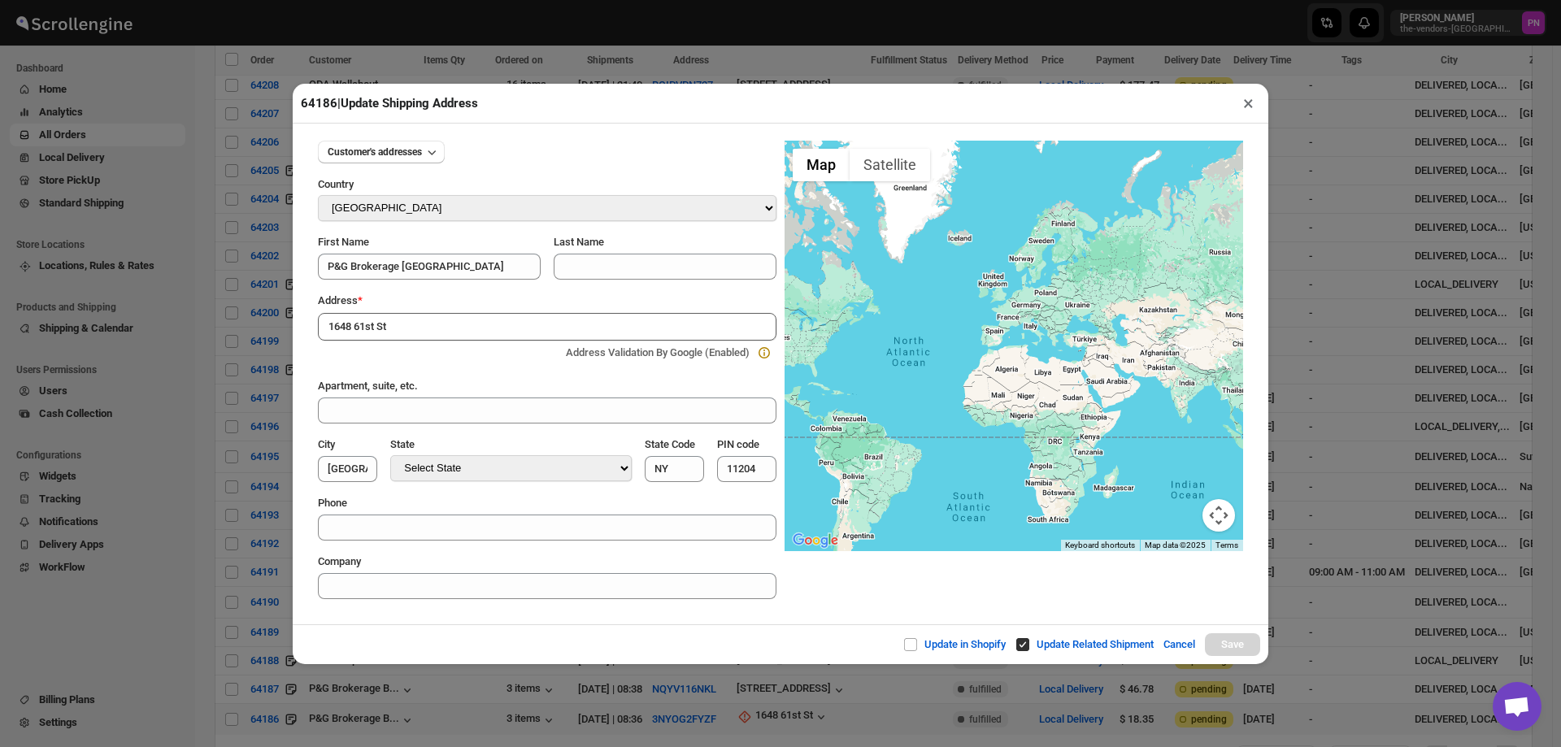
click at [413, 320] on input "1648 61st St" at bounding box center [547, 327] width 459 height 28
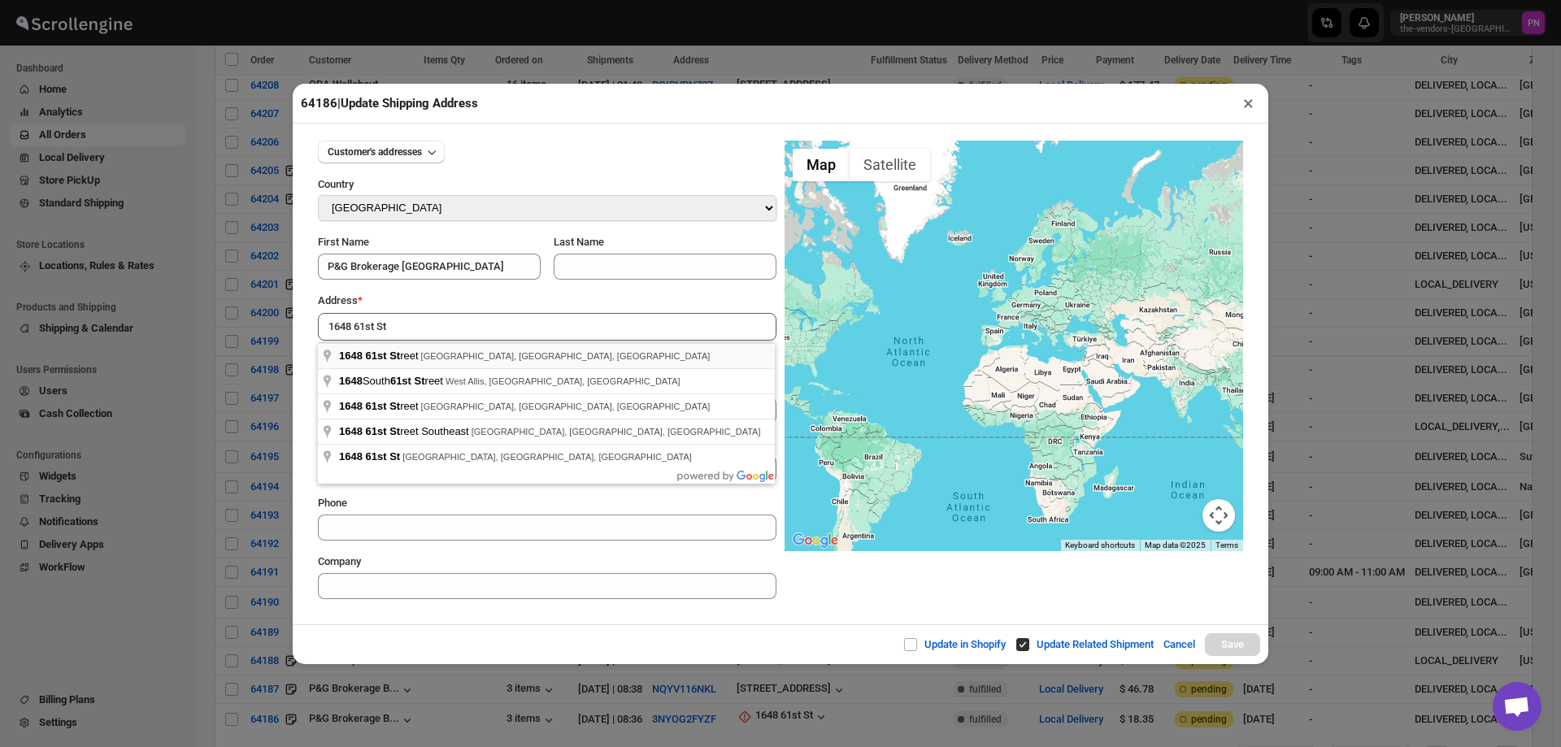
type input "1648 61st Street, Brooklyn, NY, USA"
type input "[GEOGRAPHIC_DATA]"
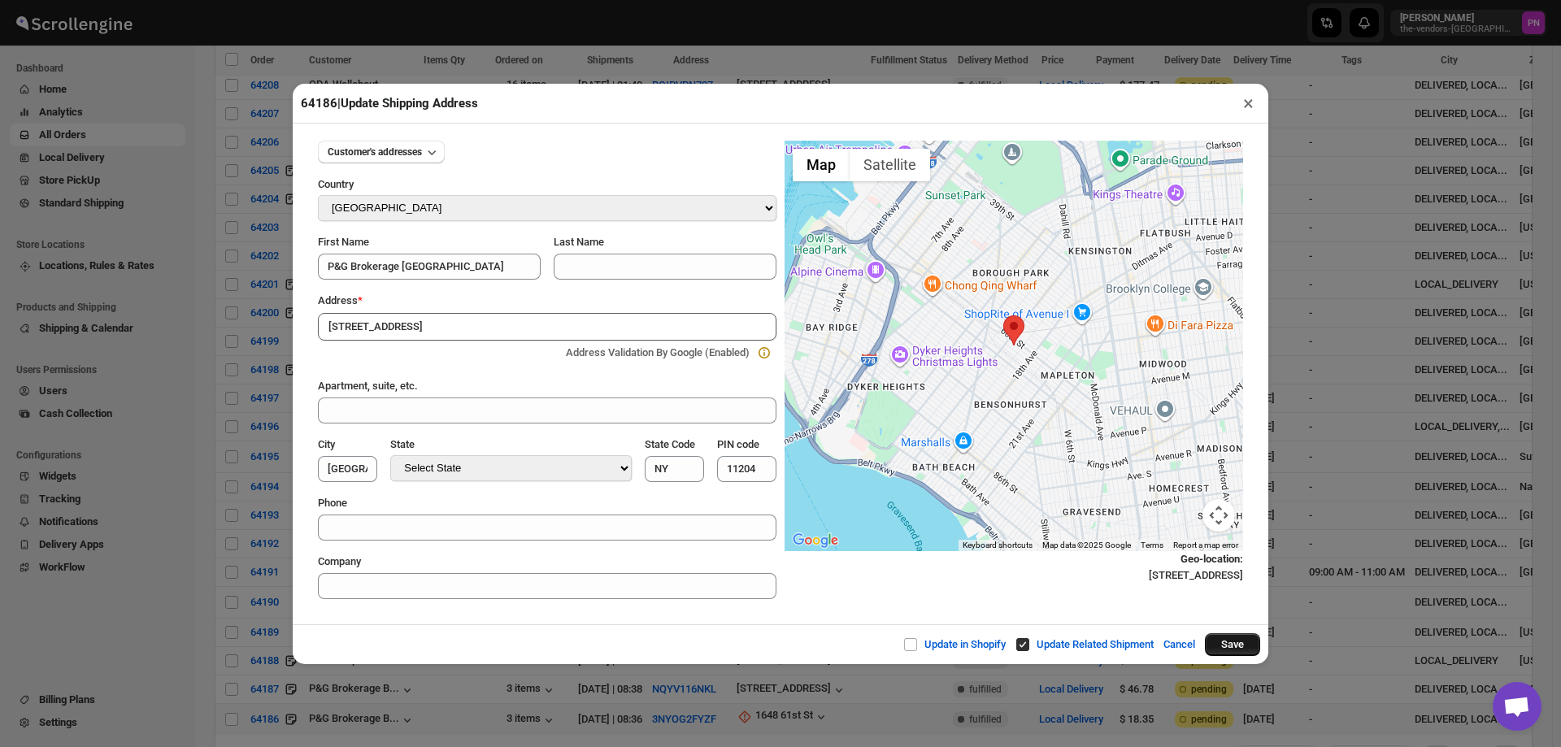
click at [1232, 648] on button "Save" at bounding box center [1232, 644] width 55 height 23
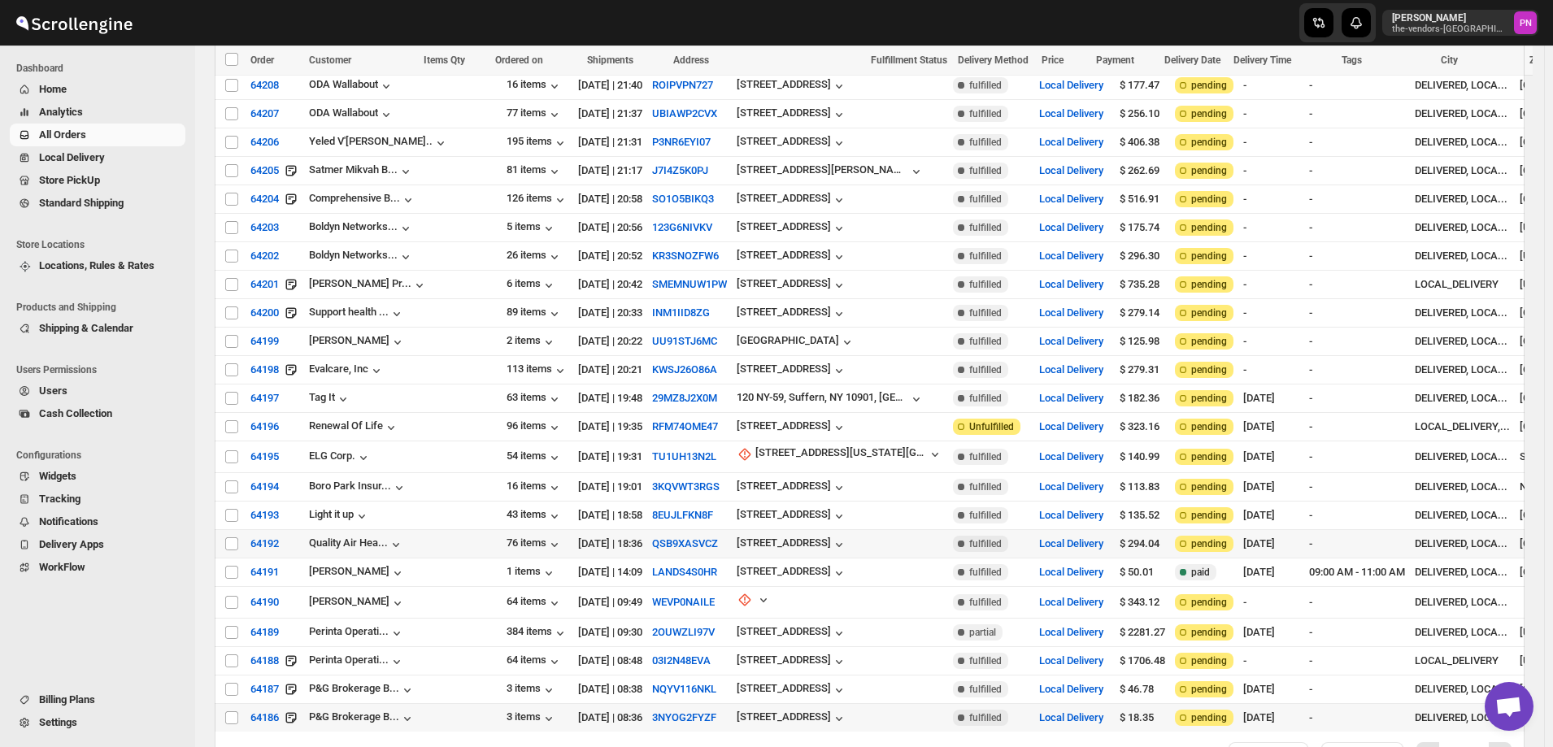
scroll to position [3812, 0]
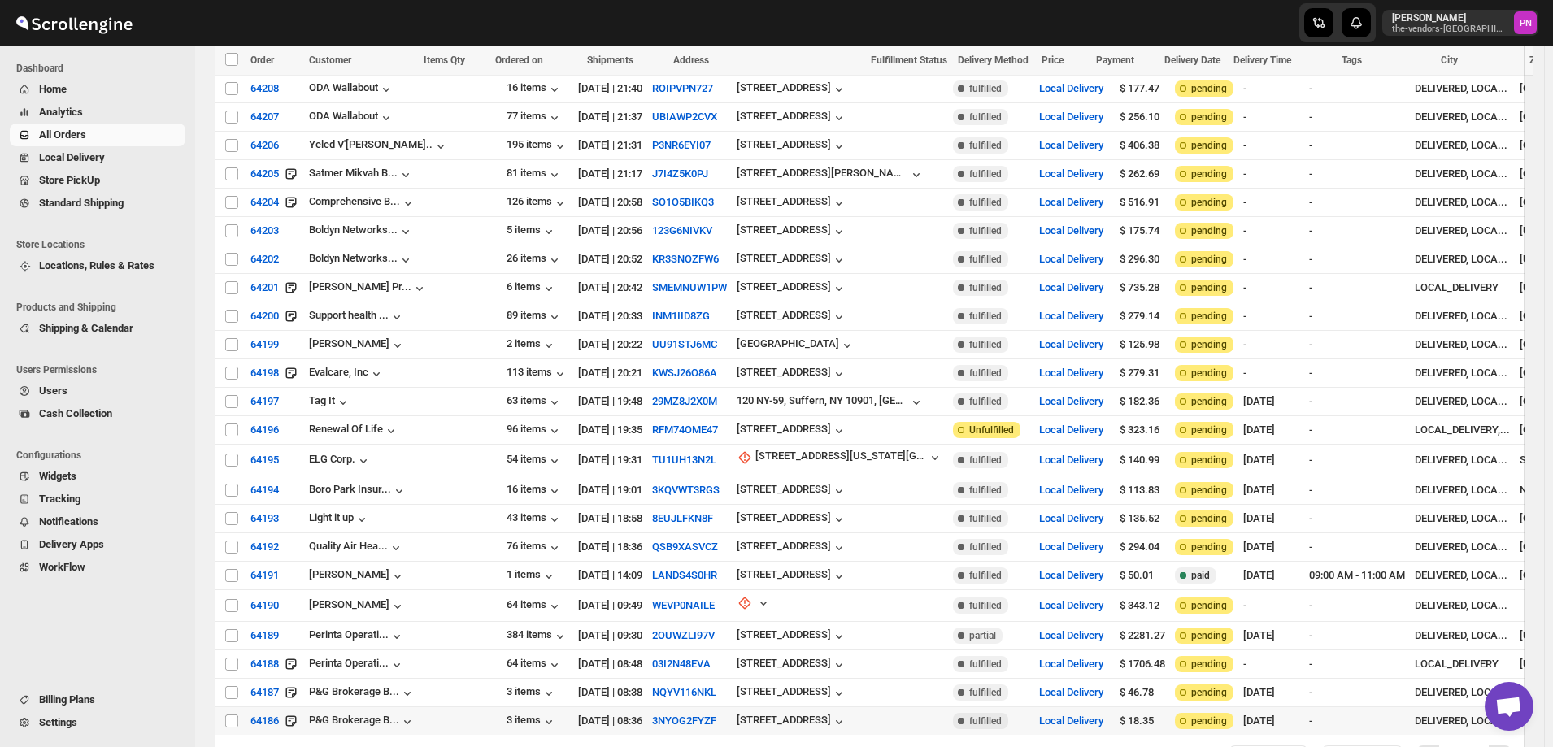
click at [1285, 746] on span "Order View" at bounding box center [1261, 756] width 47 height 13
click at [1506, 746] on icon "Next" at bounding box center [1500, 757] width 16 height 16
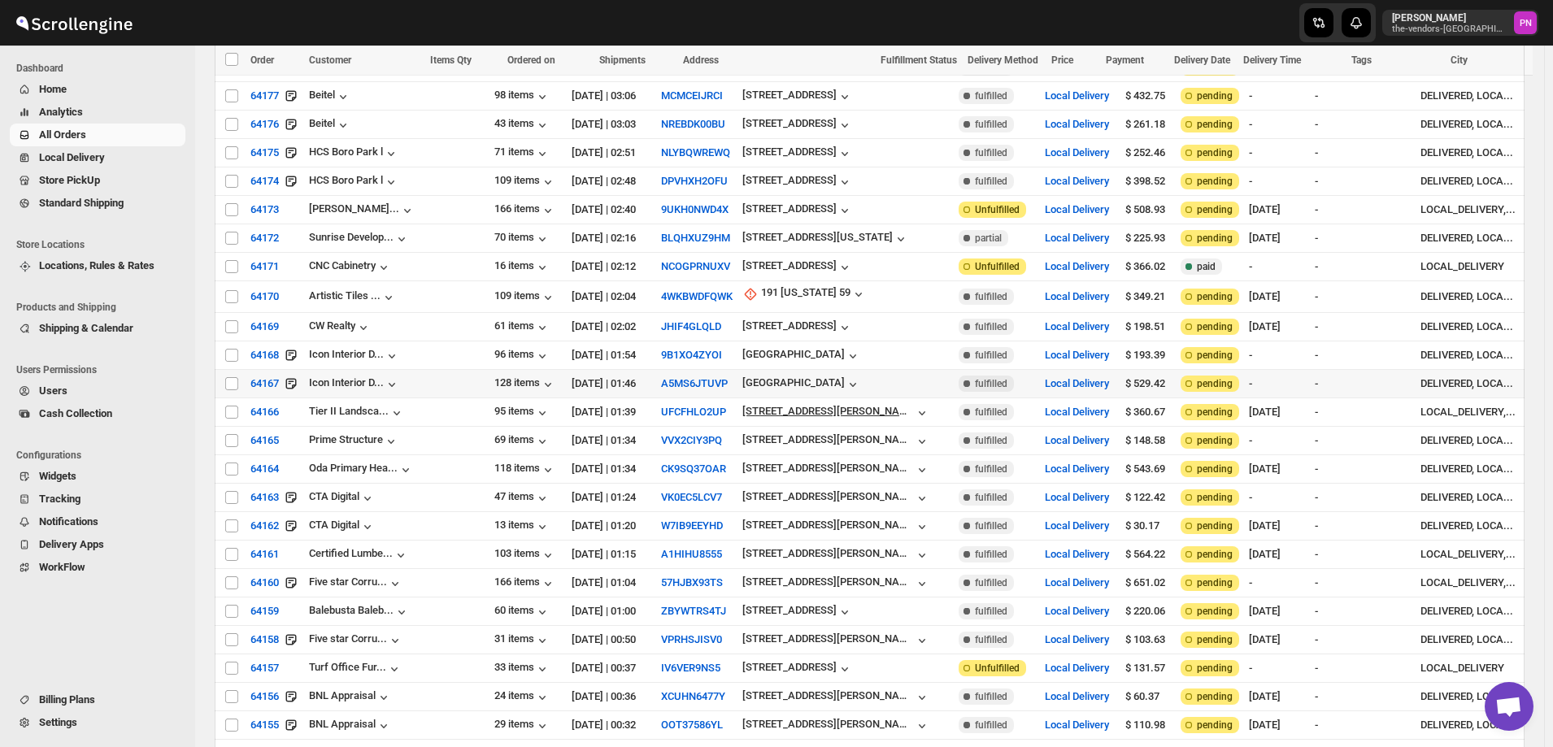
scroll to position [406, 0]
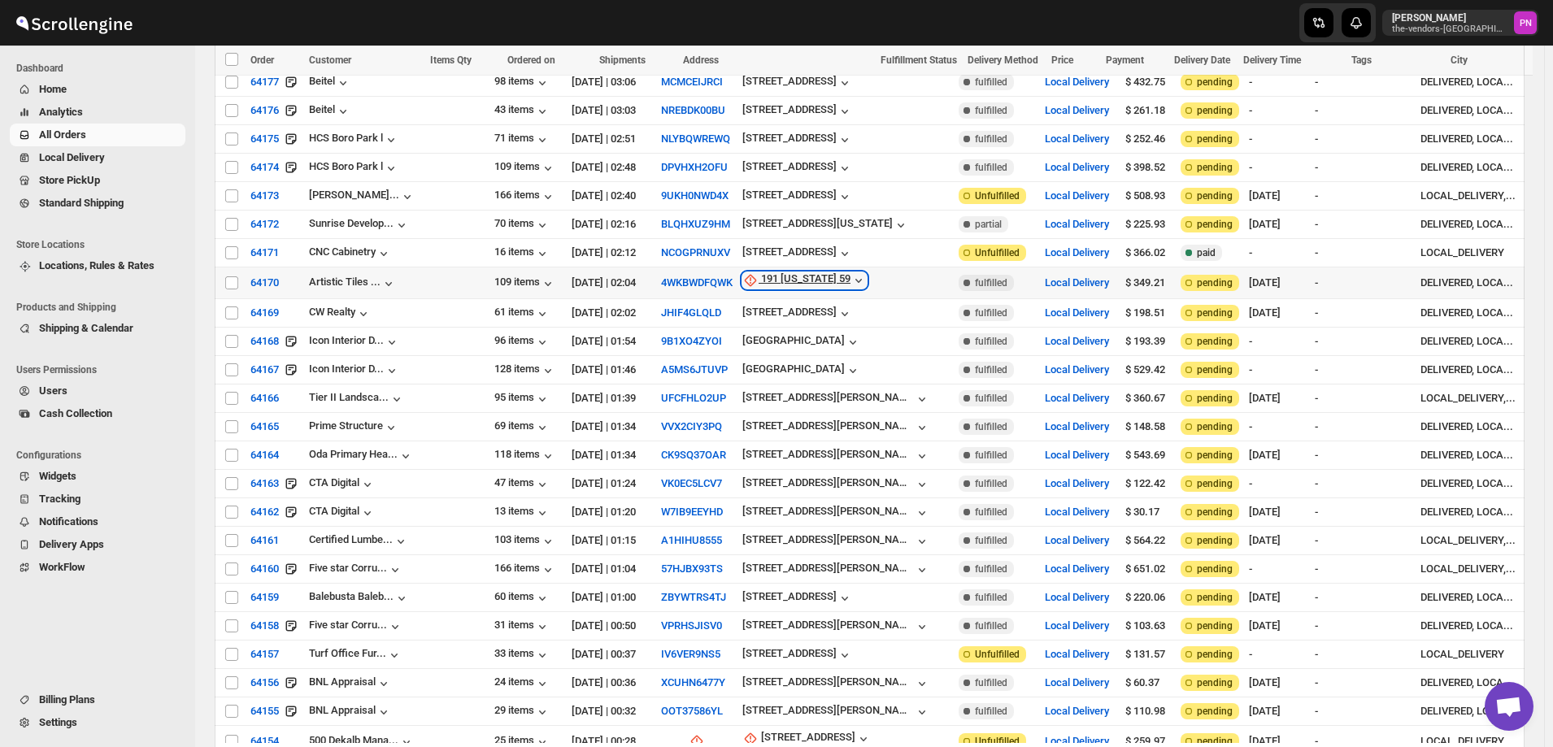
click at [761, 272] on div "191 New York 59" at bounding box center [805, 280] width 89 height 16
click at [741, 359] on span "Update manually" at bounding box center [746, 356] width 77 height 12
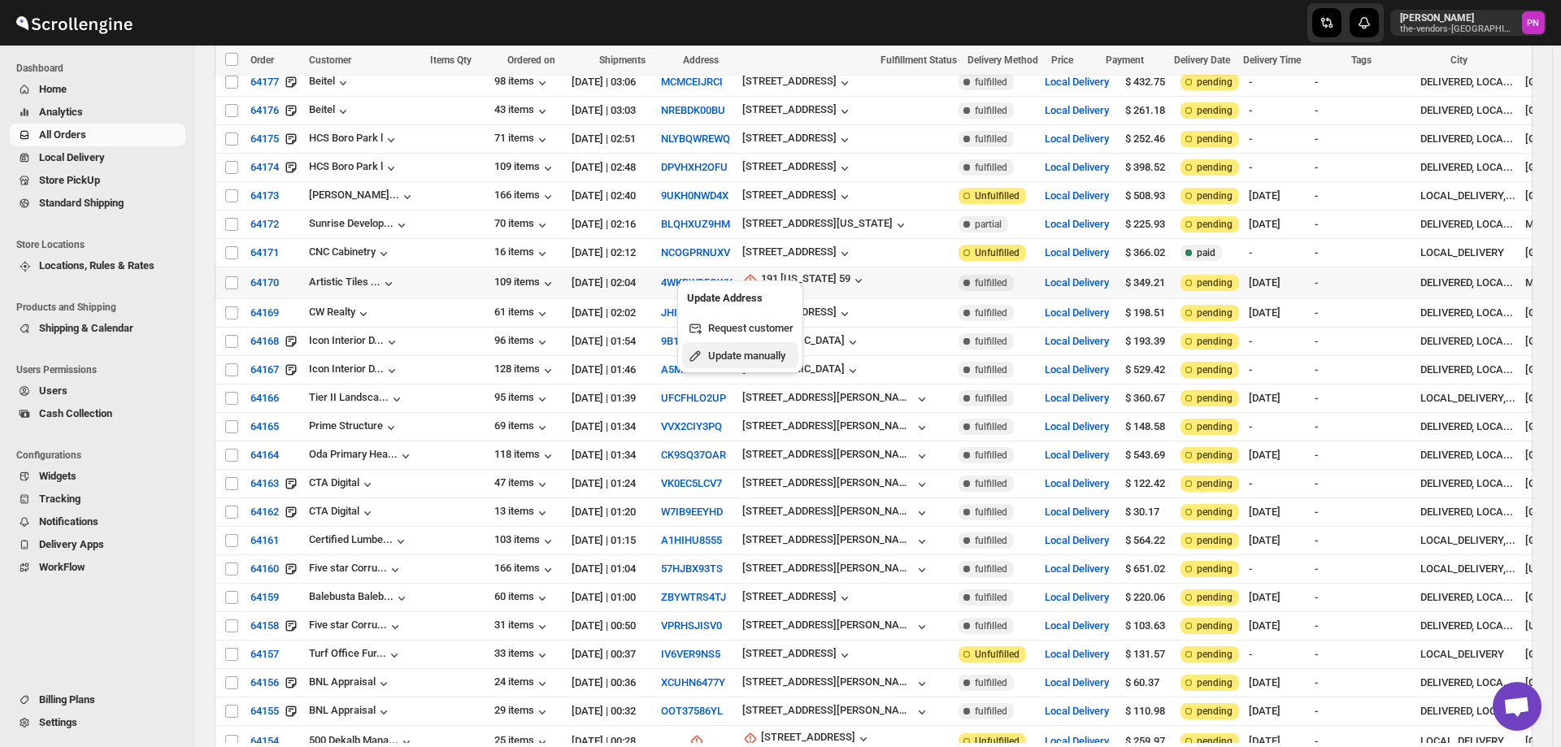
select select "US"
select select "[US_STATE]"
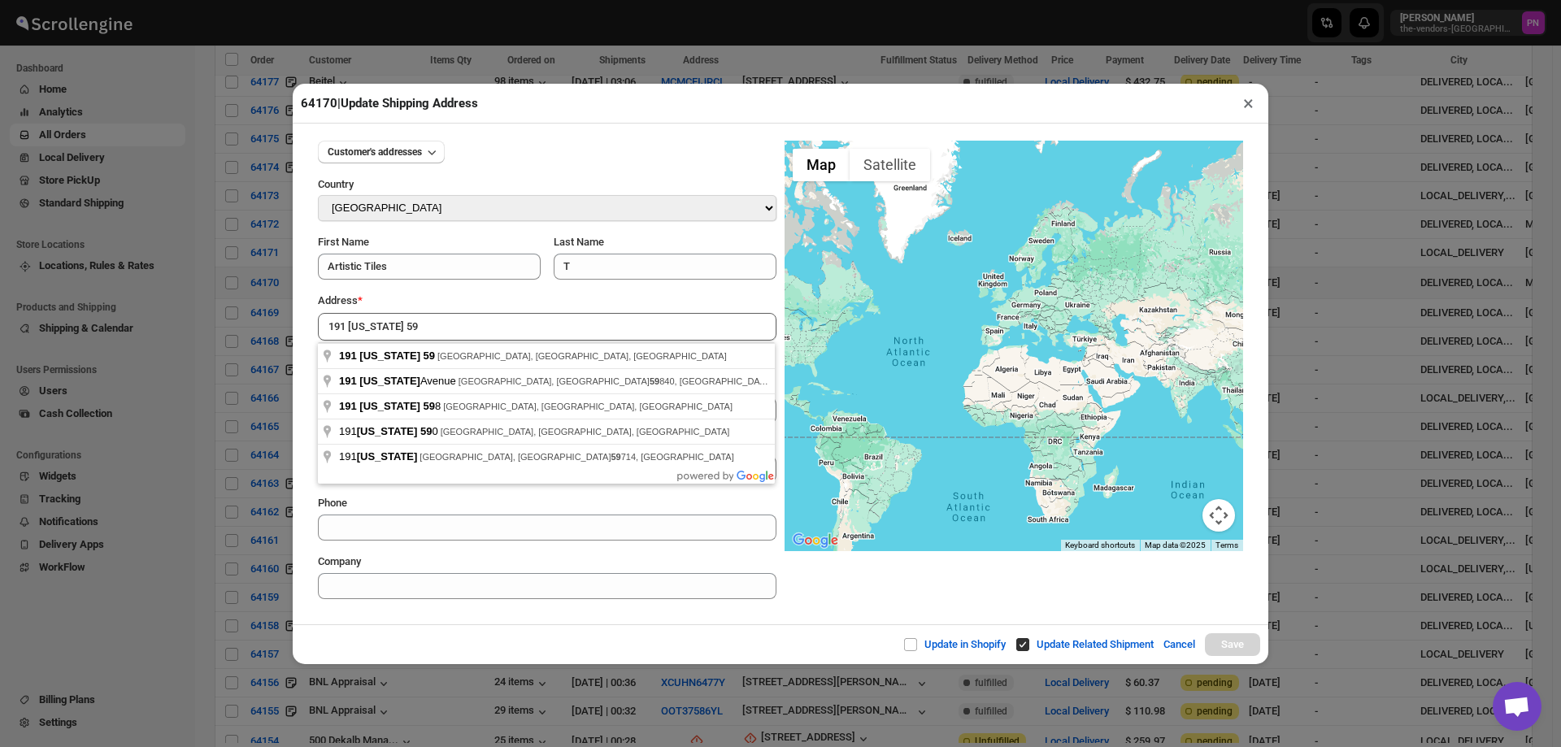
click at [484, 636] on div "Update in Shopify Update Related Shipment Cancel Save" at bounding box center [781, 644] width 976 height 40
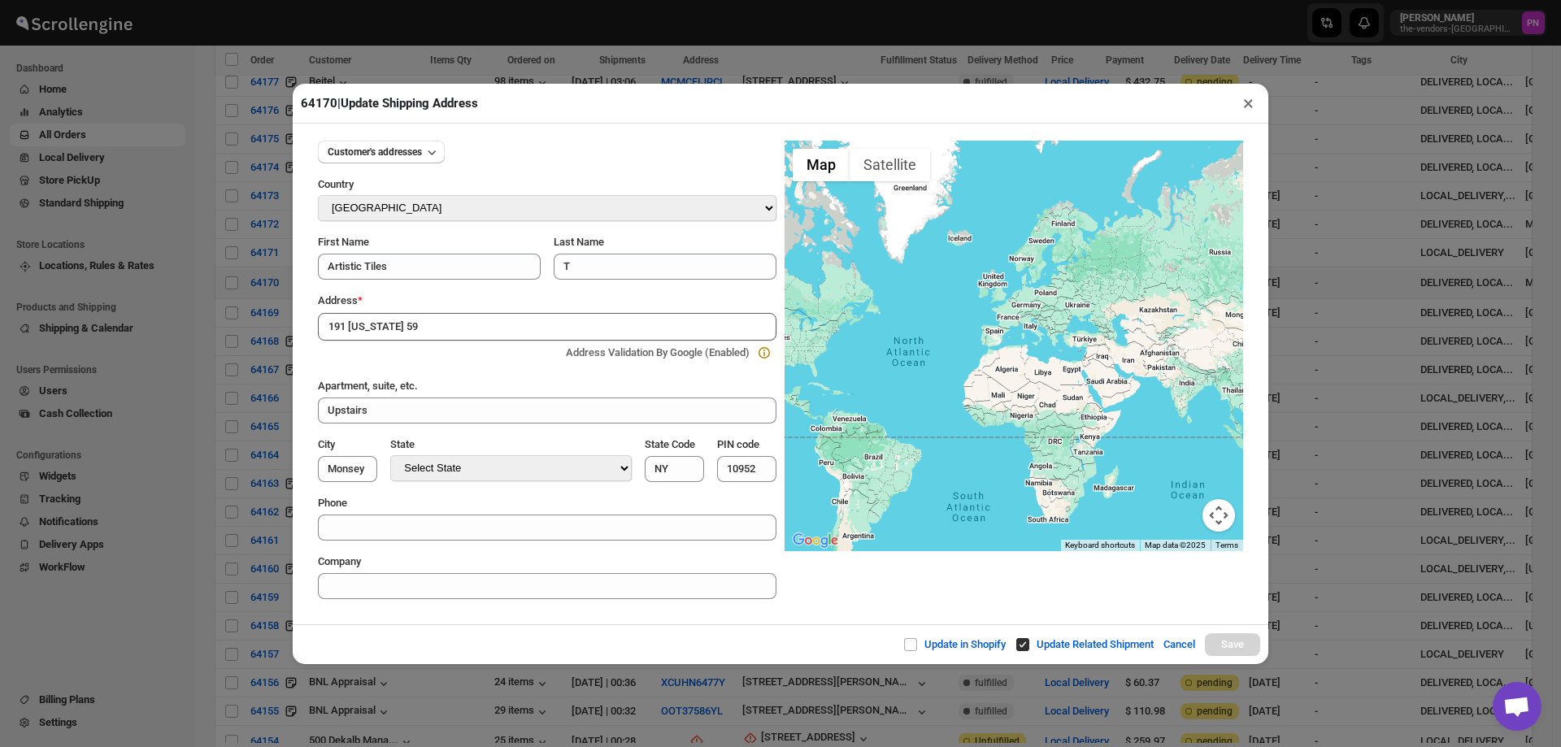
click at [454, 328] on input "191 New York 59" at bounding box center [547, 327] width 459 height 28
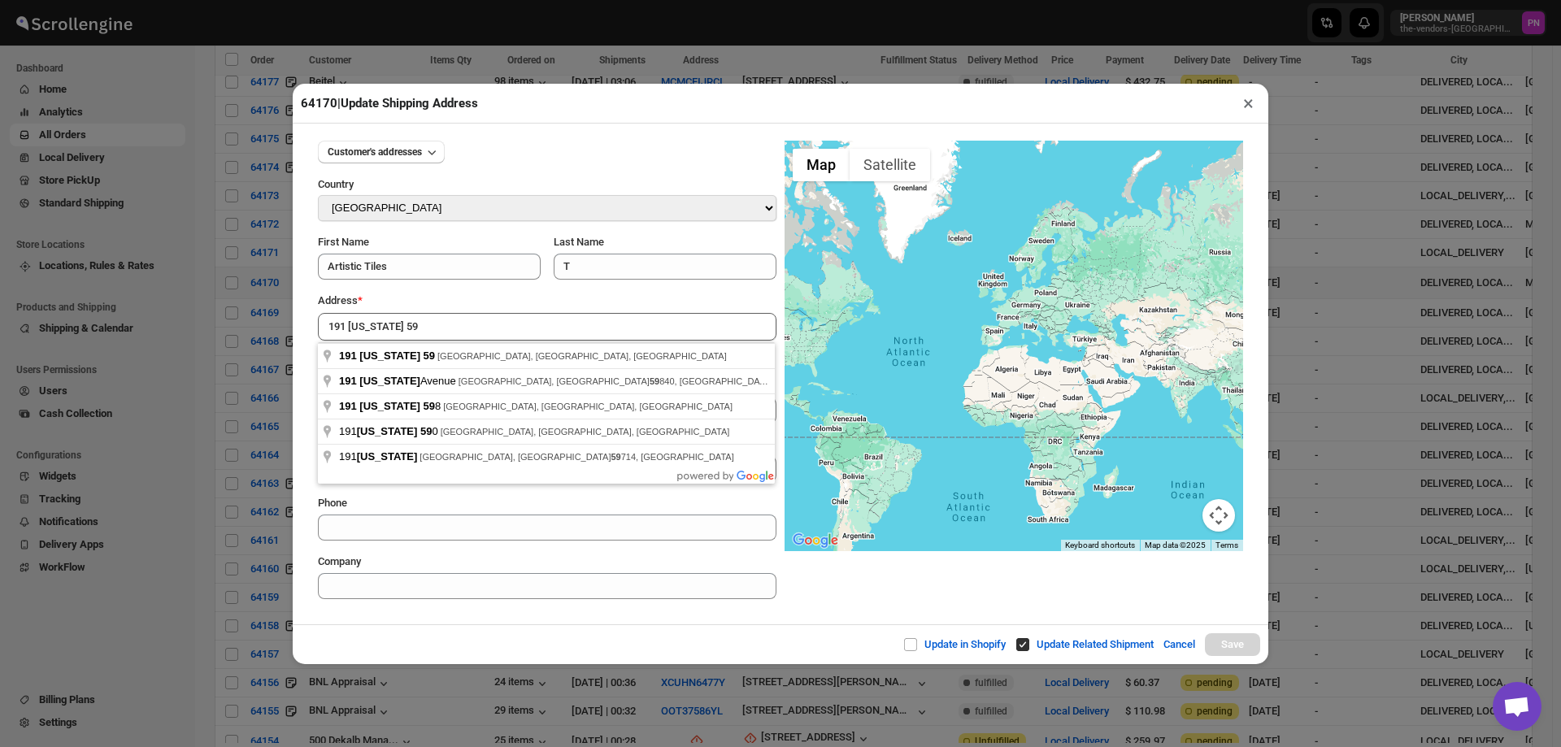
click at [454, 624] on div "Customer's addresses Country Select Country Afghanistan Åland Islands Albania A…" at bounding box center [781, 374] width 976 height 501
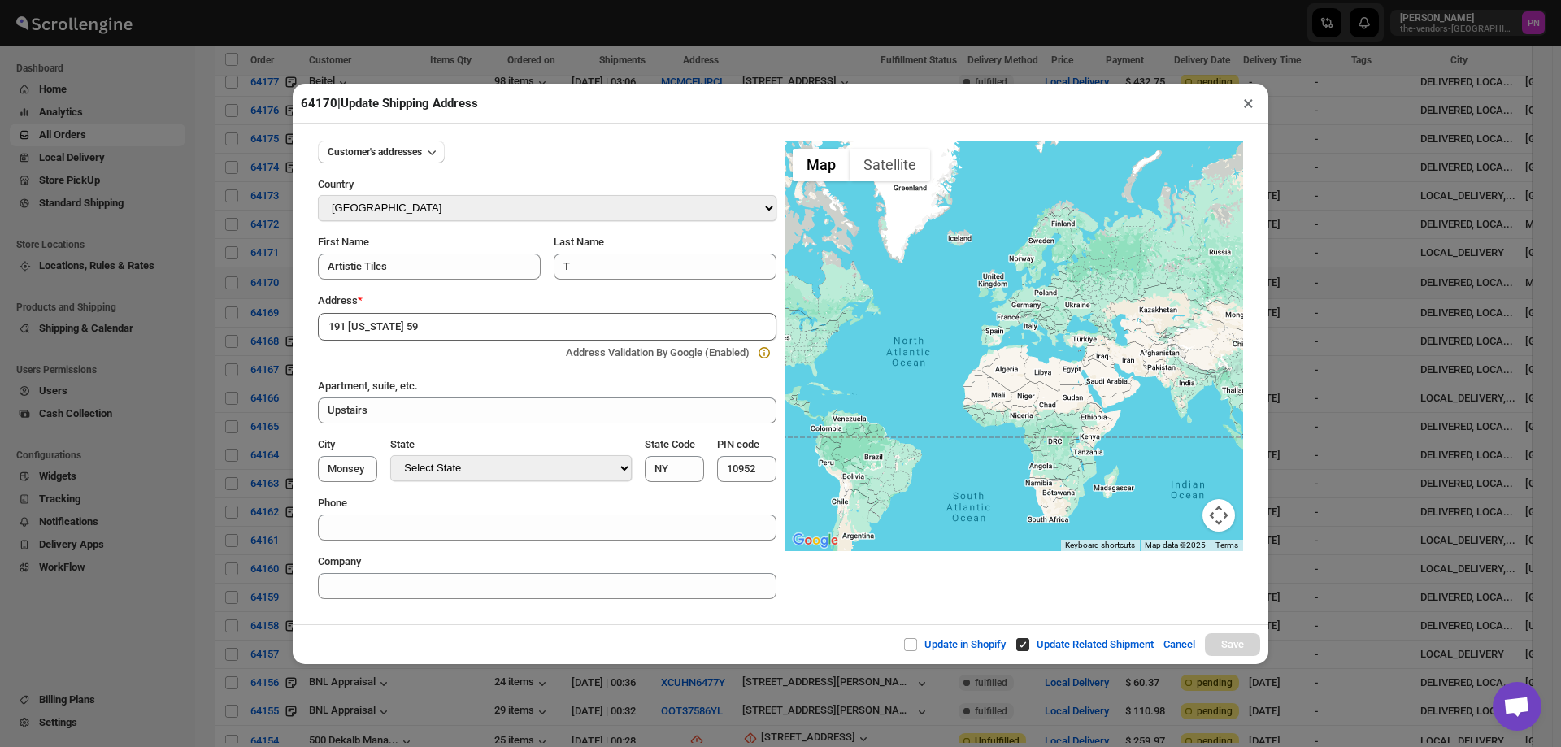
click at [1246, 106] on button "×" at bounding box center [1249, 103] width 24 height 23
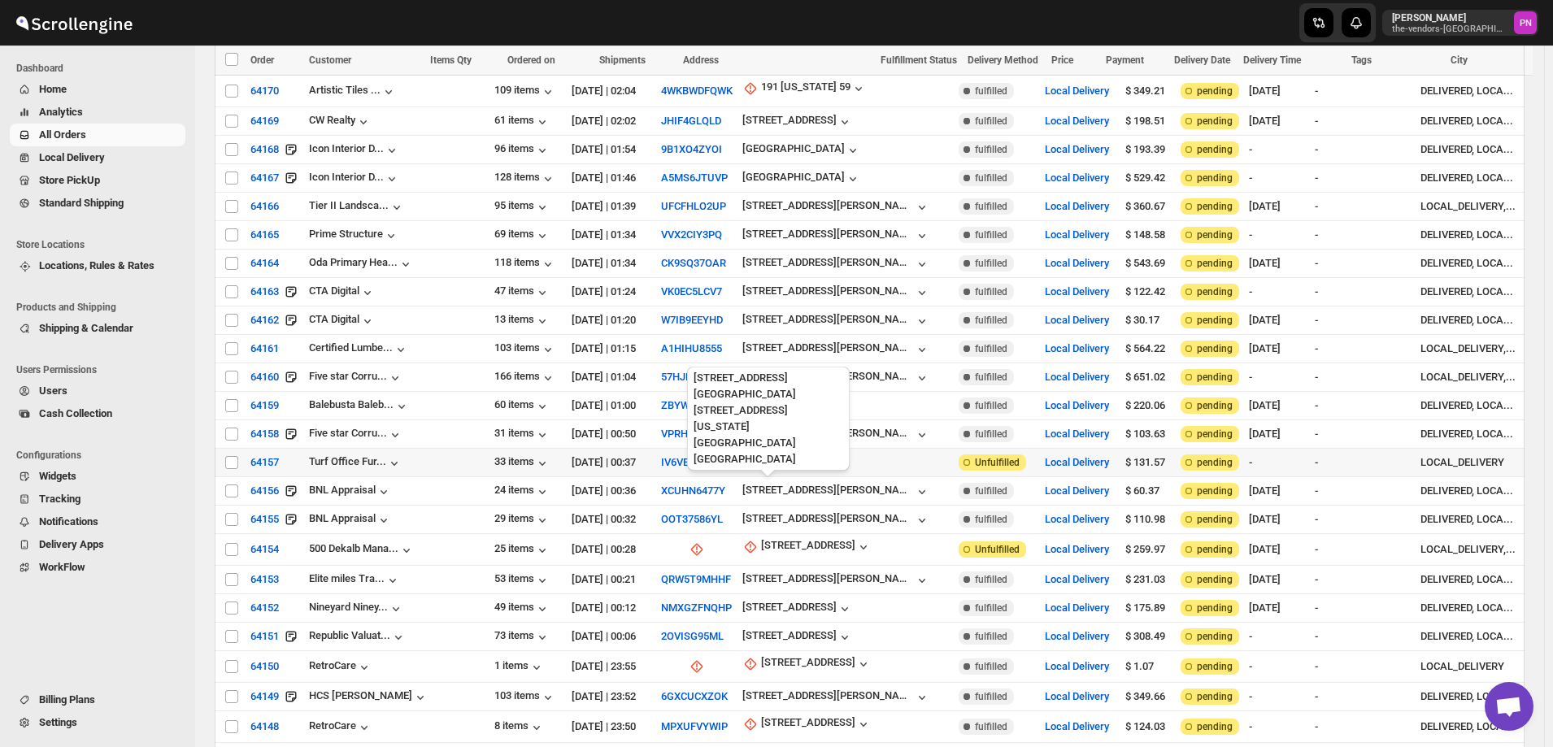
scroll to position [732, 0]
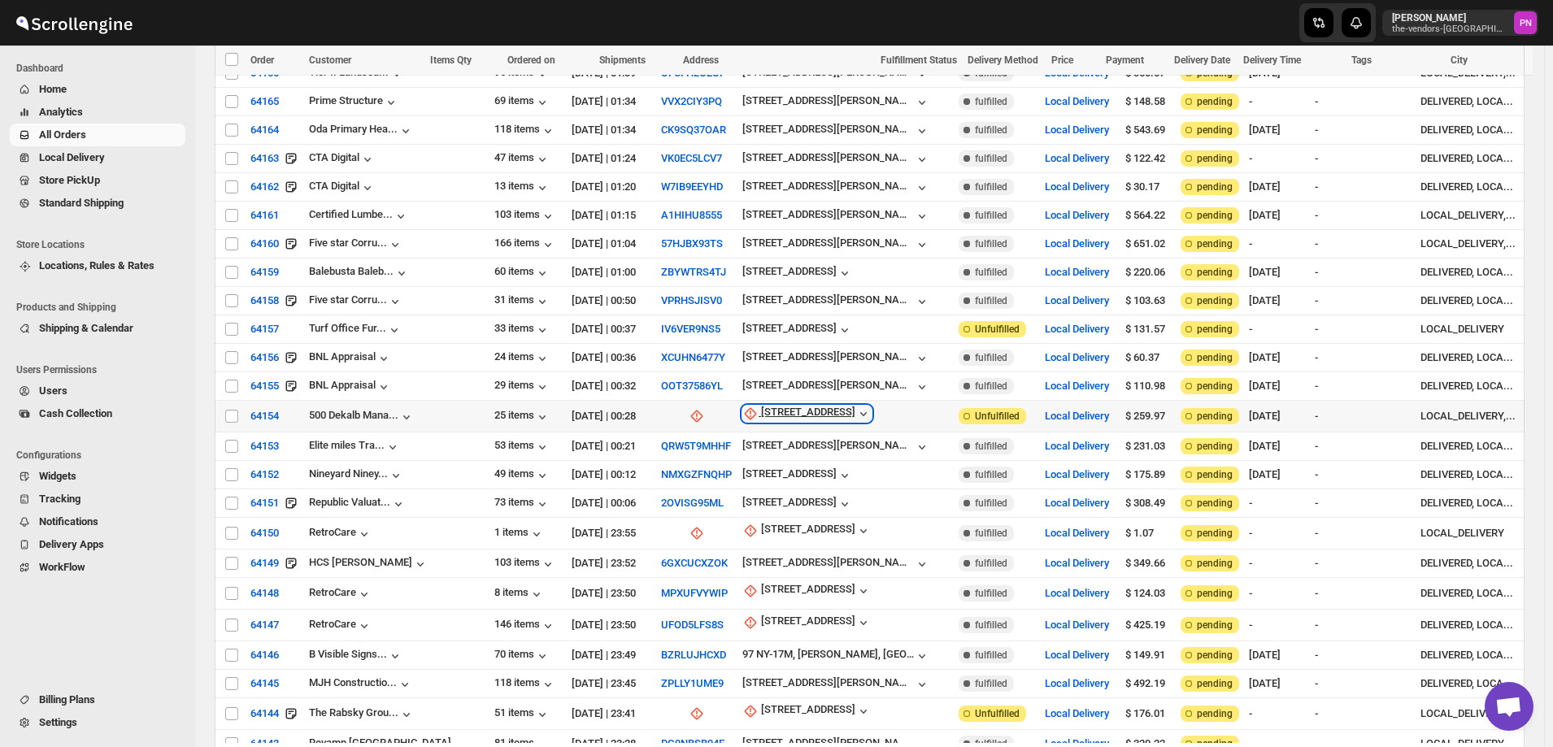
click at [761, 406] on div "500 Dekalb Avenue" at bounding box center [808, 414] width 94 height 16
click at [747, 479] on span "Update manually" at bounding box center [752, 476] width 77 height 12
select select "US"
select select "[US_STATE]"
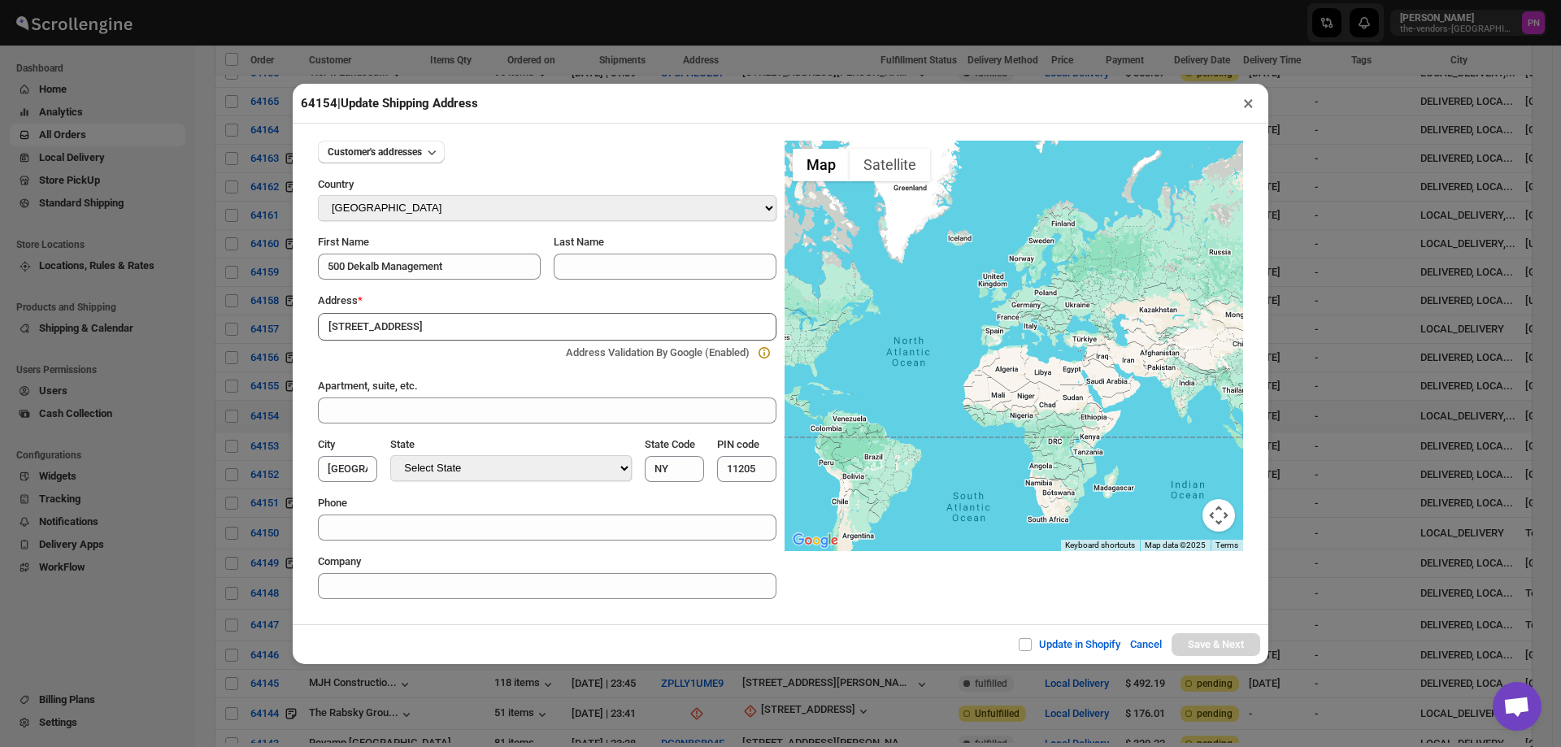
click at [444, 646] on div "Update in Shopify Cancel Save & Next" at bounding box center [781, 644] width 976 height 40
click at [475, 322] on input "500 Dekalb Avenue" at bounding box center [547, 327] width 459 height 28
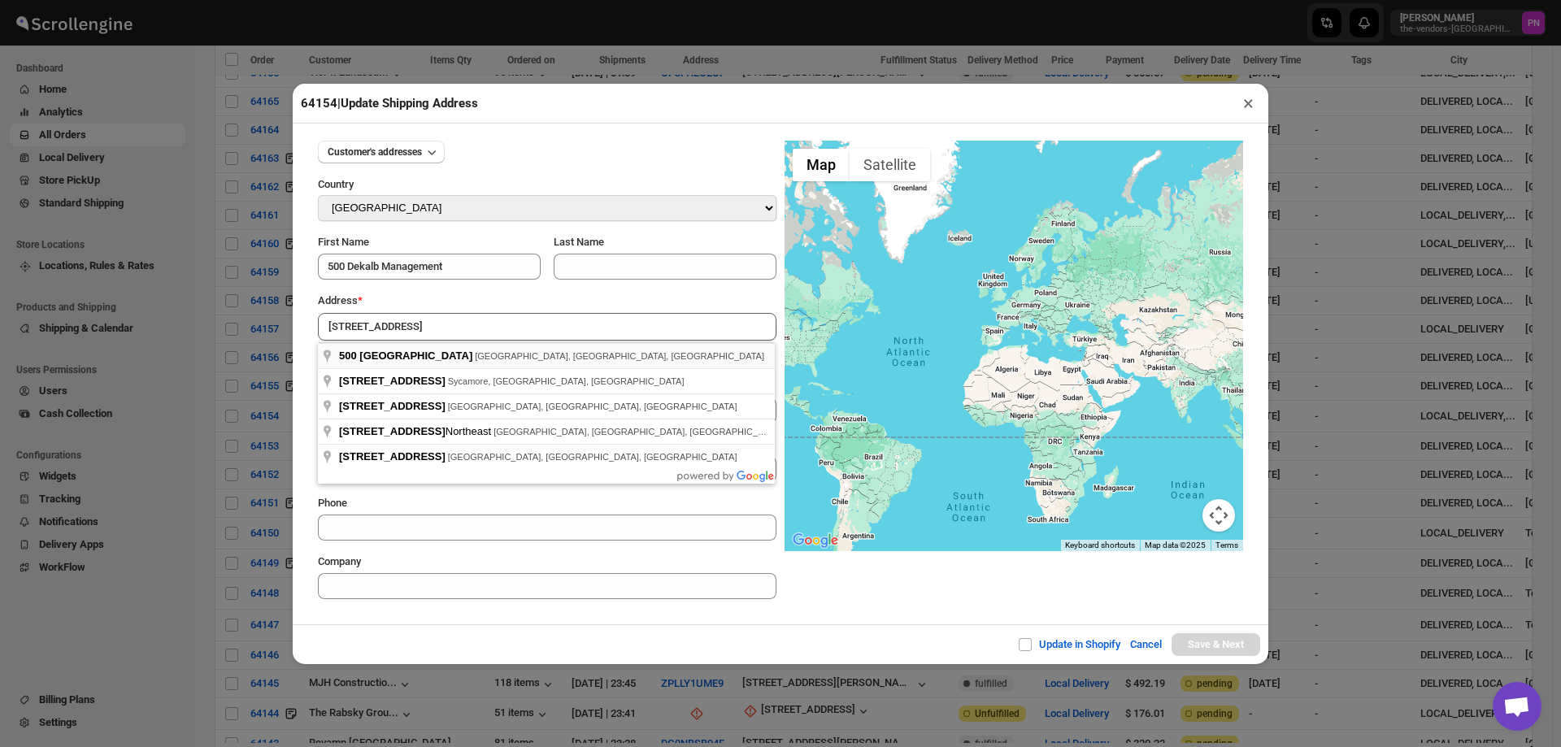
type input "500 DeKalb Avenue, Brooklyn, NY, USA"
type input "[GEOGRAPHIC_DATA]"
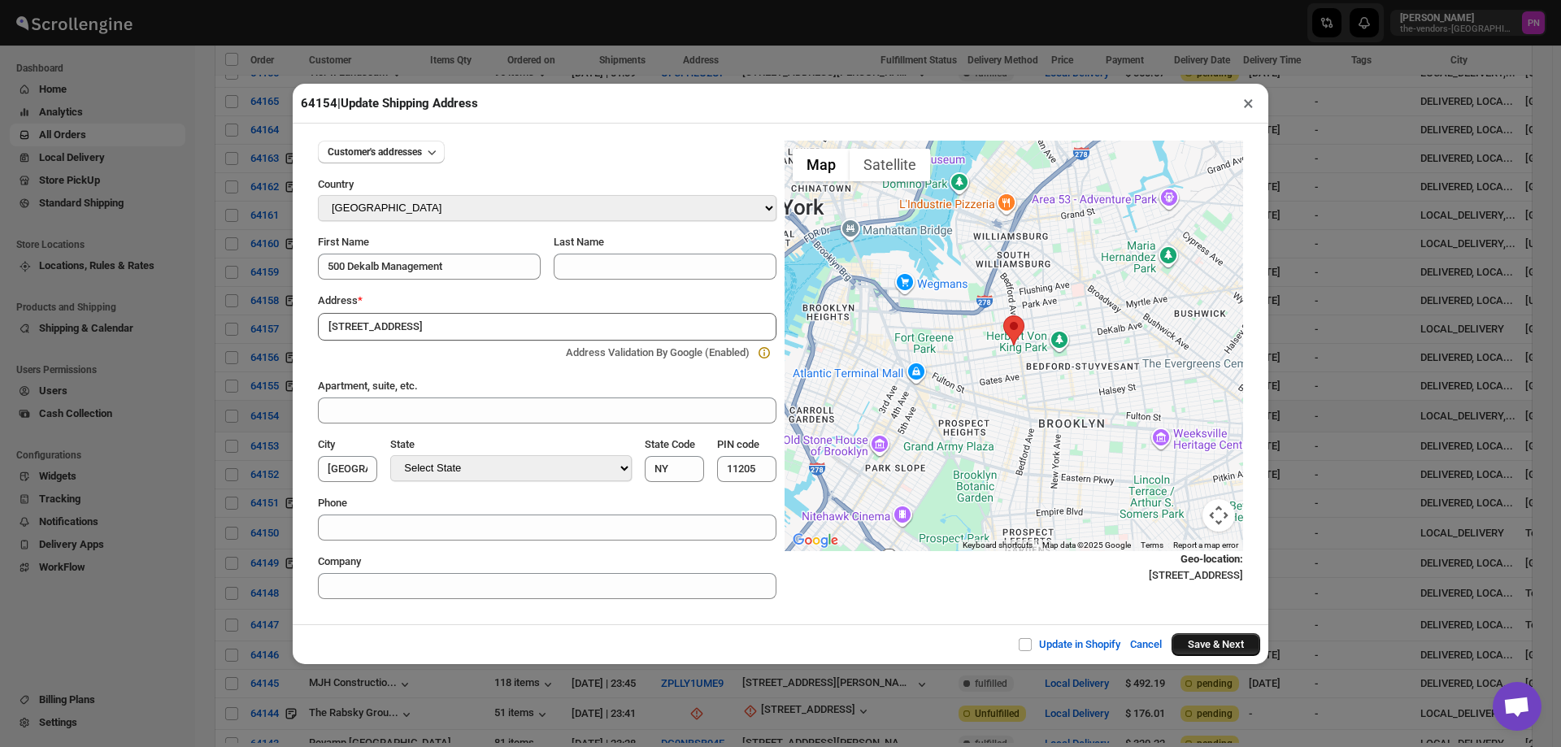
click at [1214, 642] on button "Save & Next" at bounding box center [1216, 644] width 89 height 23
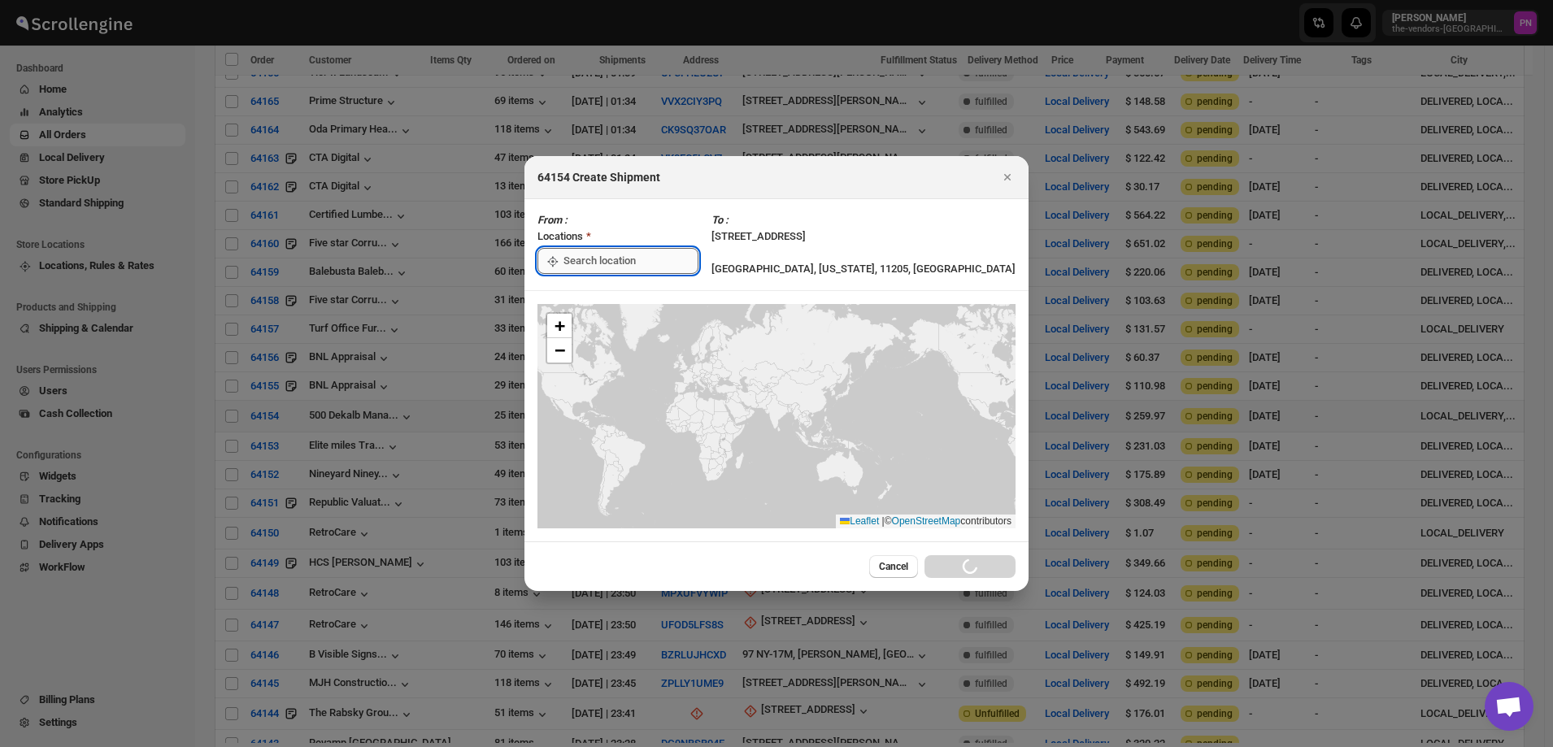
click at [631, 257] on input ":r3fe:" at bounding box center [630, 261] width 135 height 26
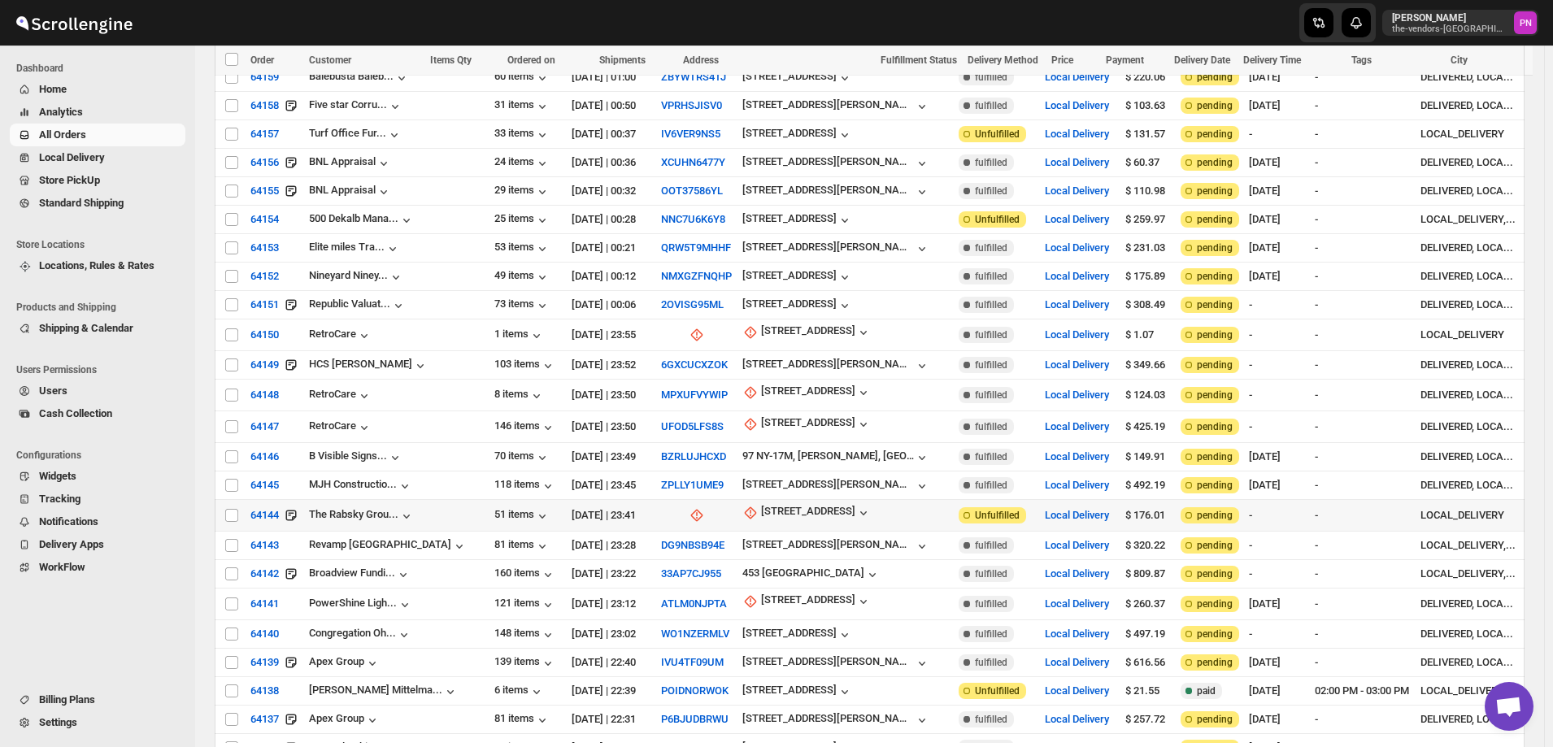
scroll to position [976, 0]
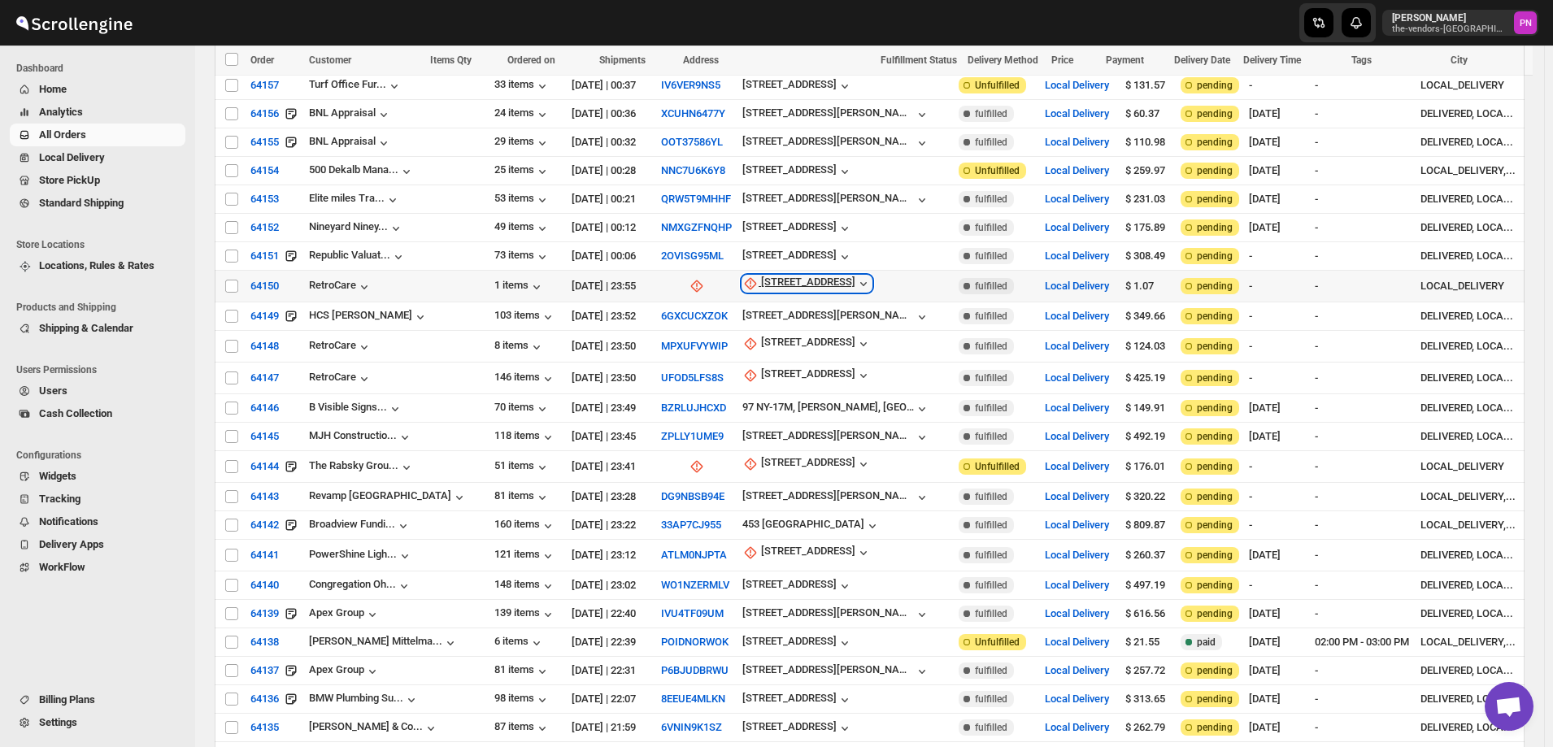
click at [761, 276] on div "185 Rte 70" at bounding box center [808, 284] width 94 height 16
click at [737, 346] on span "Update manually" at bounding box center [732, 343] width 77 height 12
select select "US"
select select "[US_STATE]"
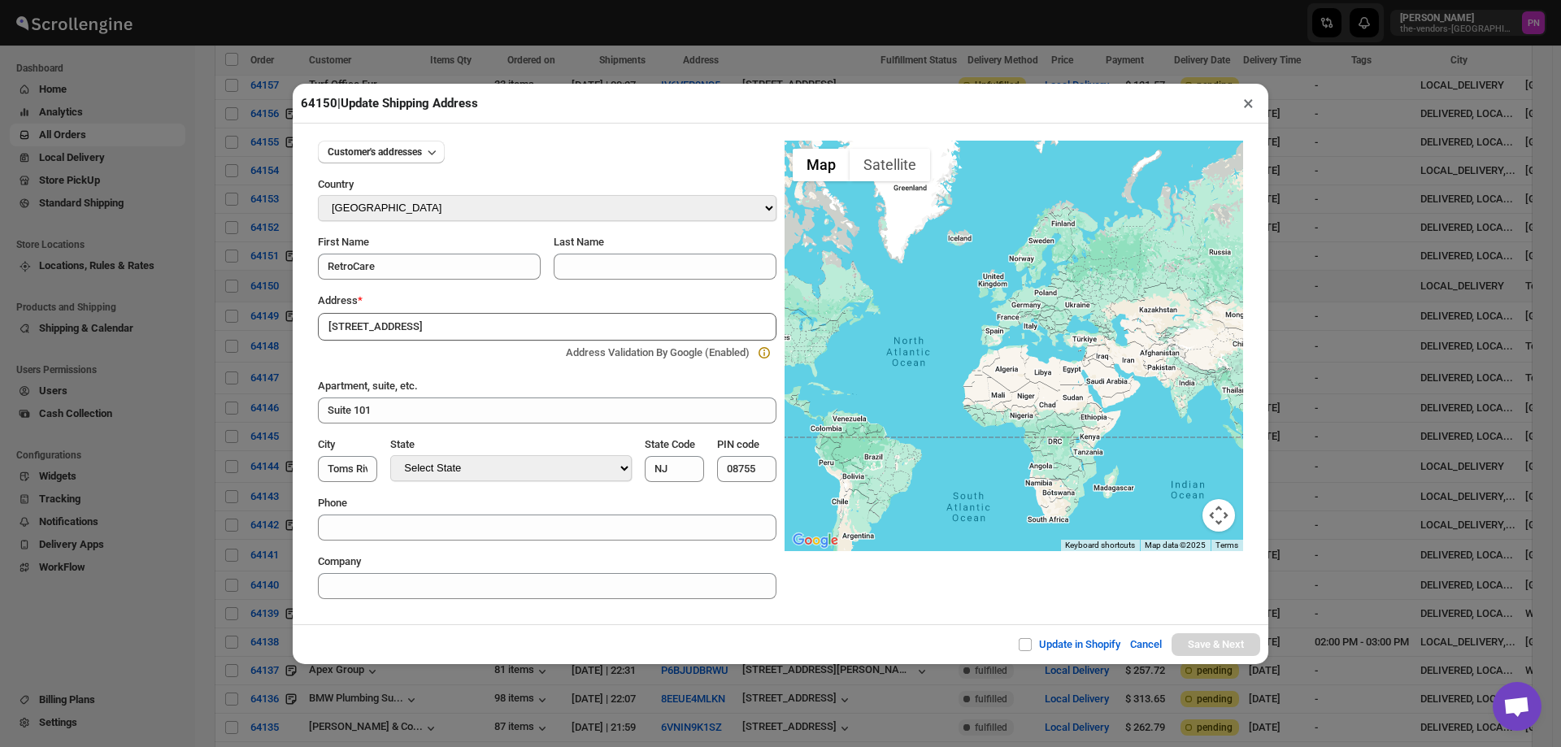
click at [438, 629] on div "Update in Shopify Cancel Save & Next" at bounding box center [781, 644] width 976 height 40
click at [401, 321] on input "185 Rte 70" at bounding box center [547, 327] width 459 height 28
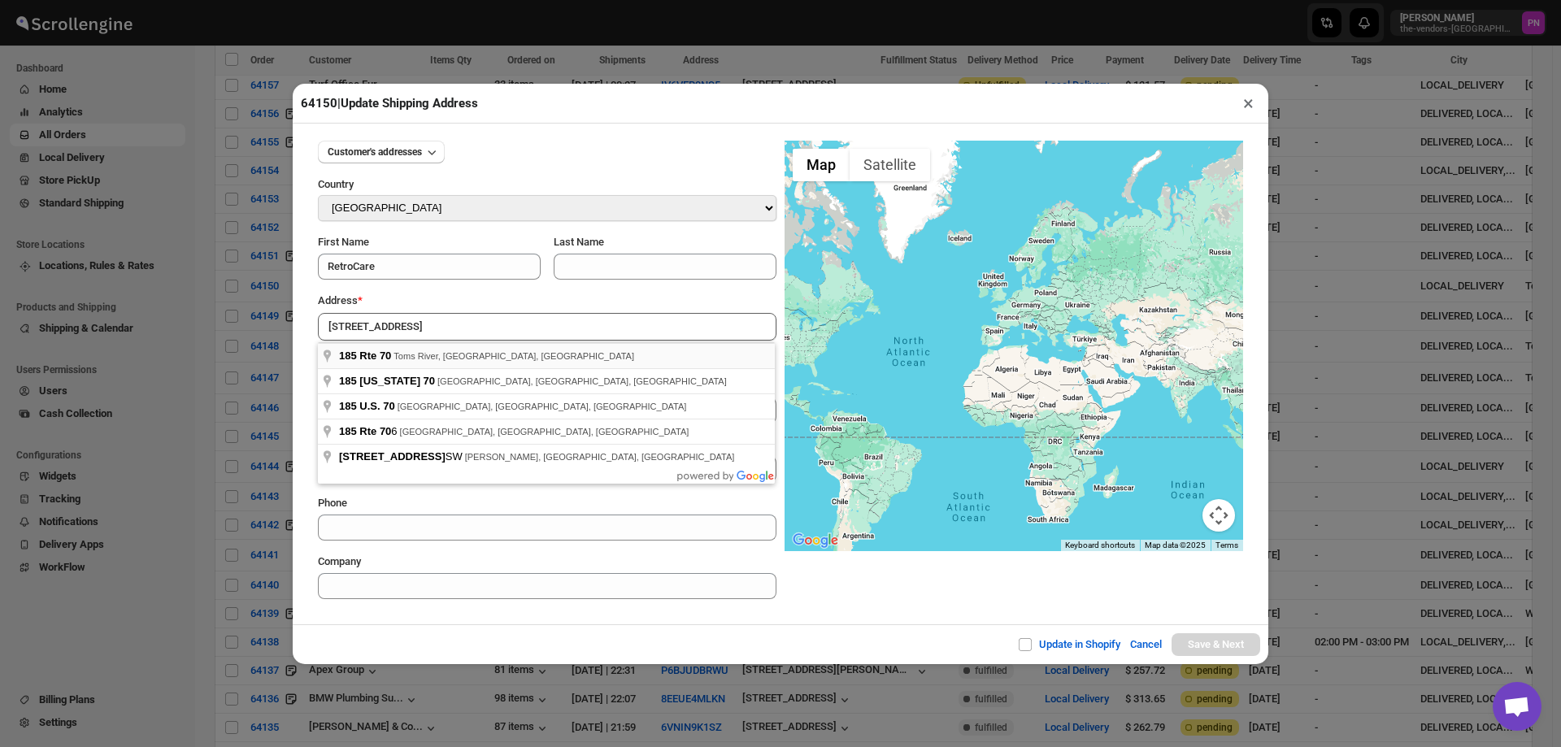
type input "185 Rte 70, Toms River, NJ, USA"
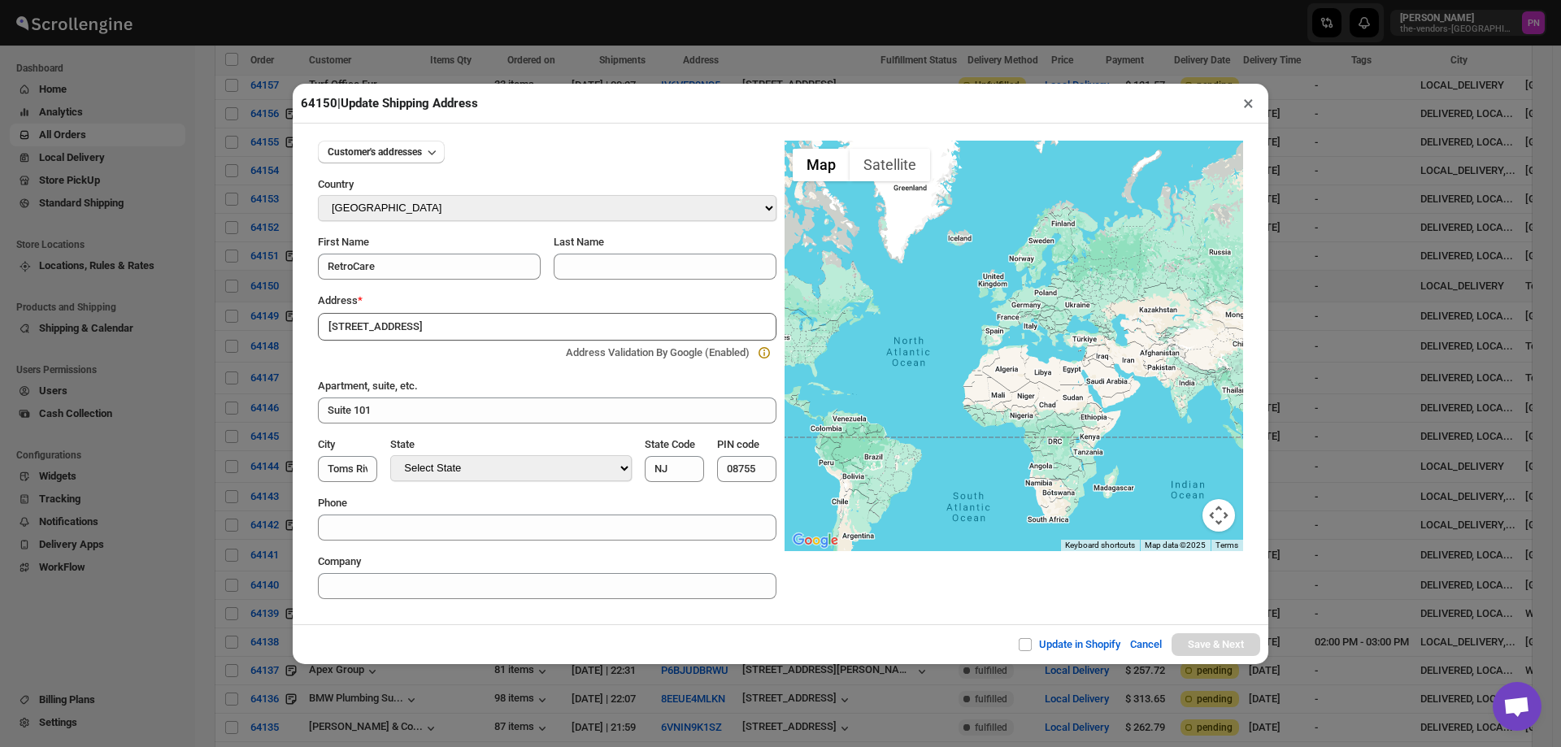
type input "Ocean County"
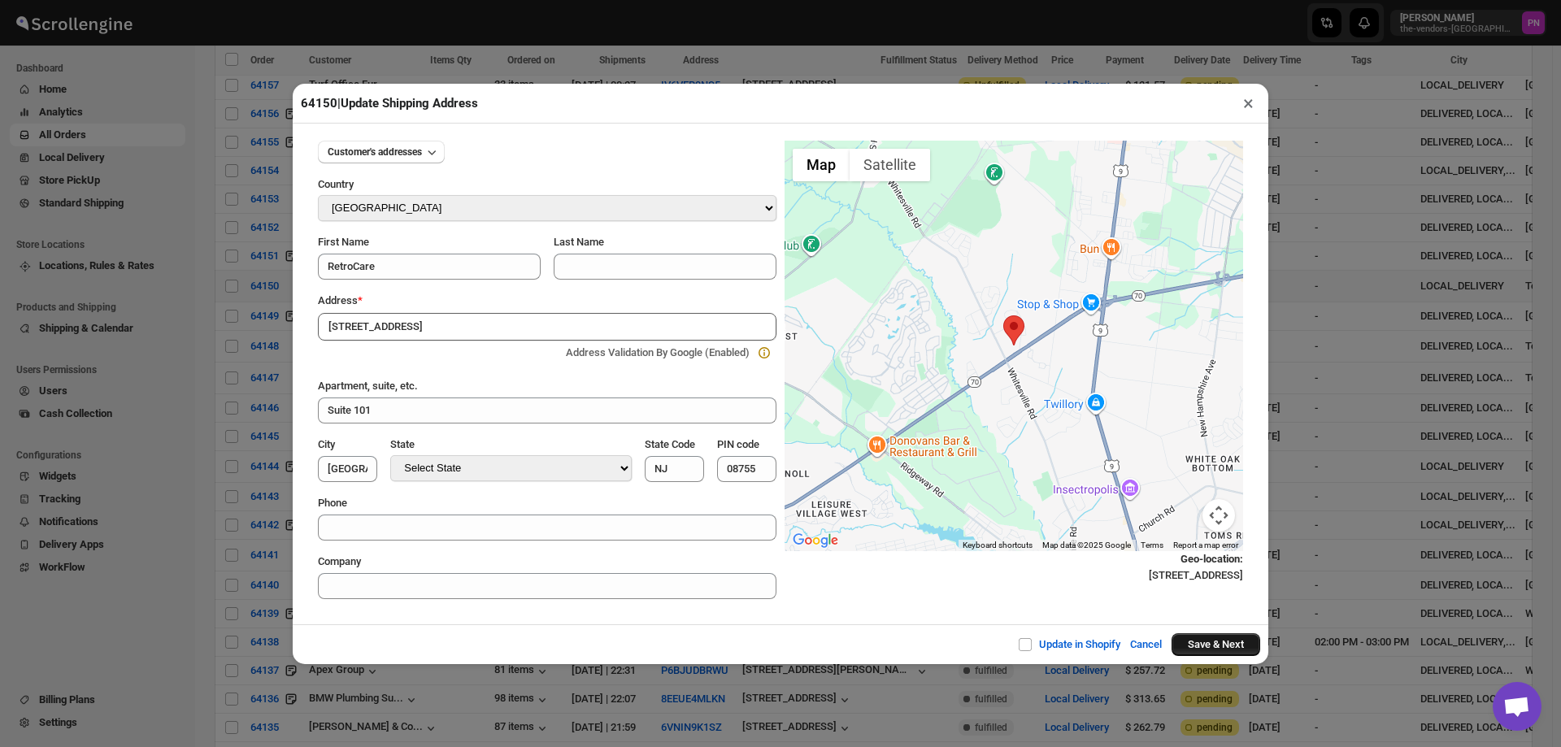
click at [1213, 639] on button "Save & Next" at bounding box center [1216, 644] width 89 height 23
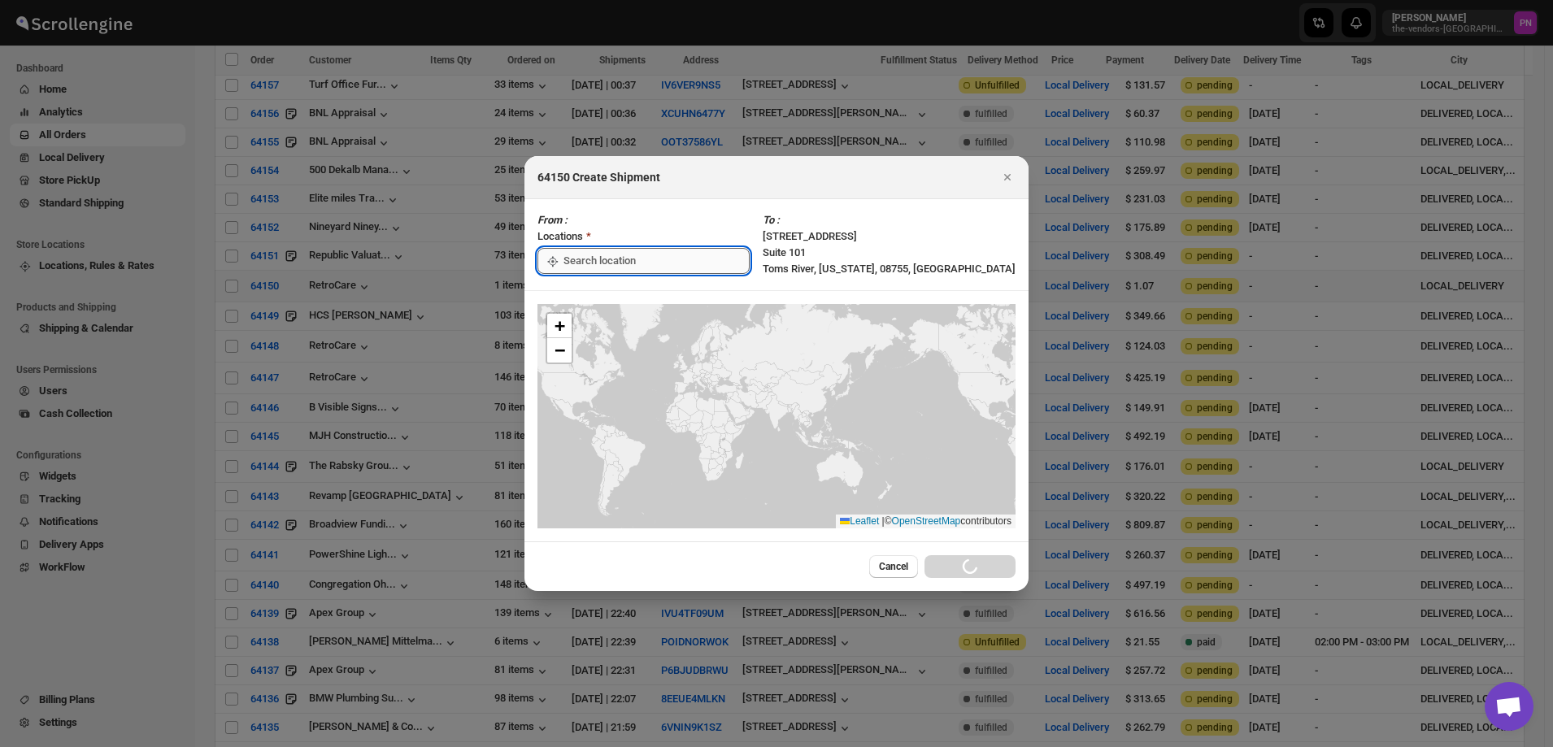
click at [646, 259] on input ":r3gu:" at bounding box center [656, 261] width 186 height 26
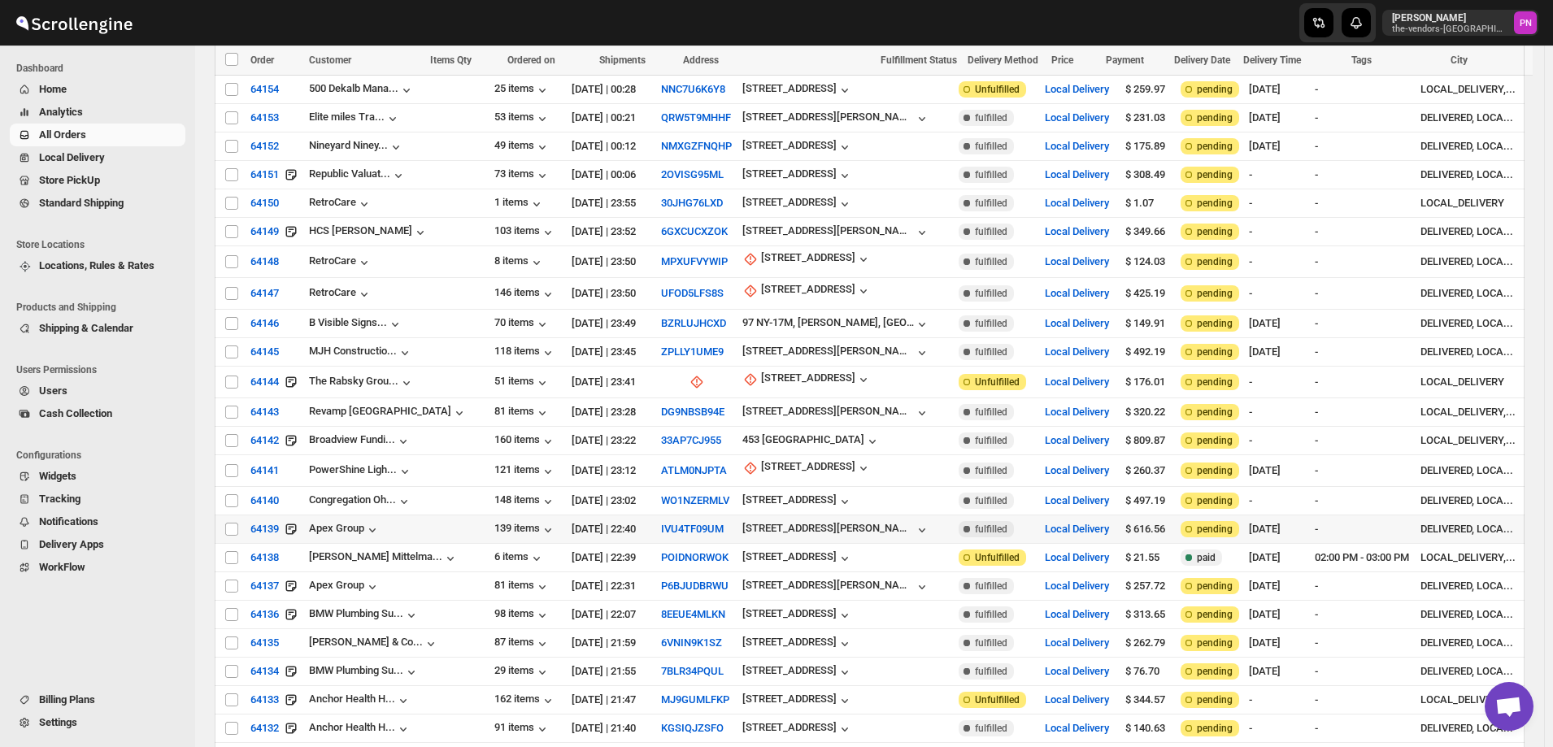
scroll to position [1138, 0]
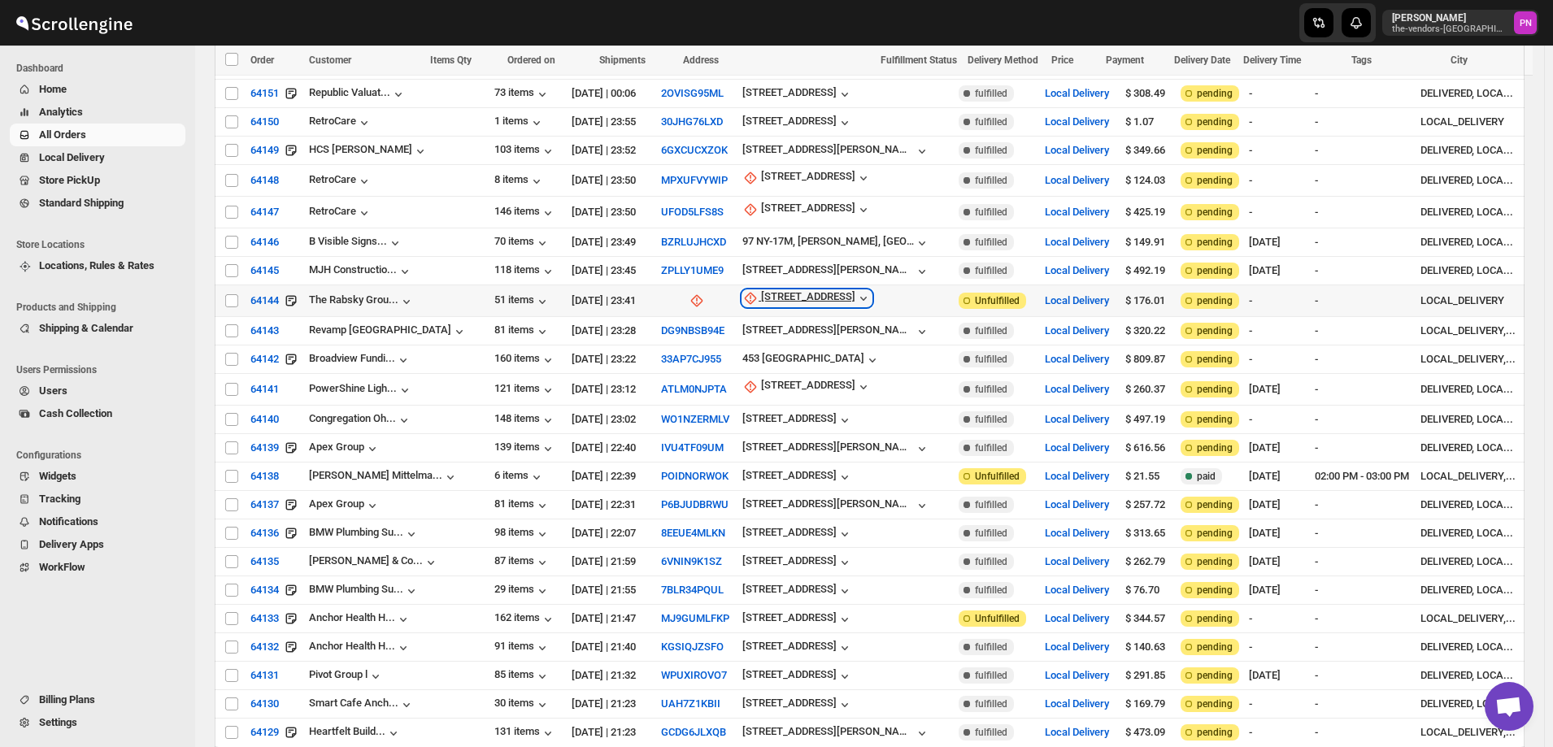
click at [761, 290] on div "38-27 32nd St" at bounding box center [808, 298] width 94 height 16
click at [750, 350] on span "Update manually" at bounding box center [740, 352] width 77 height 12
select select "US"
select select "[US_STATE]"
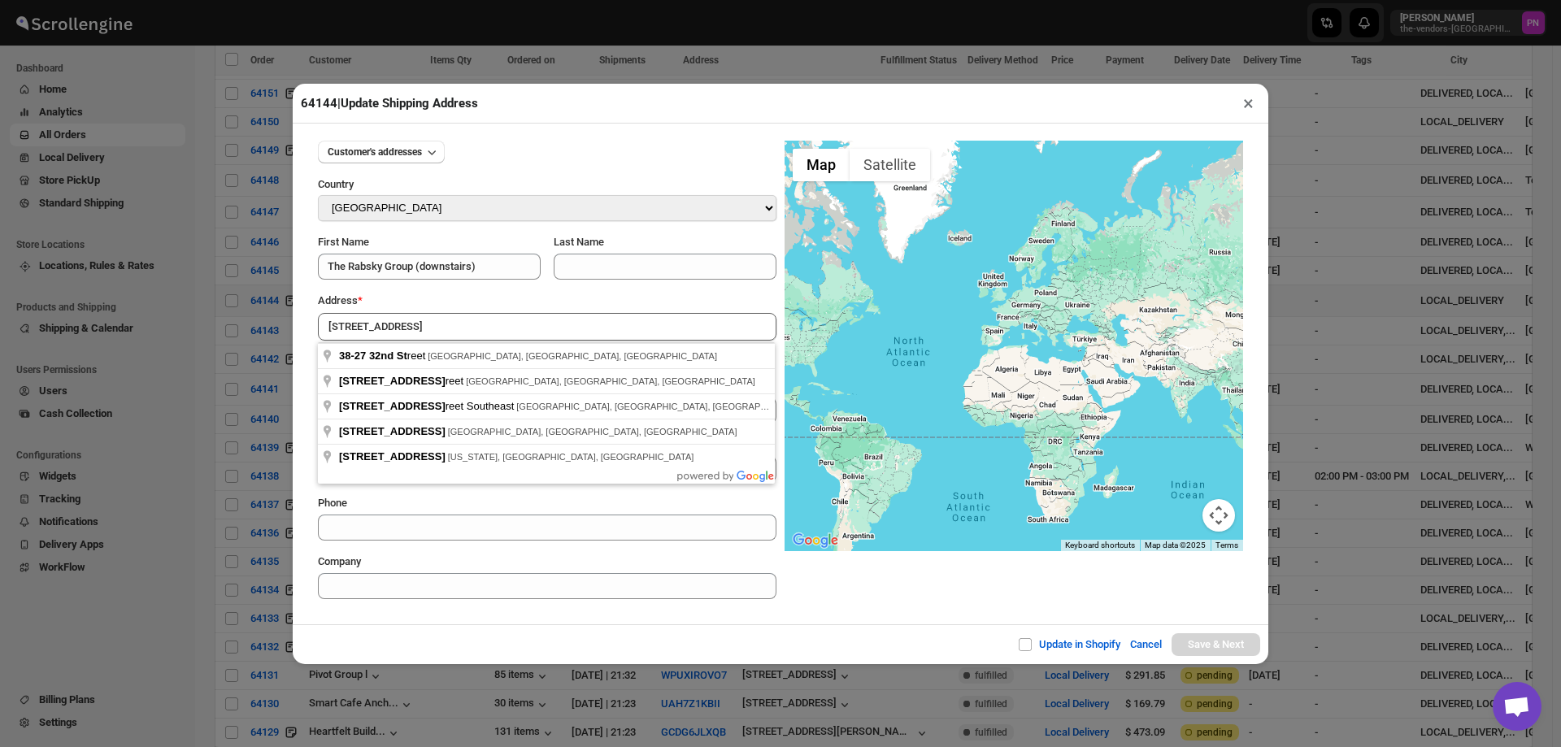
click at [585, 632] on div "Update in Shopify Cancel Save & Next" at bounding box center [781, 644] width 976 height 40
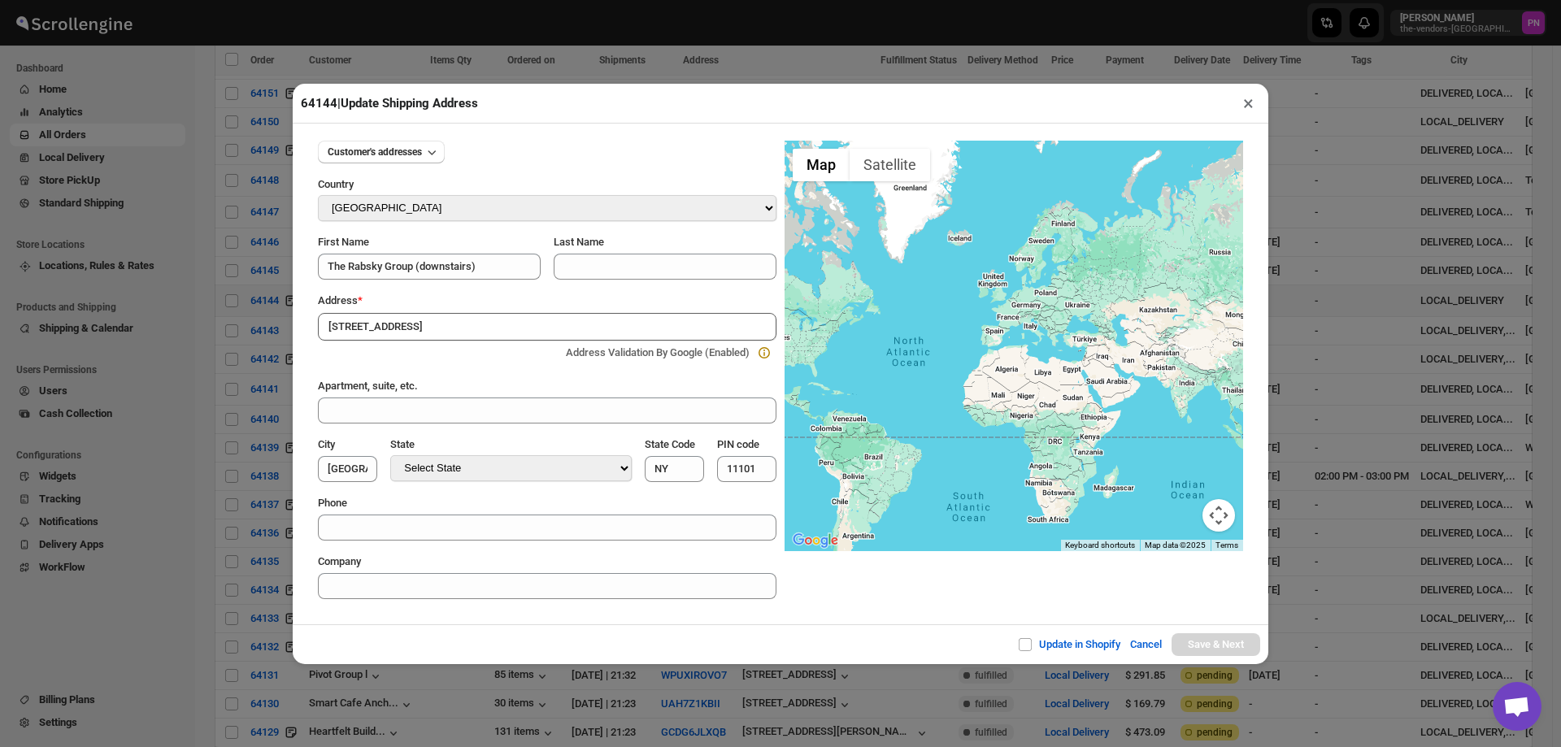
click at [434, 321] on input "38-27 32nd St" at bounding box center [547, 327] width 459 height 28
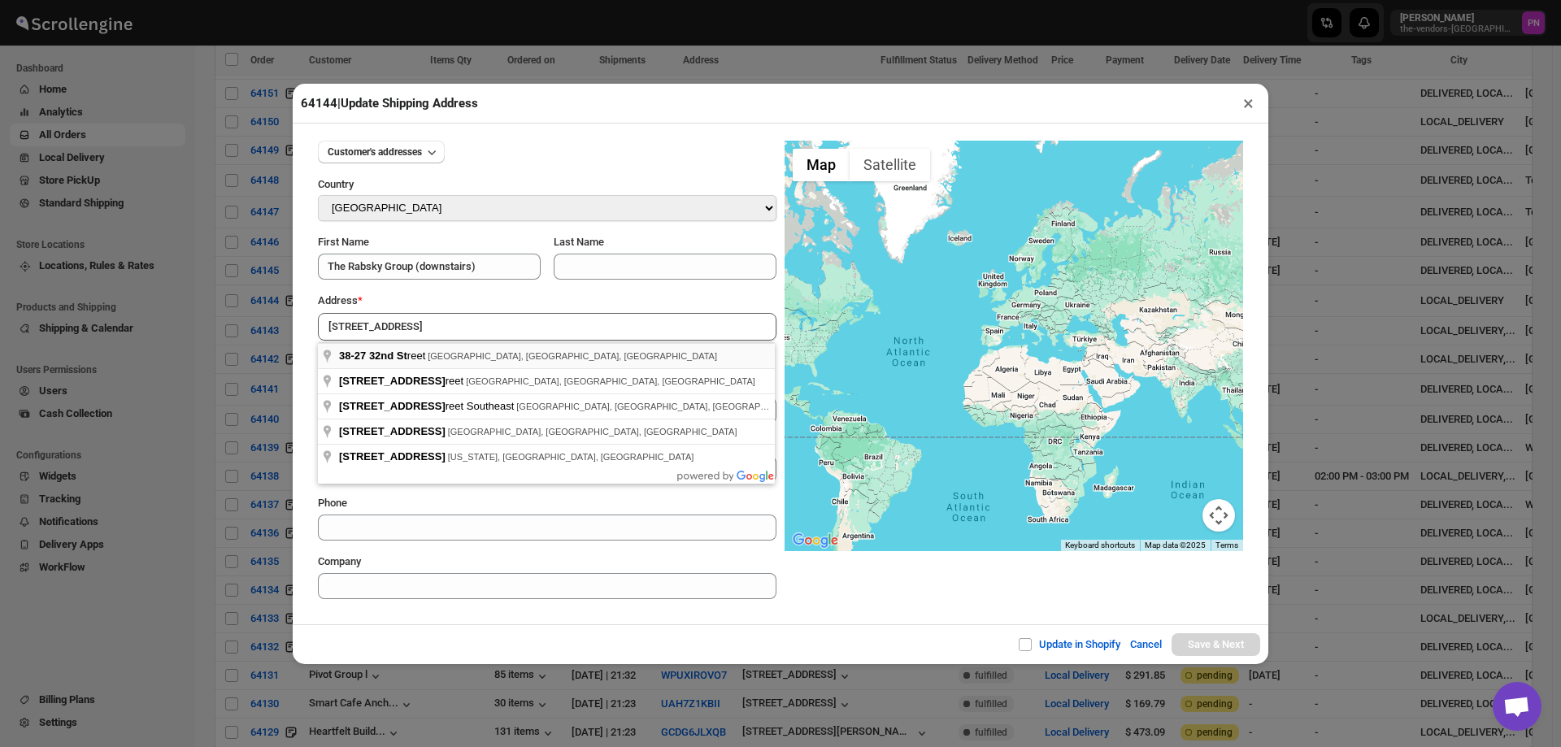
type input "38-27 32nd Street, Long Island City, NY, USA"
type input "Queens County"
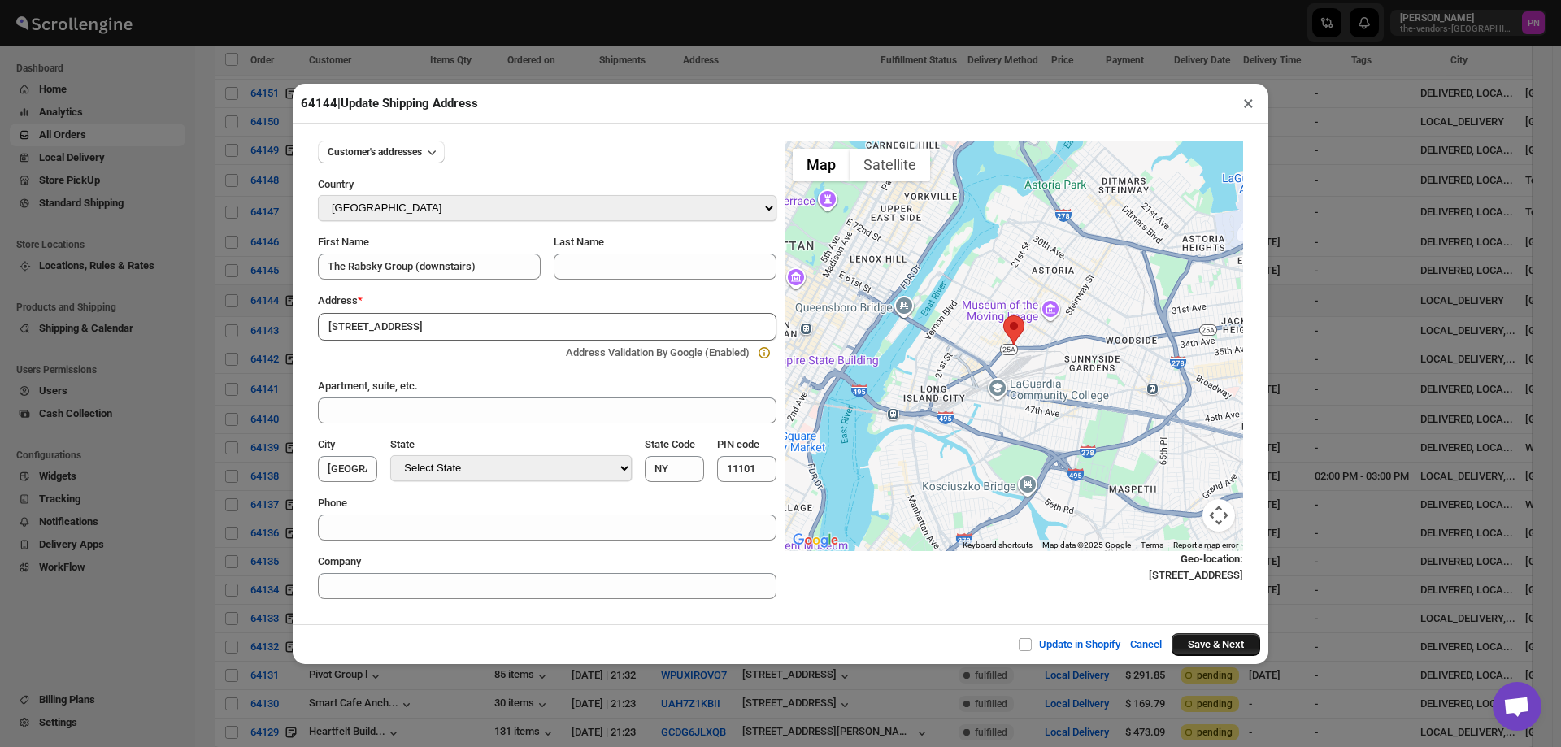
click at [1217, 645] on button "Save & Next" at bounding box center [1216, 644] width 89 height 23
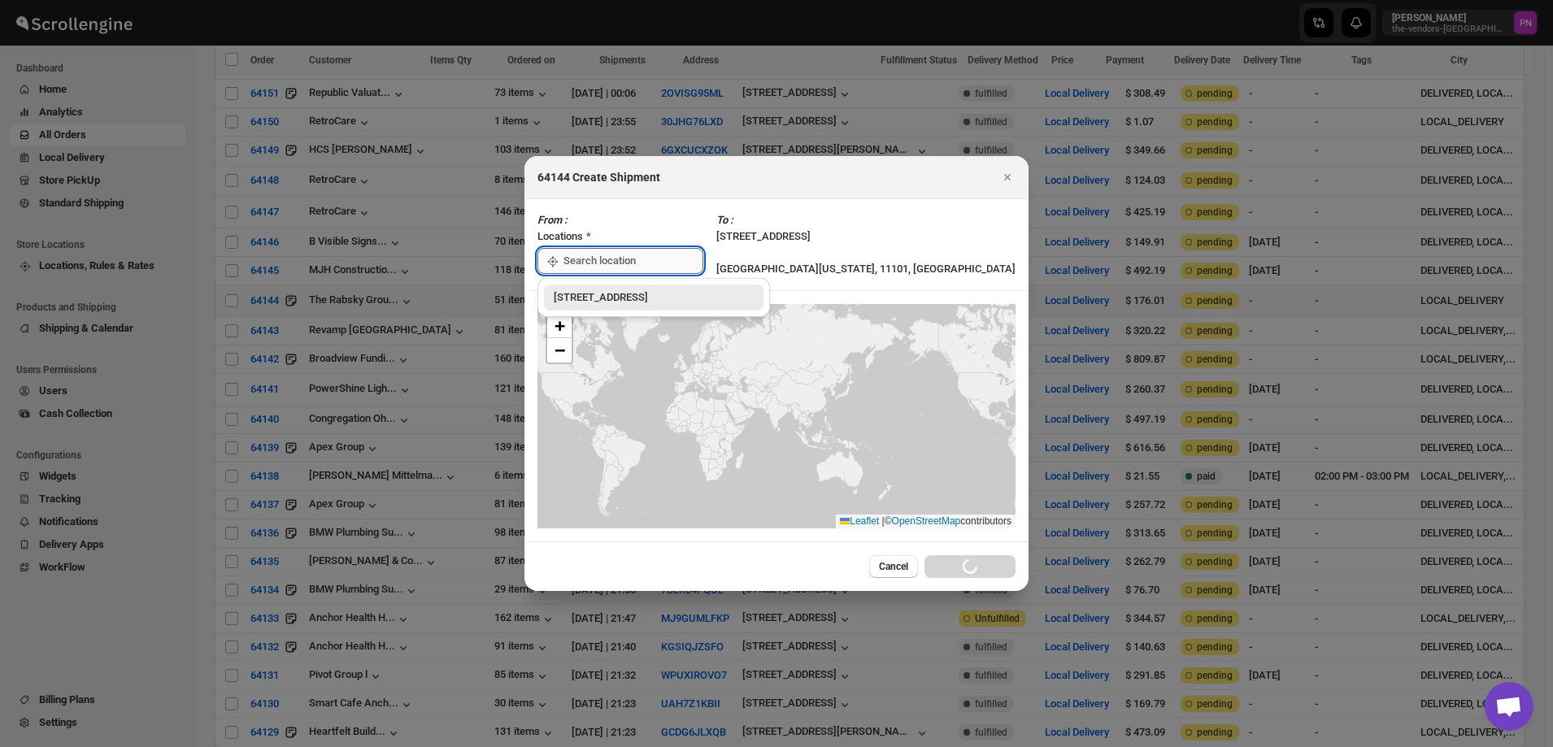
click at [613, 259] on input ":r3j4:" at bounding box center [633, 261] width 140 height 26
click at [602, 293] on div "[STREET_ADDRESS]" at bounding box center [654, 297] width 200 height 16
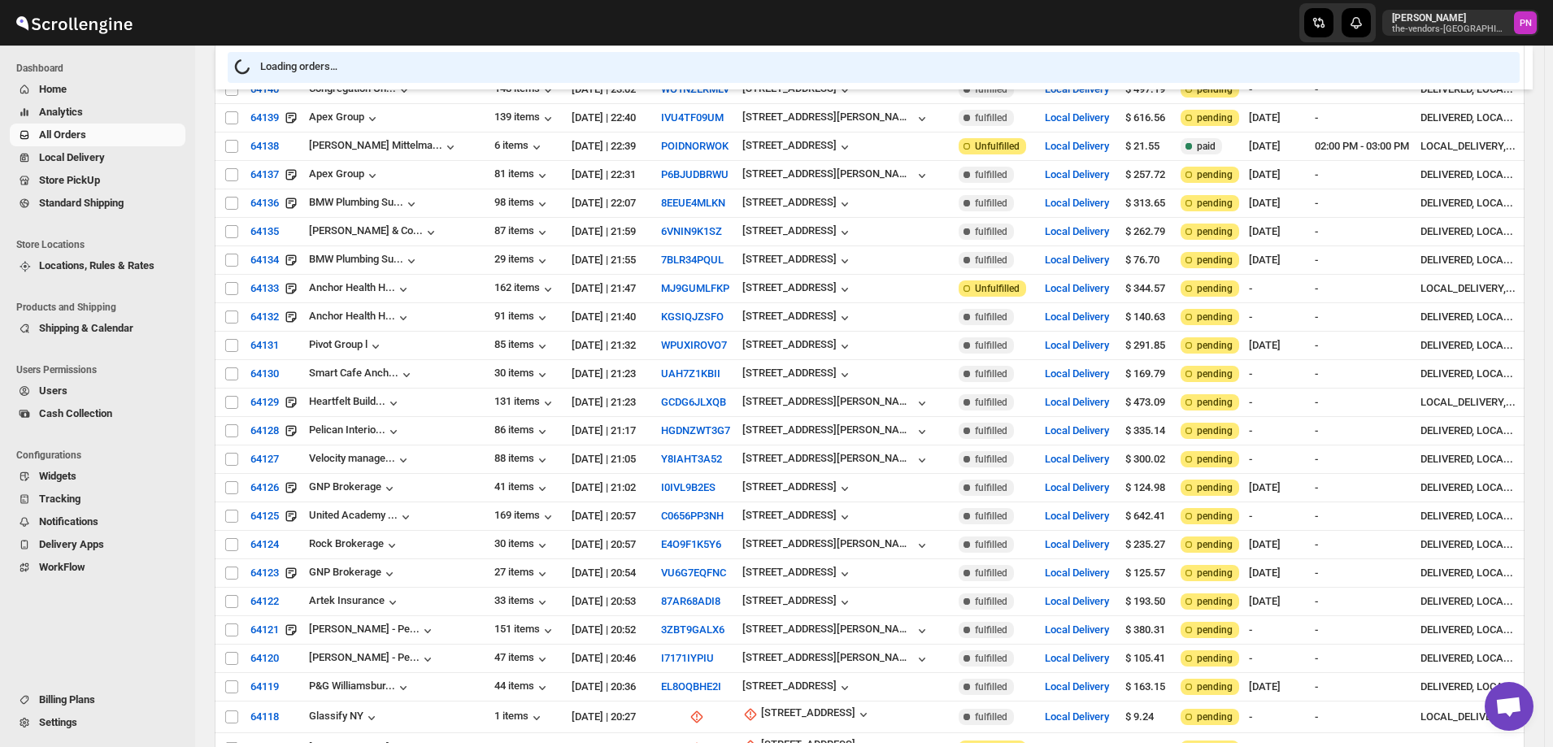
scroll to position [1789, 0]
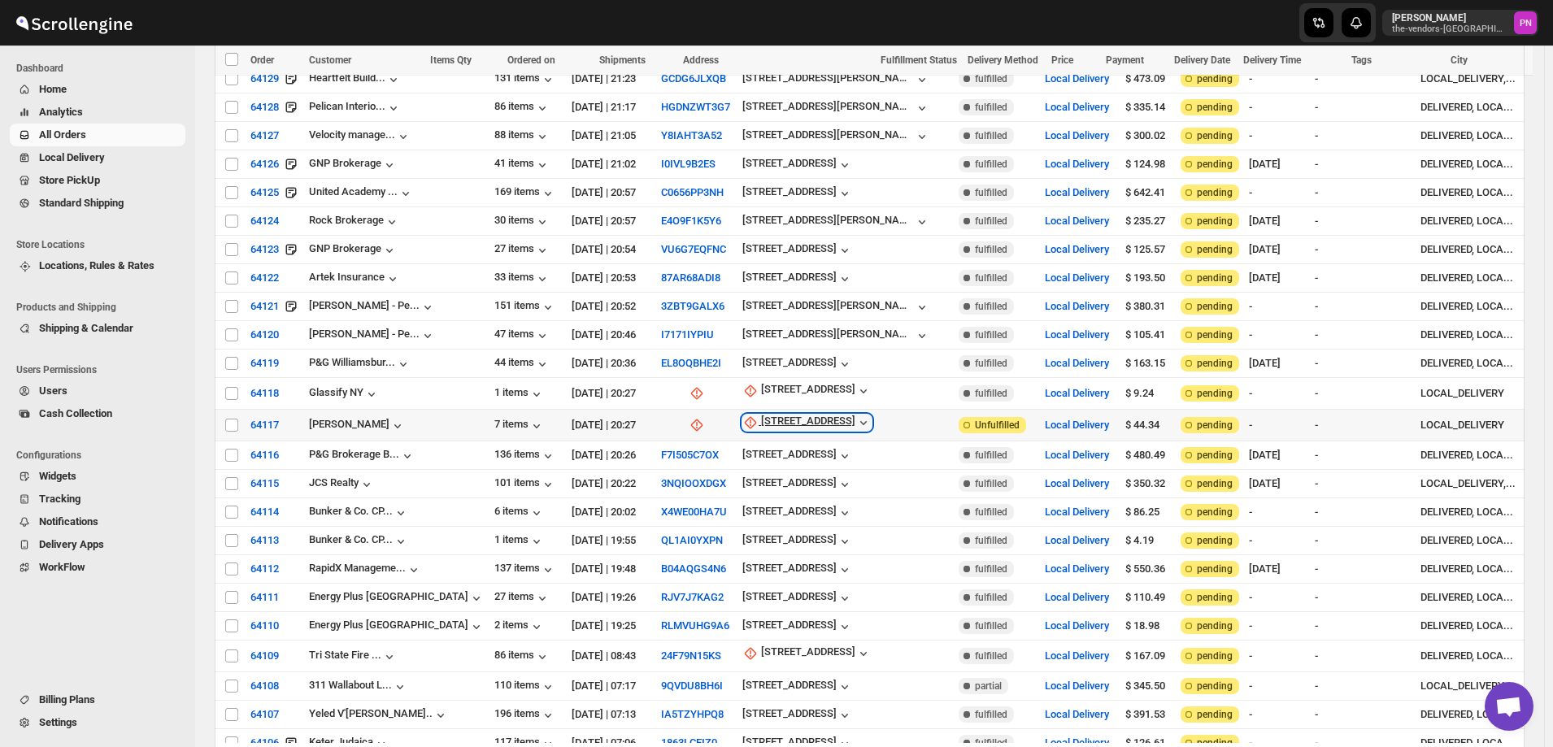
click at [761, 415] on div "1325 38th Street" at bounding box center [808, 423] width 94 height 16
click at [754, 455] on span "Update manually" at bounding box center [745, 455] width 77 height 12
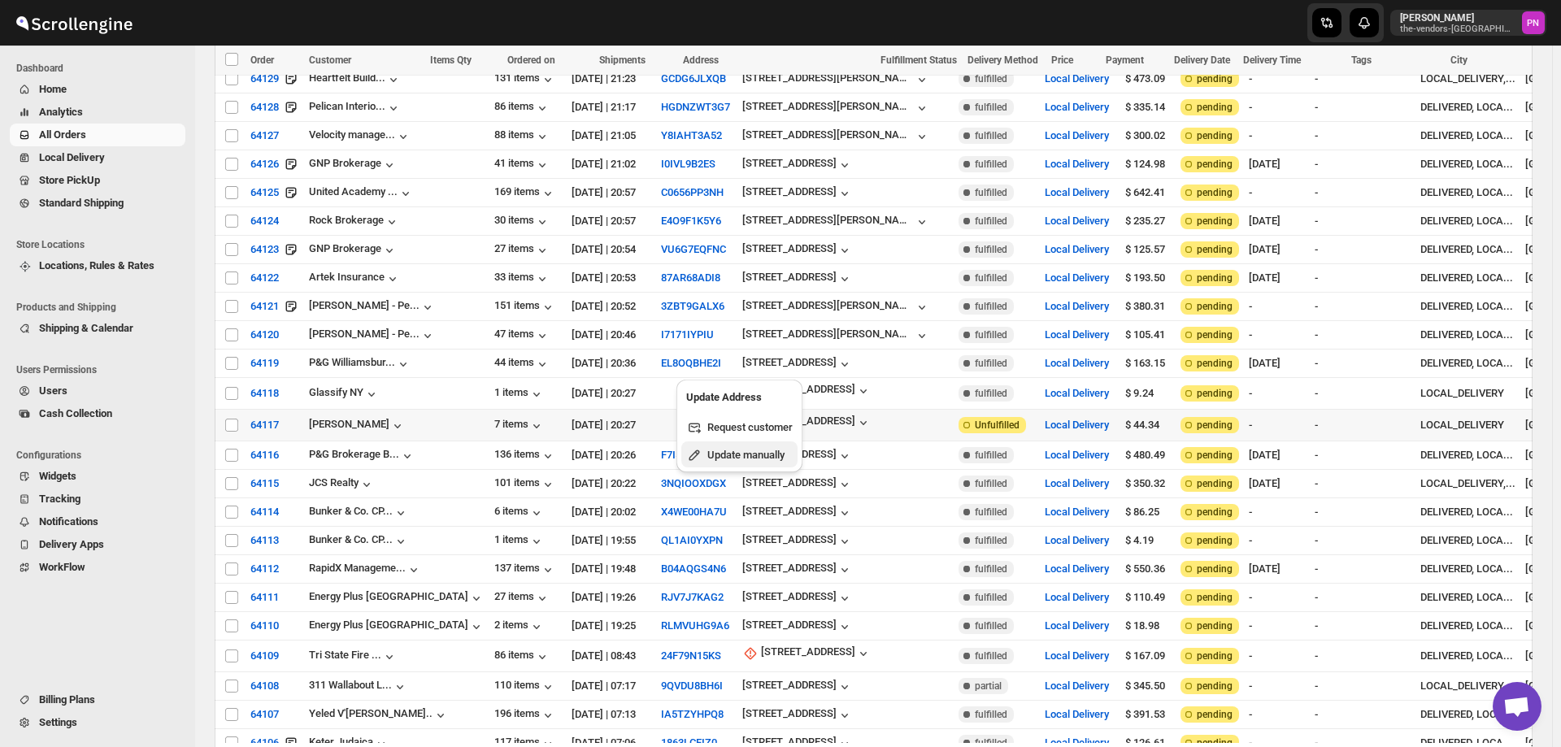
select select "US"
select select "[US_STATE]"
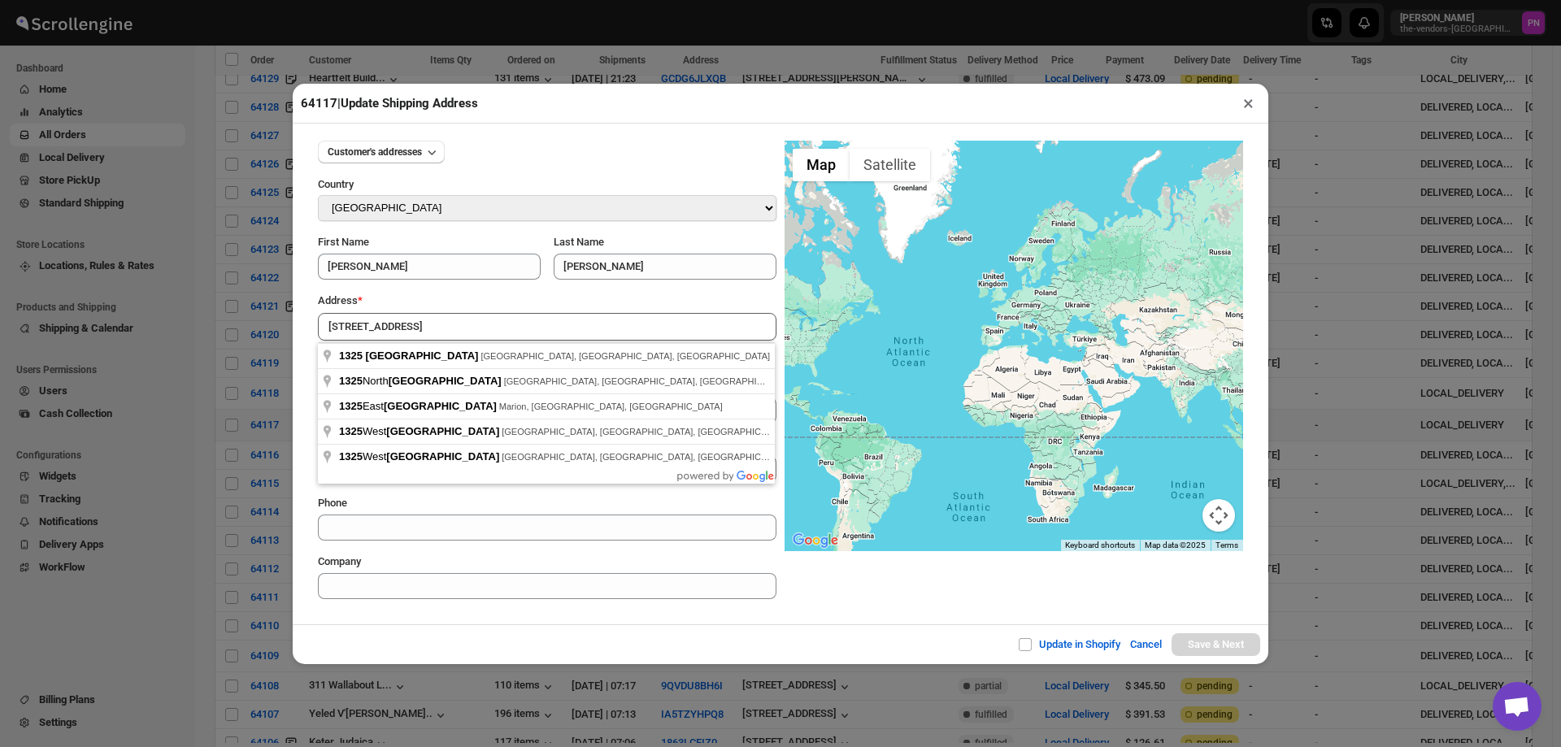
click at [538, 632] on div "Update in Shopify Cancel Save & Next" at bounding box center [781, 644] width 976 height 40
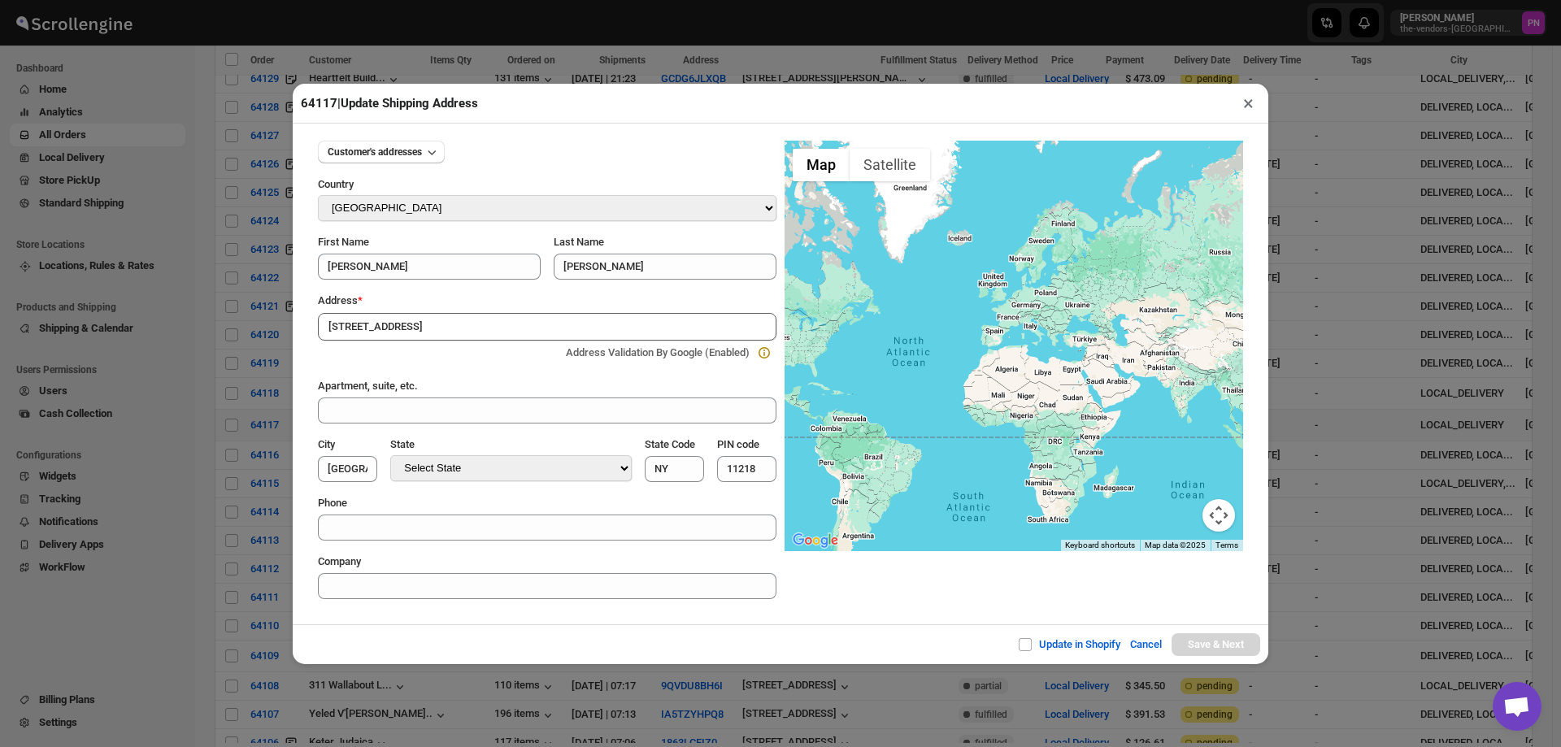
click at [456, 324] on input "1325 38th Street" at bounding box center [547, 327] width 459 height 28
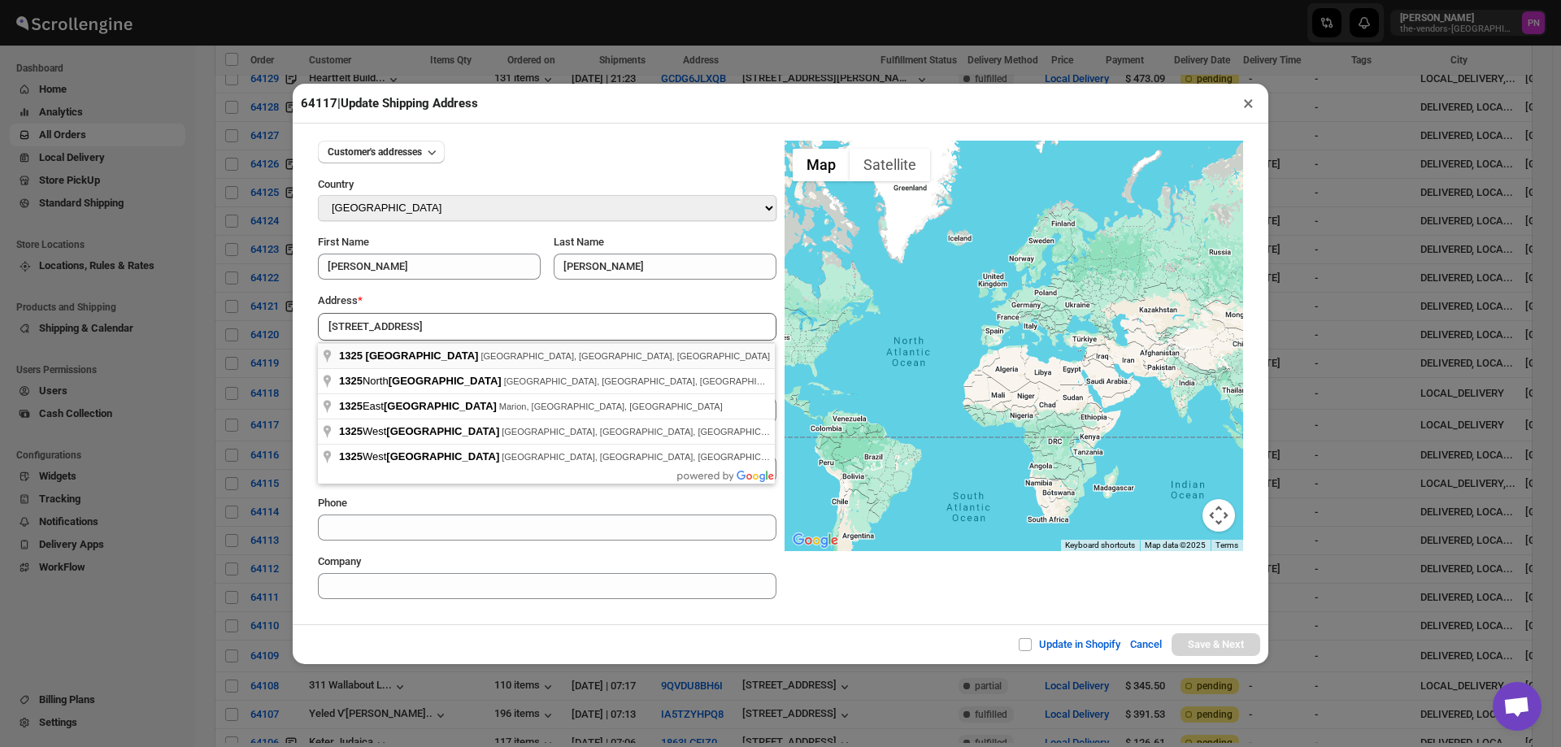
type input "1325 38th Street, Brooklyn, NY, USA"
type input "[GEOGRAPHIC_DATA]"
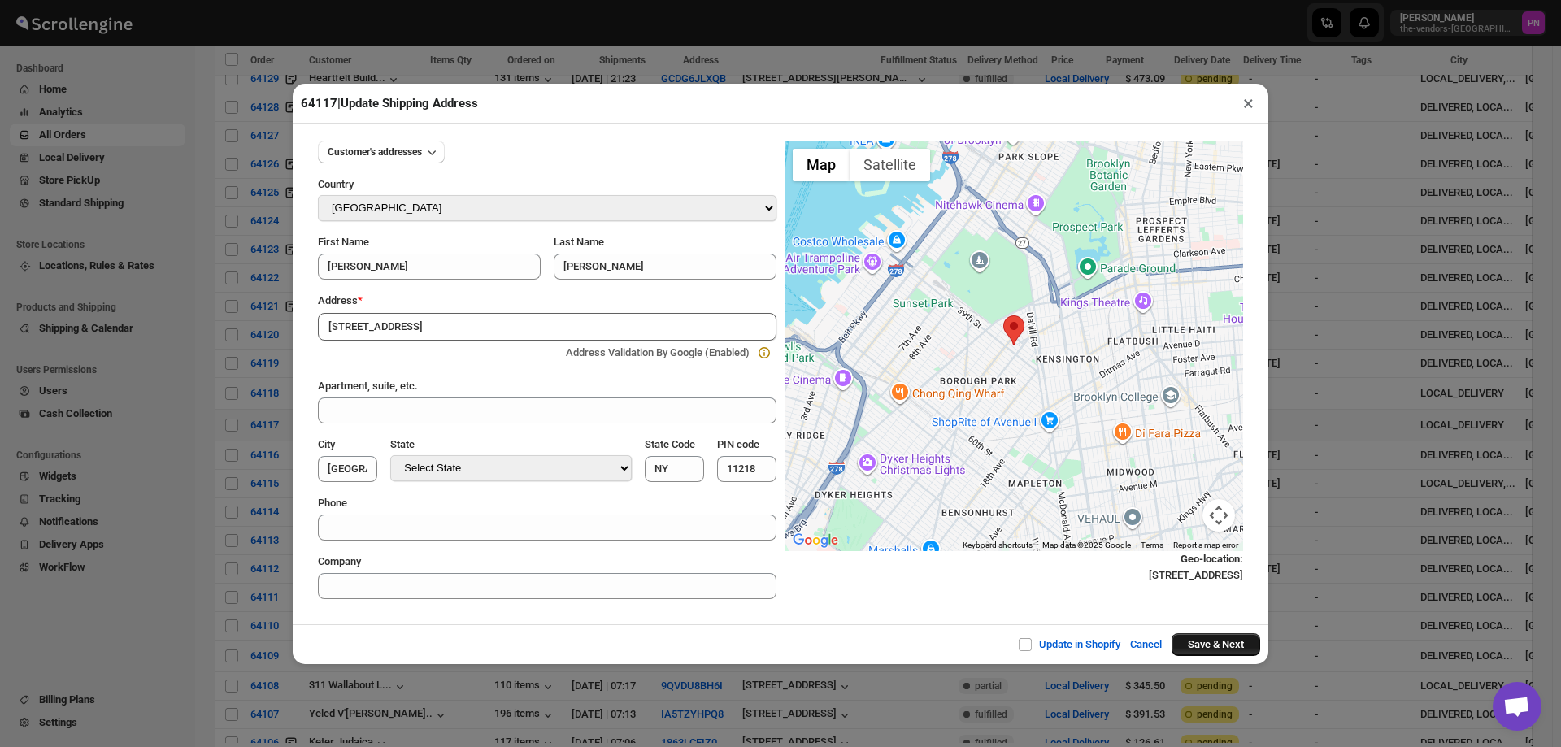
click at [1220, 642] on button "Save & Next" at bounding box center [1216, 644] width 89 height 23
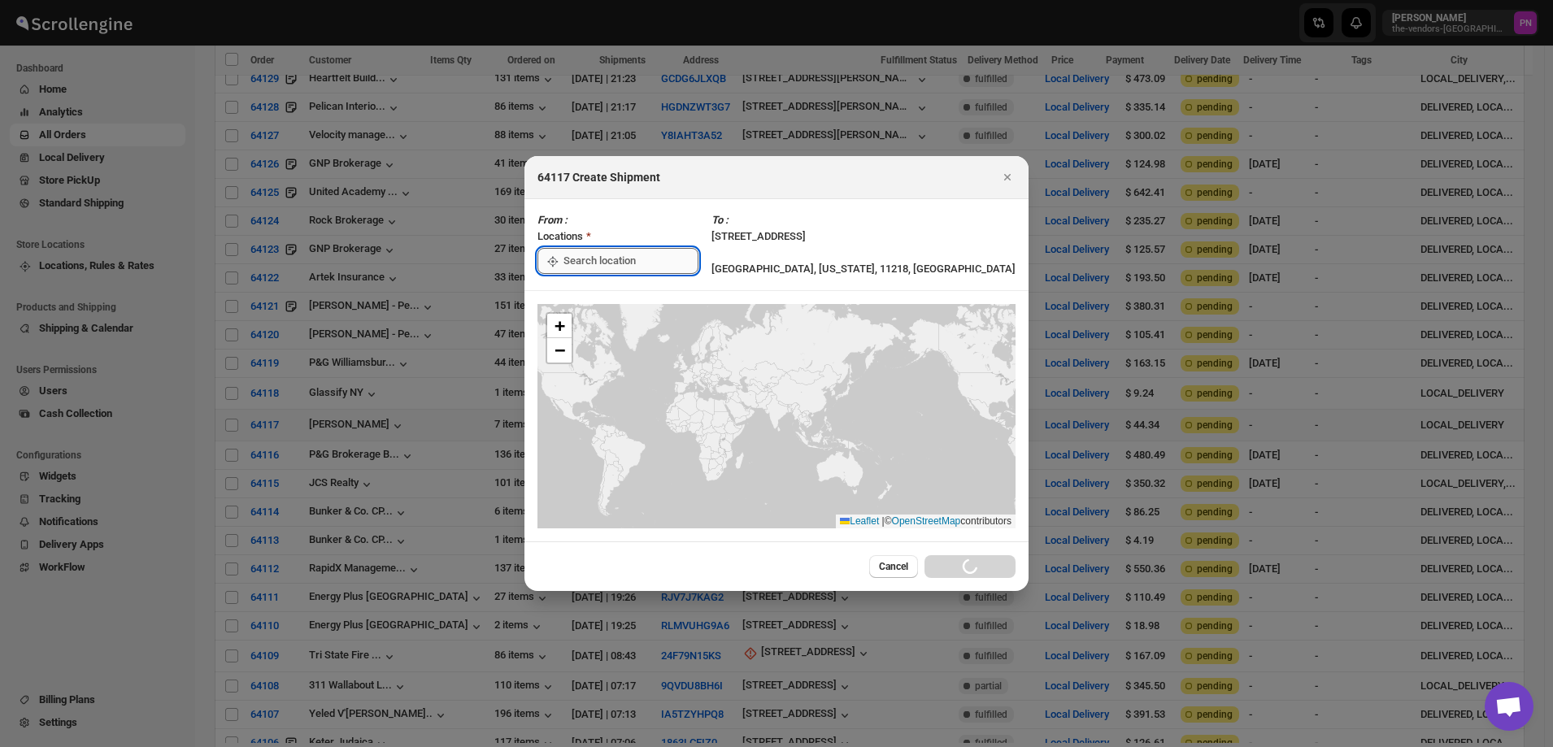
click at [651, 254] on input ":r3t9:" at bounding box center [630, 261] width 135 height 26
click at [612, 303] on div "[STREET_ADDRESS]" at bounding box center [654, 297] width 200 height 16
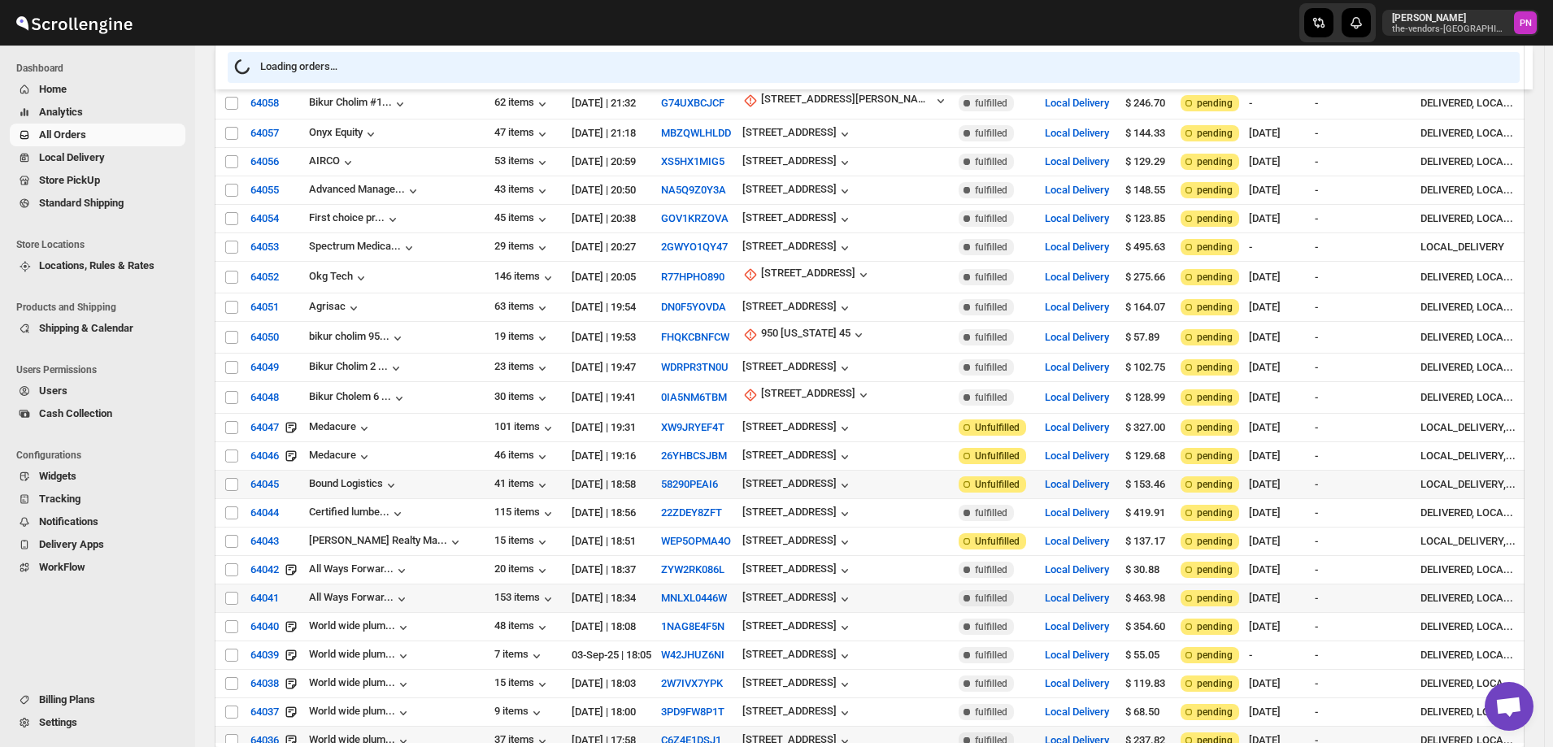
scroll to position [3841, 0]
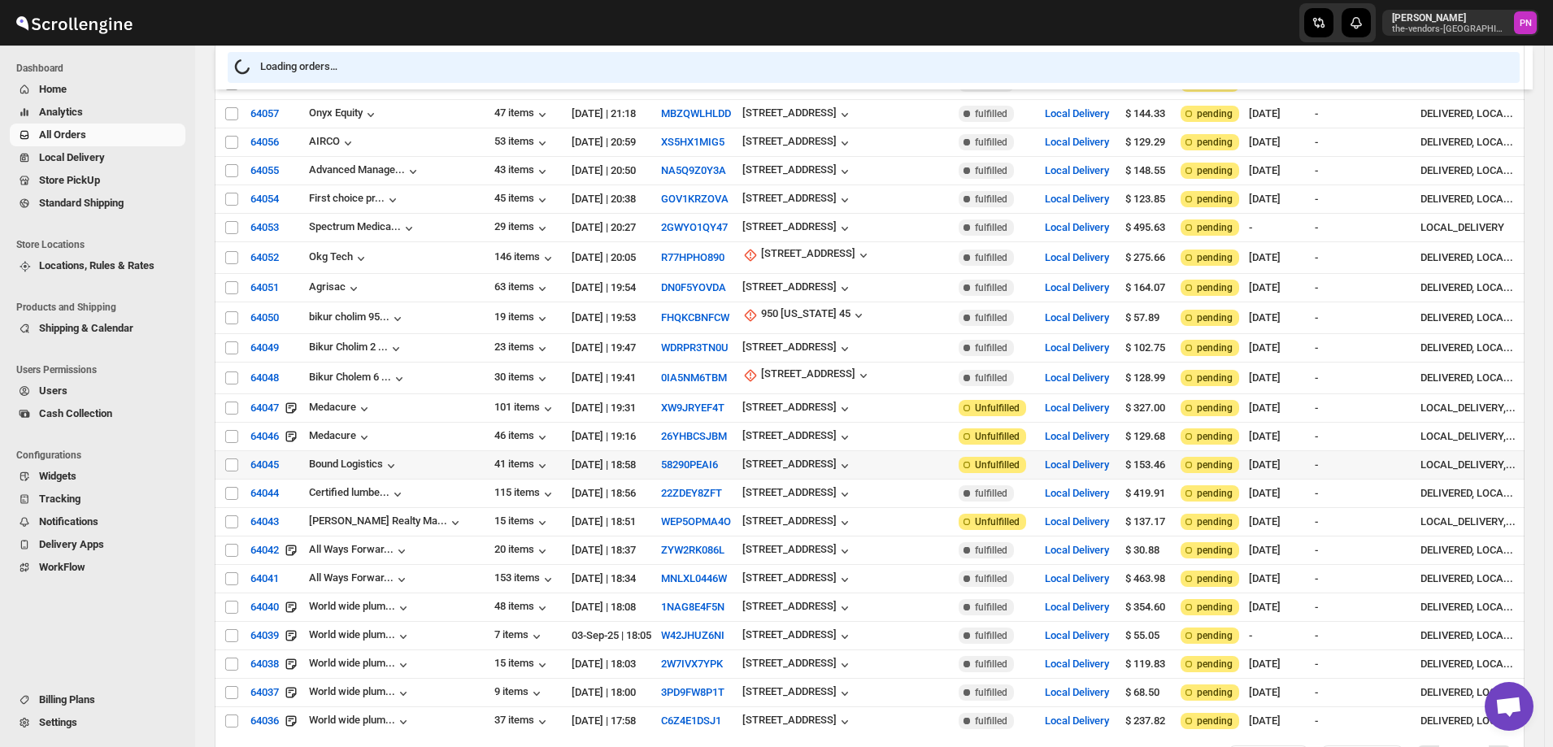
click at [1502, 746] on icon "Next" at bounding box center [1500, 757] width 16 height 16
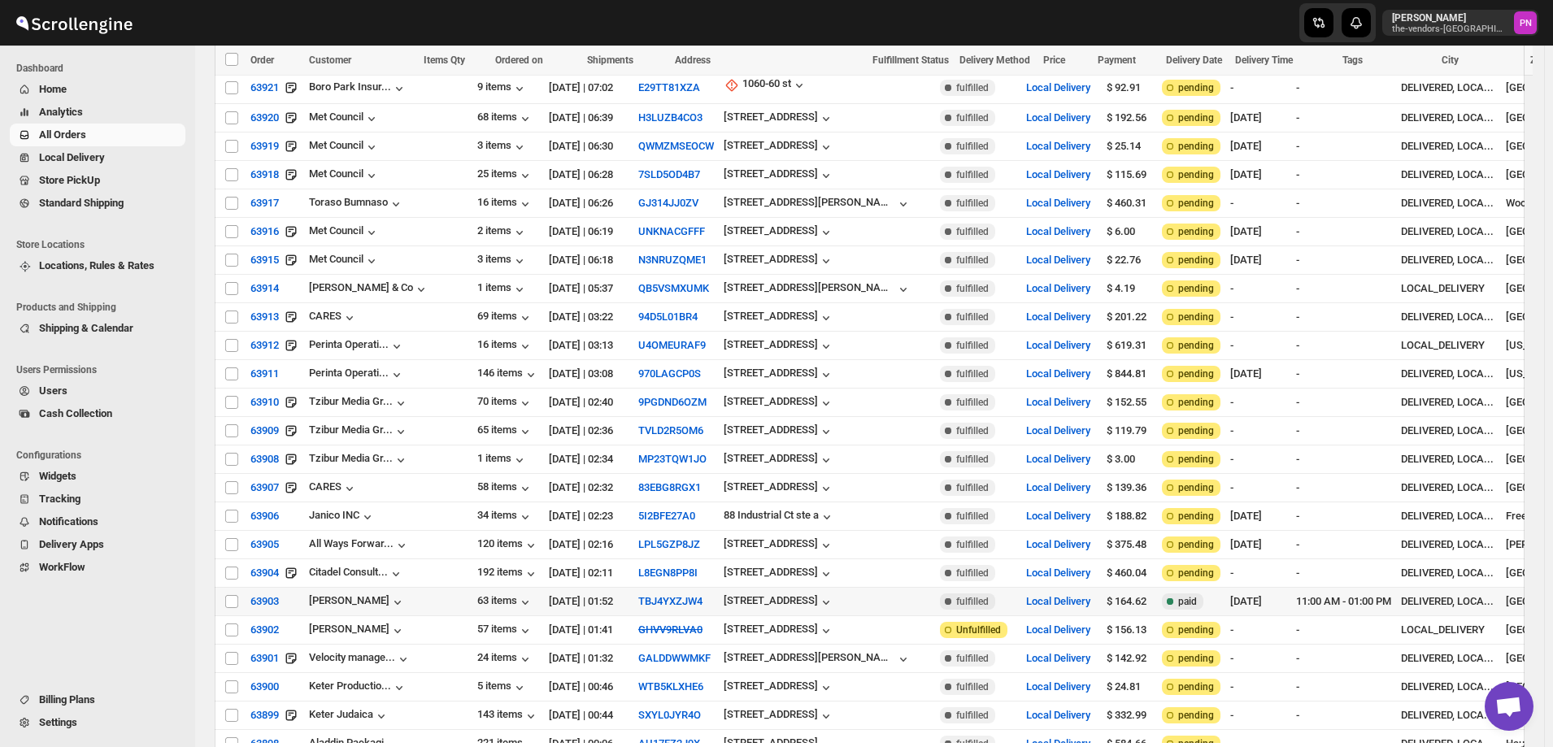
scroll to position [3819, 0]
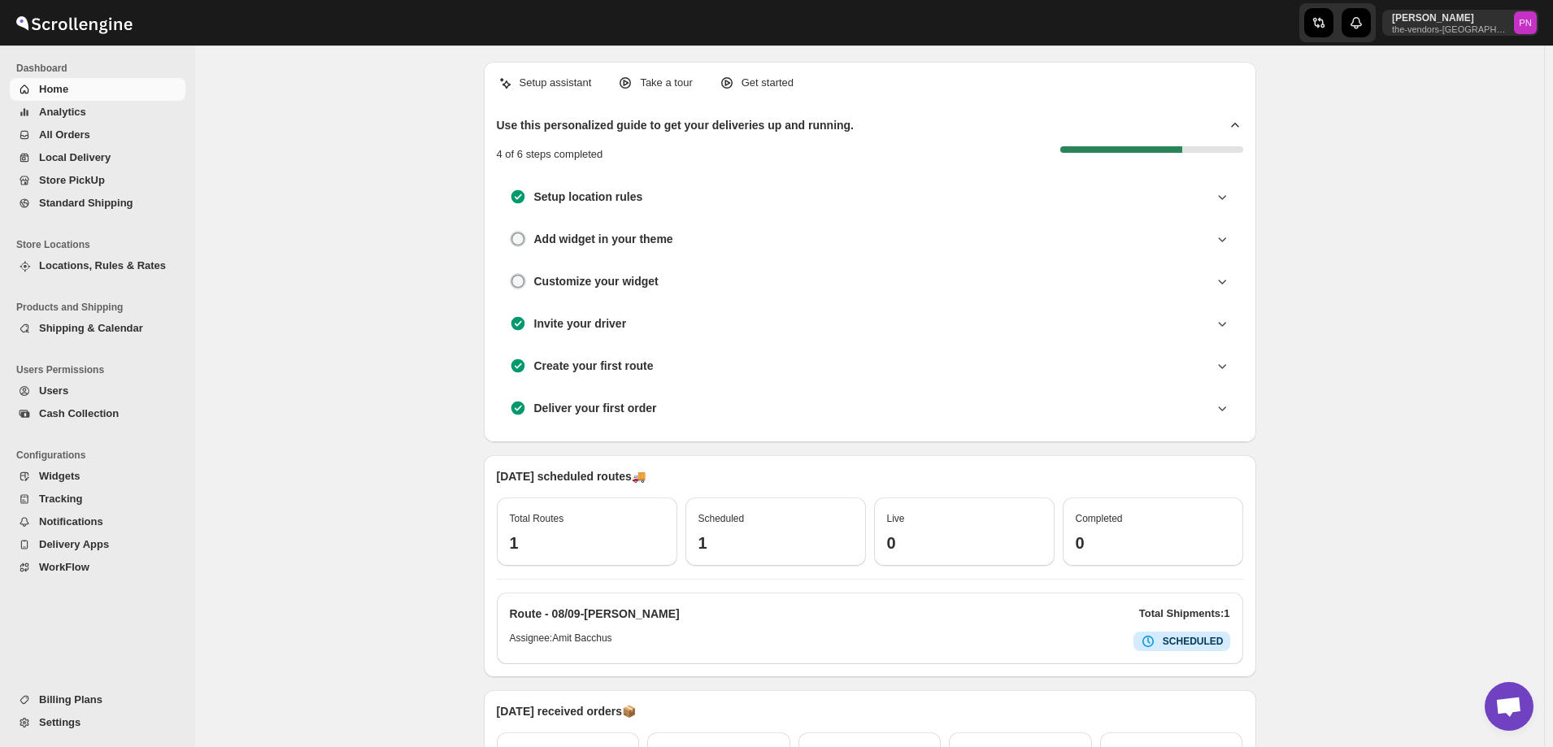
click at [68, 137] on span "All Orders" at bounding box center [64, 134] width 51 height 12
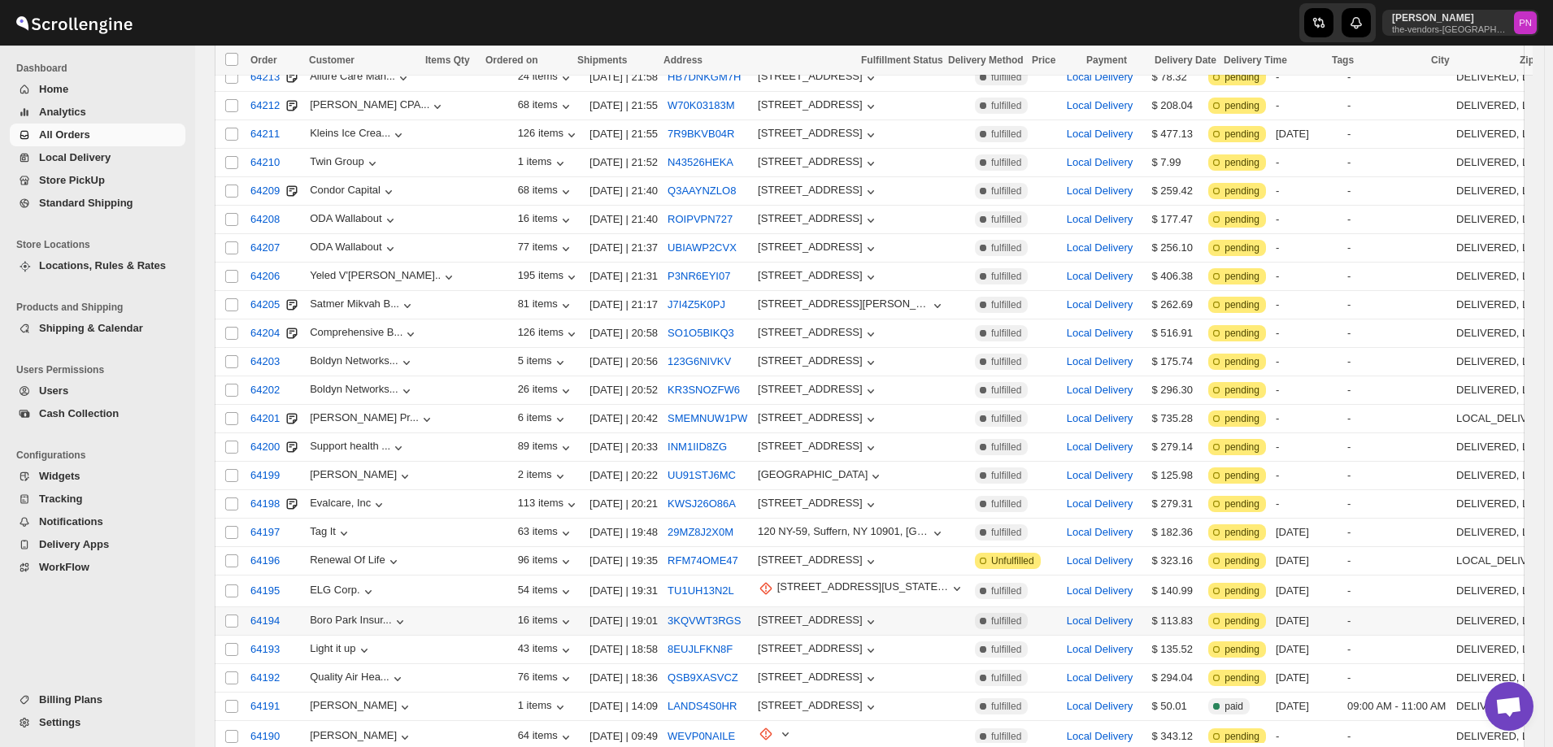
scroll to position [3789, 0]
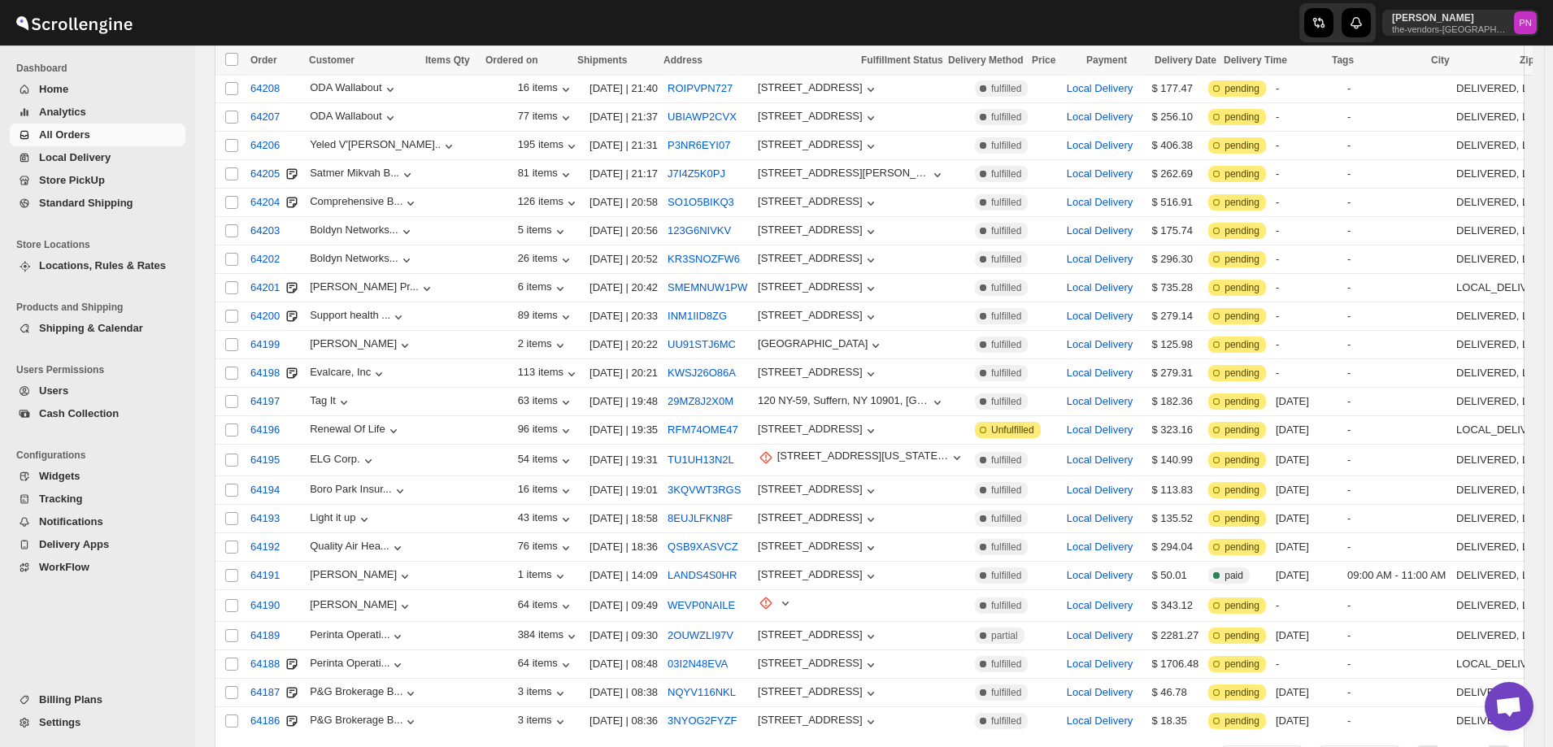
click at [1295, 746] on button "Order View" at bounding box center [1262, 757] width 84 height 23
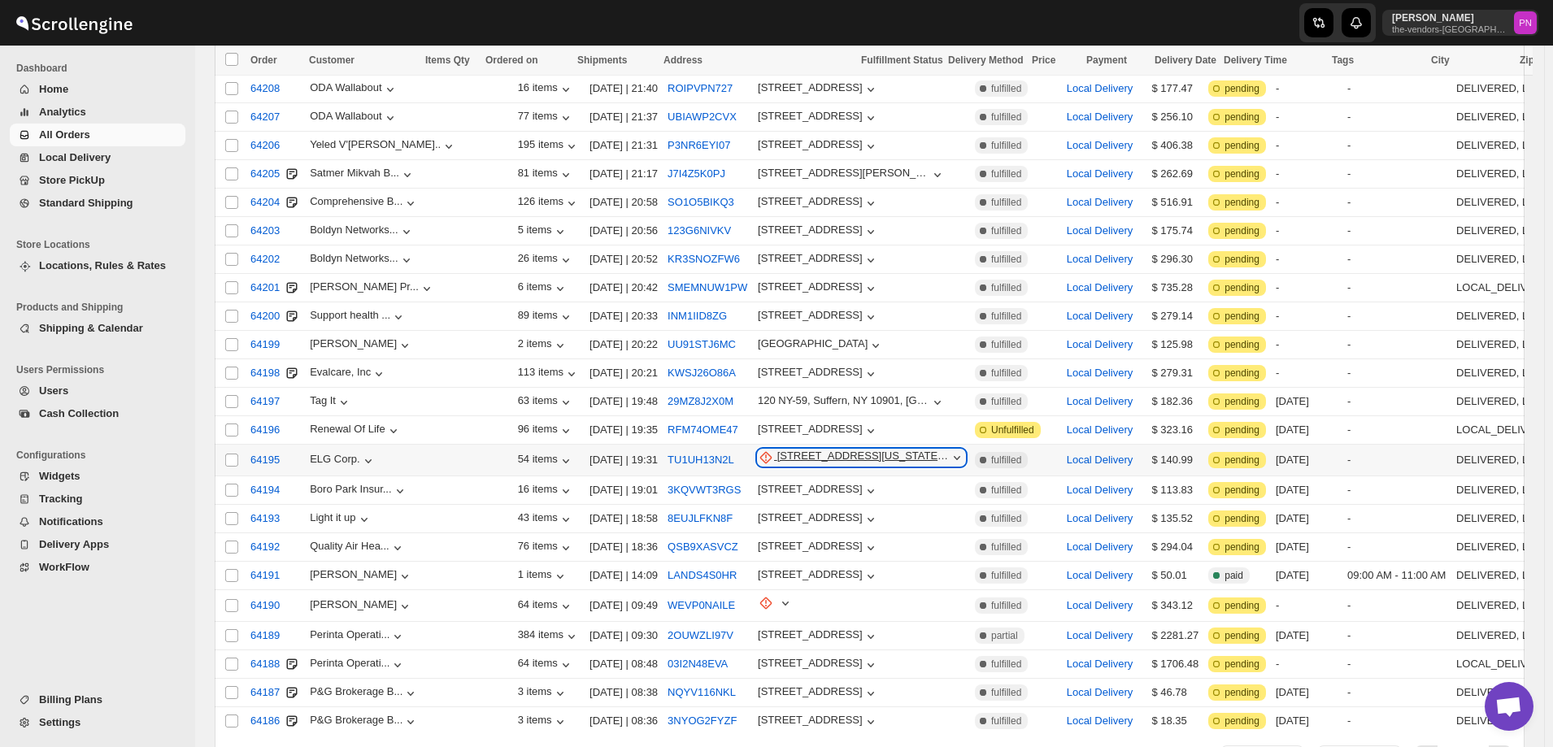
click at [777, 450] on div "[STREET_ADDRESS][US_STATE][GEOGRAPHIC_DATA] e" at bounding box center [863, 458] width 172 height 16
click at [763, 437] on span "Update manually" at bounding box center [764, 431] width 80 height 12
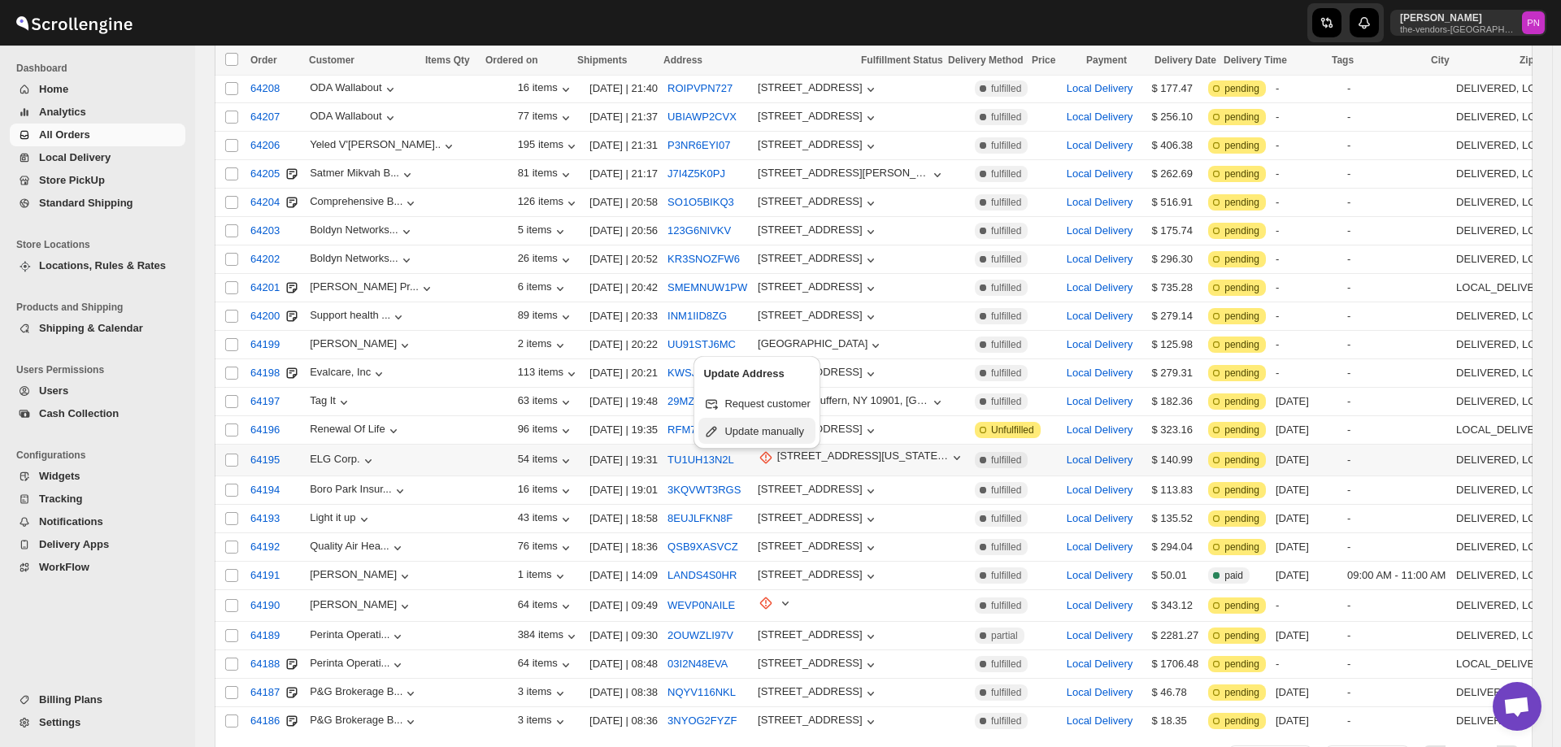
select select "US"
select select "[US_STATE]"
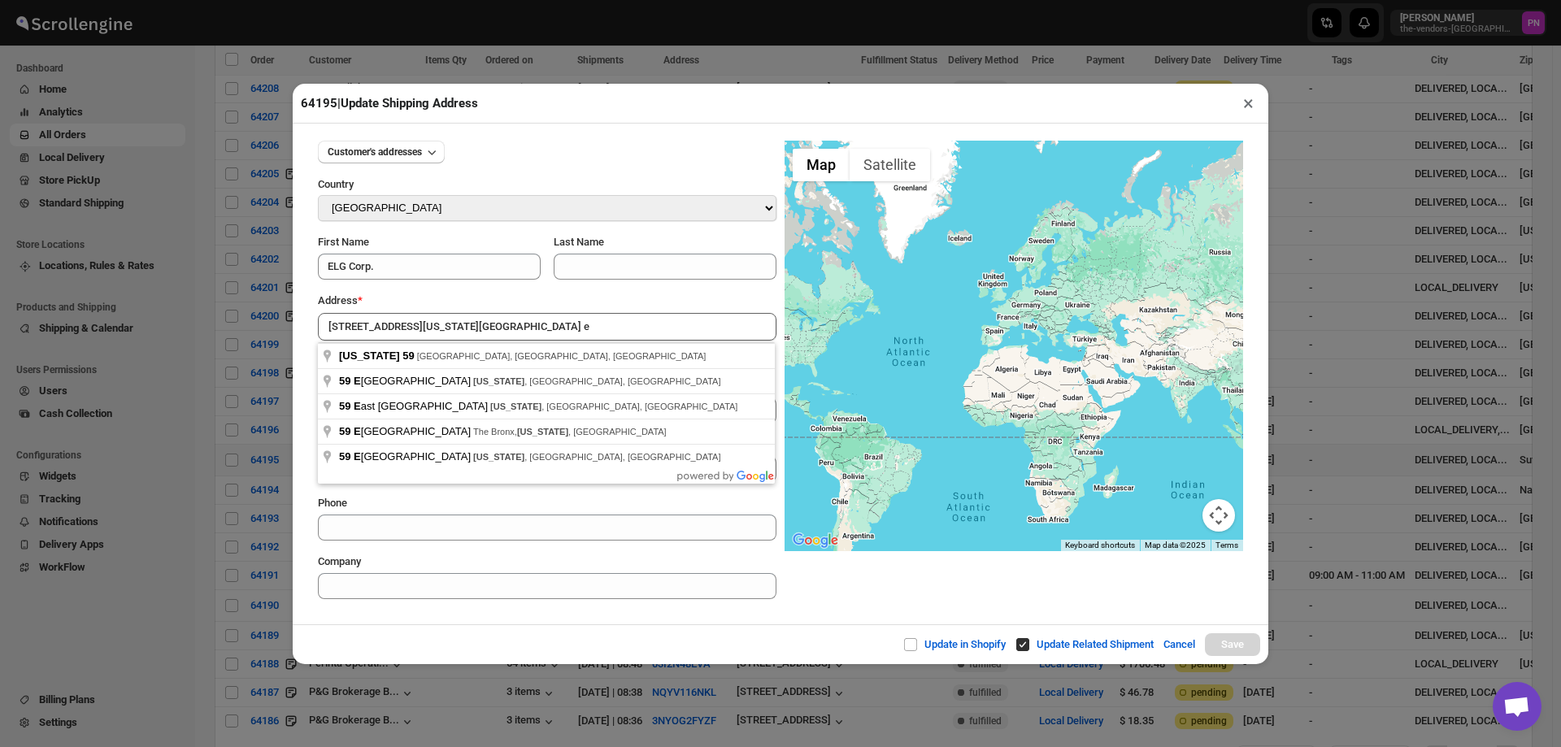
click at [837, 592] on div "← Move left → Move right ↑ Move up ↓ Move down + Zoom in - Zoom out Home Jump l…" at bounding box center [1014, 370] width 459 height 459
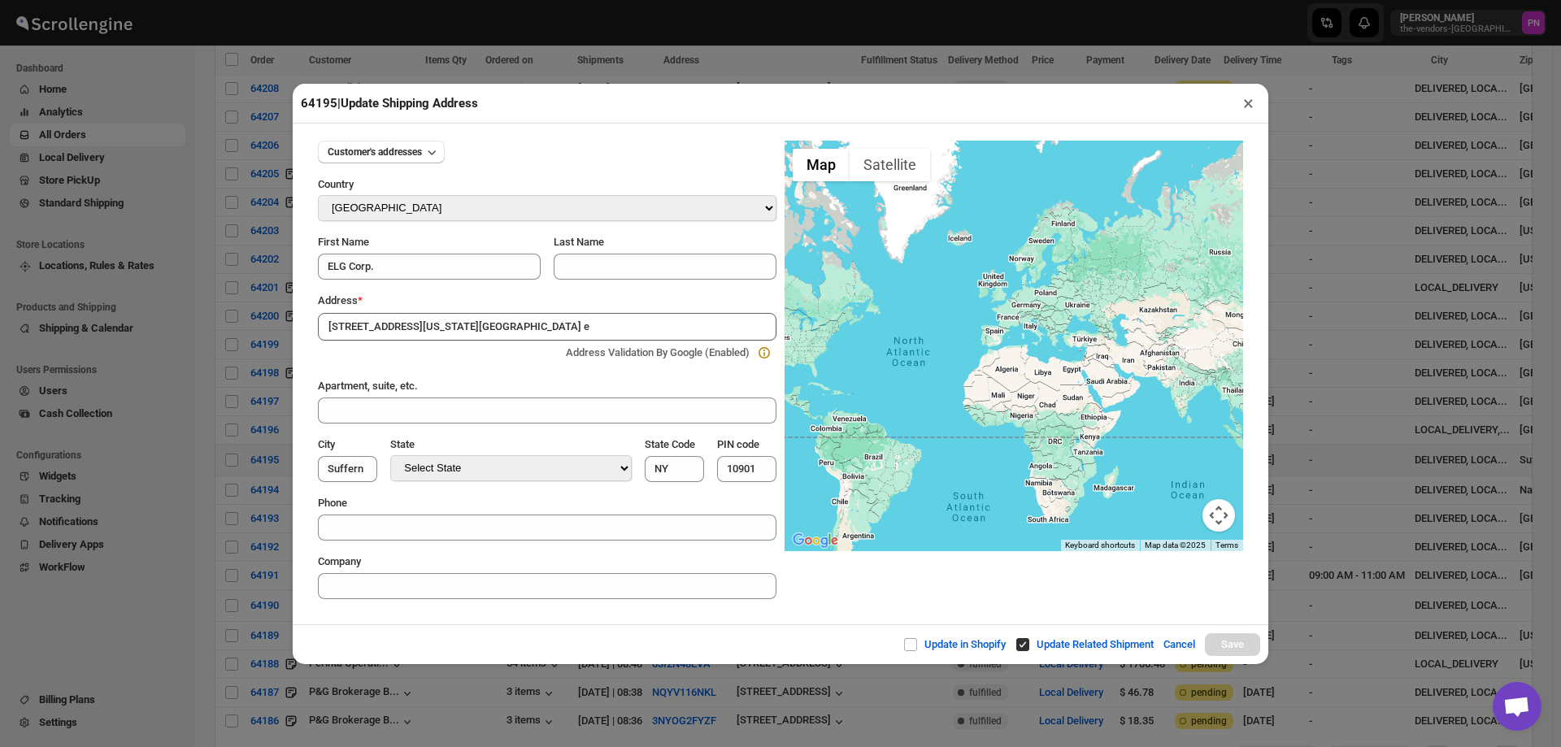
click at [1247, 108] on button "×" at bounding box center [1249, 103] width 24 height 23
